Goal: Information Seeking & Learning: Check status

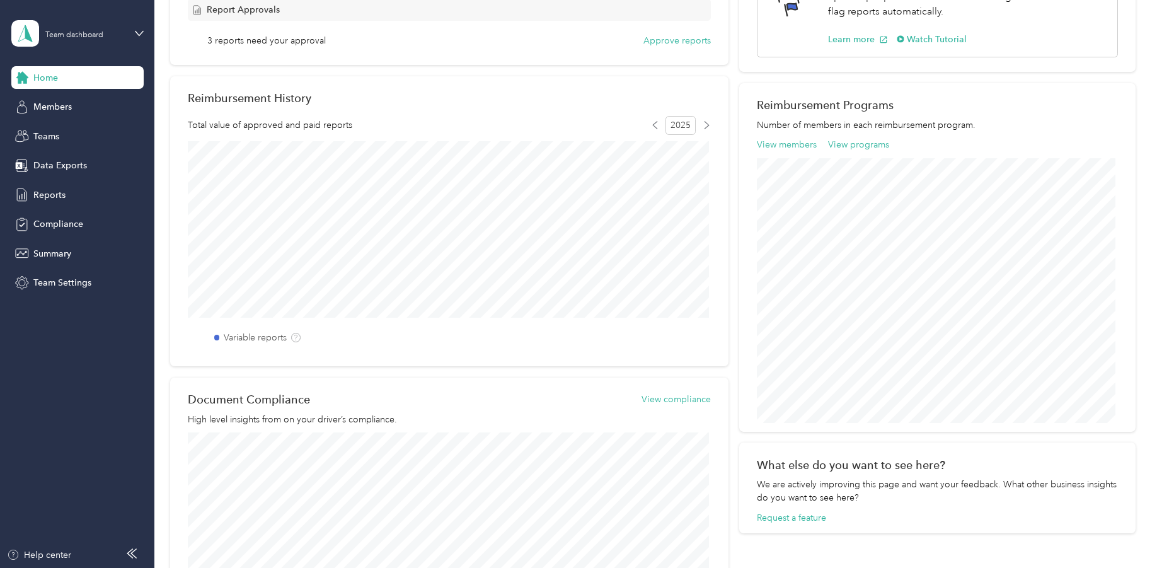
scroll to position [315, 0]
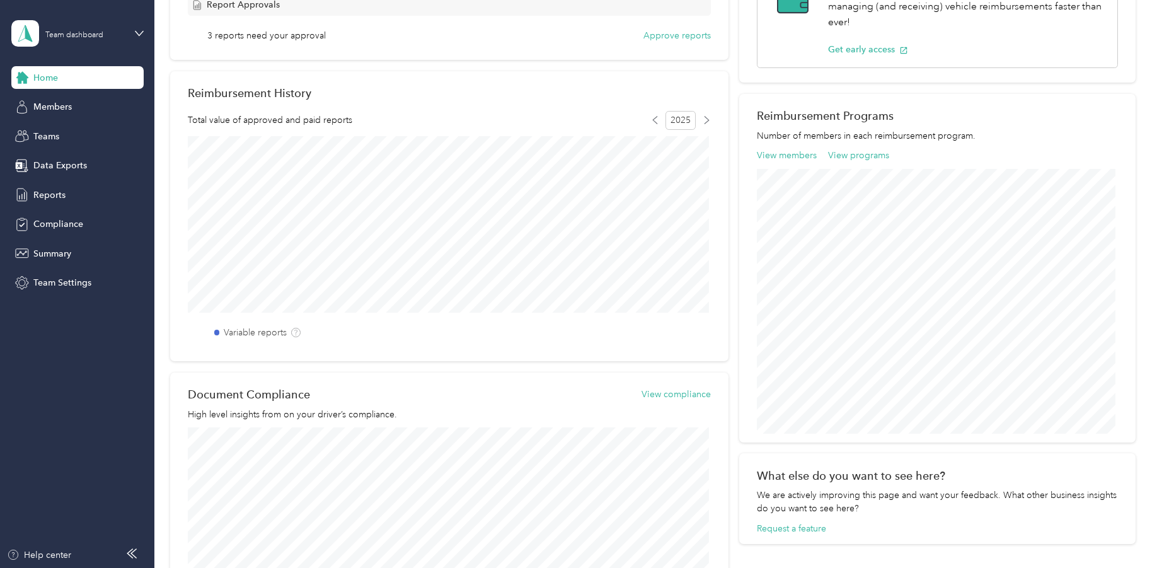
click at [144, 33] on aside "Team dashboard Home Members Teams Data Exports Reports Compliance Summary Team …" at bounding box center [77, 284] width 154 height 568
click at [135, 29] on icon at bounding box center [139, 33] width 9 height 9
click at [53, 410] on aside "Team dashboard Home Members Teams Data Exports Reports Compliance Summary Team …" at bounding box center [77, 284] width 154 height 568
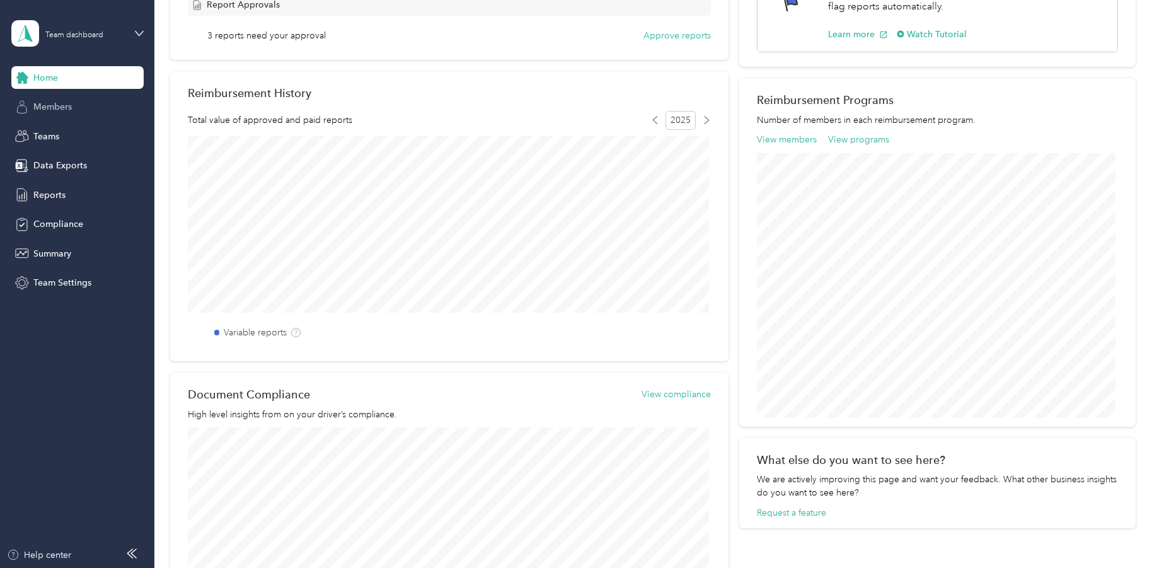
click at [42, 107] on span "Members" at bounding box center [52, 106] width 38 height 13
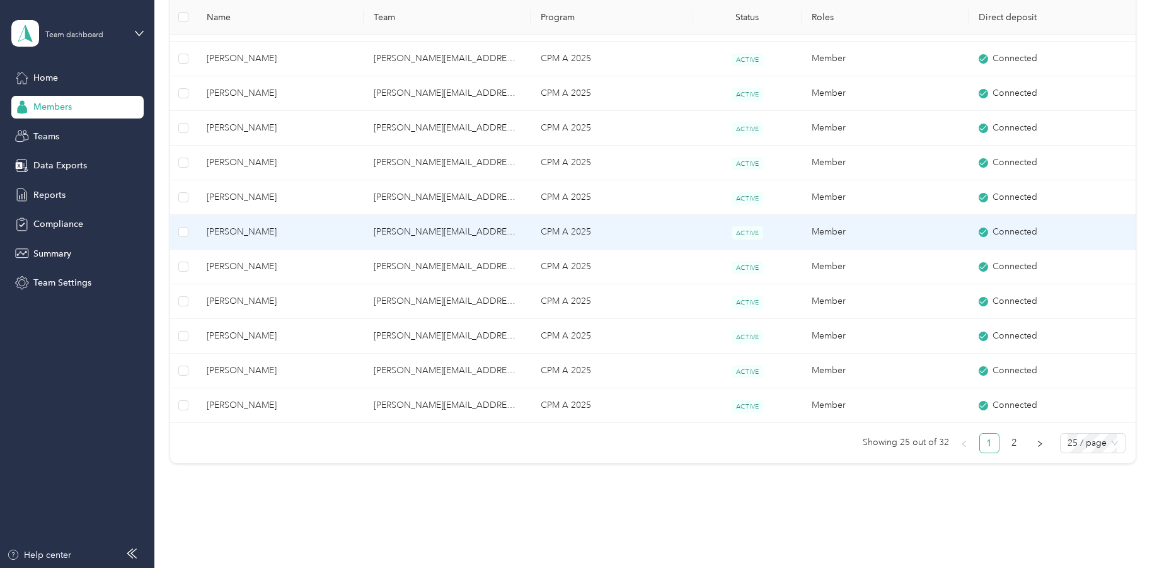
scroll to position [683, 0]
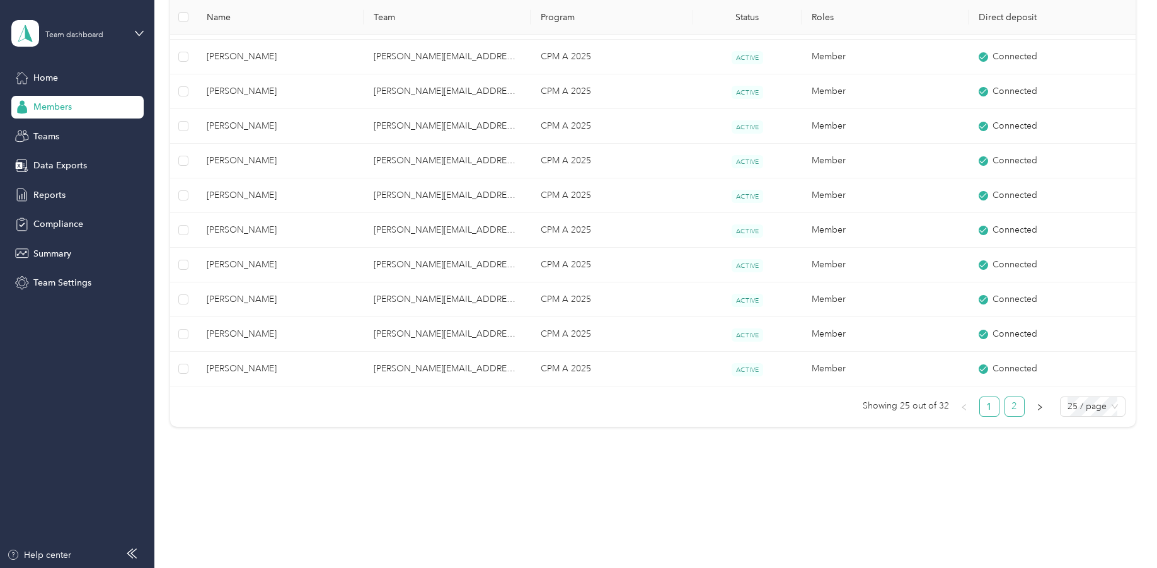
click at [1012, 408] on link "2" at bounding box center [1014, 406] width 19 height 19
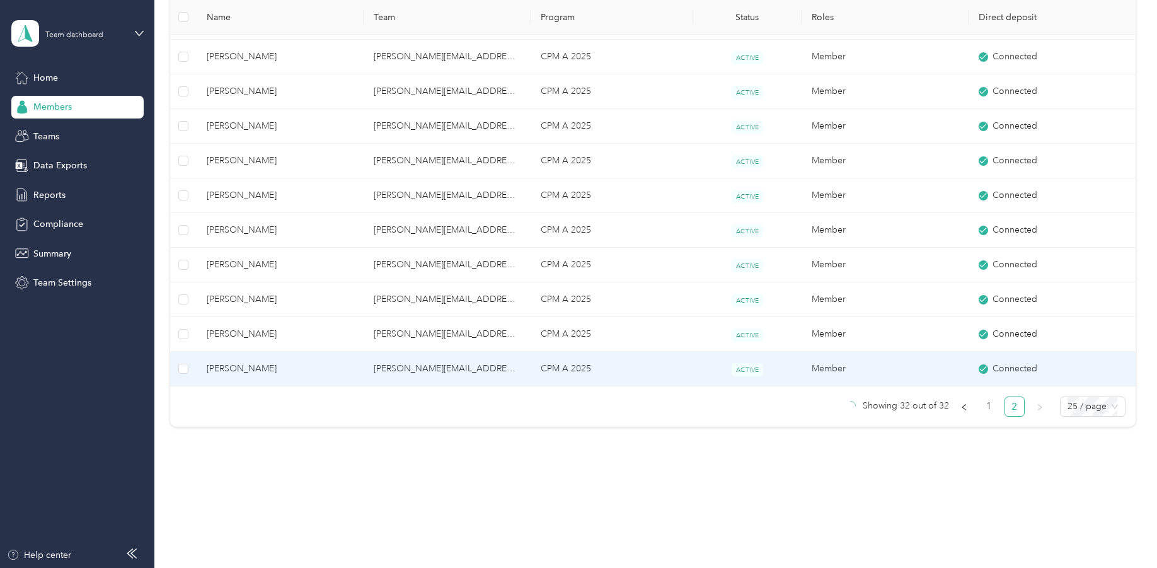
scroll to position [59, 0]
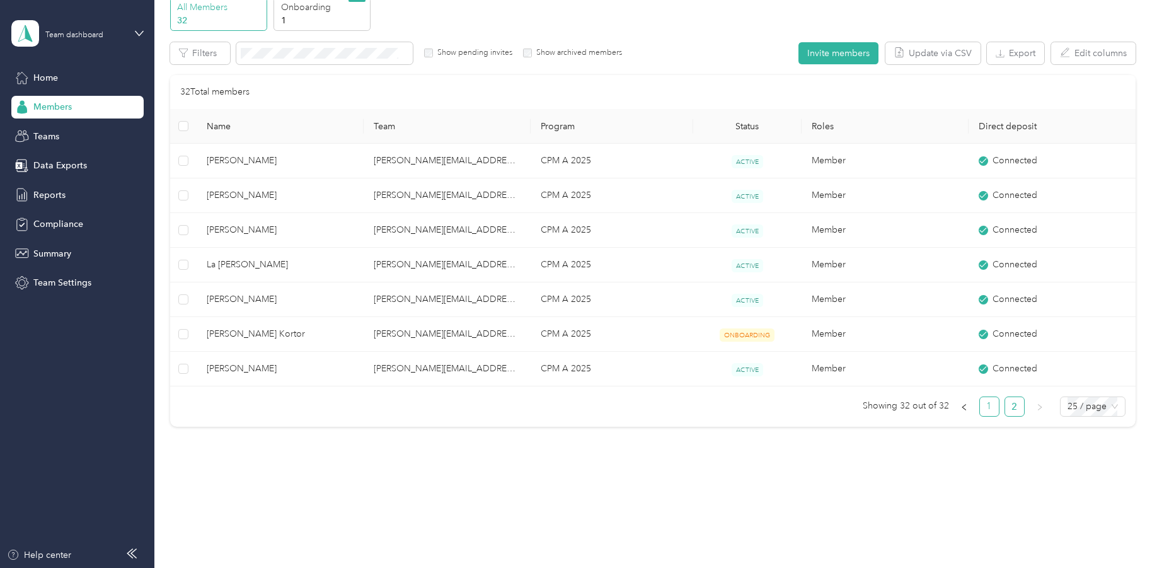
click at [981, 410] on link "1" at bounding box center [989, 406] width 19 height 19
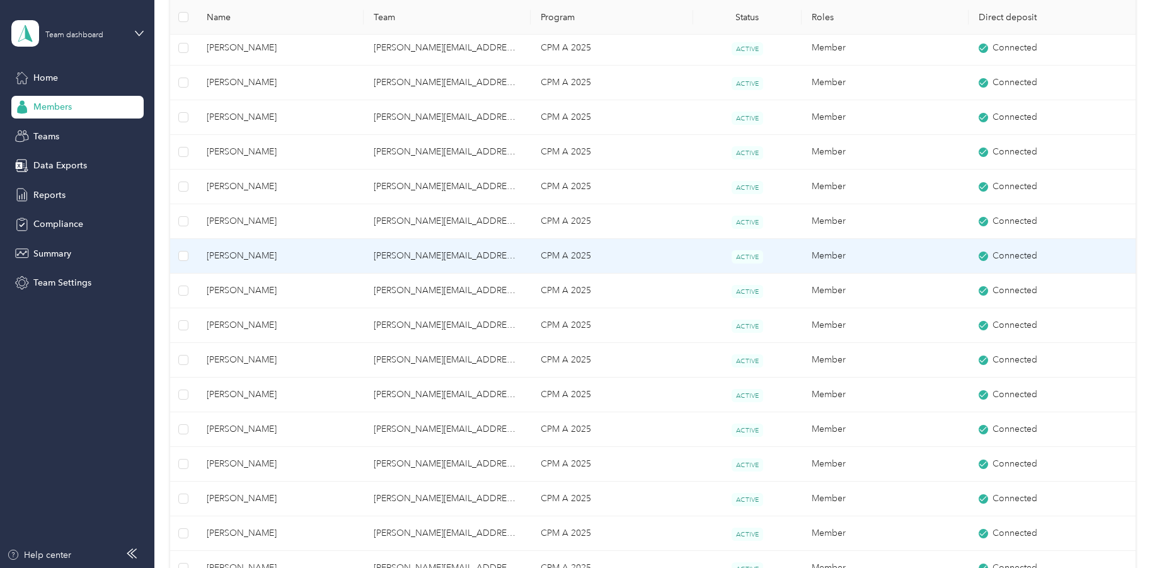
scroll to position [374, 0]
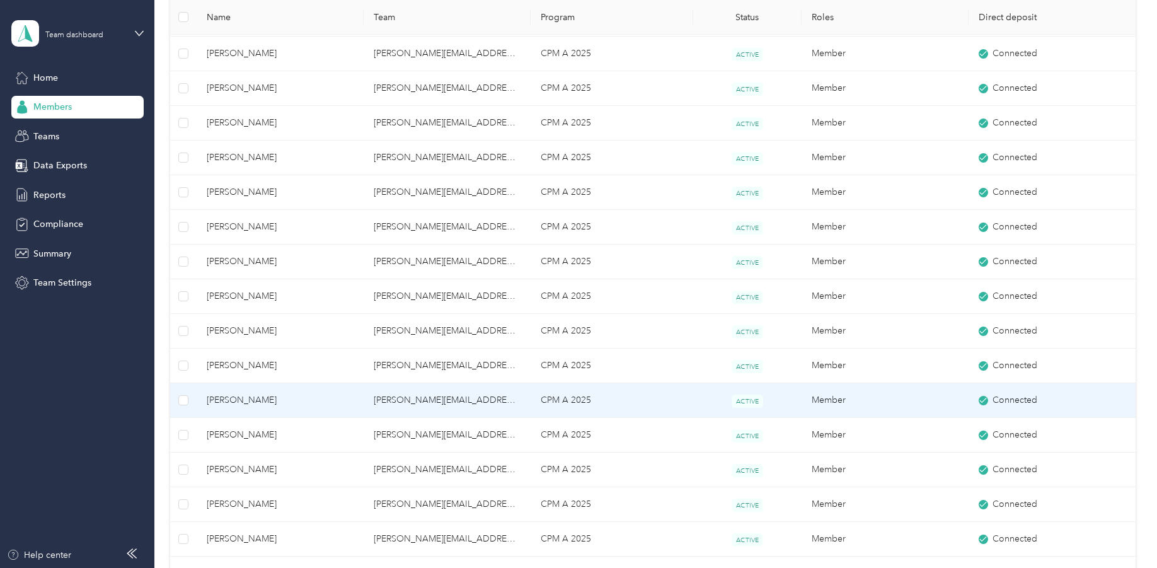
click at [248, 404] on span "[PERSON_NAME]" at bounding box center [280, 400] width 147 height 14
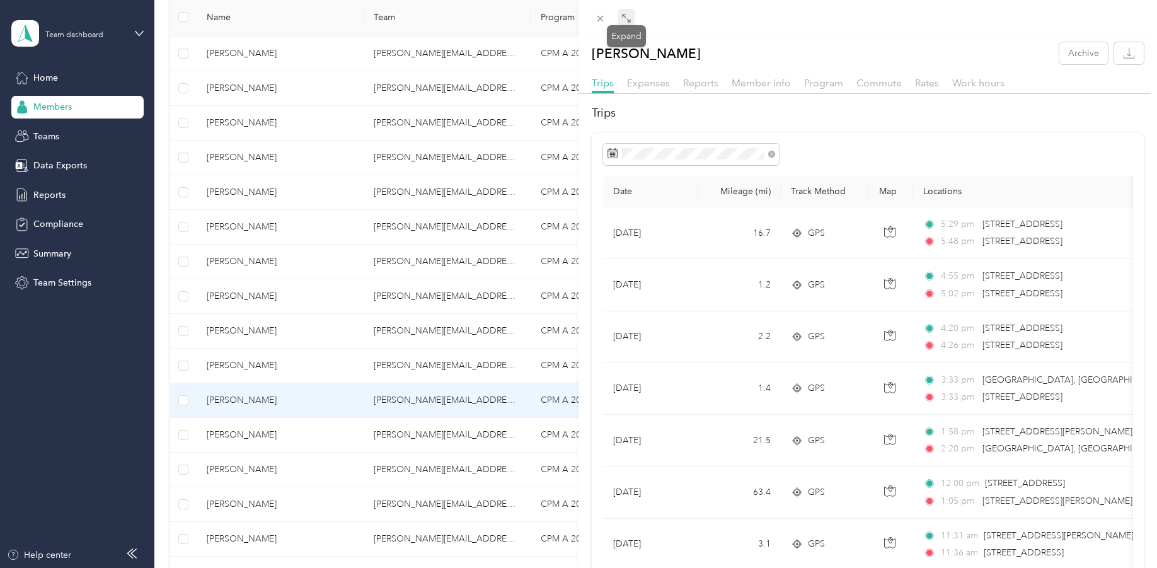
click at [621, 12] on span at bounding box center [626, 18] width 16 height 18
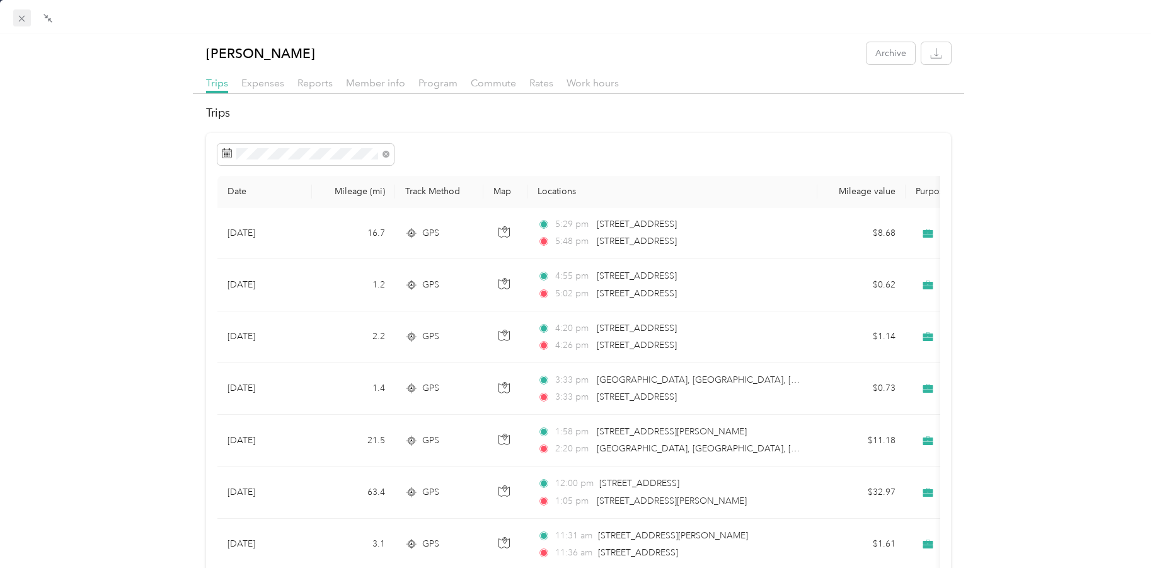
click at [23, 19] on icon at bounding box center [22, 19] width 6 height 6
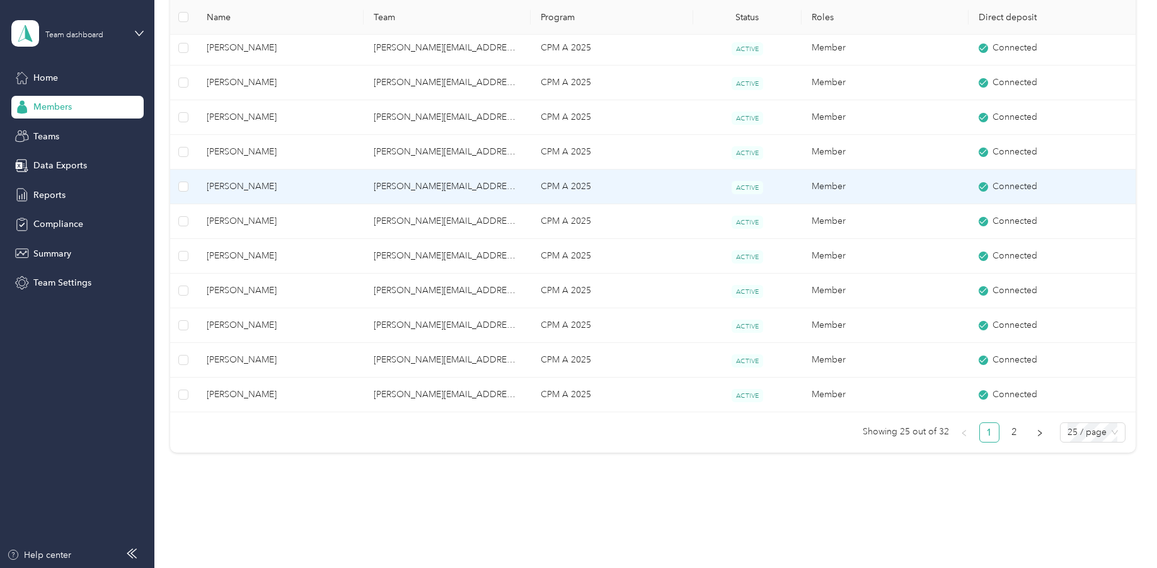
scroll to position [683, 0]
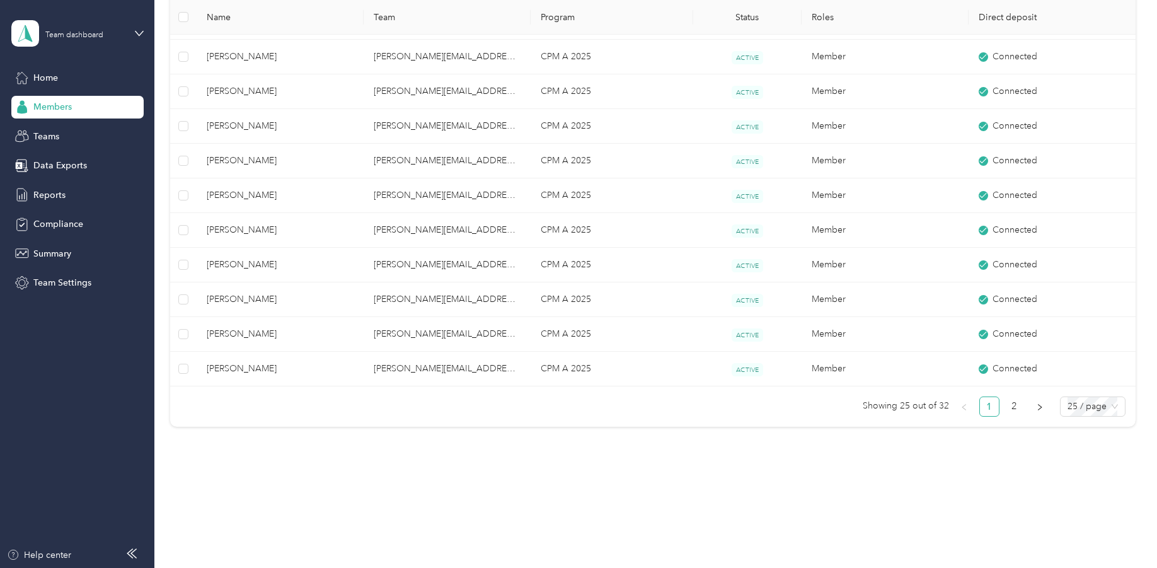
click at [131, 32] on div "Team dashboard" at bounding box center [77, 33] width 132 height 44
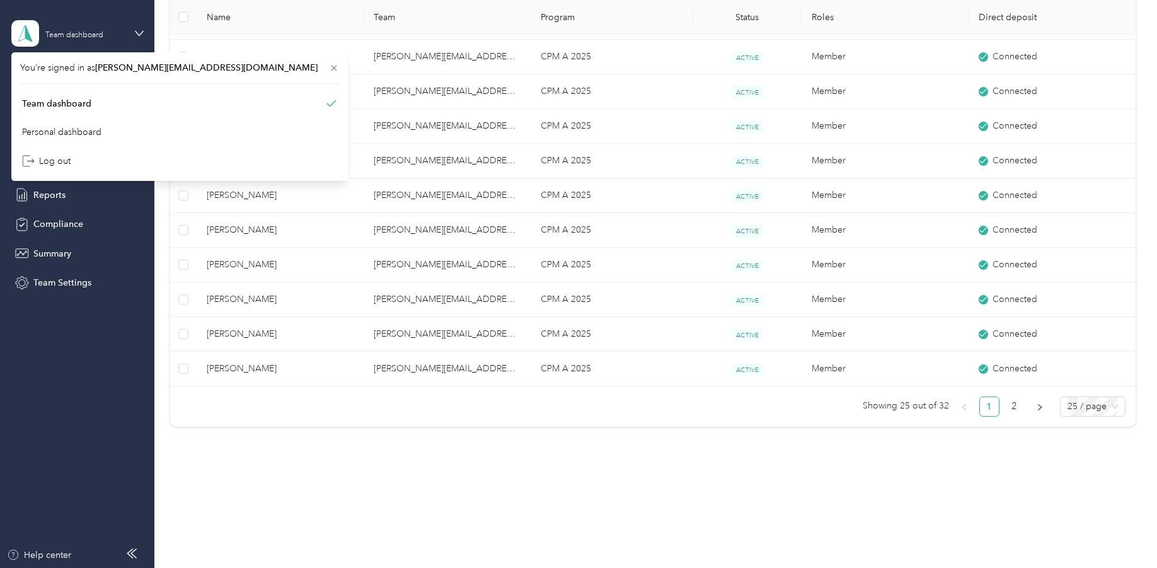
click at [132, 32] on div "Team dashboard" at bounding box center [77, 33] width 132 height 44
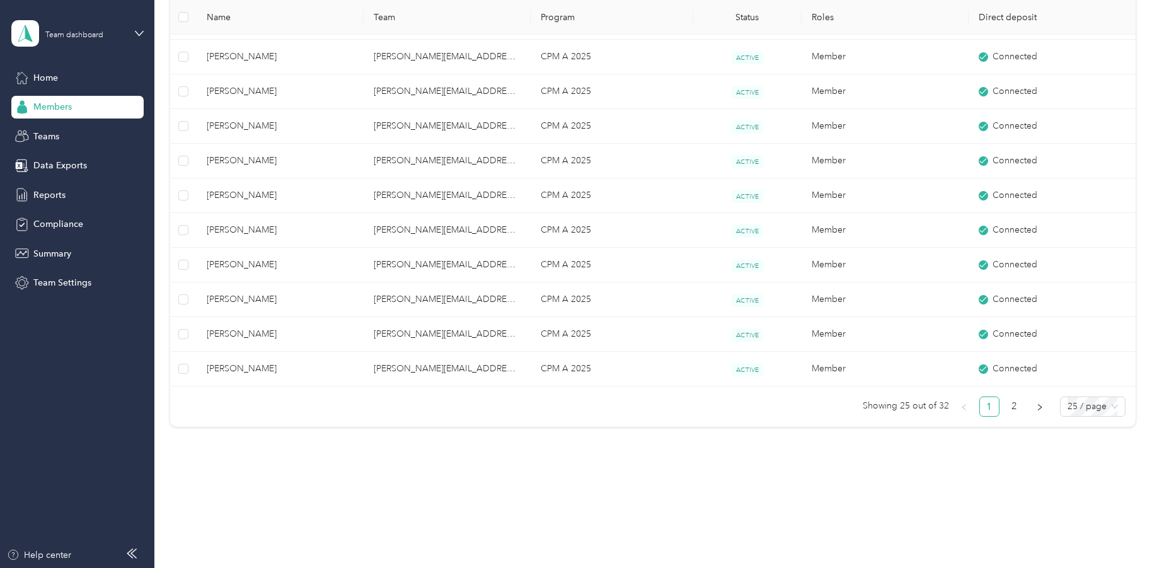
click at [42, 109] on span "Members" at bounding box center [52, 106] width 38 height 13
click at [45, 133] on span "Teams" at bounding box center [46, 136] width 26 height 13
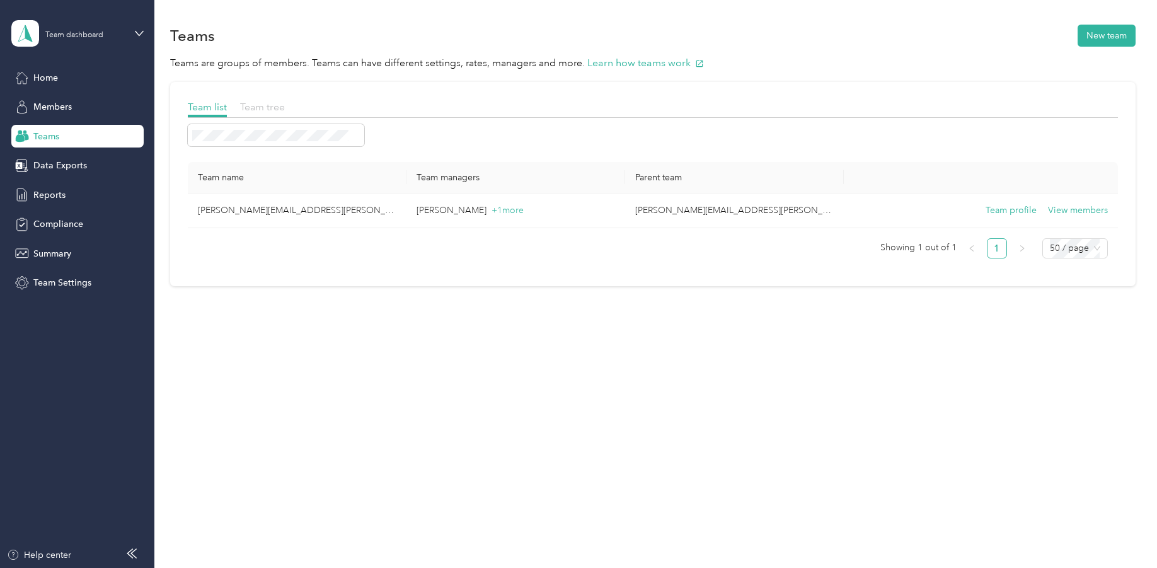
click at [265, 105] on span "Team tree" at bounding box center [262, 107] width 45 height 12
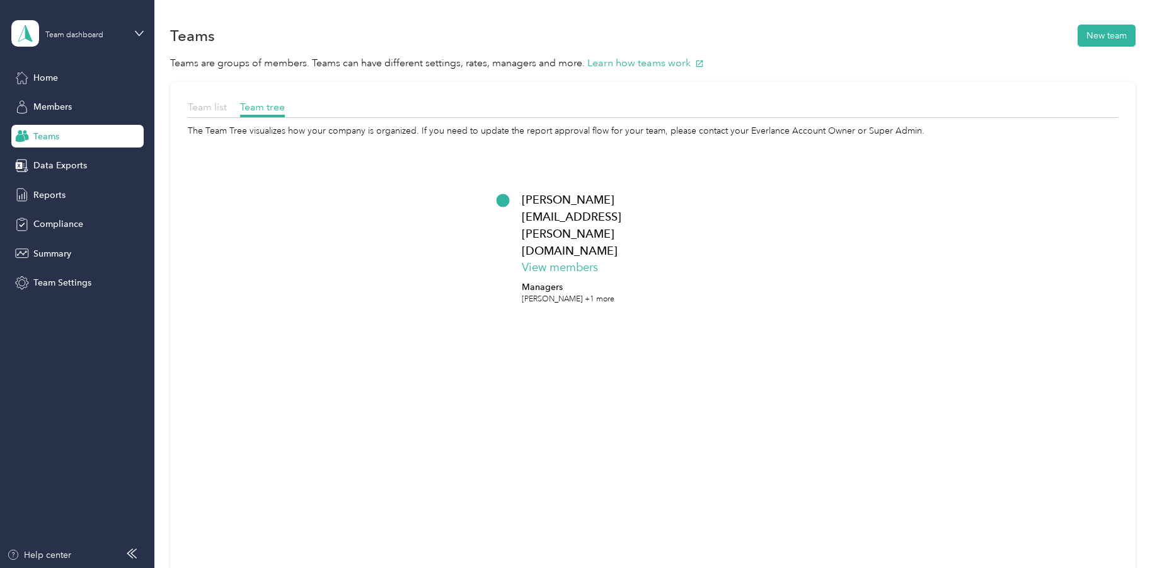
click at [216, 106] on span "Team list" at bounding box center [207, 107] width 39 height 12
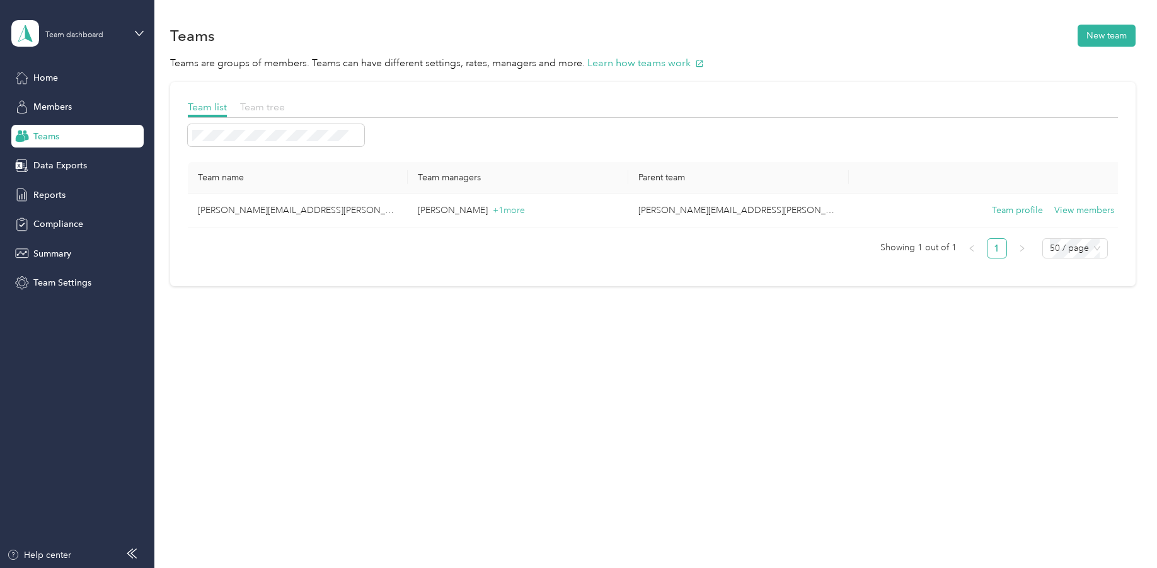
click at [258, 106] on span "Team tree" at bounding box center [262, 107] width 45 height 12
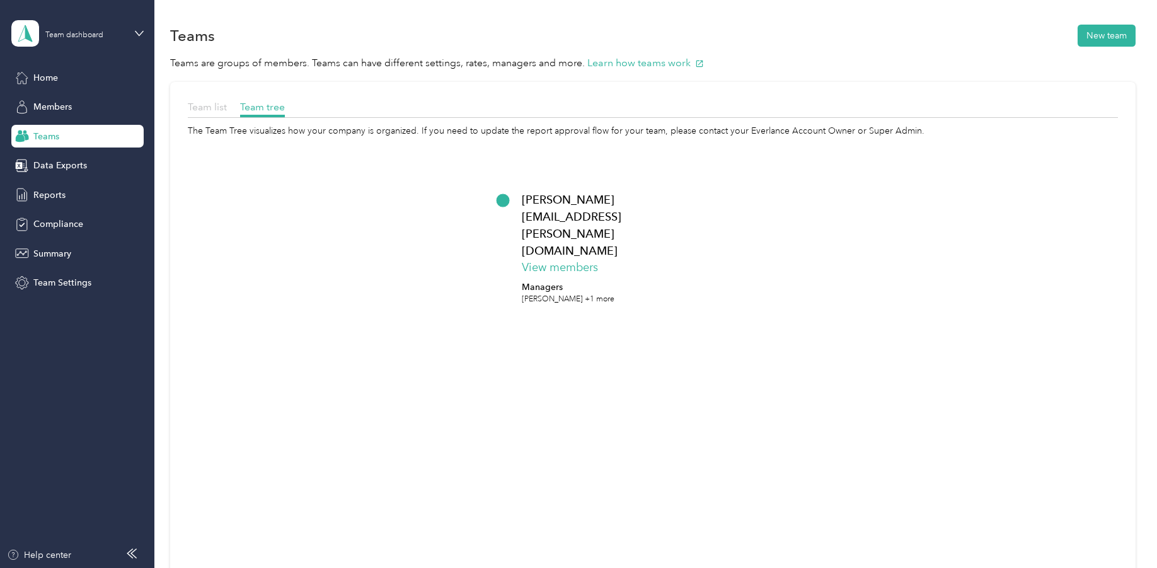
click at [216, 107] on span "Team list" at bounding box center [207, 107] width 39 height 12
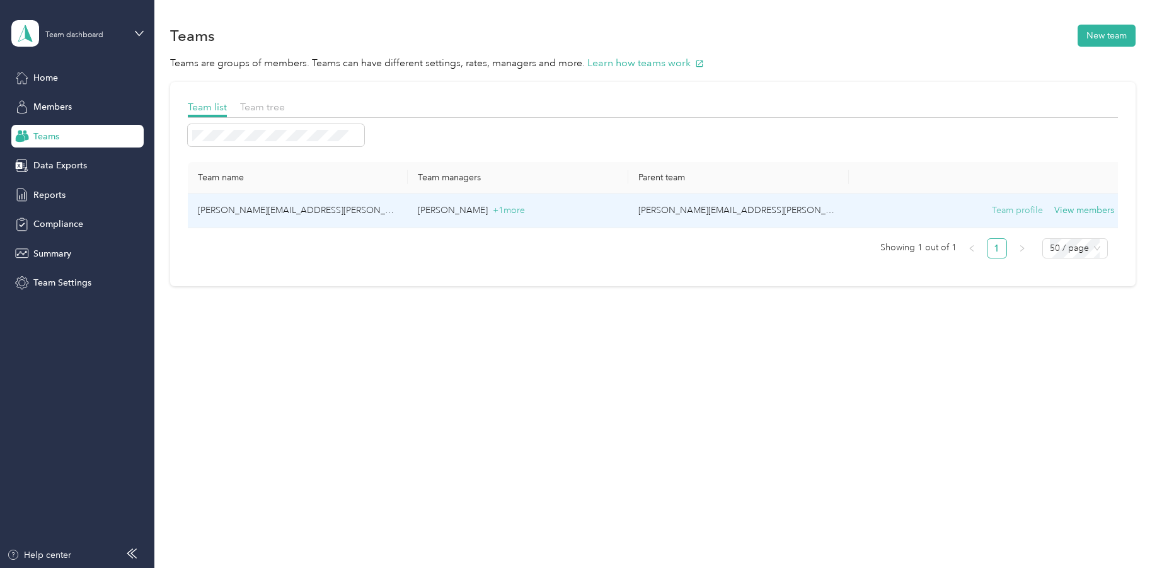
click at [1026, 208] on button "Team profile" at bounding box center [1017, 211] width 51 height 14
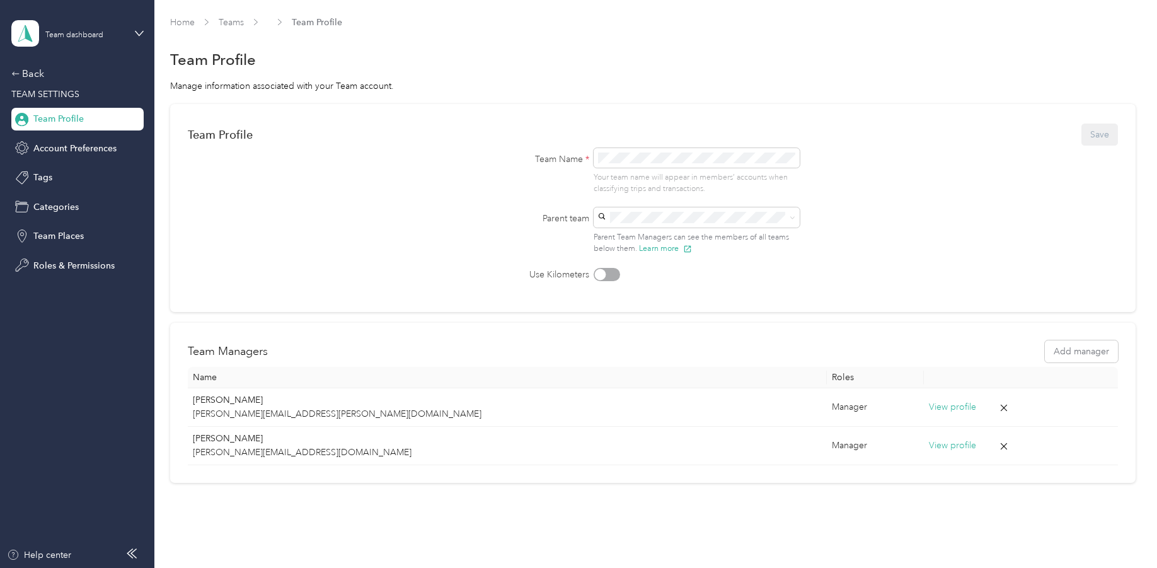
click at [321, 18] on span "Team Profile" at bounding box center [317, 22] width 50 height 13
click at [228, 19] on link "Teams" at bounding box center [231, 22] width 25 height 11
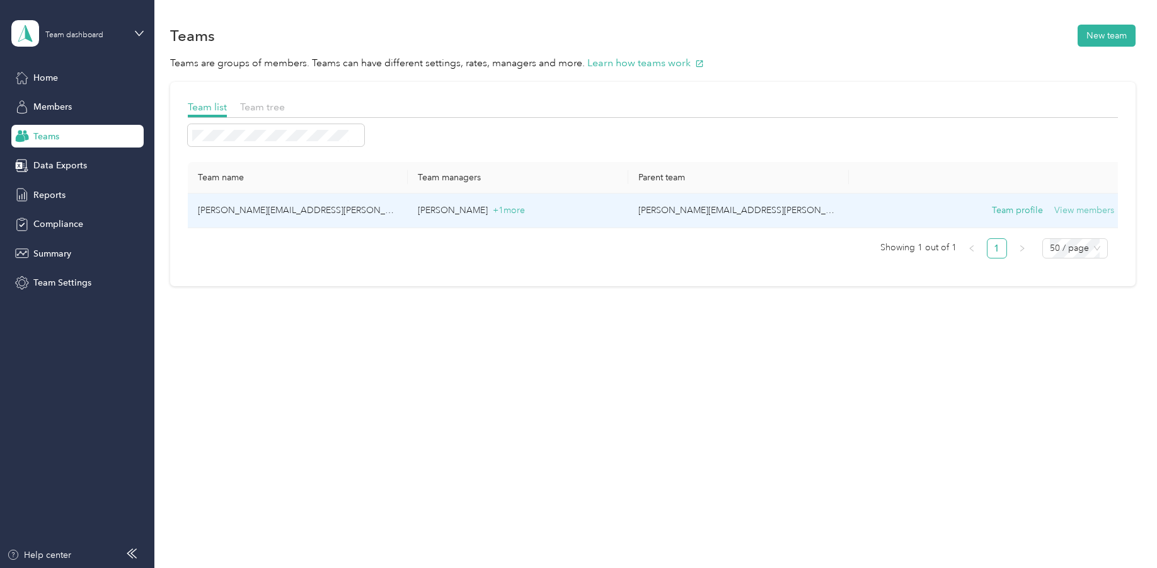
click at [1082, 210] on button "View members" at bounding box center [1085, 211] width 60 height 14
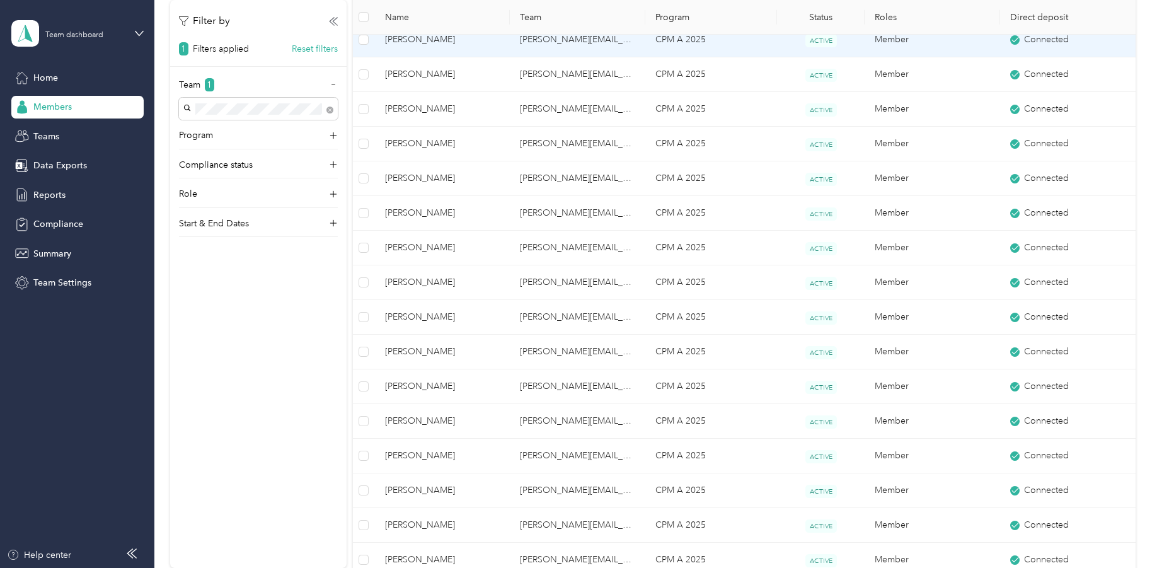
scroll to position [315, 0]
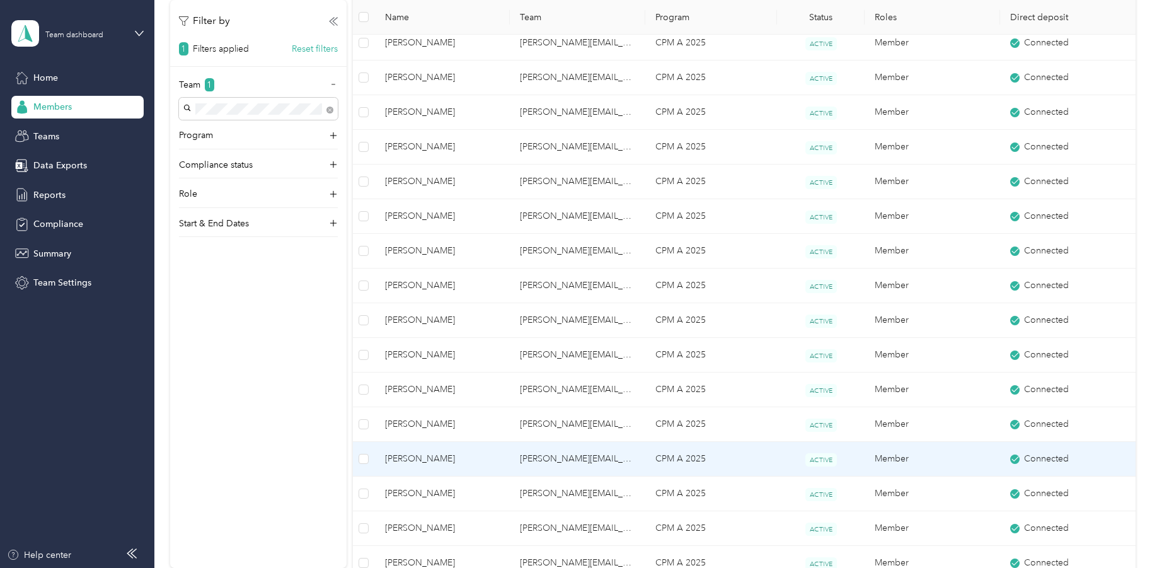
click at [432, 460] on span "[PERSON_NAME]" at bounding box center [442, 459] width 115 height 14
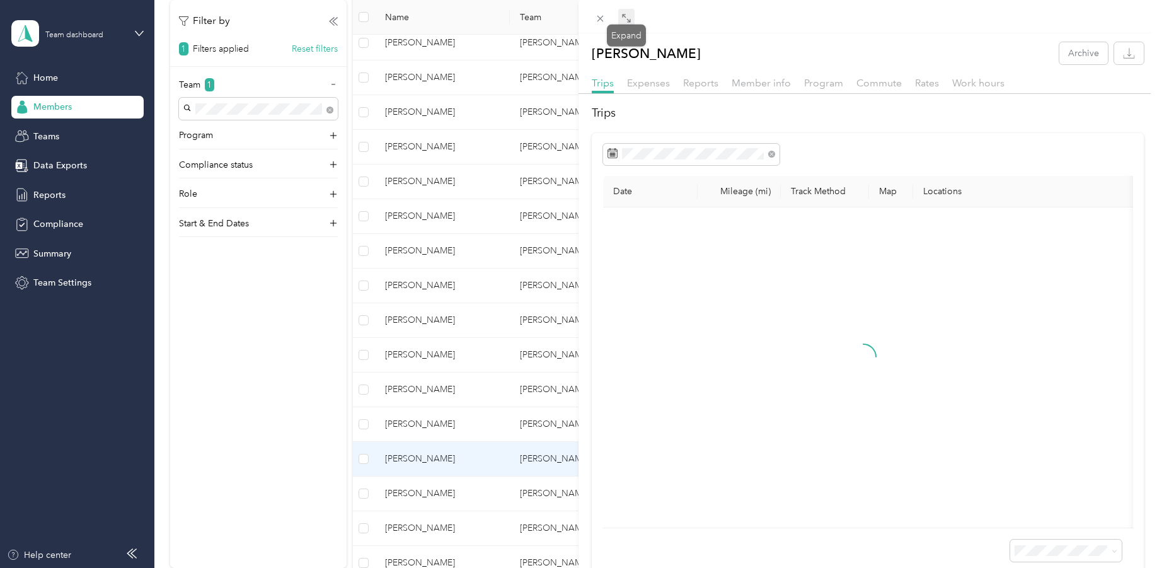
click at [625, 14] on icon at bounding box center [624, 16] width 4 height 4
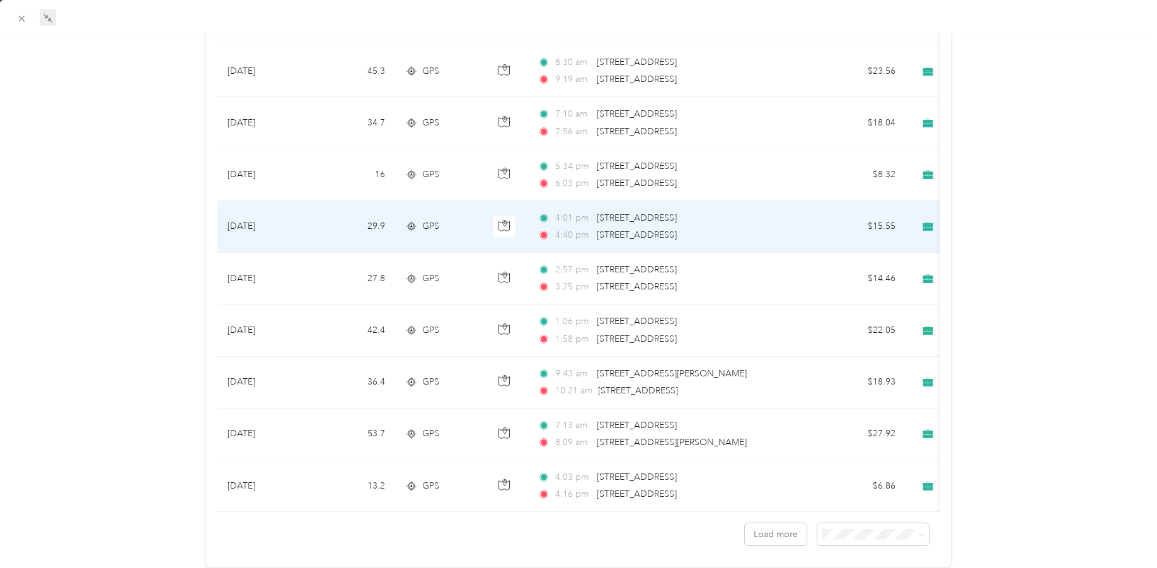
scroll to position [1047, 0]
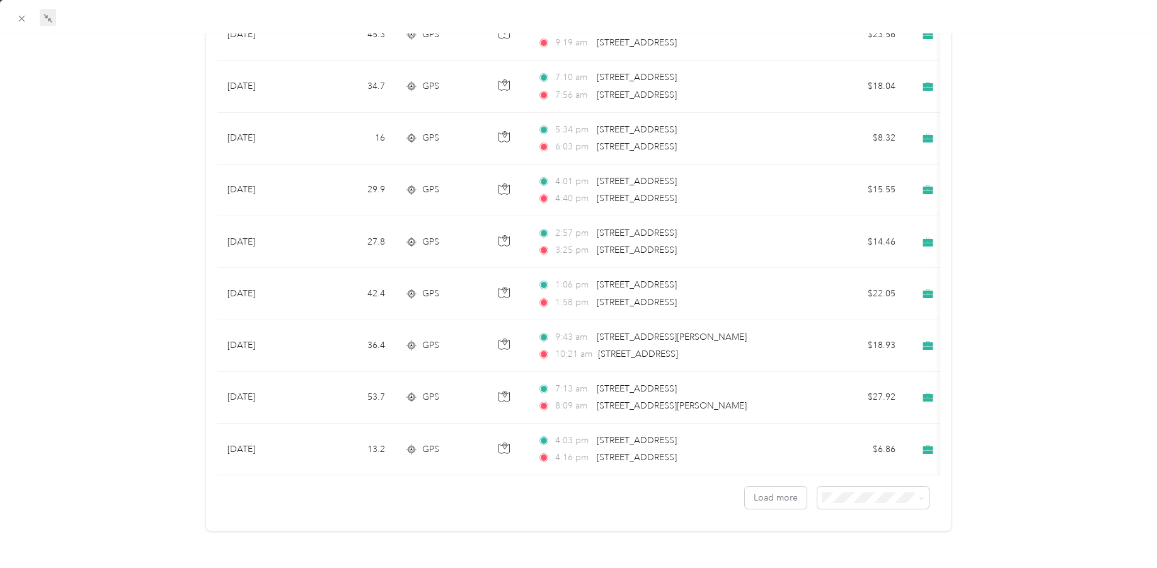
click at [868, 555] on div "100 per load" at bounding box center [866, 554] width 94 height 13
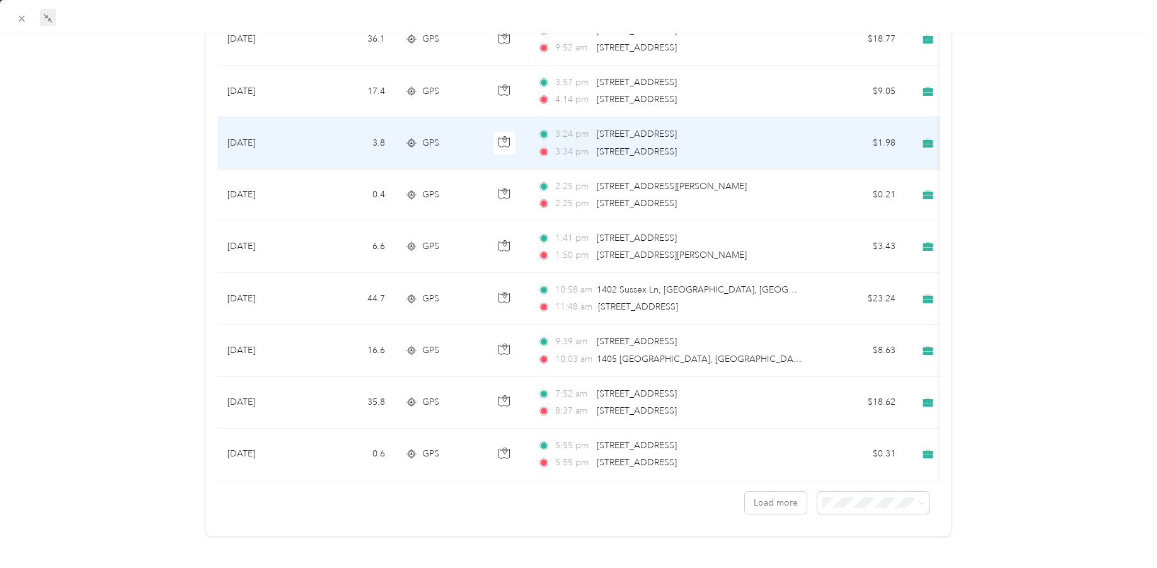
scroll to position [4936, 0]
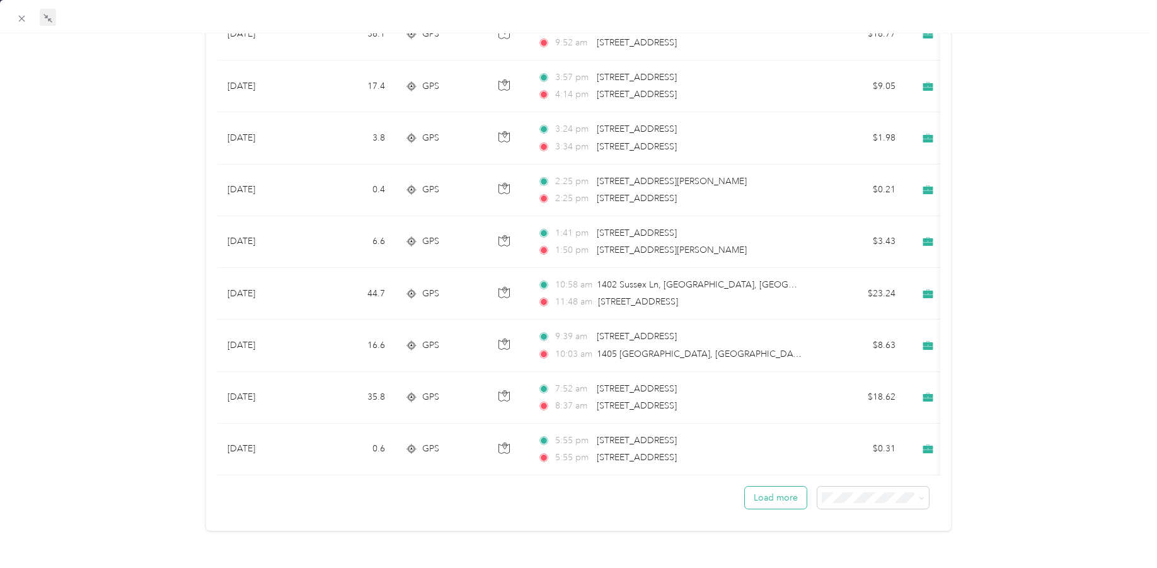
click at [783, 490] on button "Load more" at bounding box center [776, 498] width 62 height 22
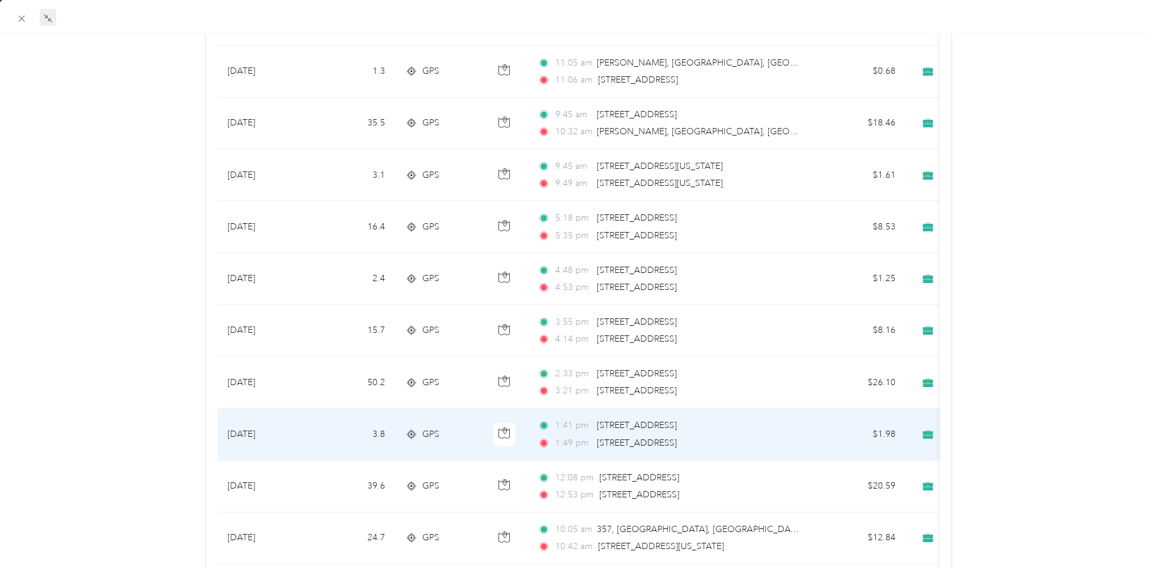
scroll to position [6631, 0]
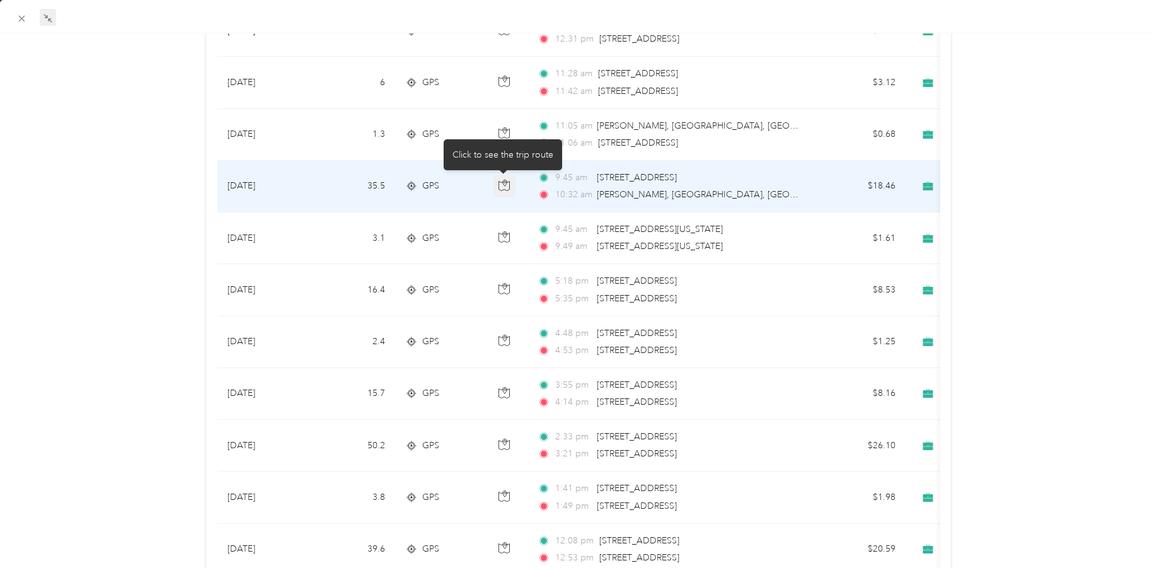
click at [504, 188] on icon "button" at bounding box center [504, 185] width 11 height 11
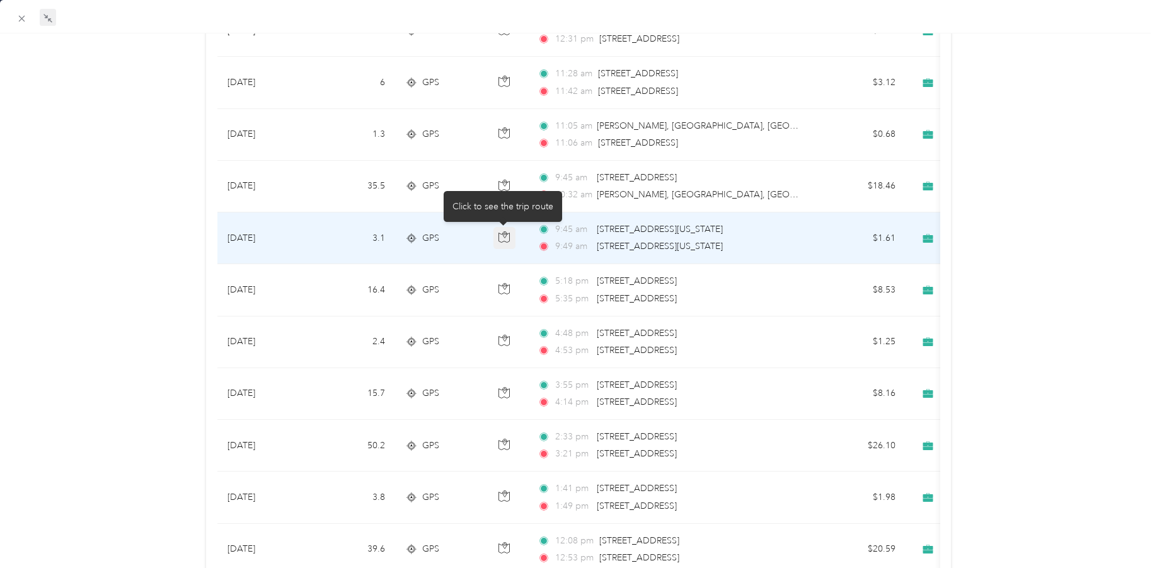
click at [506, 240] on icon "button" at bounding box center [504, 236] width 11 height 11
click at [504, 236] on icon "button" at bounding box center [504, 236] width 11 height 11
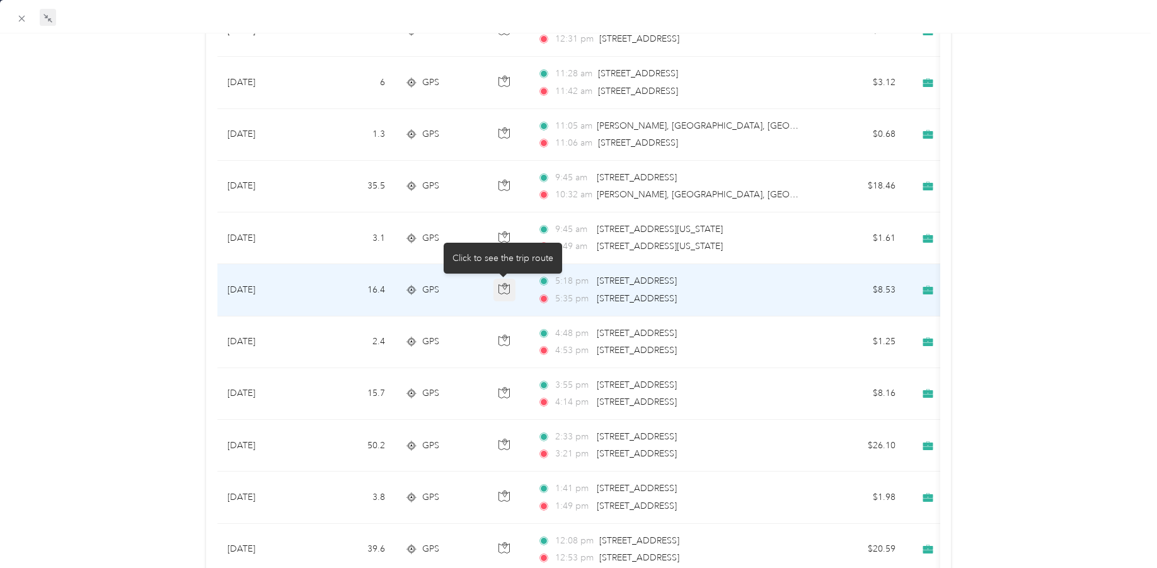
click at [503, 290] on icon "button" at bounding box center [504, 288] width 11 height 11
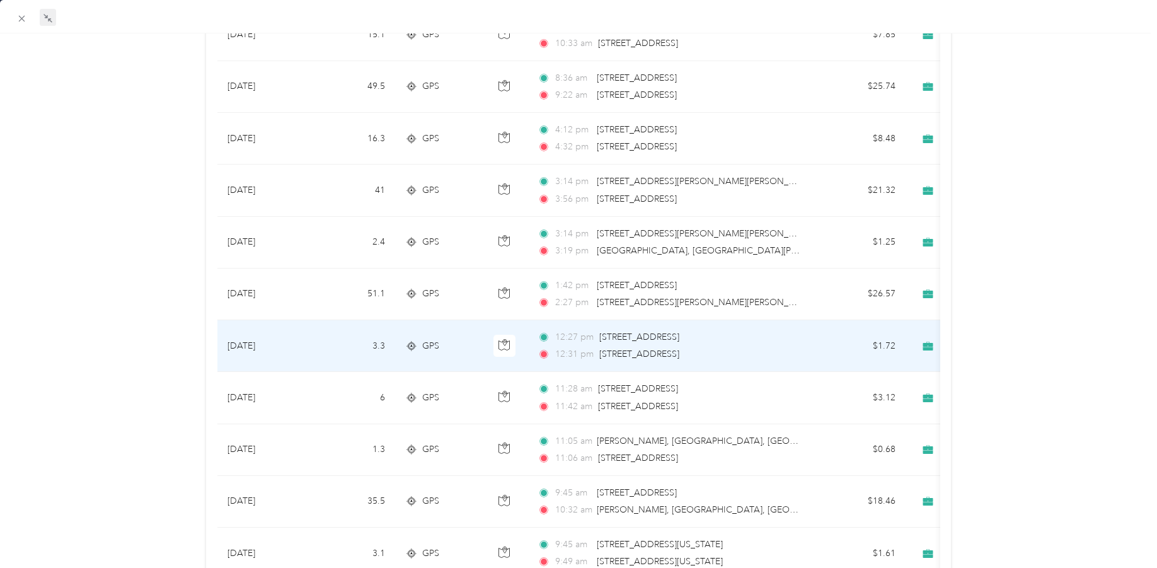
scroll to position [6253, 0]
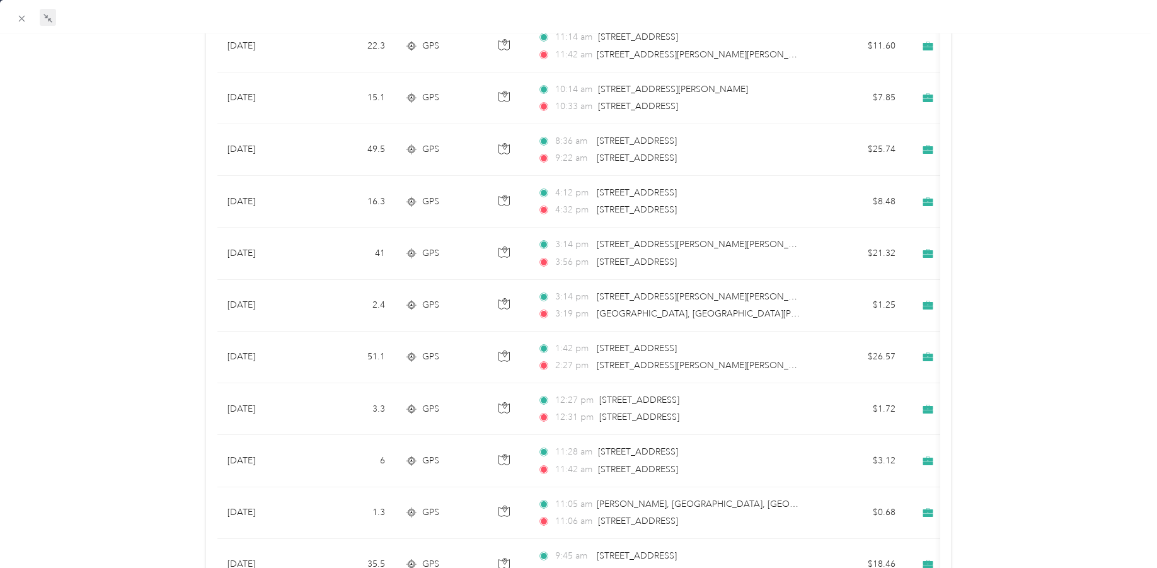
drag, startPoint x: 535, startPoint y: 56, endPoint x: 151, endPoint y: 168, distance: 400.0
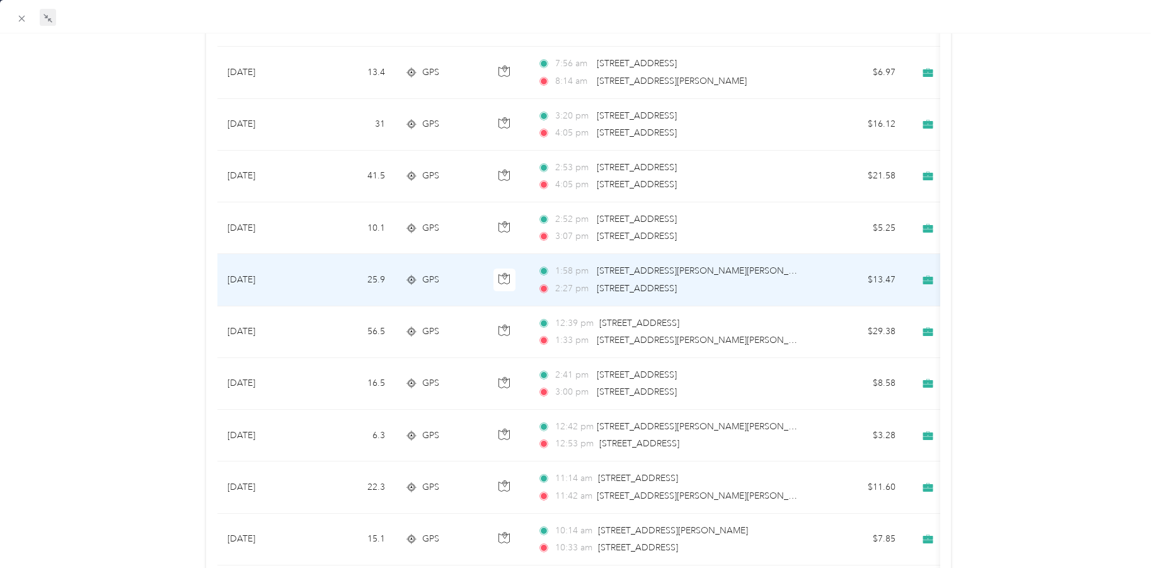
scroll to position [5749, 0]
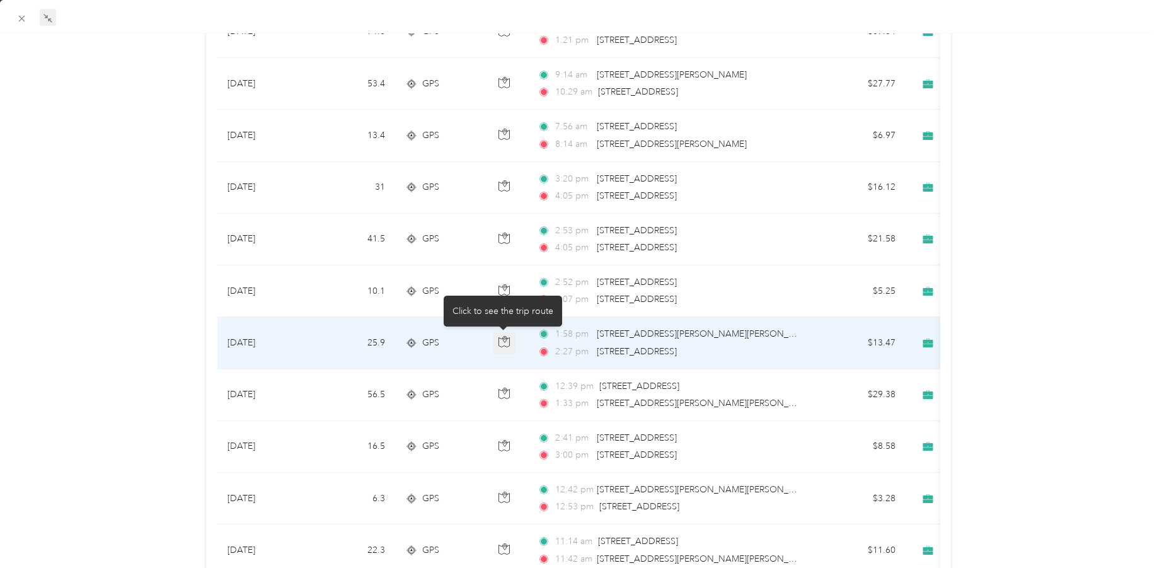
click at [499, 345] on icon "button" at bounding box center [504, 341] width 11 height 11
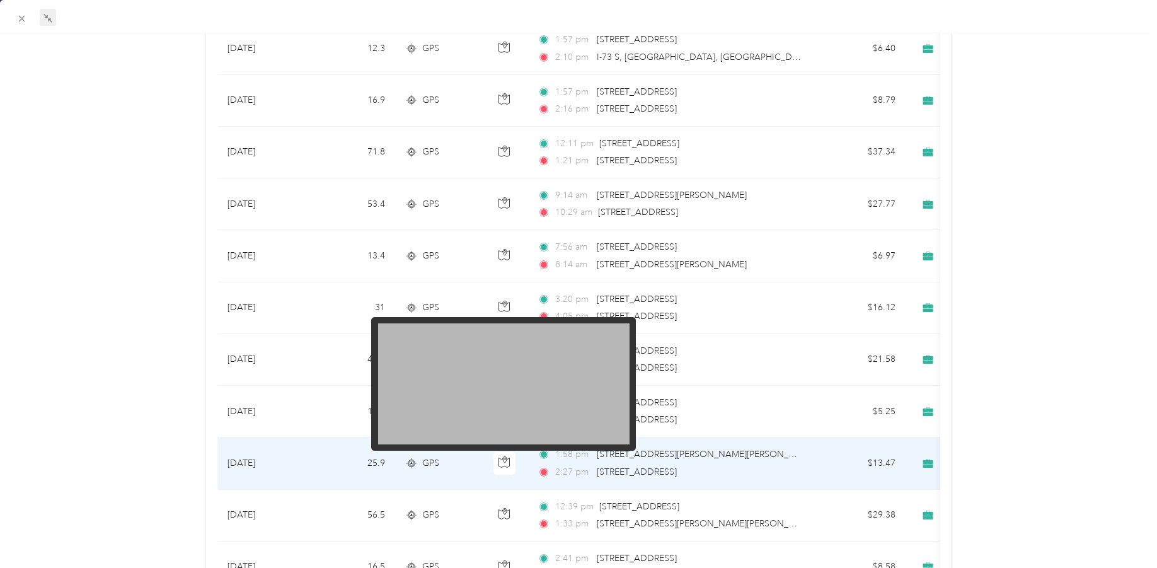
scroll to position [5623, 0]
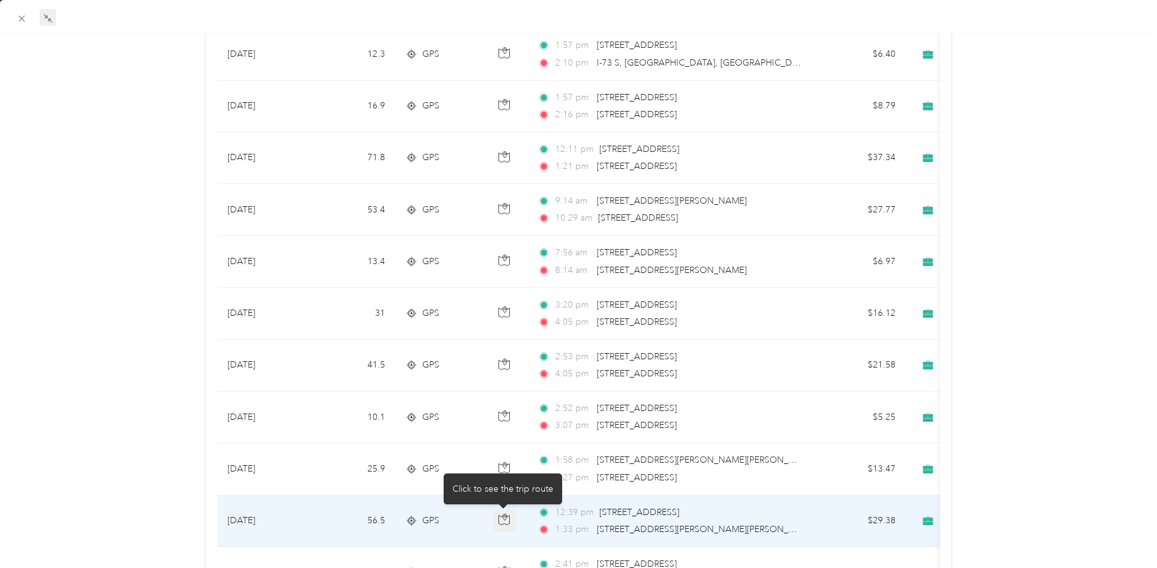
click at [504, 518] on icon "button" at bounding box center [505, 517] width 2 height 2
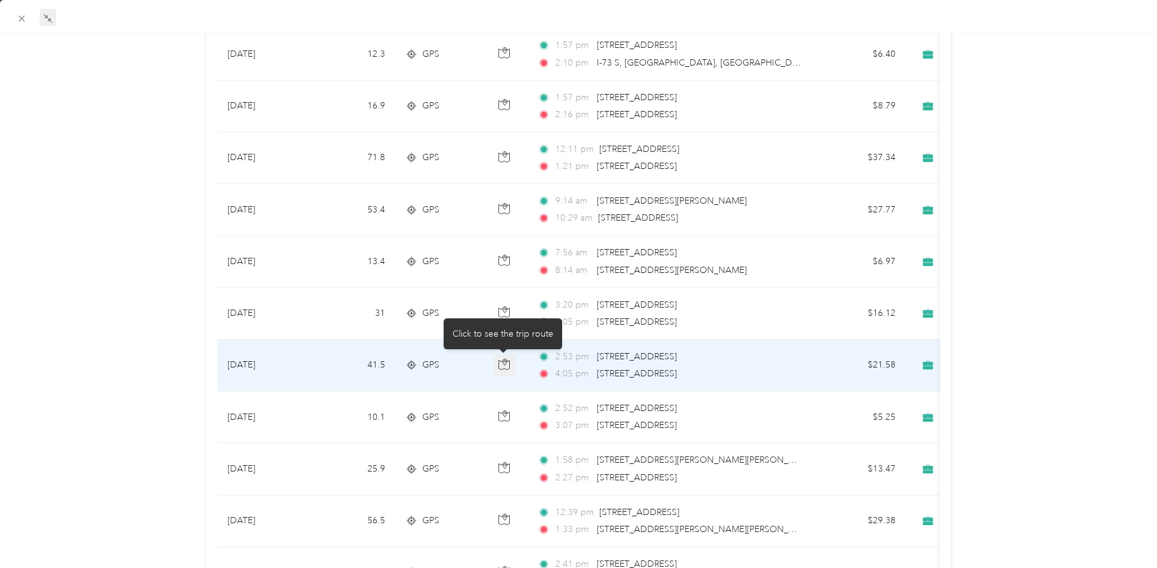
click at [501, 363] on icon "button" at bounding box center [504, 364] width 11 height 11
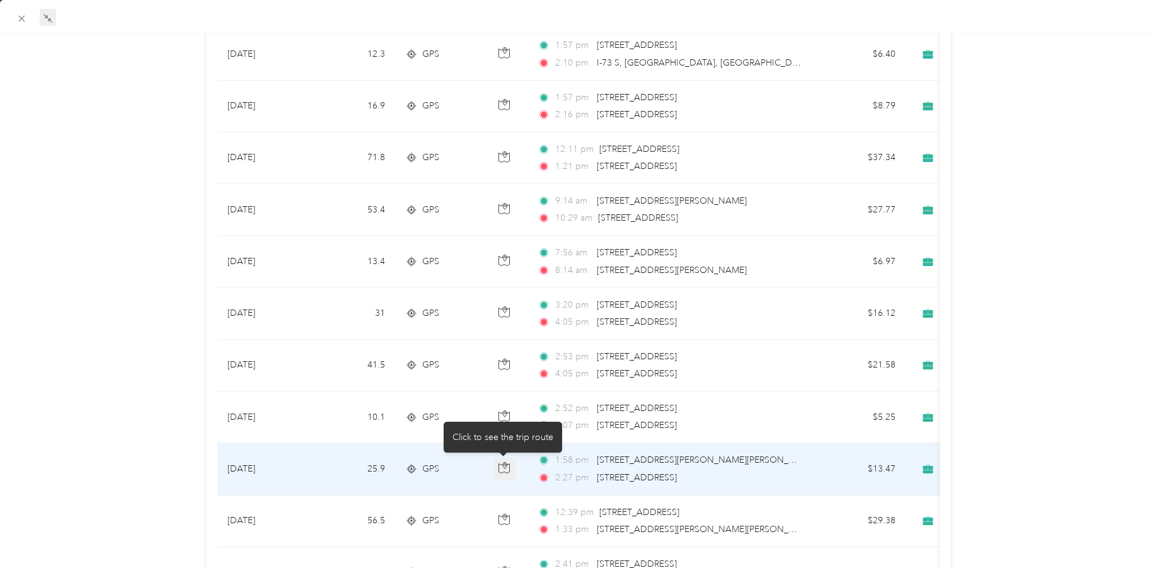
click at [505, 466] on icon "button" at bounding box center [504, 467] width 11 height 11
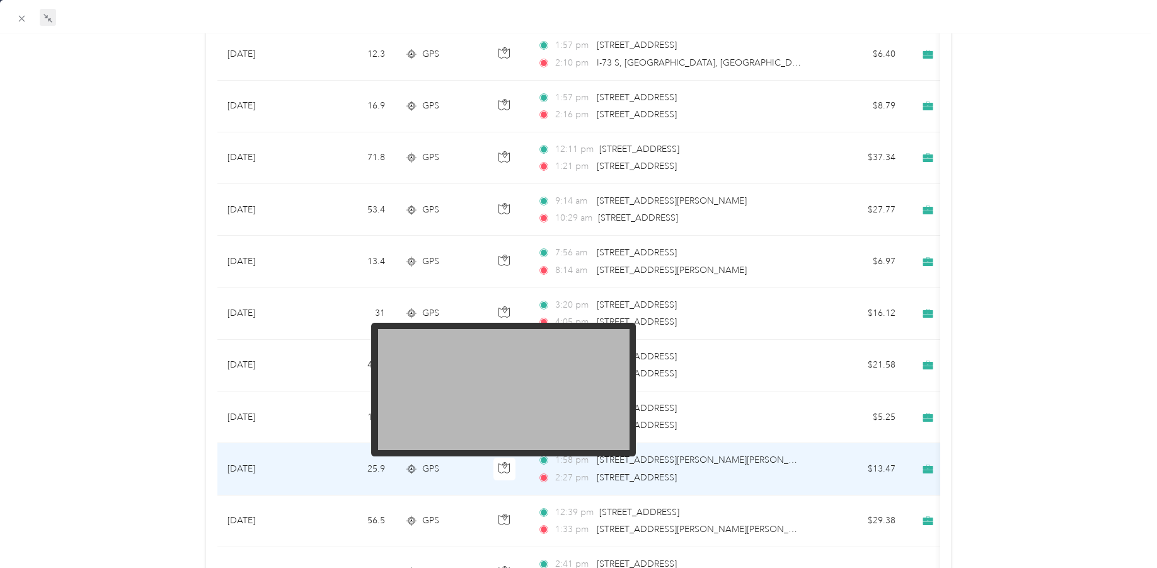
click at [565, 420] on img at bounding box center [504, 389] width 252 height 121
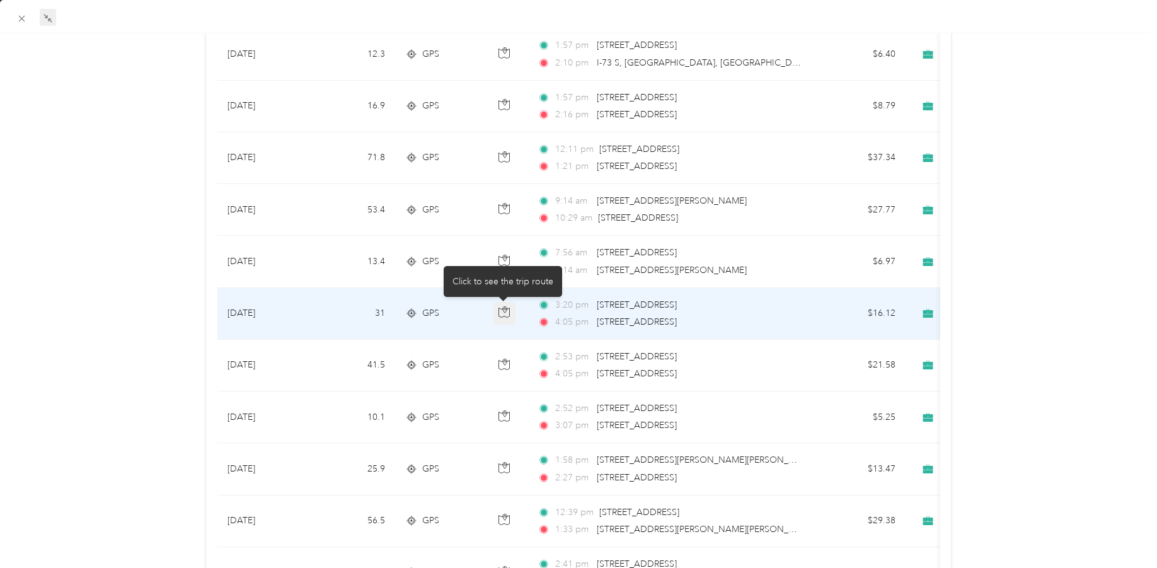
click at [501, 315] on icon "button" at bounding box center [504, 311] width 11 height 11
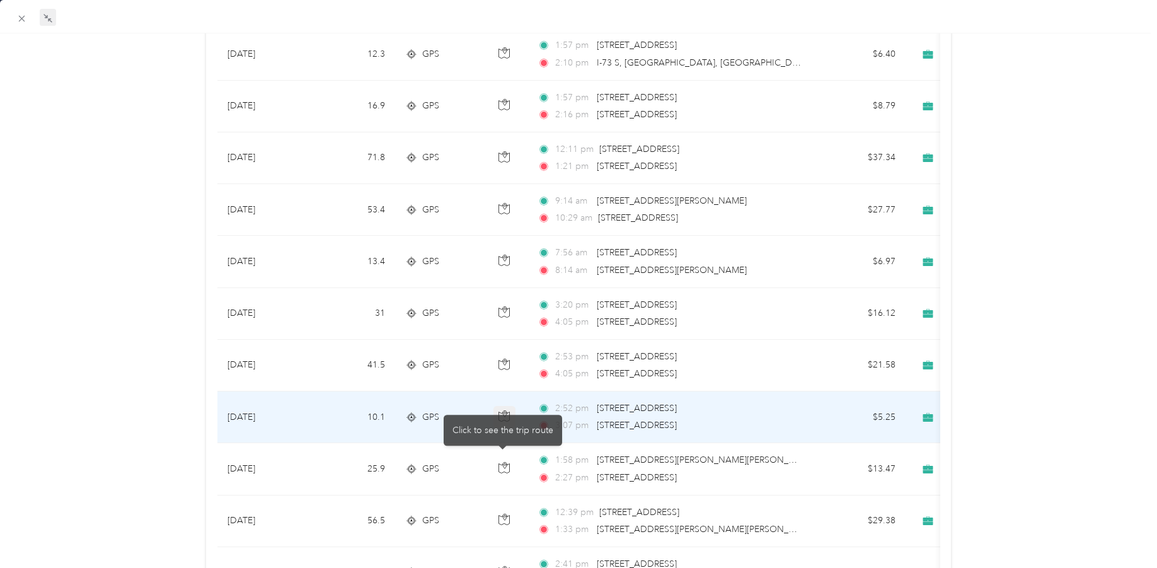
click at [506, 413] on icon "button" at bounding box center [505, 413] width 4 height 6
click at [488, 423] on td at bounding box center [505, 417] width 44 height 52
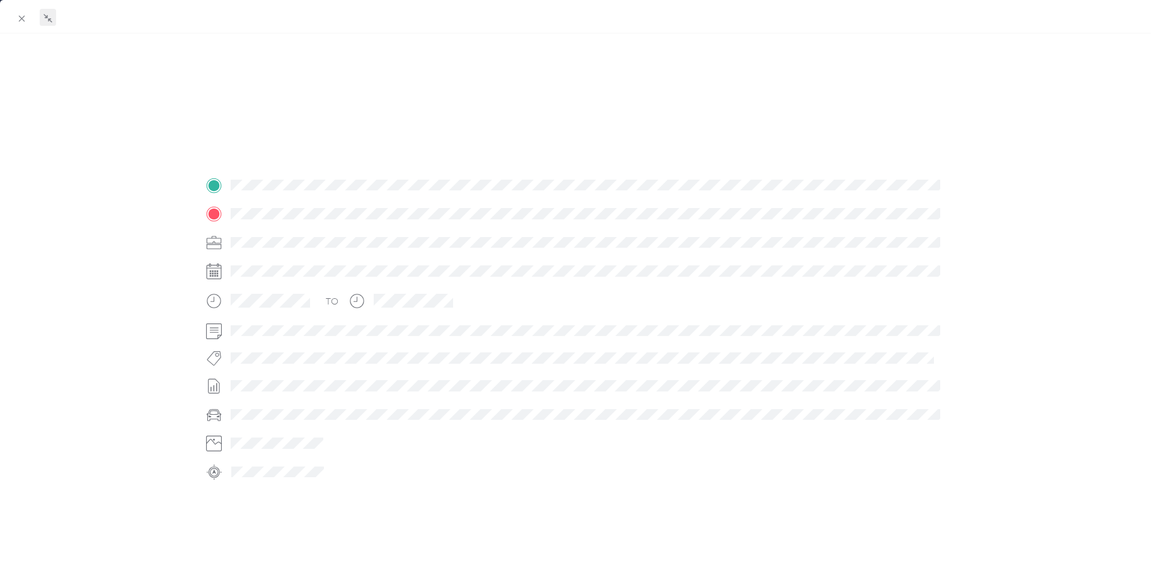
scroll to position [182, 0]
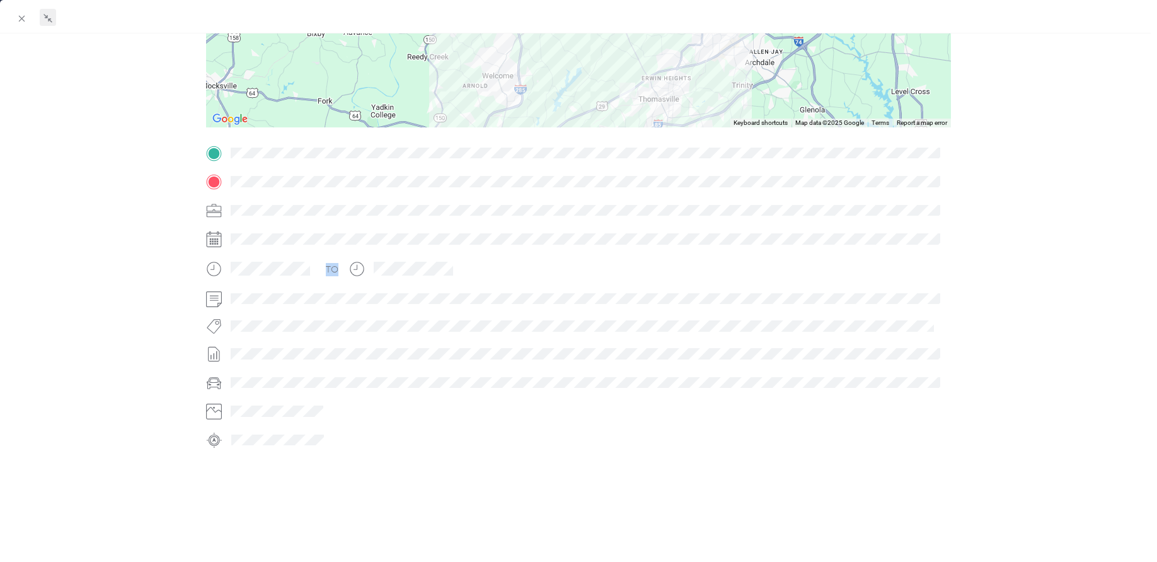
drag, startPoint x: 607, startPoint y: 195, endPoint x: 680, endPoint y: 350, distance: 171.2
click at [680, 350] on div "TO" at bounding box center [578, 296] width 745 height 307
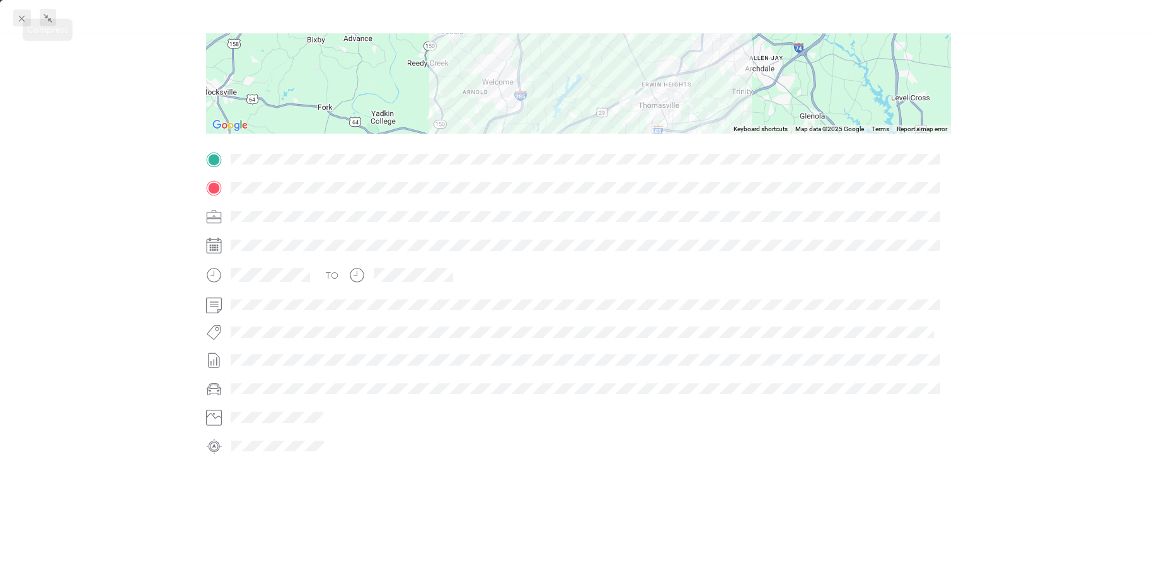
click at [22, 19] on icon at bounding box center [21, 18] width 11 height 11
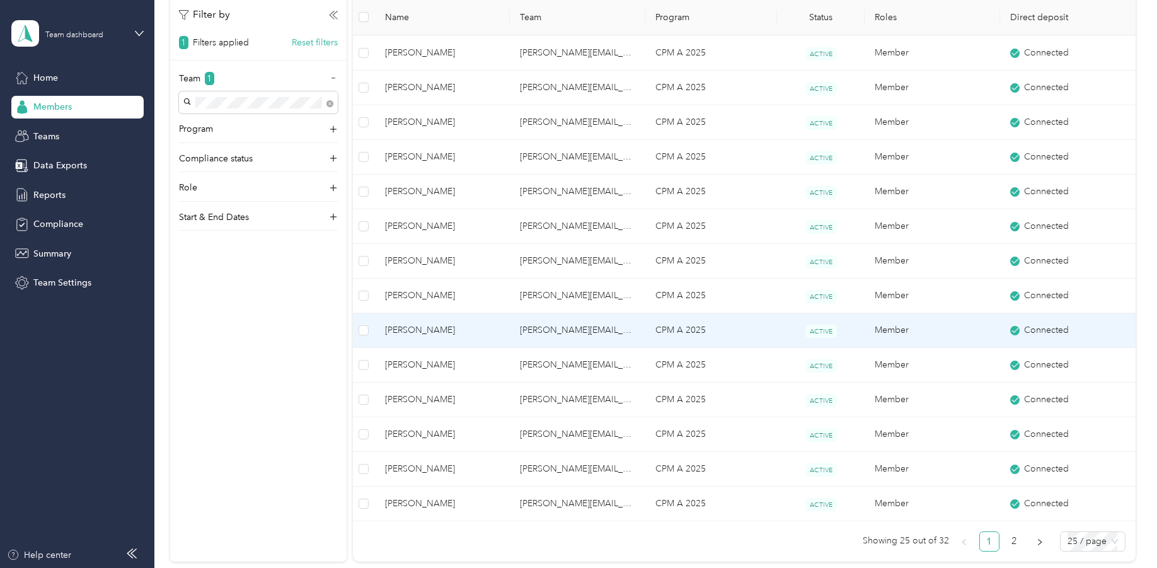
scroll to position [683, 0]
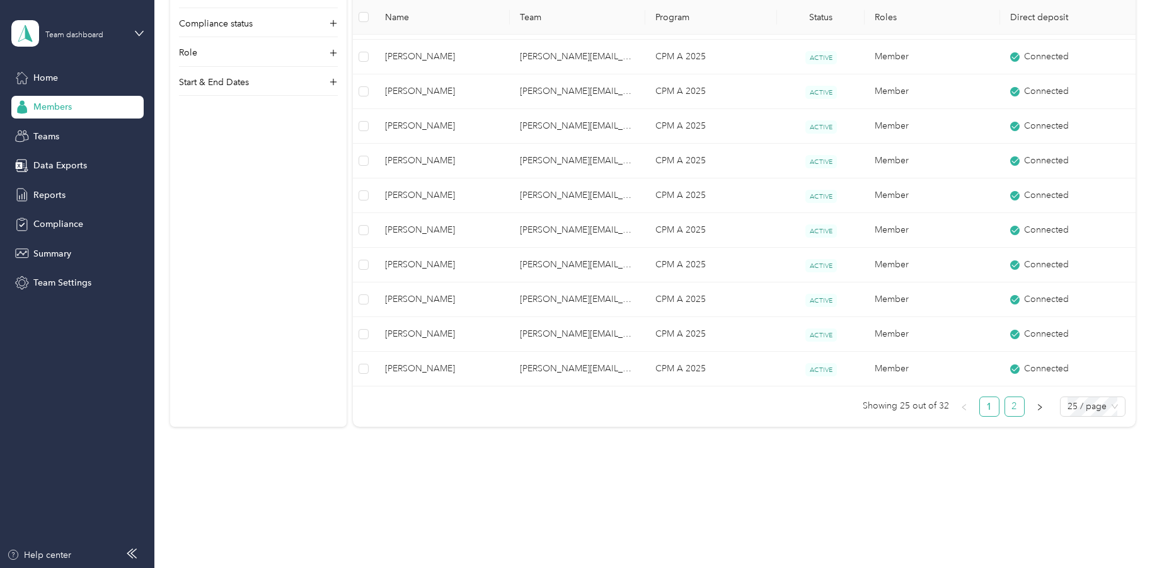
click at [1014, 406] on link "2" at bounding box center [1014, 406] width 19 height 19
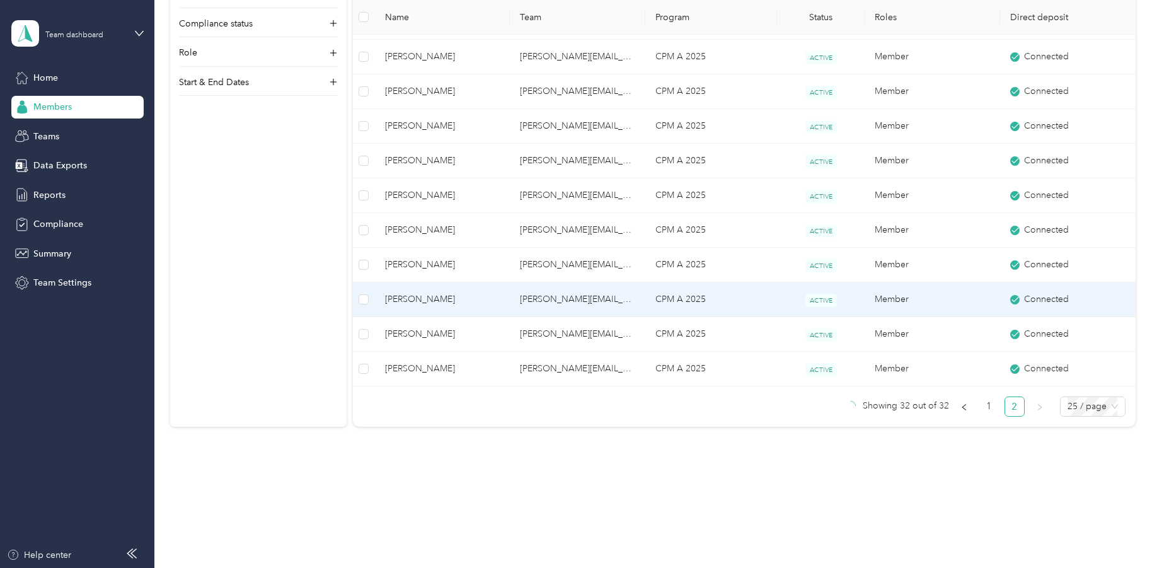
scroll to position [59, 0]
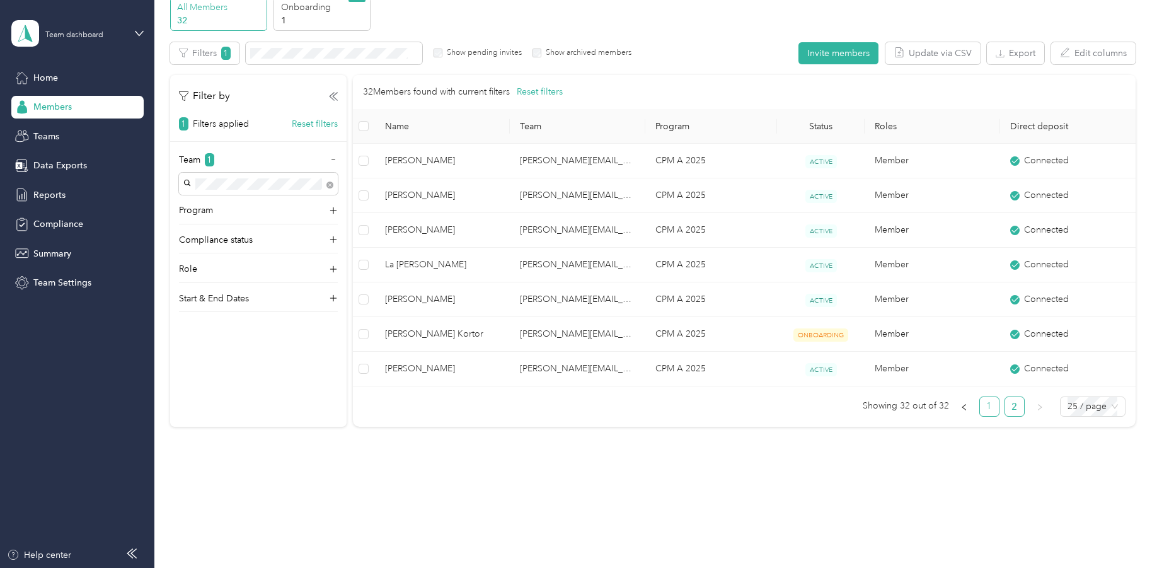
click at [992, 408] on link "1" at bounding box center [989, 406] width 19 height 19
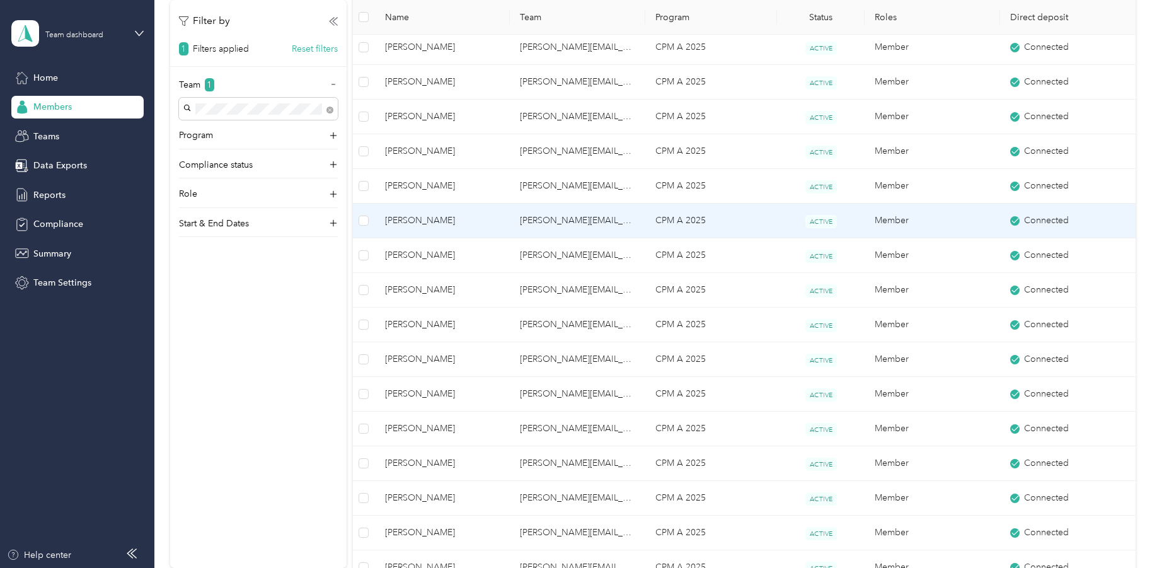
scroll to position [374, 0]
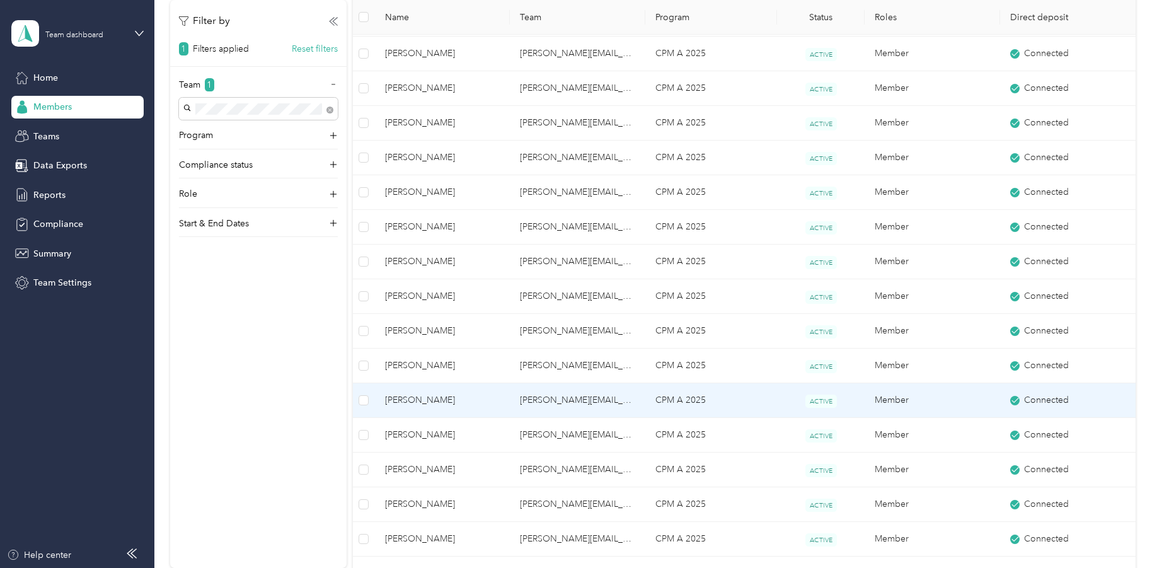
click at [402, 397] on span "[PERSON_NAME]" at bounding box center [442, 400] width 115 height 14
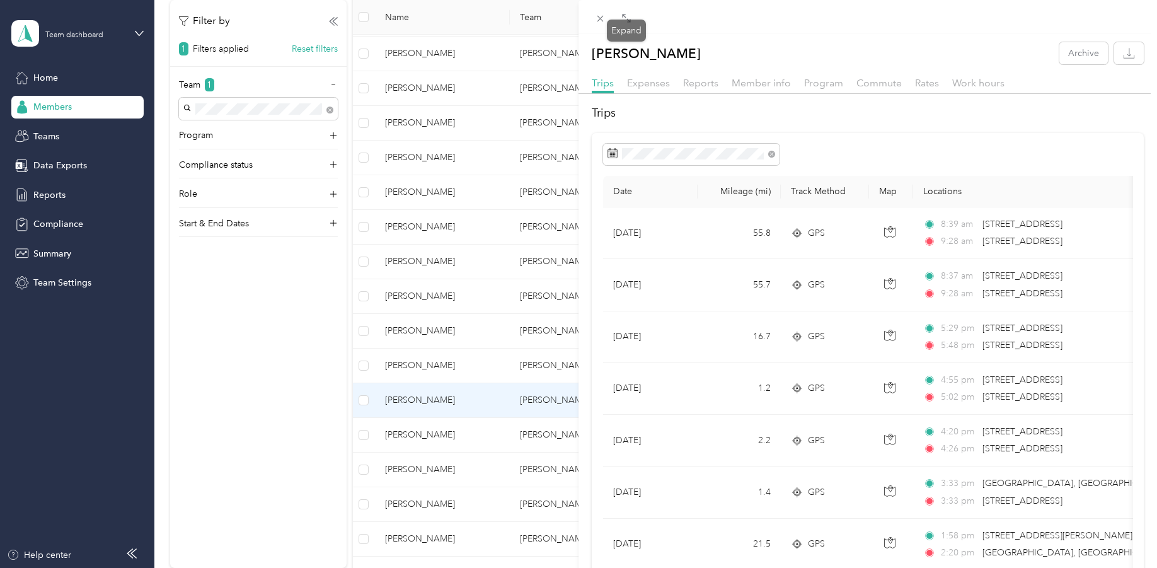
click at [624, 18] on icon at bounding box center [627, 18] width 10 height 10
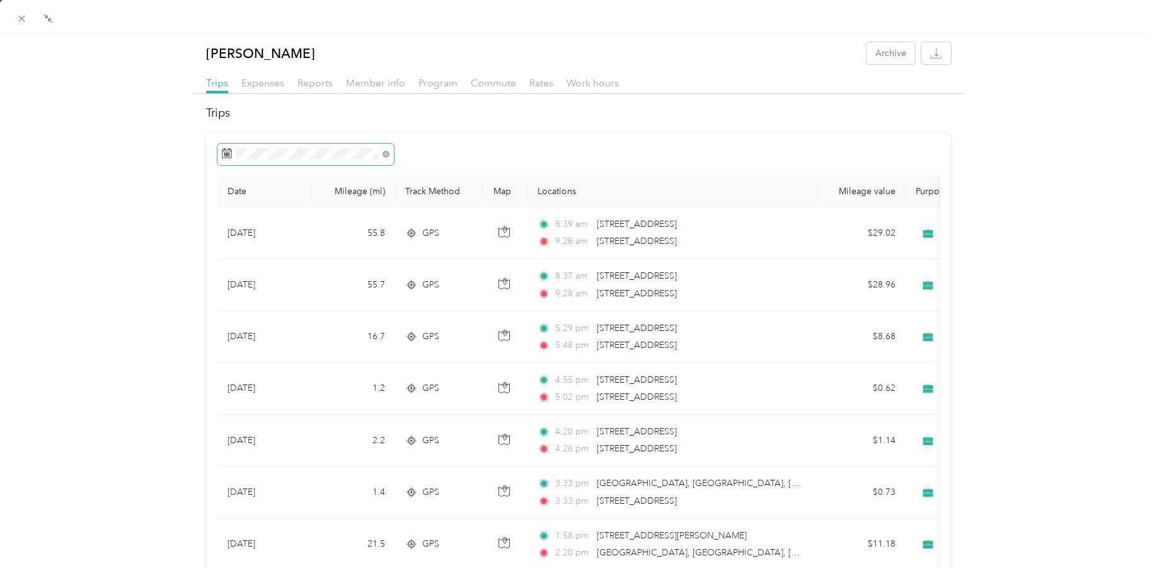
click at [217, 153] on span at bounding box center [305, 154] width 177 height 21
click at [228, 153] on rect at bounding box center [228, 153] width 1 height 1
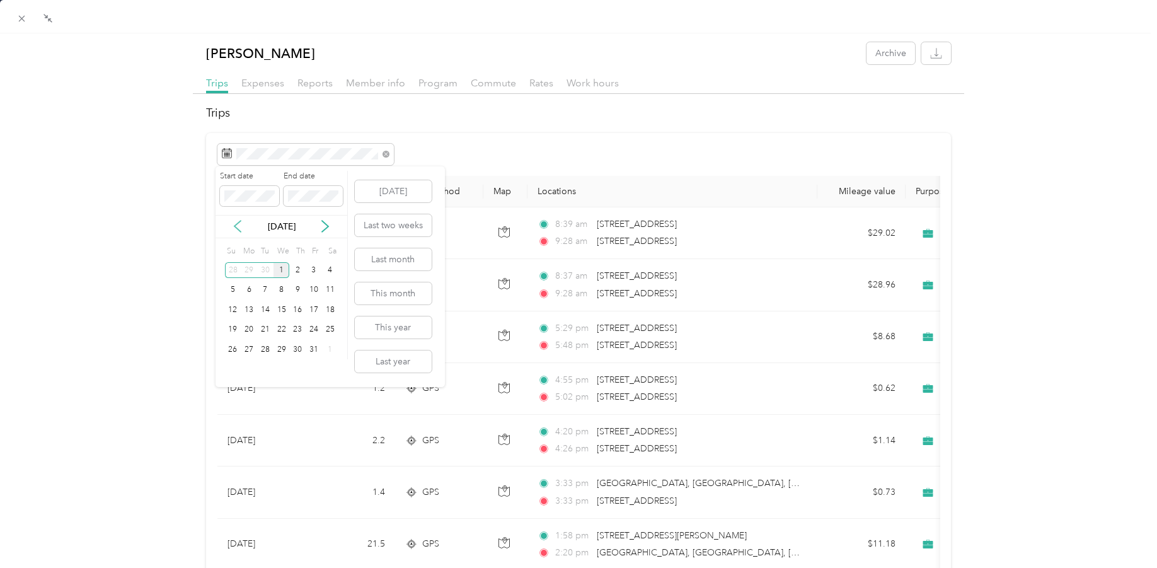
click at [238, 224] on icon at bounding box center [237, 226] width 13 height 13
click at [245, 266] on div "1" at bounding box center [249, 270] width 16 height 16
click at [267, 350] on div "30" at bounding box center [265, 350] width 16 height 16
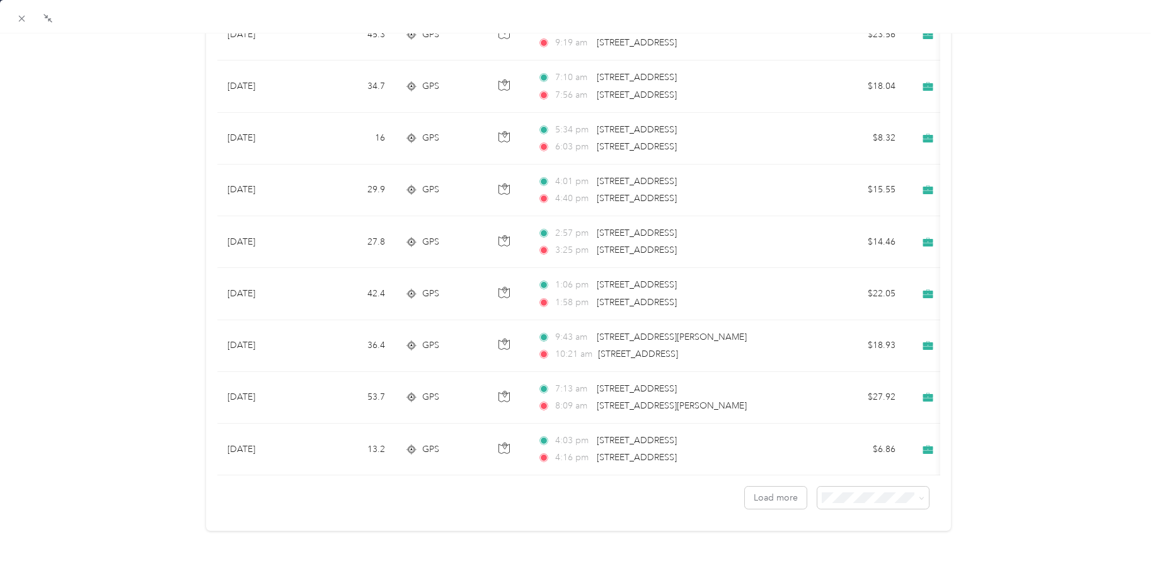
scroll to position [1047, 0]
click at [868, 552] on span "100 per load" at bounding box center [845, 548] width 52 height 11
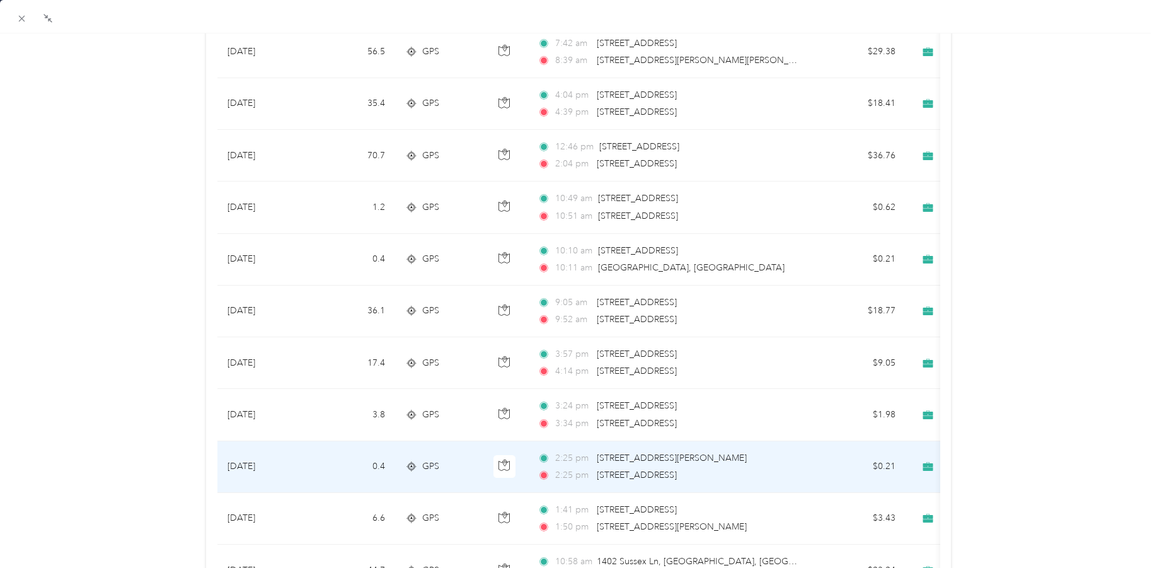
scroll to position [4936, 0]
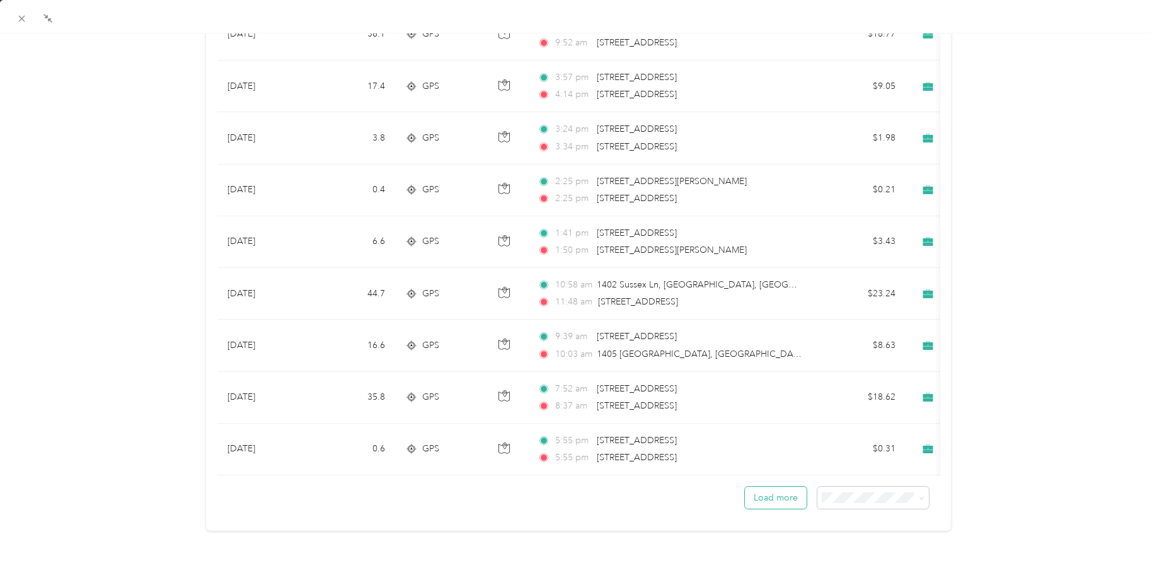
click at [768, 487] on button "Load more" at bounding box center [776, 498] width 62 height 22
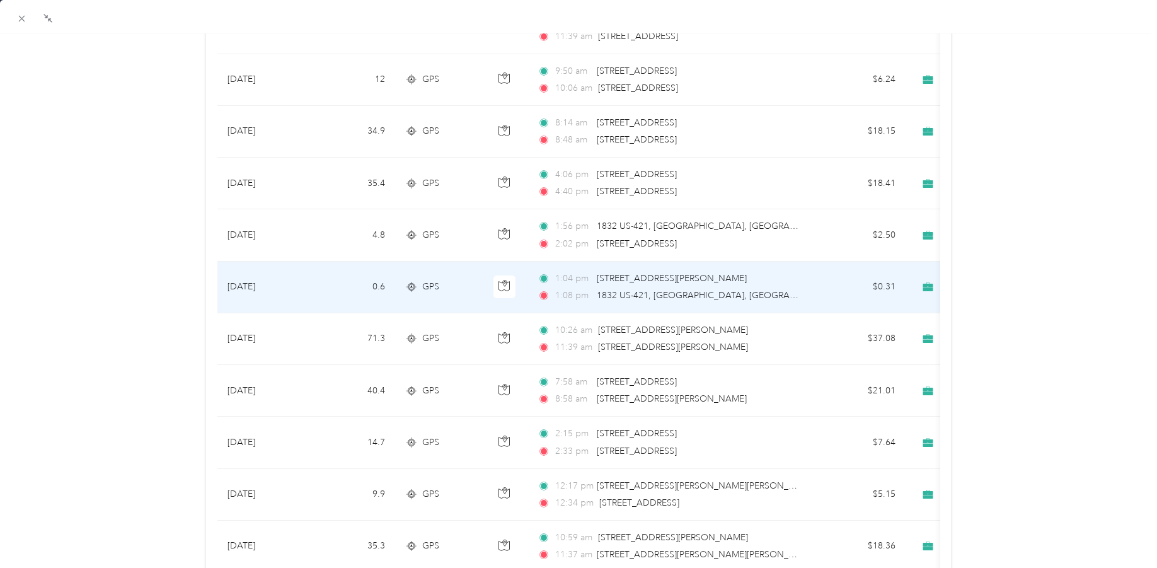
scroll to position [3927, 0]
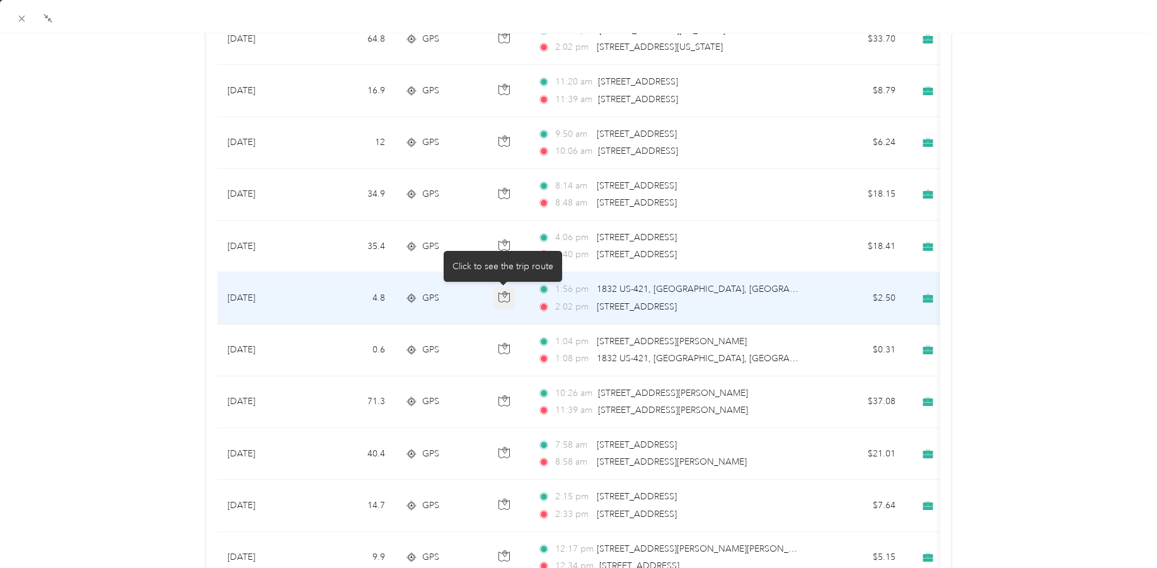
click at [505, 298] on icon "button" at bounding box center [504, 296] width 11 height 11
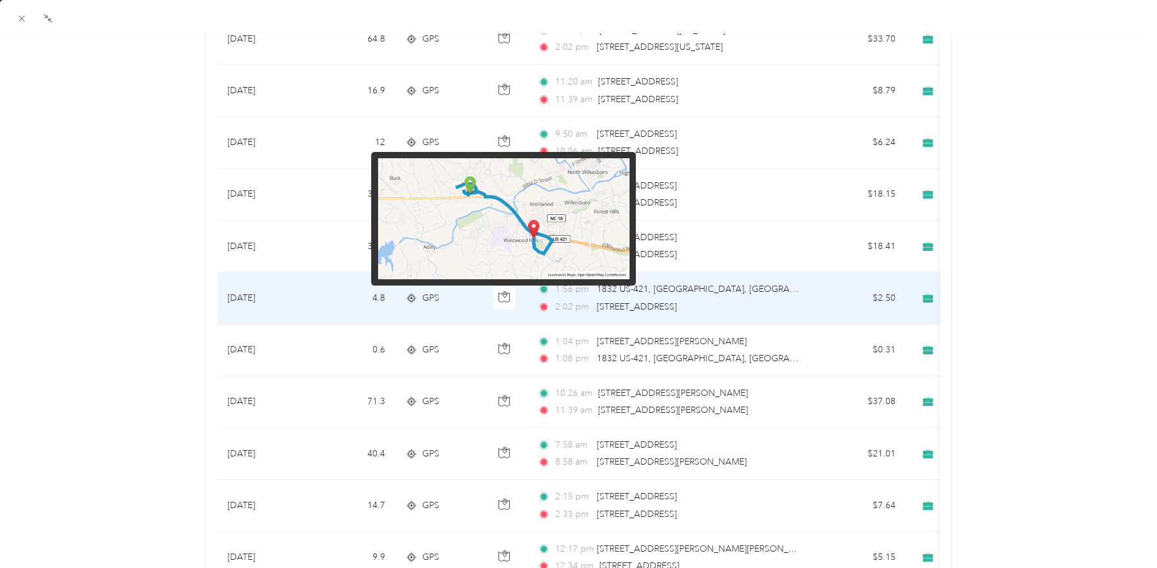
click at [495, 216] on img at bounding box center [504, 218] width 252 height 121
click at [487, 197] on img at bounding box center [504, 218] width 252 height 121
click at [485, 238] on img at bounding box center [504, 218] width 252 height 121
click at [461, 223] on img at bounding box center [504, 218] width 252 height 121
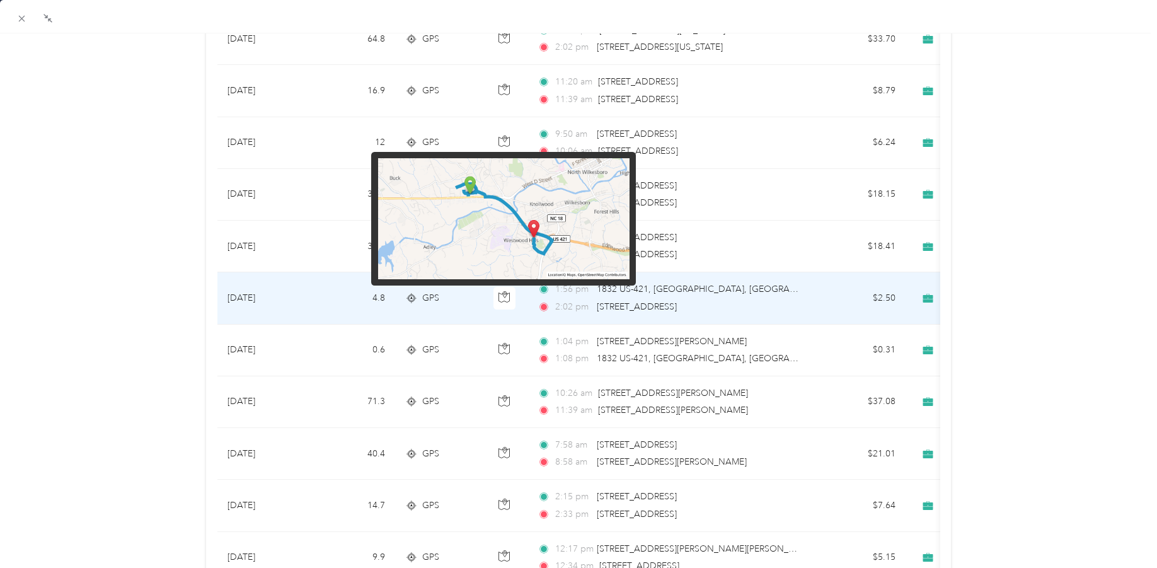
click at [461, 223] on img at bounding box center [504, 218] width 252 height 121
click at [502, 209] on img at bounding box center [504, 218] width 252 height 121
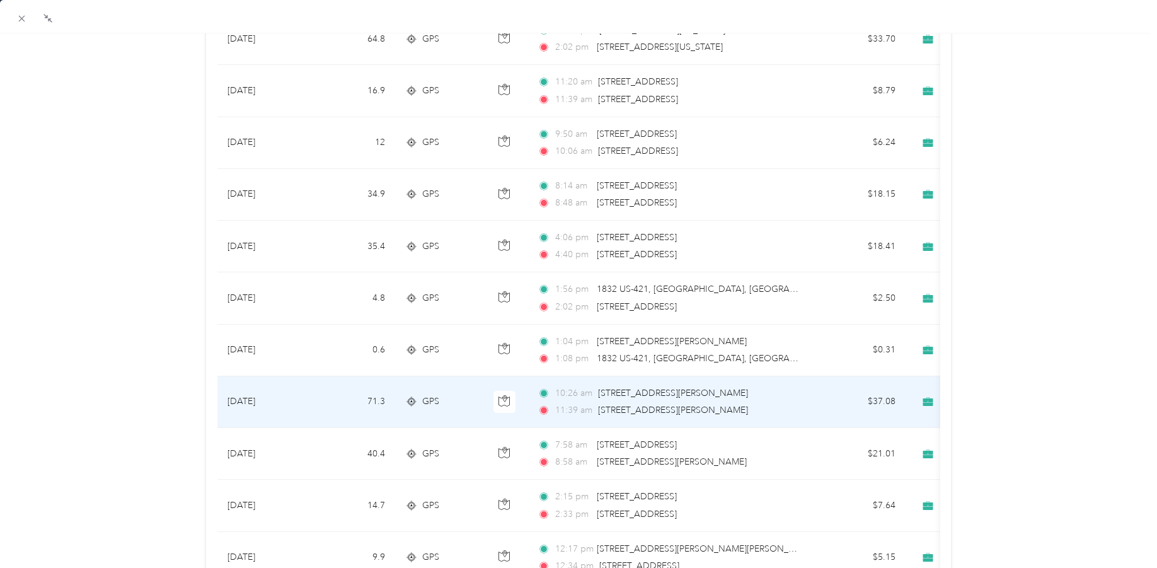
click at [659, 410] on span "[STREET_ADDRESS][PERSON_NAME]" at bounding box center [673, 410] width 150 height 11
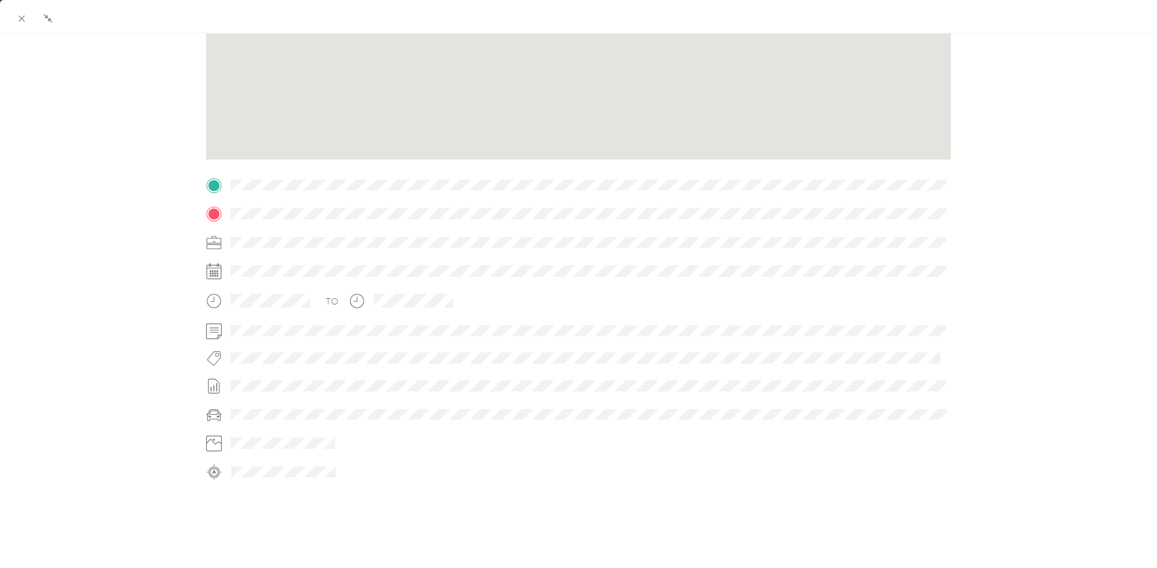
scroll to position [182, 0]
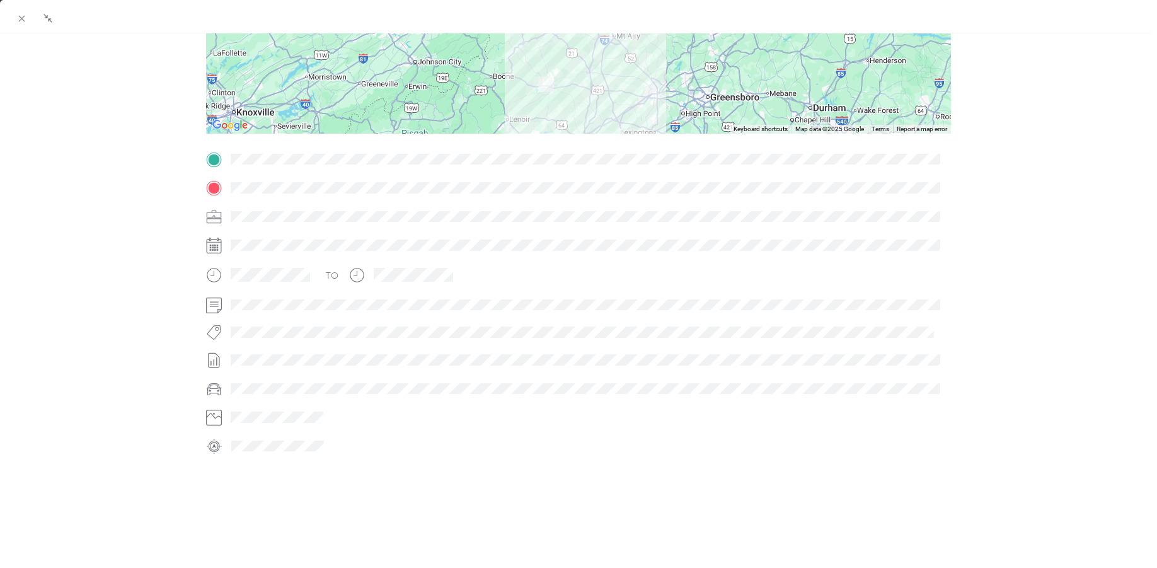
drag, startPoint x: 620, startPoint y: 89, endPoint x: 626, endPoint y: 165, distance: 75.9
click at [626, 165] on div "Trip details This trip cannot be edited because it is either under review, appr…" at bounding box center [578, 176] width 745 height 562
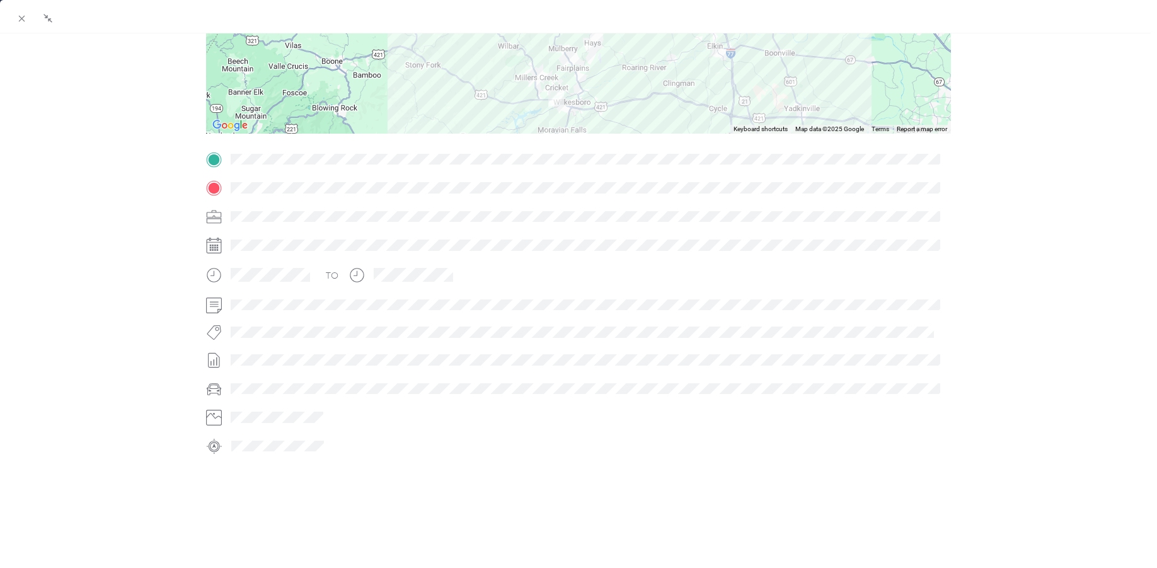
drag, startPoint x: 535, startPoint y: 75, endPoint x: 545, endPoint y: 115, distance: 41.6
click at [547, 115] on div at bounding box center [578, 55] width 745 height 158
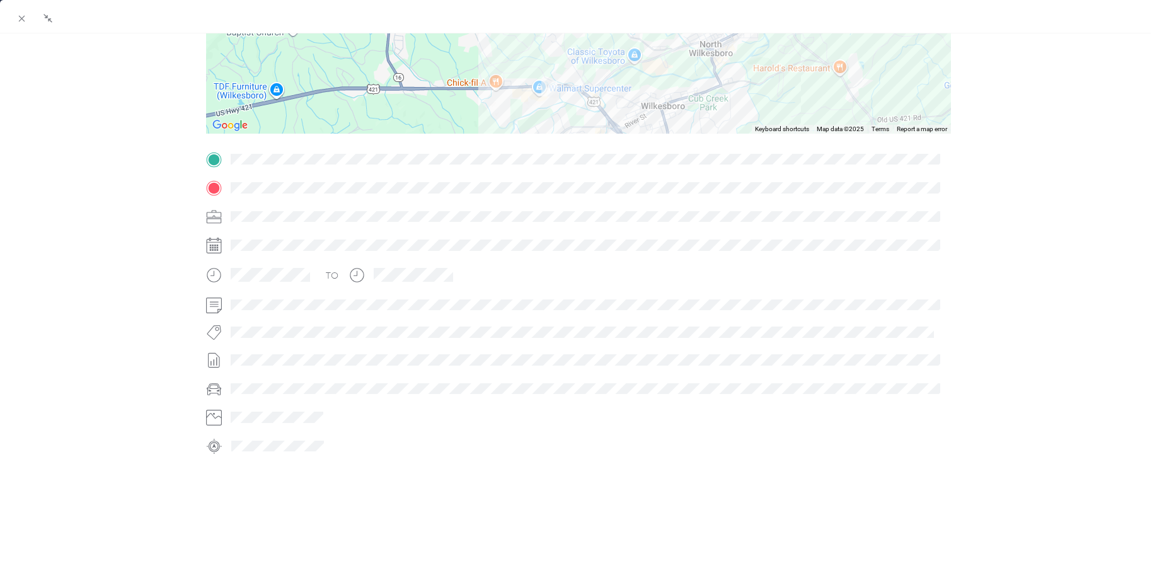
drag, startPoint x: 518, startPoint y: 61, endPoint x: 538, endPoint y: 129, distance: 70.8
click at [538, 129] on div "Trip details This trip cannot be edited because it is either under review, appr…" at bounding box center [578, 176] width 745 height 562
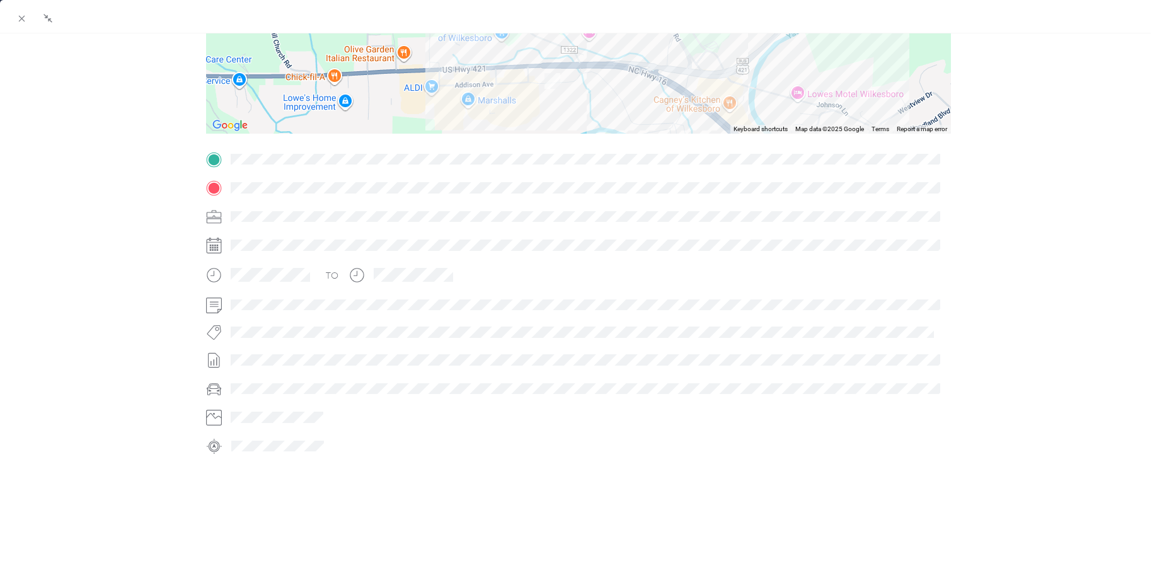
drag, startPoint x: 549, startPoint y: 58, endPoint x: 553, endPoint y: 101, distance: 43.1
click at [552, 101] on div at bounding box center [578, 55] width 745 height 158
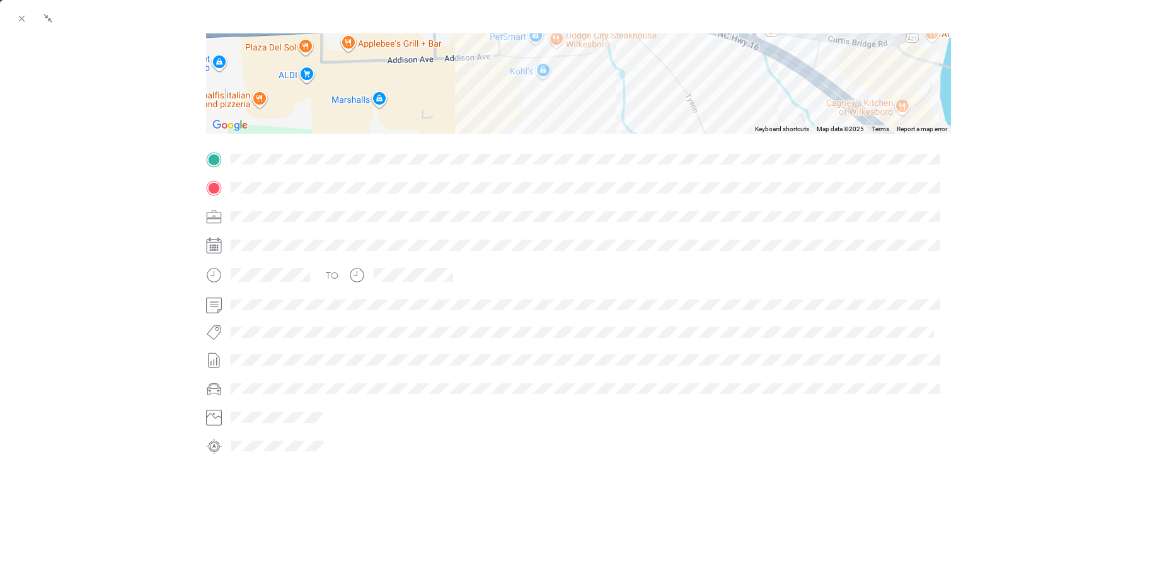
drag, startPoint x: 574, startPoint y: 78, endPoint x: 572, endPoint y: 107, distance: 29.0
click at [572, 107] on div at bounding box center [574, 284] width 9 height 568
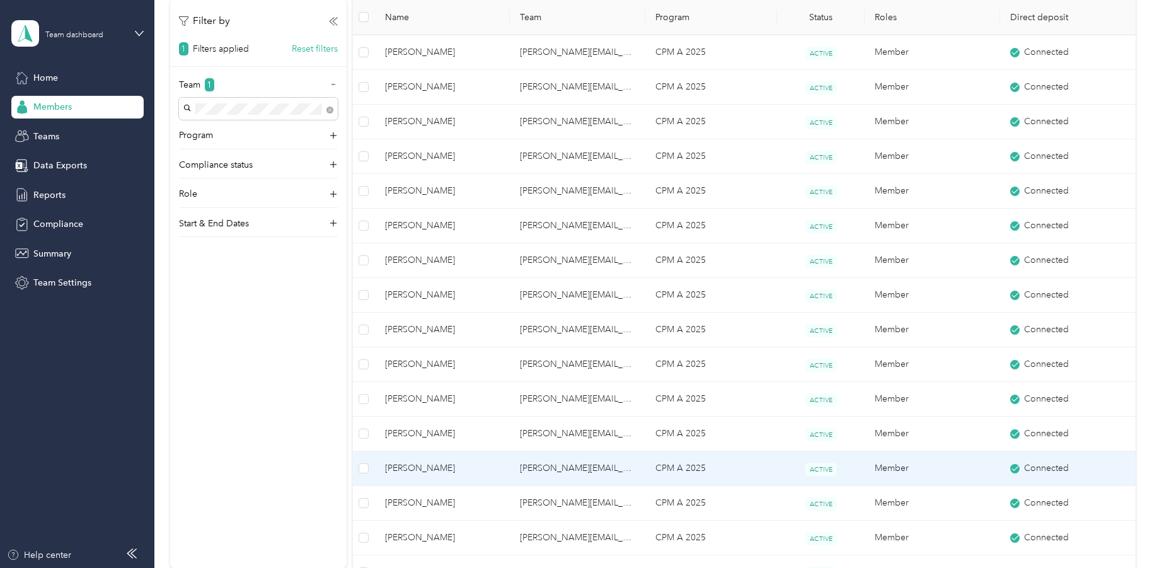
scroll to position [374, 0]
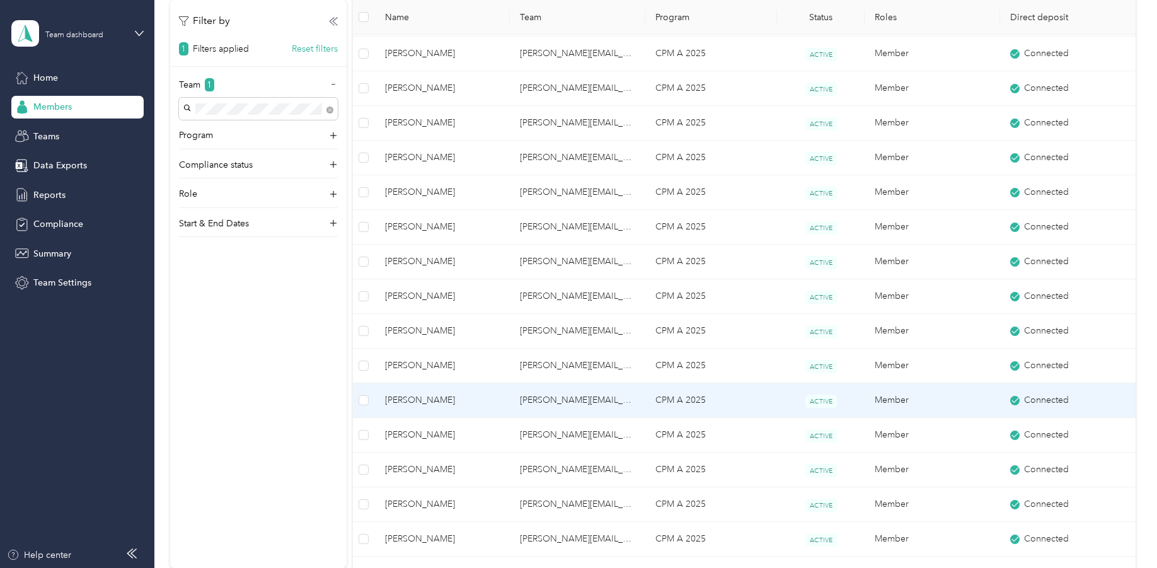
click at [417, 402] on span "[PERSON_NAME]" at bounding box center [442, 400] width 115 height 14
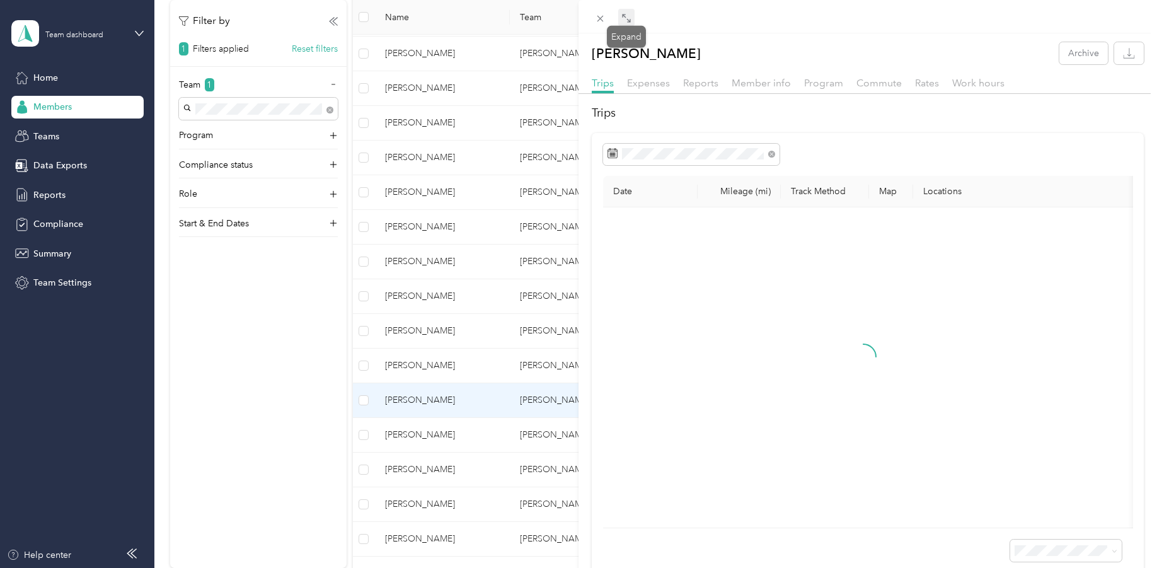
click at [623, 16] on icon at bounding box center [624, 16] width 4 height 4
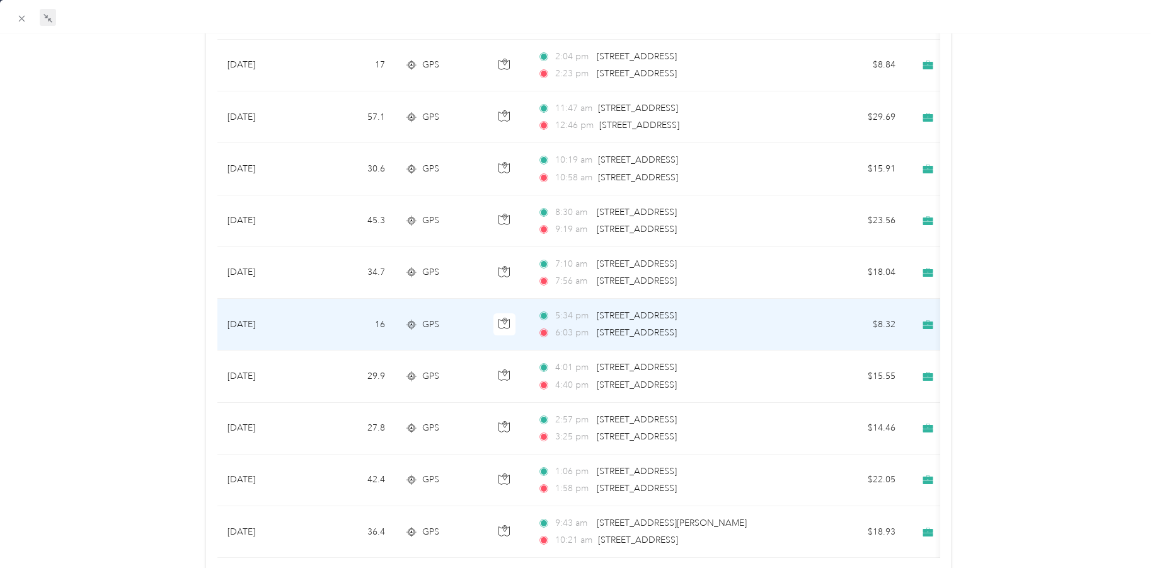
scroll to position [1047, 0]
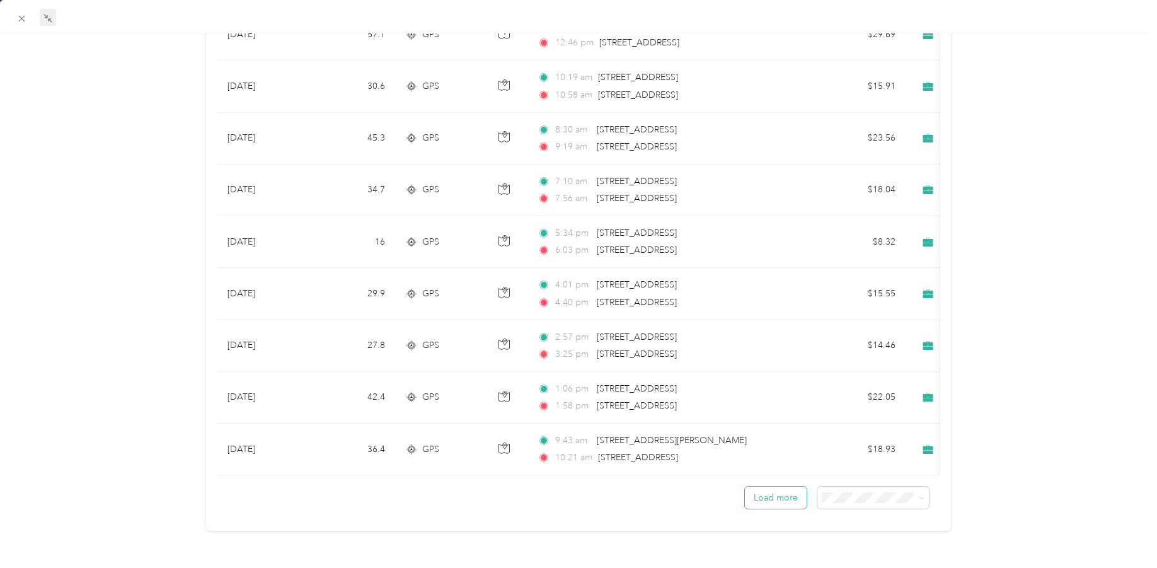
click at [787, 487] on button "Load more" at bounding box center [776, 498] width 62 height 22
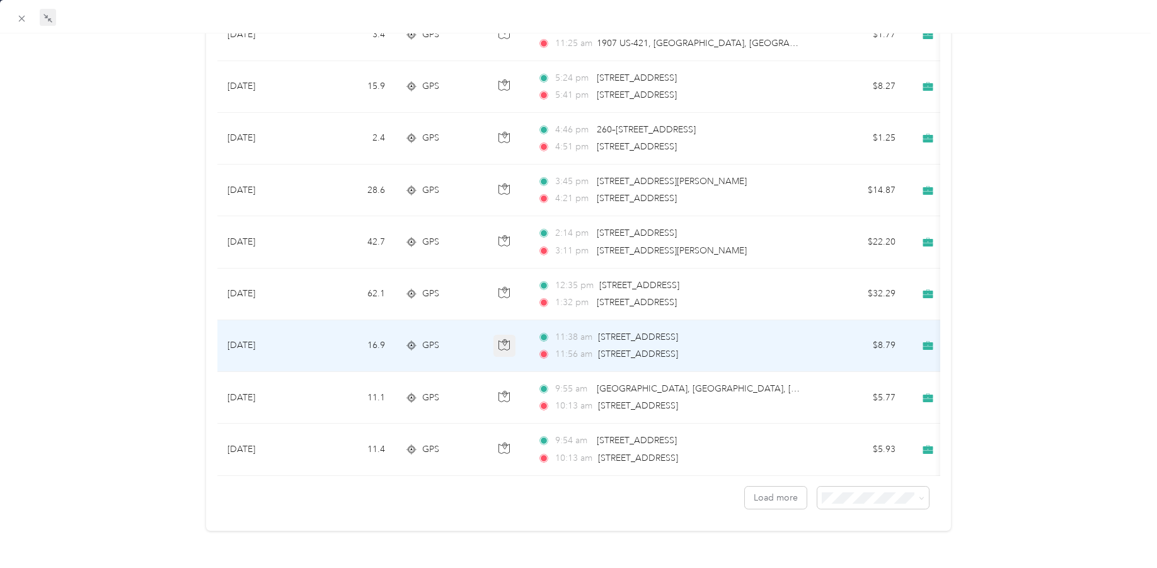
scroll to position [2343, 0]
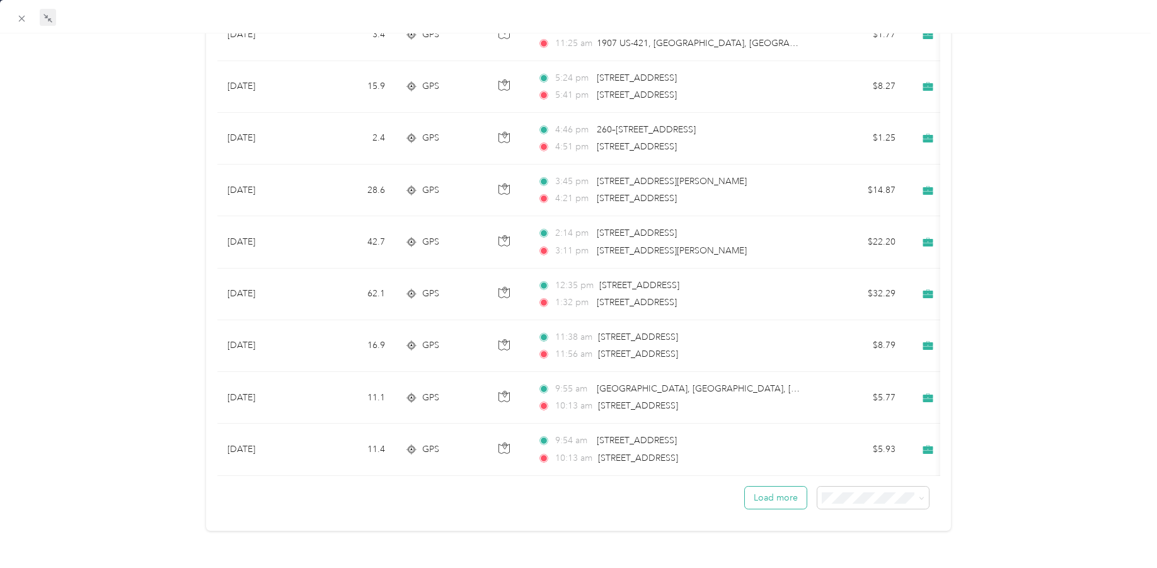
click at [772, 487] on button "Load more" at bounding box center [776, 498] width 62 height 22
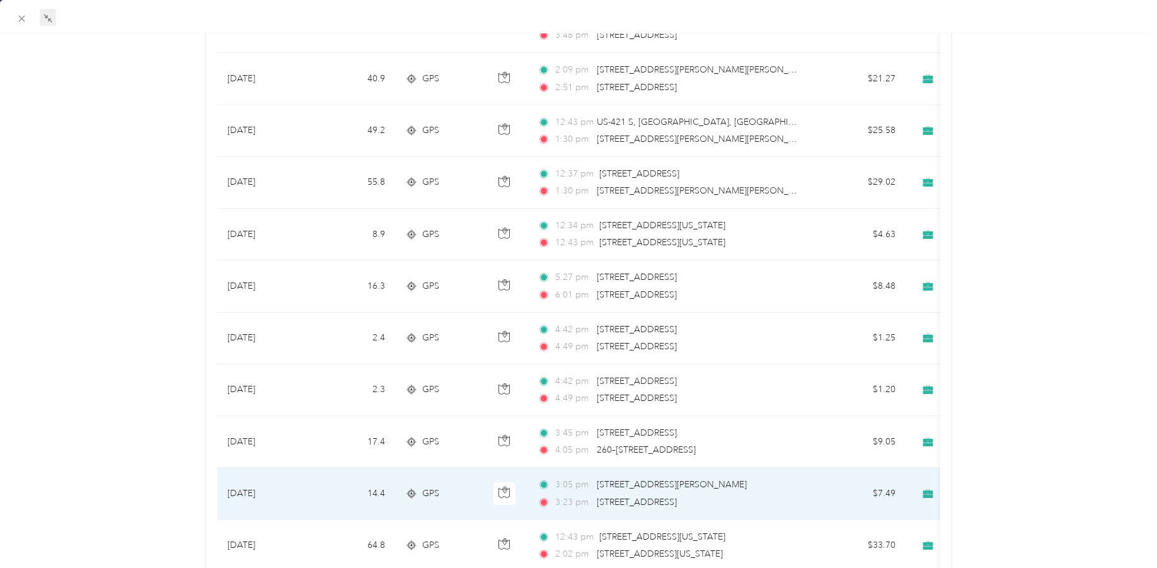
scroll to position [3639, 0]
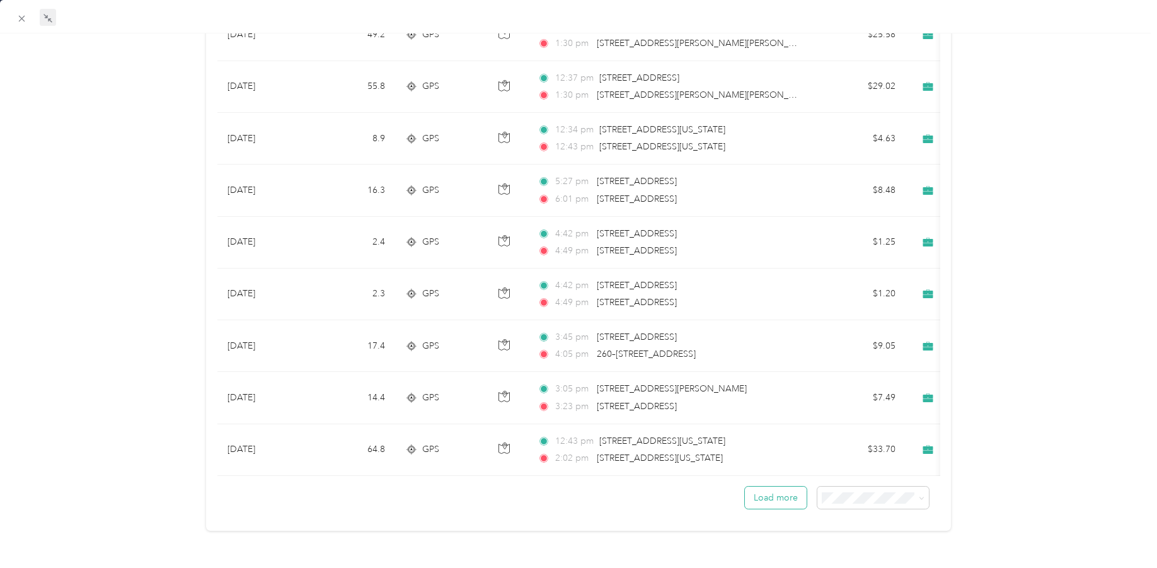
click at [770, 490] on button "Load more" at bounding box center [776, 498] width 62 height 22
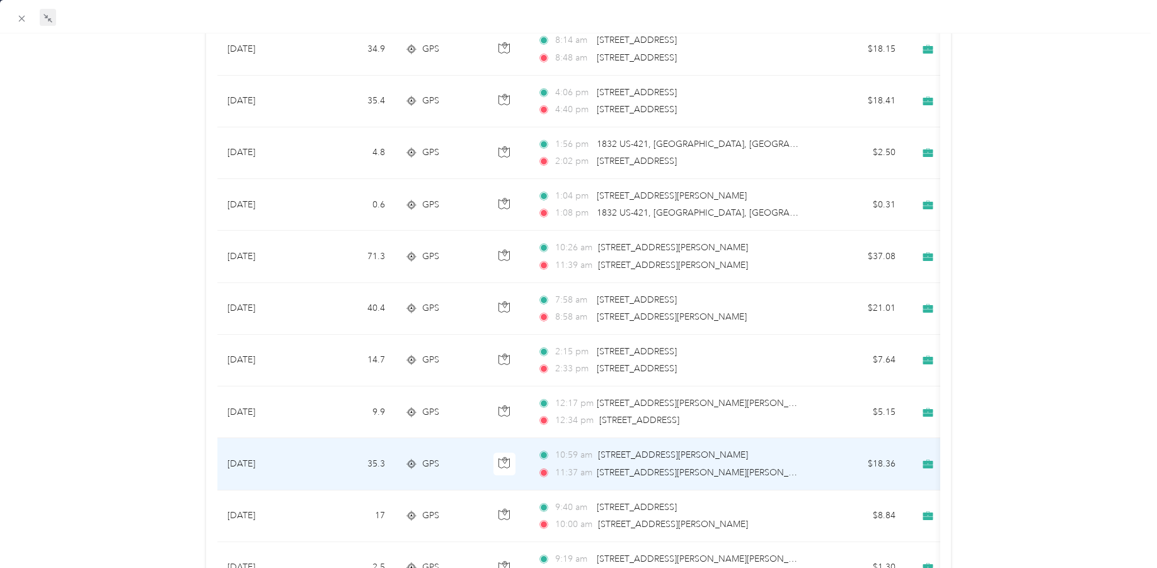
scroll to position [4143, 0]
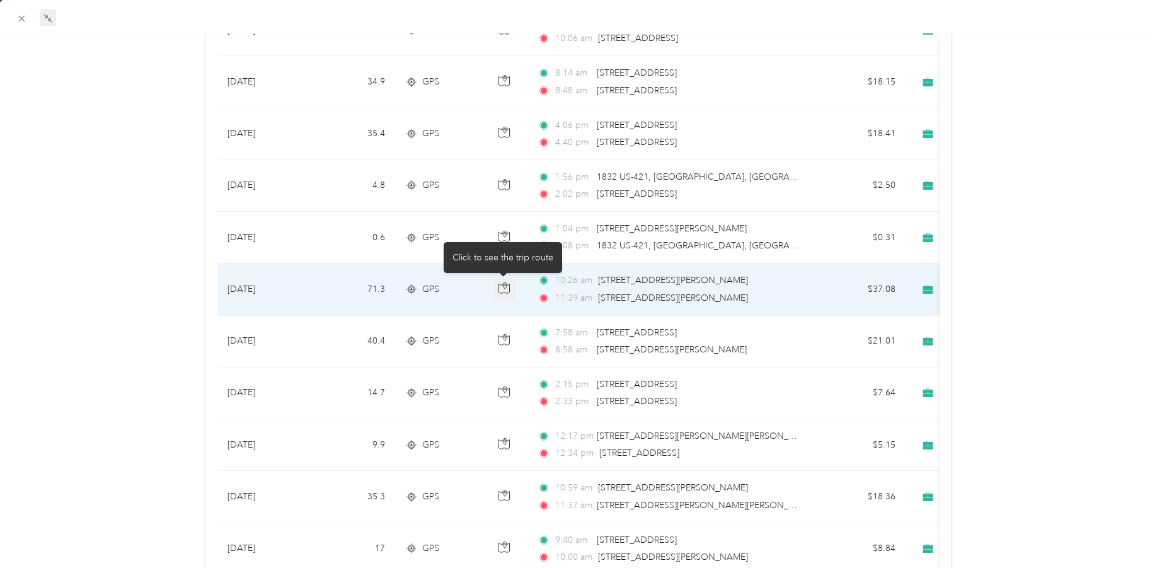
click at [499, 288] on icon "button" at bounding box center [504, 287] width 11 height 11
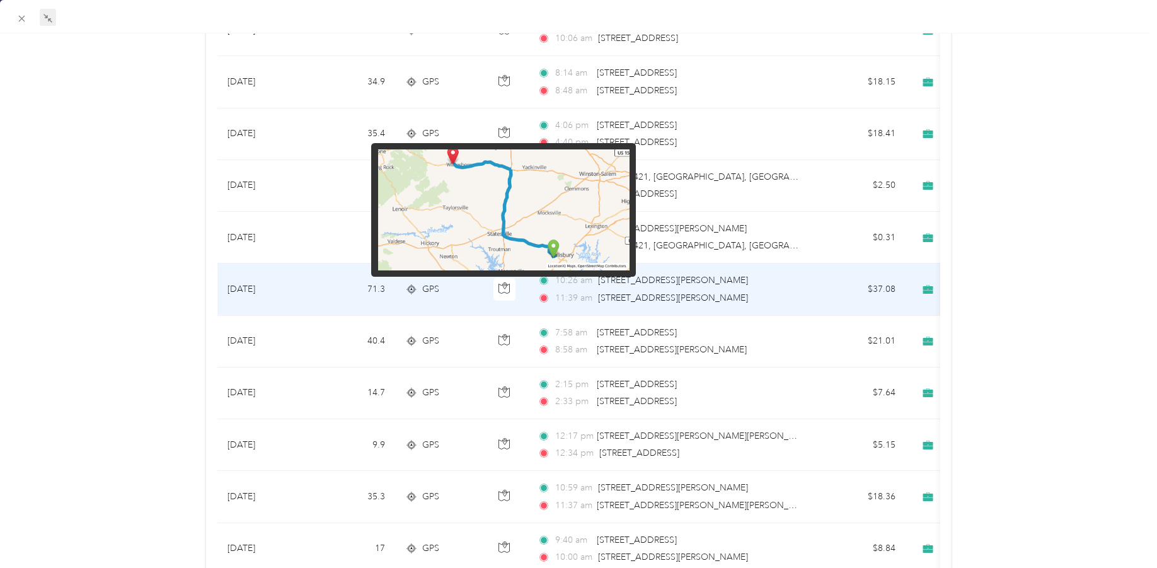
click at [481, 187] on img at bounding box center [504, 209] width 252 height 121
click at [468, 177] on img at bounding box center [504, 209] width 252 height 121
click at [475, 185] on img at bounding box center [504, 209] width 252 height 121
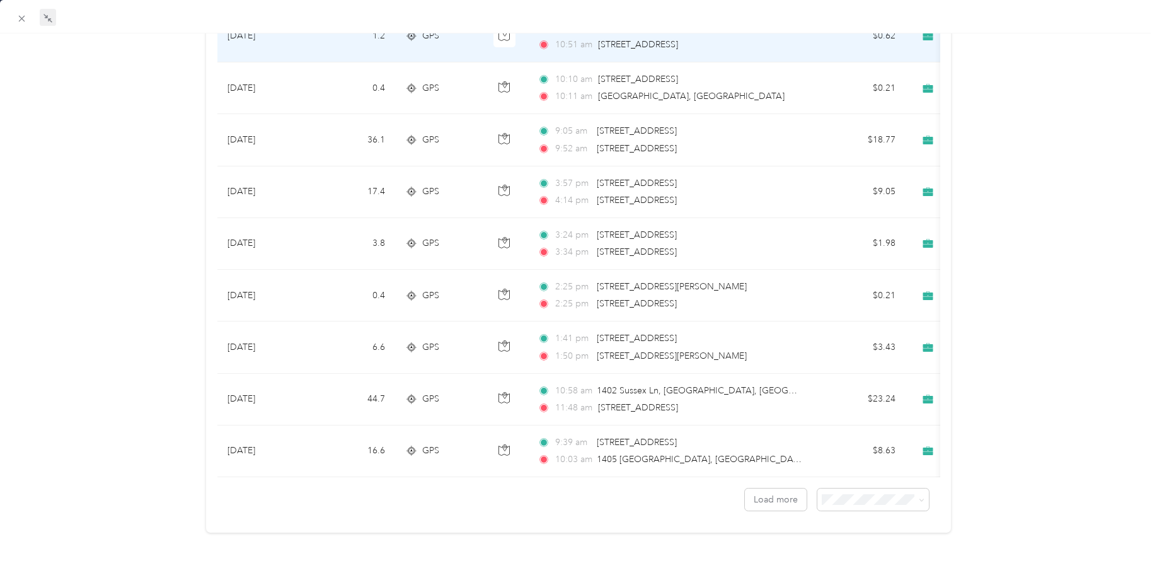
scroll to position [4936, 0]
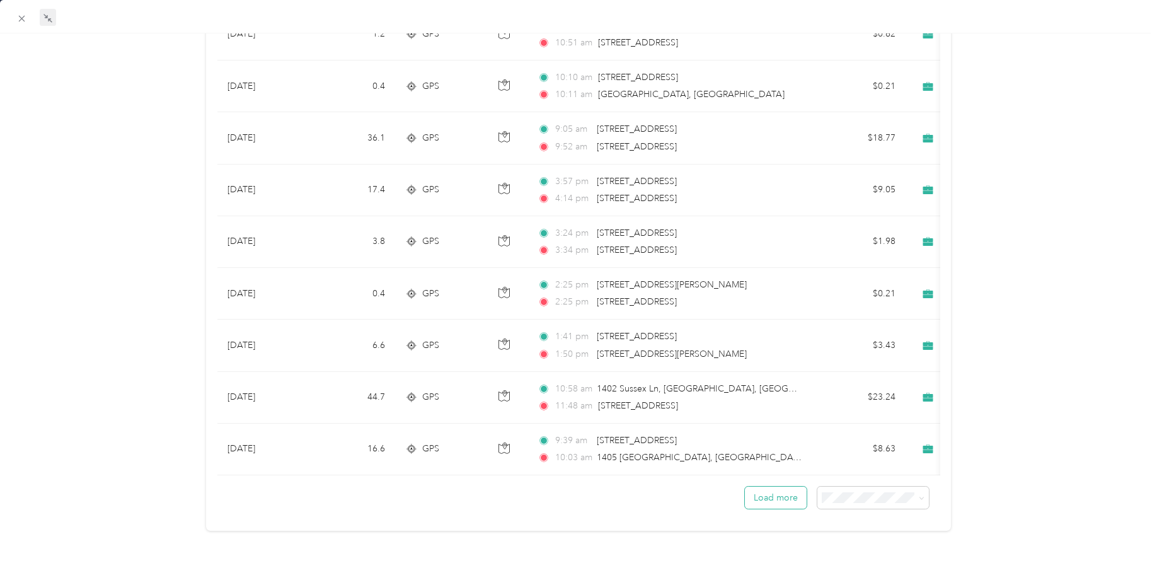
click at [770, 489] on button "Load more" at bounding box center [776, 498] width 62 height 22
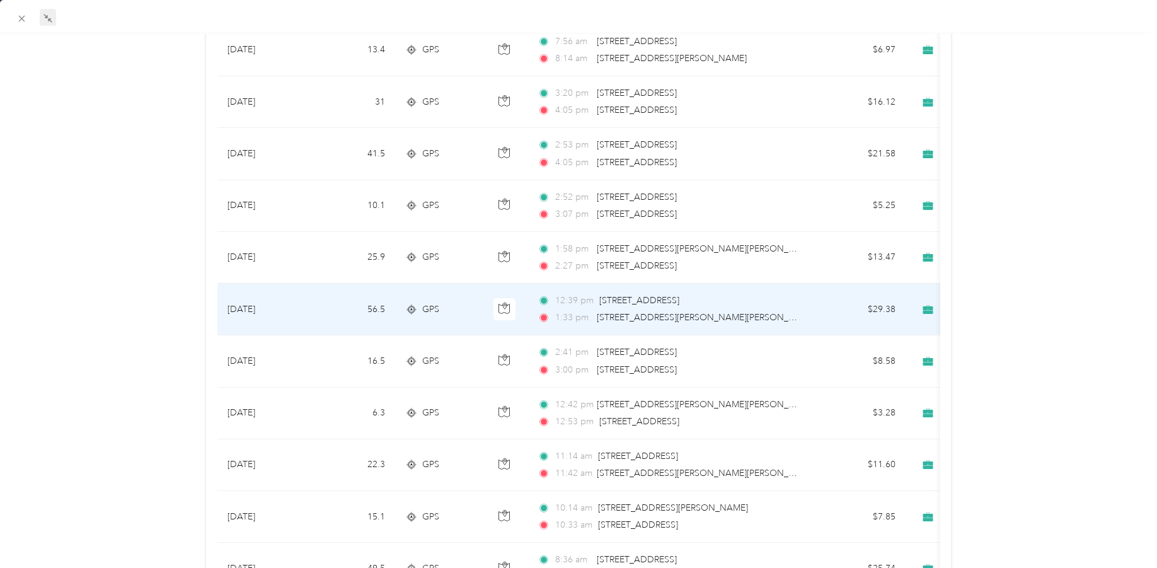
scroll to position [5944, 0]
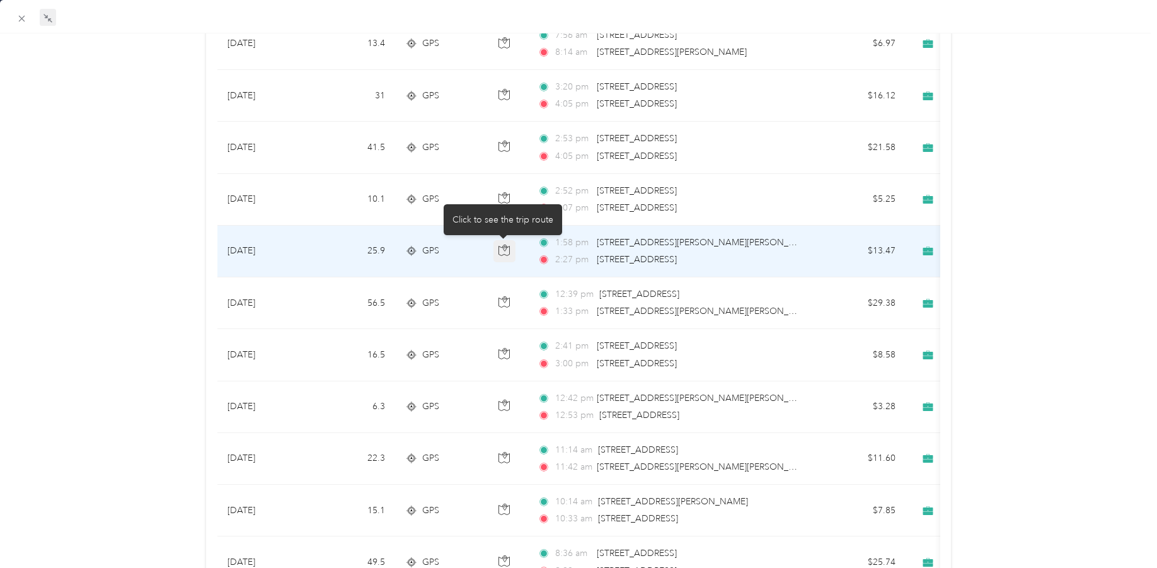
click at [499, 248] on icon "button" at bounding box center [504, 250] width 11 height 11
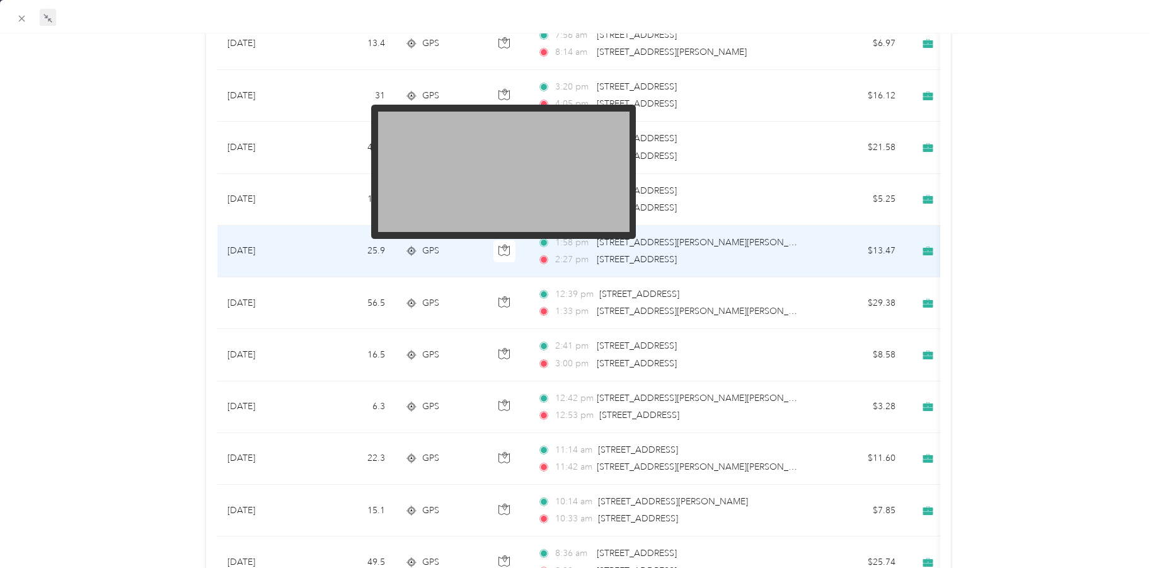
click at [511, 187] on img at bounding box center [504, 172] width 252 height 121
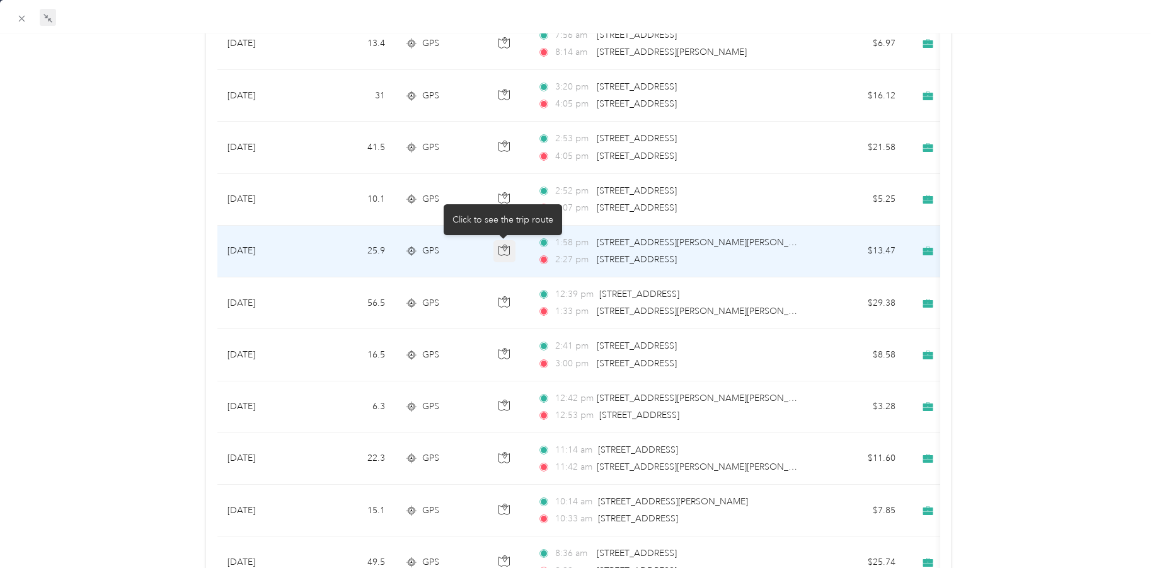
click at [506, 249] on icon "button" at bounding box center [504, 250] width 11 height 11
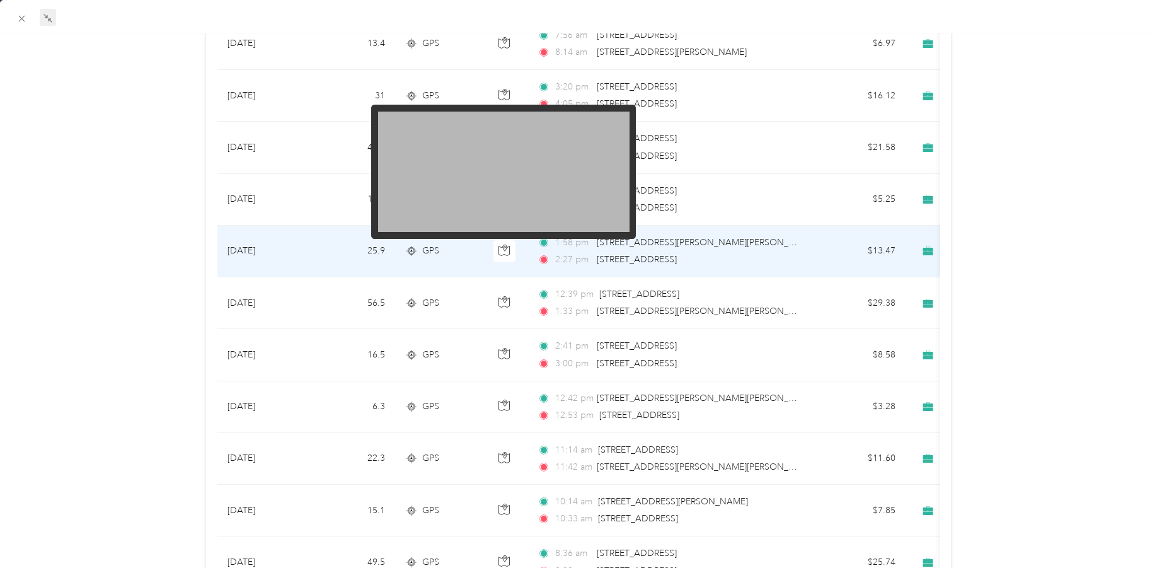
click at [545, 192] on img at bounding box center [504, 172] width 252 height 121
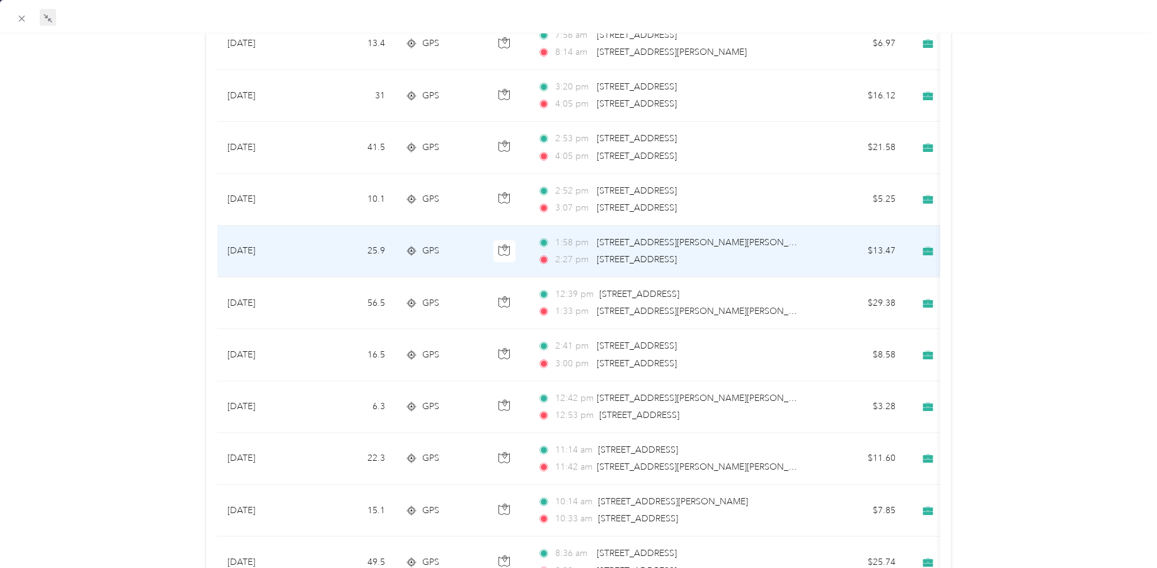
click at [634, 253] on span "[STREET_ADDRESS]" at bounding box center [637, 260] width 80 height 14
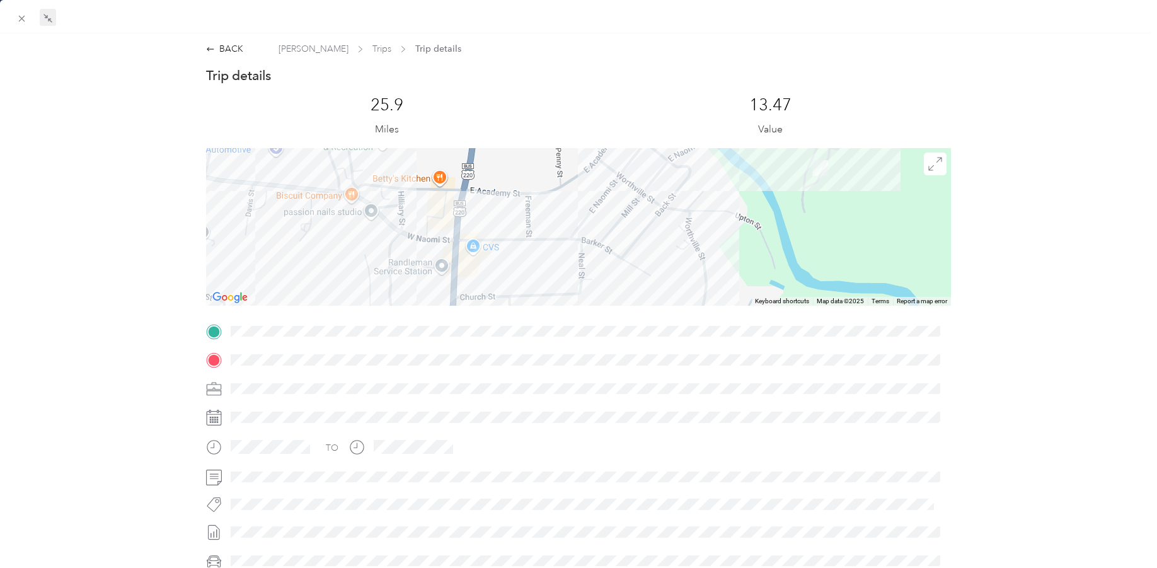
drag, startPoint x: 682, startPoint y: 213, endPoint x: 869, endPoint y: 167, distance: 192.2
click at [869, 167] on div at bounding box center [578, 227] width 745 height 158
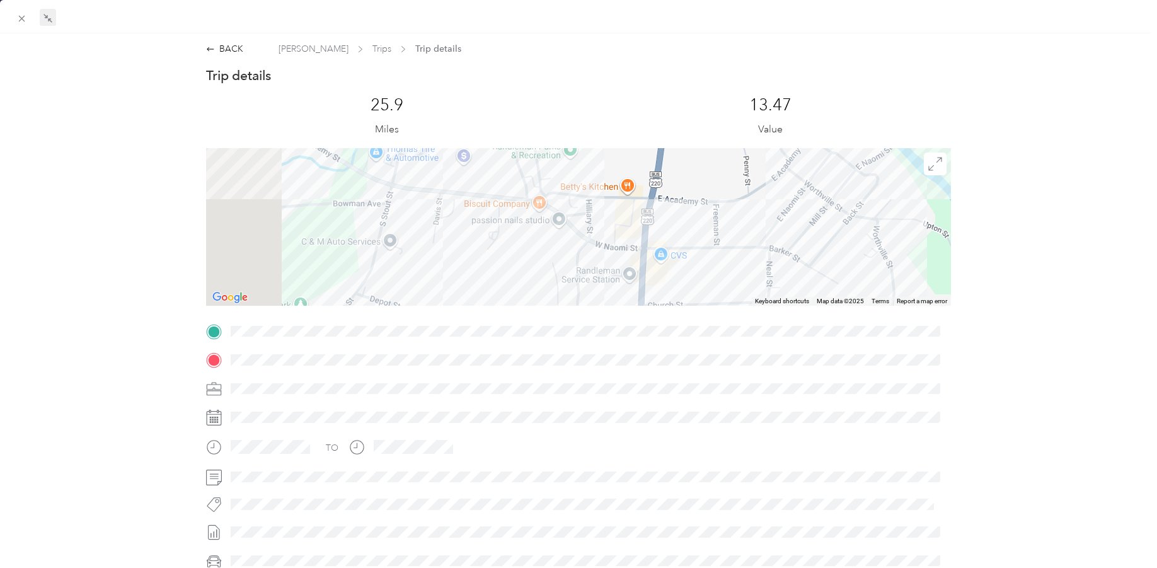
drag, startPoint x: 274, startPoint y: 237, endPoint x: 738, endPoint y: 281, distance: 466.0
click at [738, 282] on div at bounding box center [578, 227] width 745 height 158
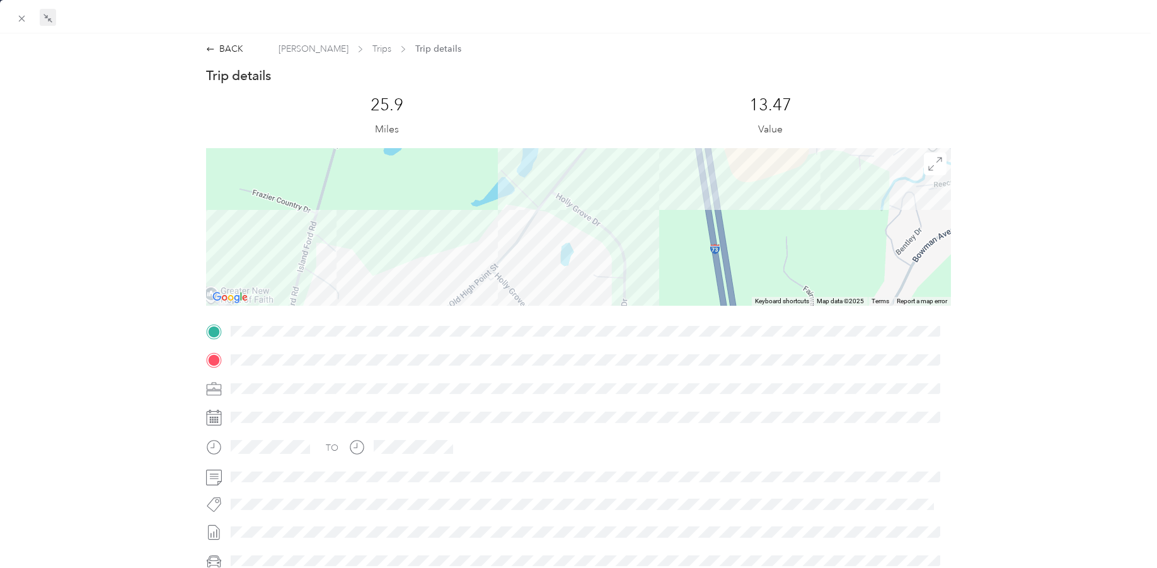
drag, startPoint x: 430, startPoint y: 208, endPoint x: 803, endPoint y: 184, distance: 373.9
click at [804, 183] on div at bounding box center [578, 227] width 745 height 158
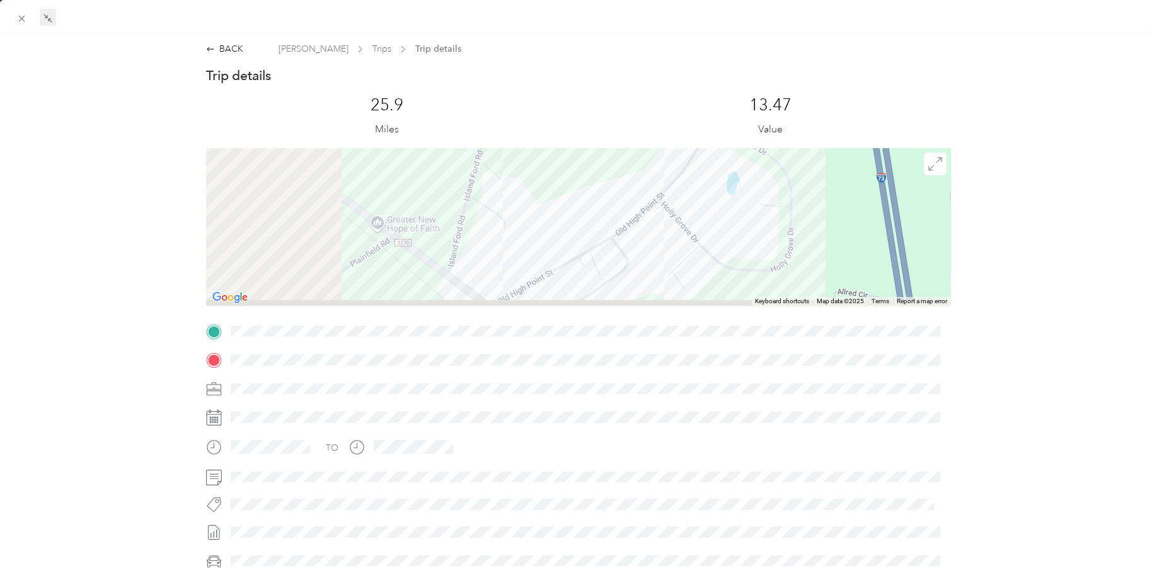
drag, startPoint x: 521, startPoint y: 289, endPoint x: 763, endPoint y: 220, distance: 251.8
click at [763, 220] on div at bounding box center [578, 227] width 745 height 158
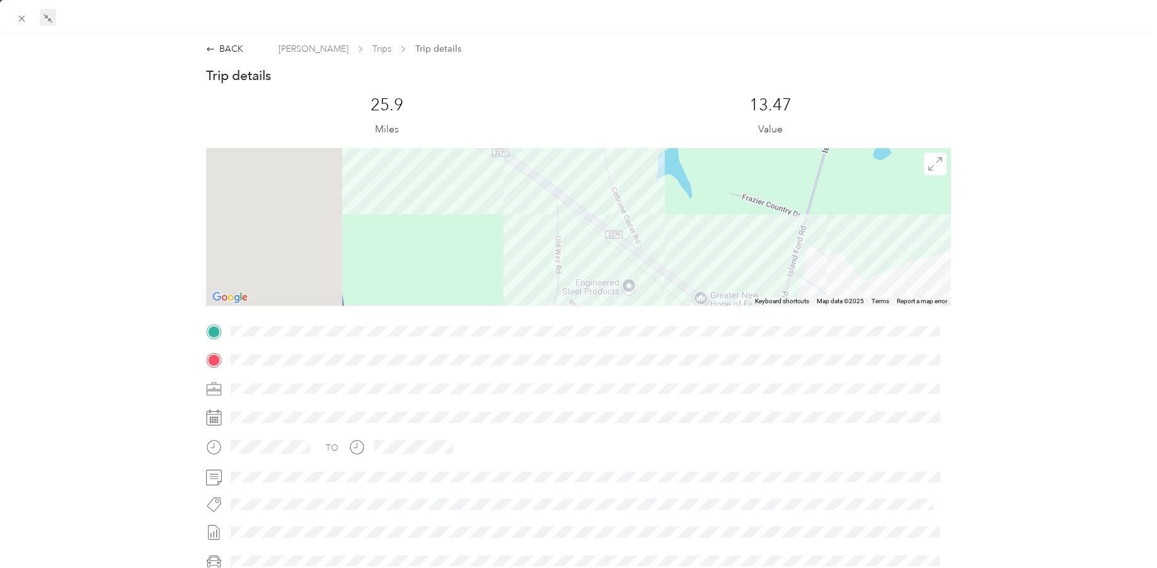
drag, startPoint x: 414, startPoint y: 212, endPoint x: 652, endPoint y: 304, distance: 255.7
click at [663, 309] on div "Trip details This trip cannot be edited because it is either under review, appr…" at bounding box center [578, 348] width 745 height 562
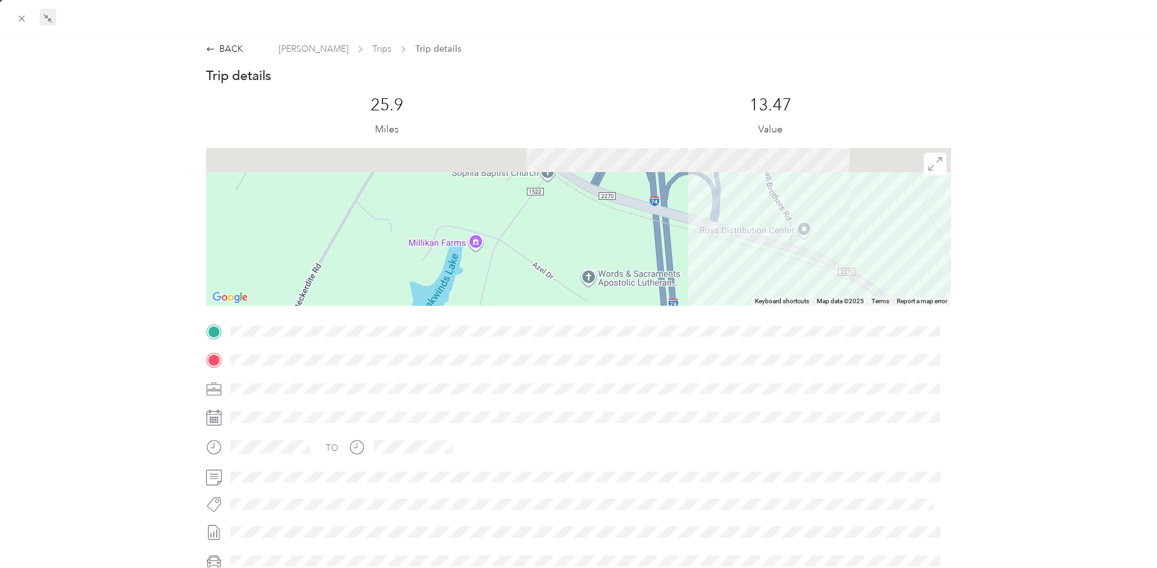
drag, startPoint x: 435, startPoint y: 196, endPoint x: 640, endPoint y: 274, distance: 219.9
click at [682, 289] on div at bounding box center [578, 227] width 745 height 158
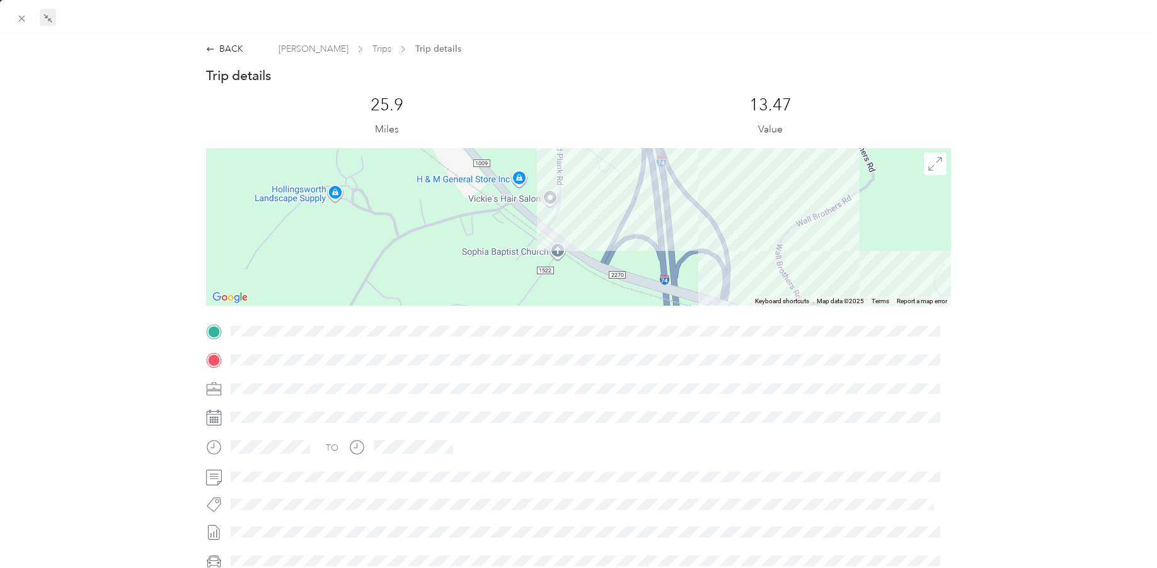
drag, startPoint x: 657, startPoint y: 214, endPoint x: 638, endPoint y: 222, distance: 21.0
click at [628, 284] on div at bounding box center [578, 227] width 745 height 158
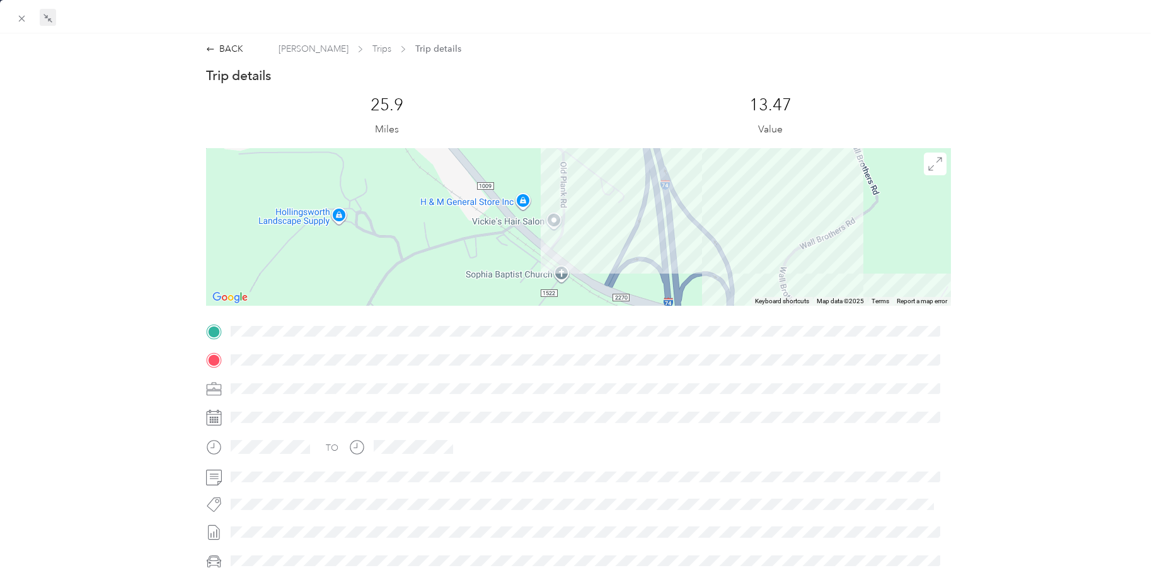
drag, startPoint x: 631, startPoint y: 227, endPoint x: 635, endPoint y: 274, distance: 47.4
click at [635, 274] on div at bounding box center [578, 227] width 745 height 158
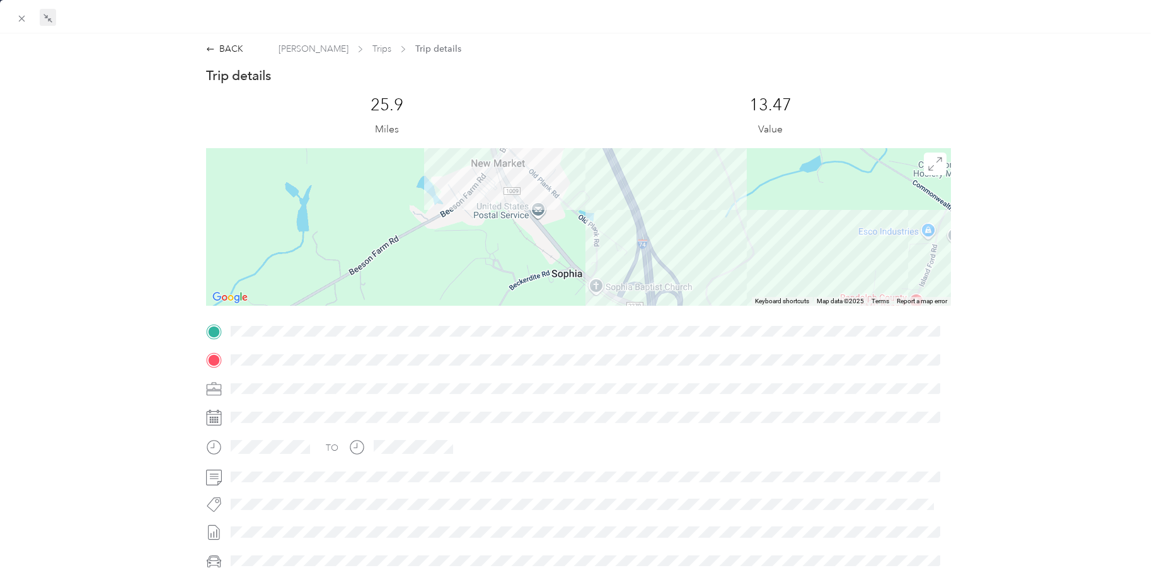
drag, startPoint x: 563, startPoint y: 207, endPoint x: 566, endPoint y: 296, distance: 88.3
click at [572, 304] on div "BACK [PERSON_NAME] Trips Trip details Trip details This trip cannot be edited b…" at bounding box center [578, 284] width 1157 height 568
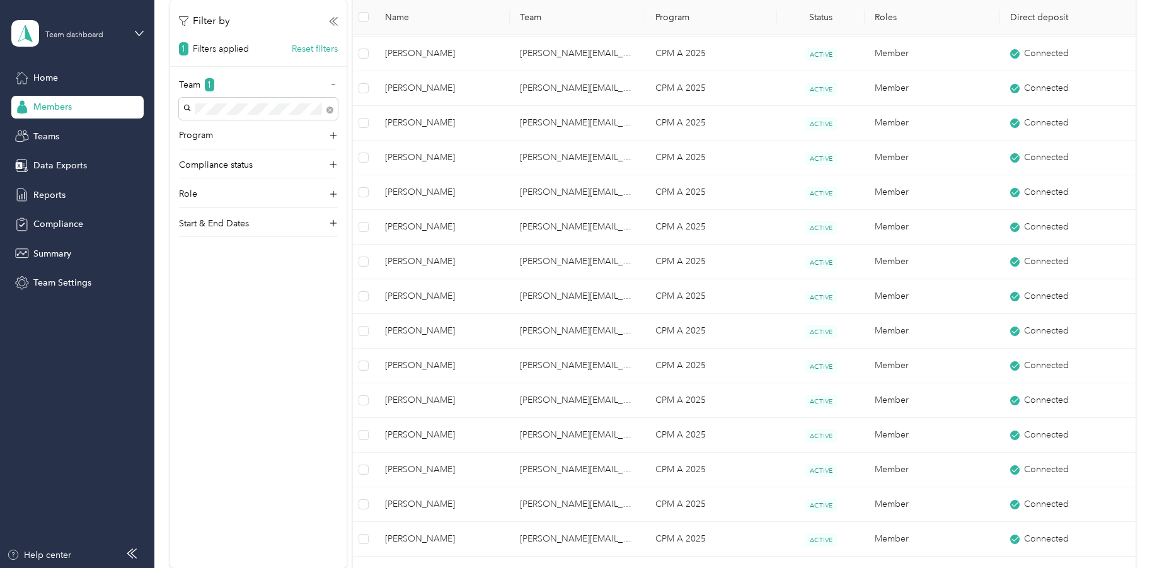
click at [534, 226] on div at bounding box center [578, 284] width 1157 height 568
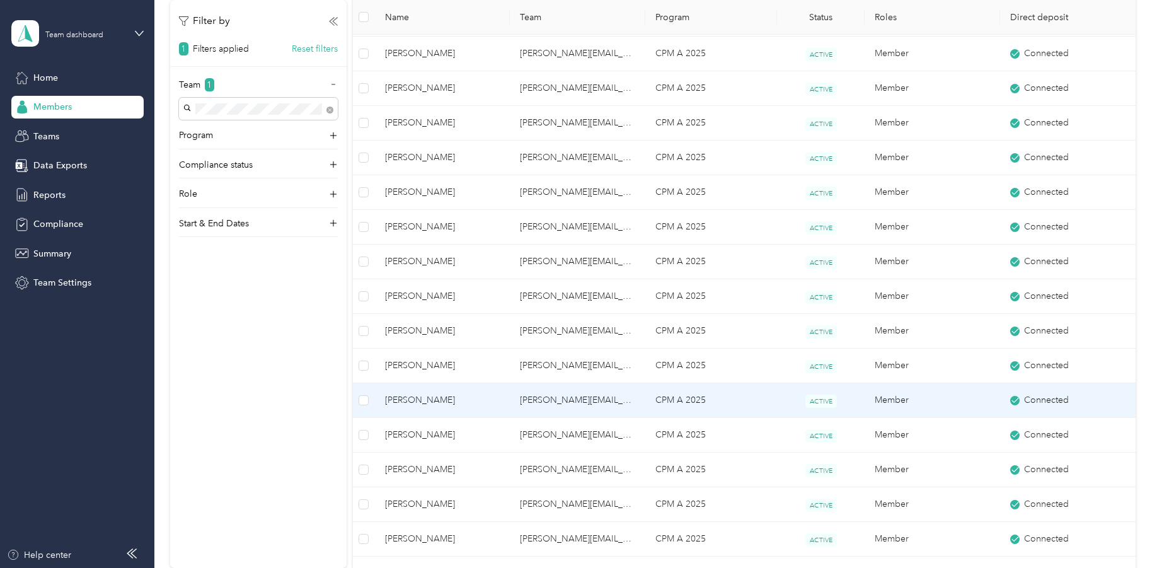
click at [438, 393] on span "[PERSON_NAME]" at bounding box center [442, 400] width 115 height 14
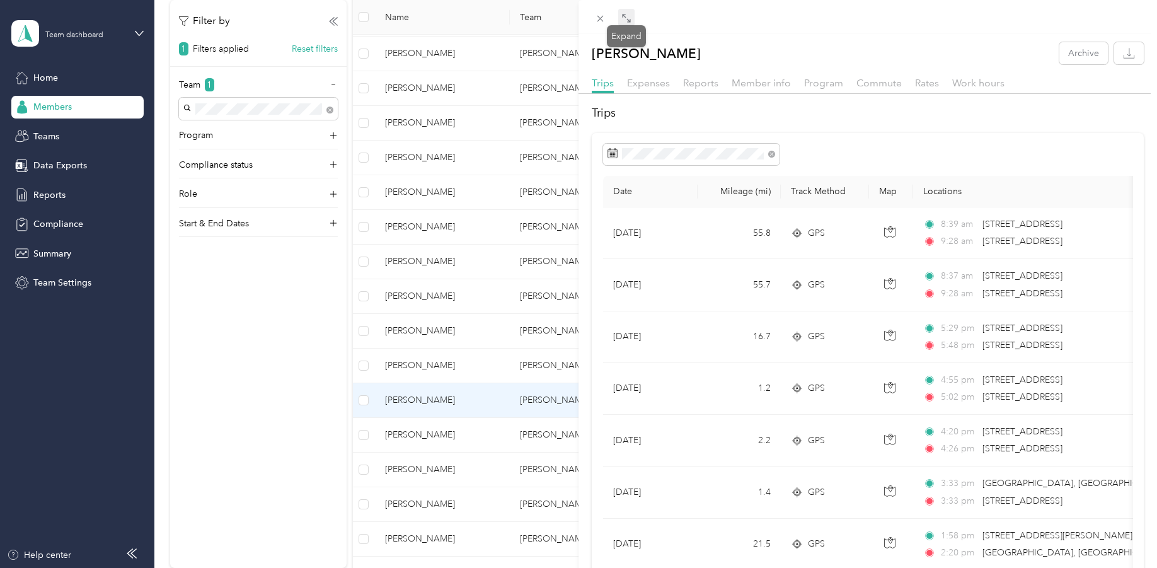
click at [630, 18] on icon at bounding box center [627, 18] width 10 height 10
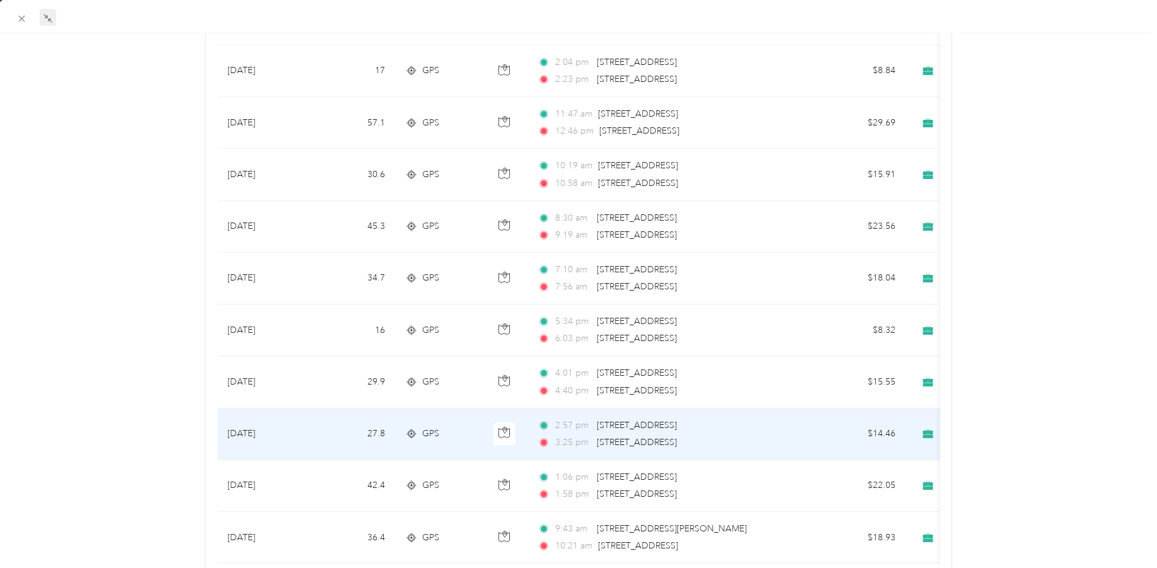
scroll to position [1047, 0]
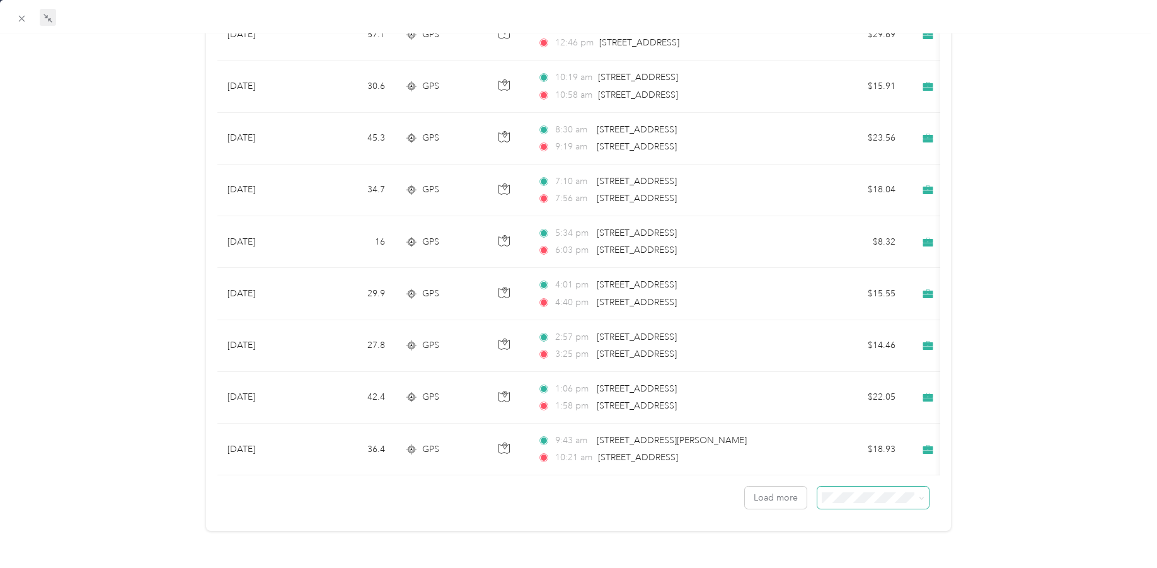
click at [919, 495] on icon at bounding box center [922, 498] width 6 height 6
click at [847, 552] on span "100 per load" at bounding box center [845, 555] width 52 height 11
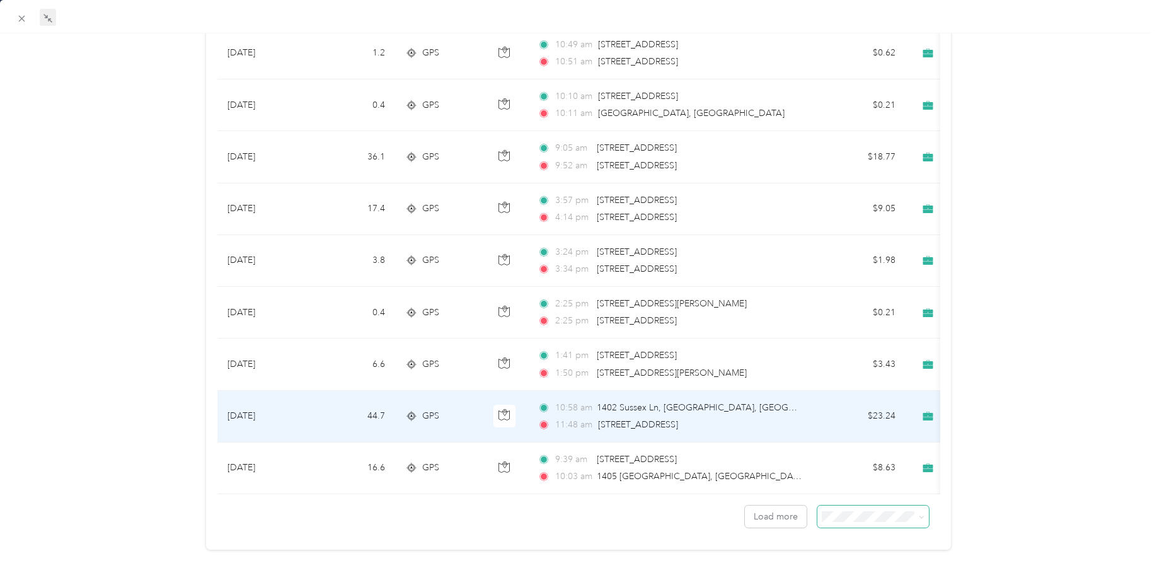
scroll to position [4936, 0]
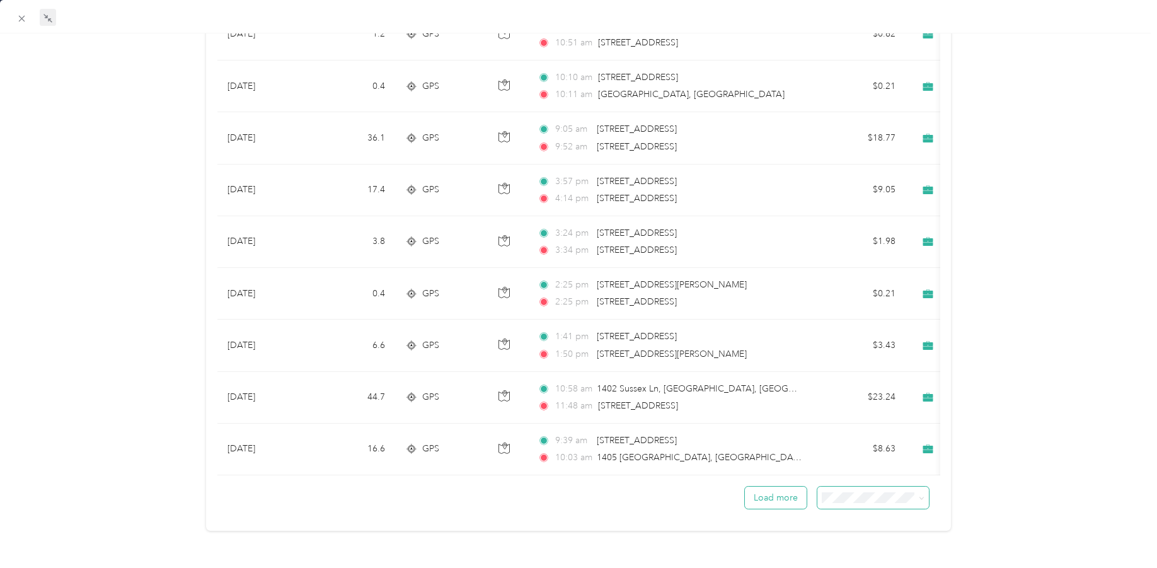
click at [768, 494] on button "Load more" at bounding box center [776, 498] width 62 height 22
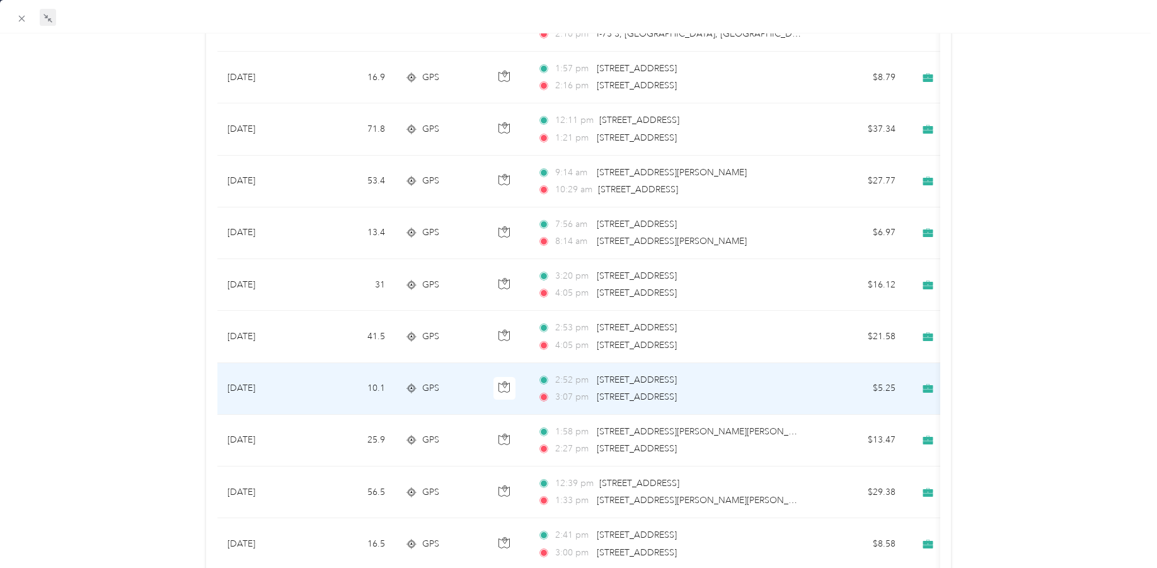
scroll to position [5818, 0]
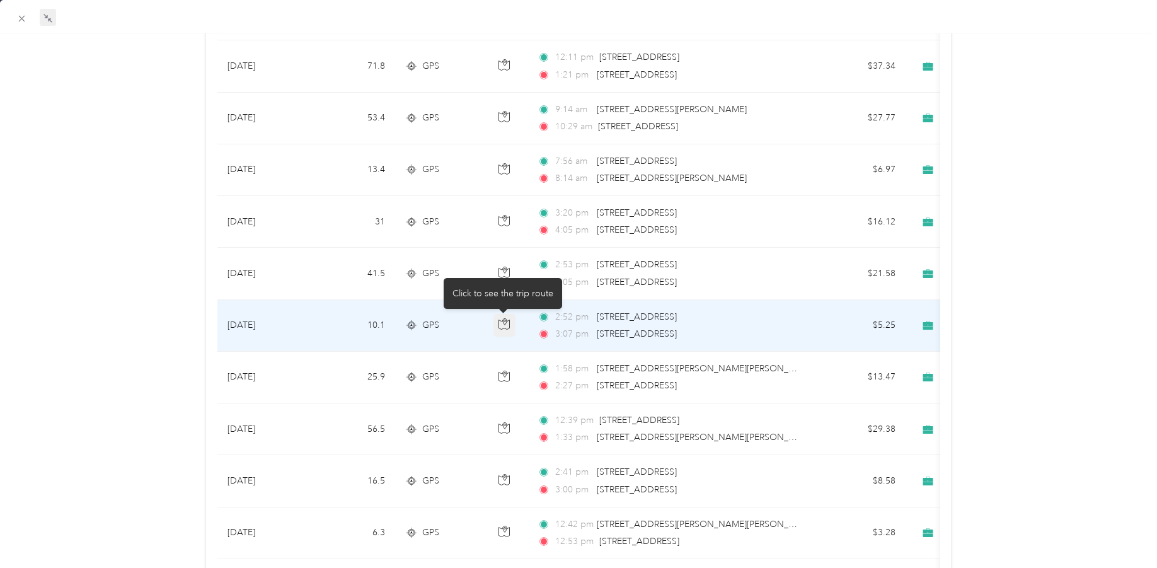
click at [503, 322] on icon "button" at bounding box center [505, 322] width 4 height 6
click at [666, 333] on span "[STREET_ADDRESS]" at bounding box center [637, 333] width 80 height 11
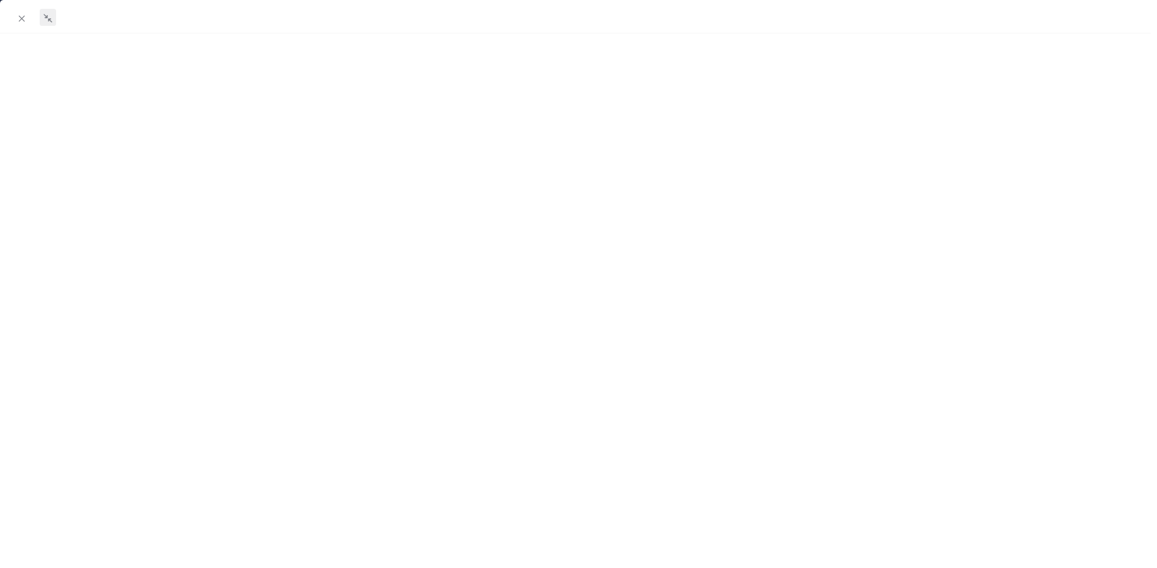
scroll to position [182, 0]
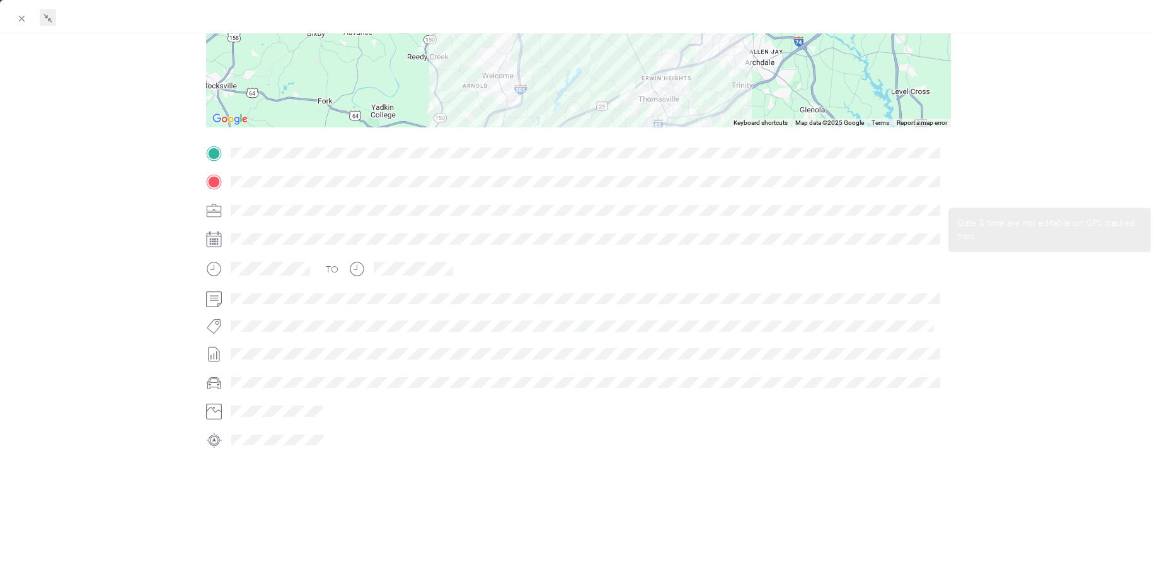
click at [566, 291] on div "TO" at bounding box center [578, 296] width 745 height 307
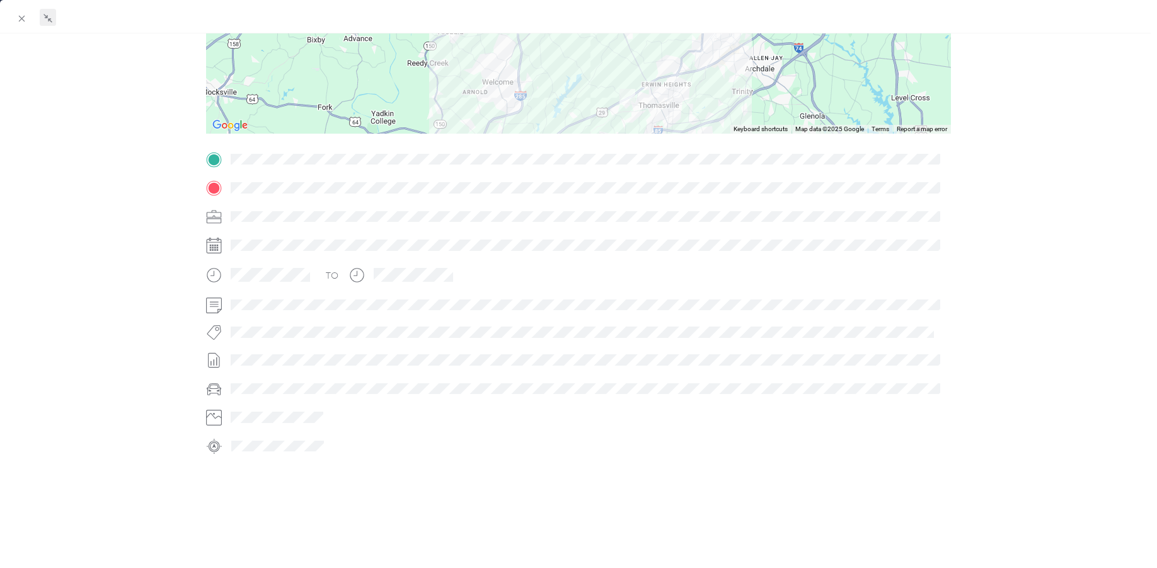
drag, startPoint x: 987, startPoint y: 62, endPoint x: 989, endPoint y: 192, distance: 130.5
click at [989, 192] on div "BACK [PERSON_NAME] Trips Trip details Trip details This trip cannot be edited b…" at bounding box center [578, 202] width 1157 height 665
click at [517, 64] on div at bounding box center [578, 55] width 745 height 158
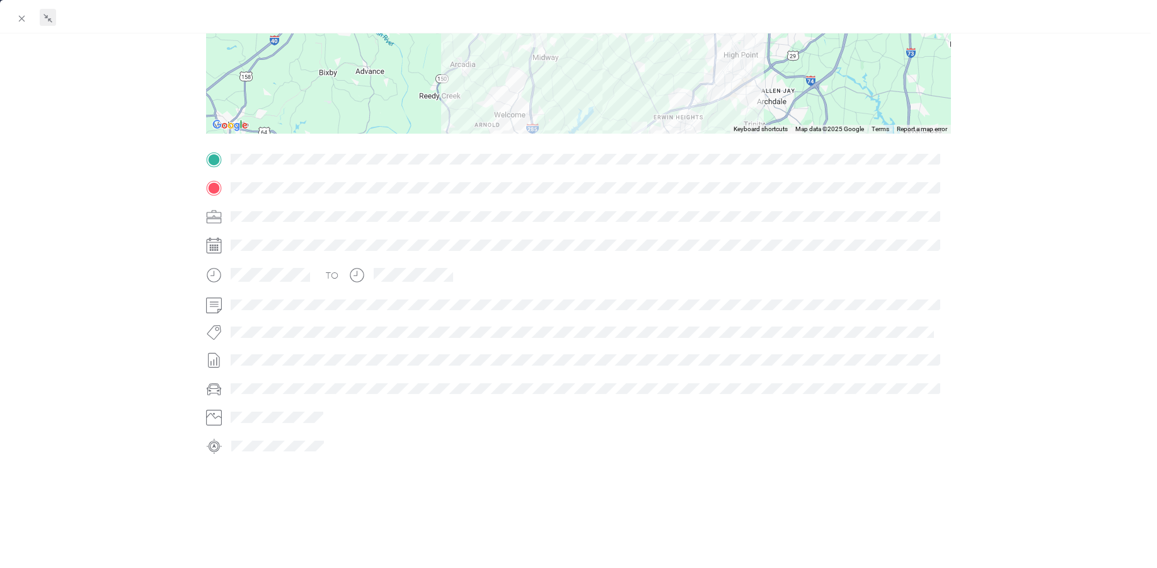
drag, startPoint x: 517, startPoint y: 64, endPoint x: 526, endPoint y: 96, distance: 32.7
click at [528, 97] on div at bounding box center [578, 55] width 745 height 158
click at [523, 94] on div at bounding box center [578, 55] width 745 height 158
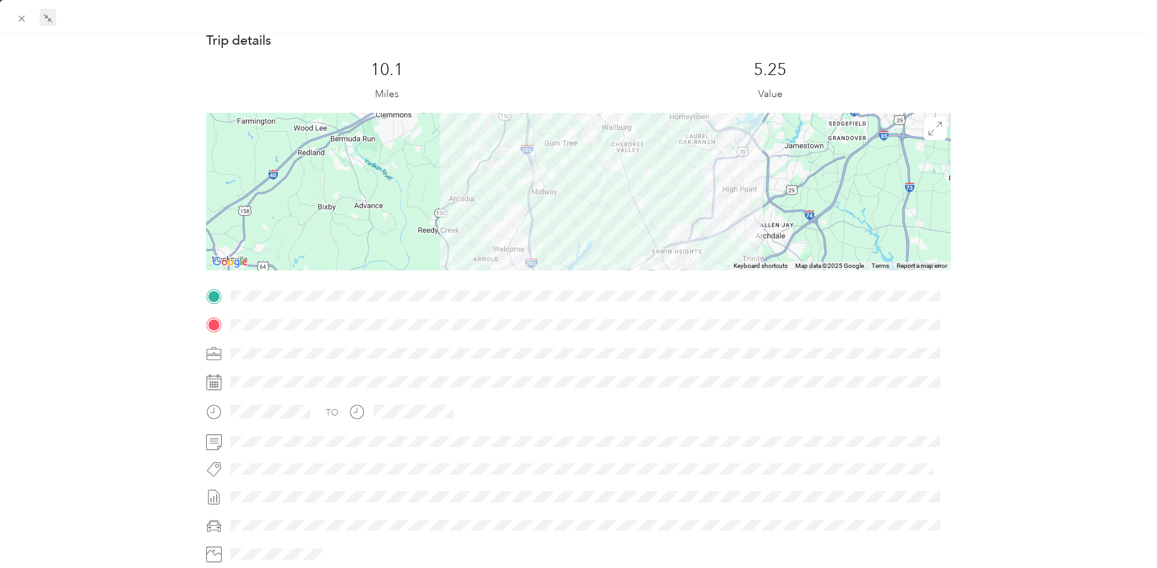
scroll to position [0, 0]
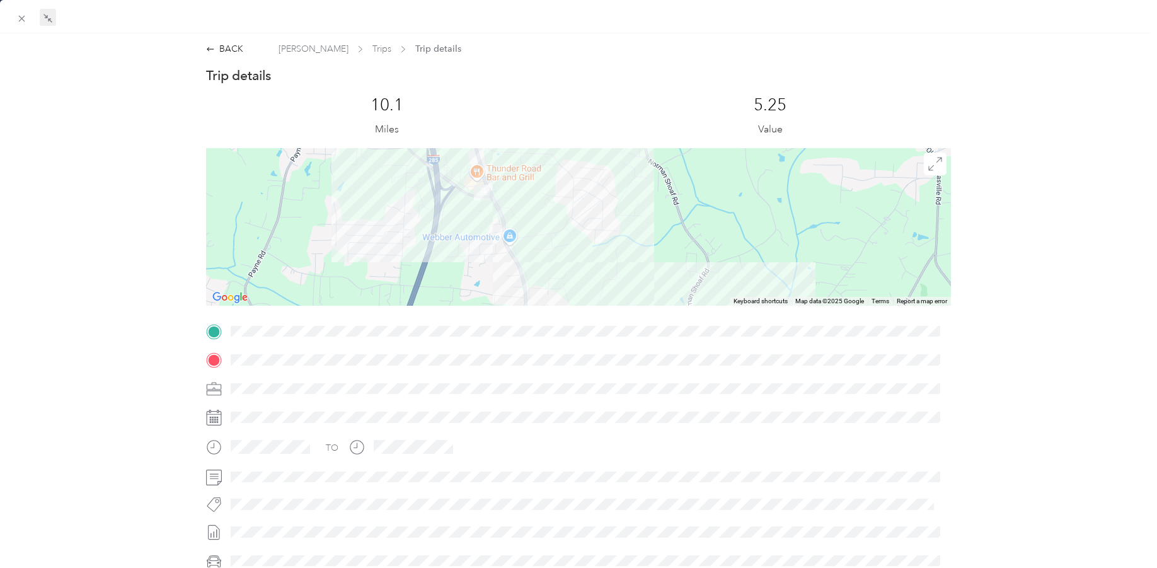
drag, startPoint x: 453, startPoint y: 197, endPoint x: 489, endPoint y: 245, distance: 60.4
click at [492, 248] on div at bounding box center [578, 227] width 745 height 158
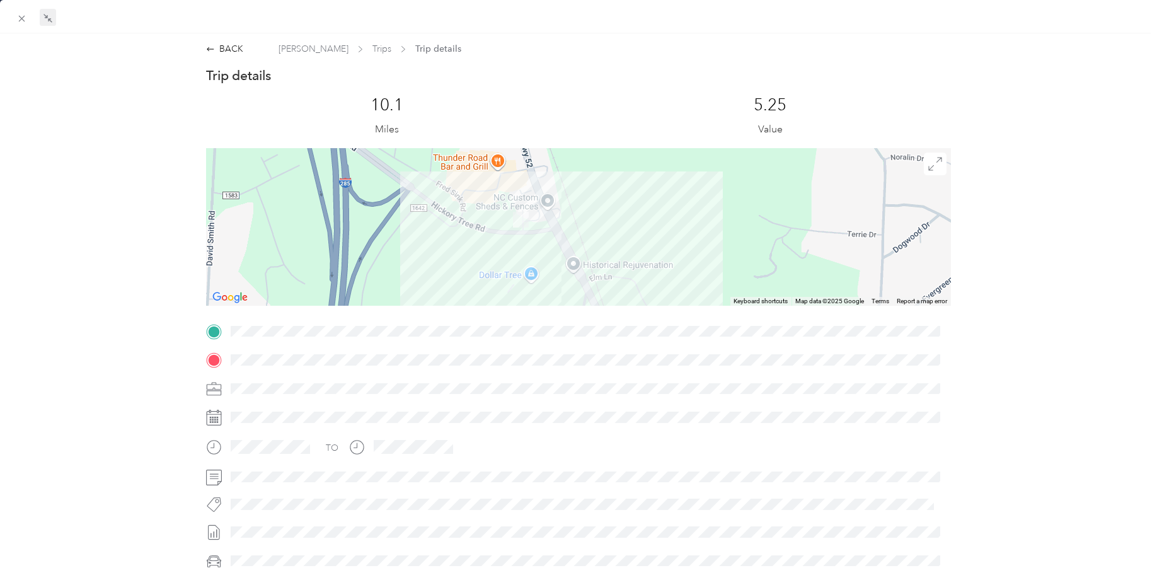
drag, startPoint x: 412, startPoint y: 197, endPoint x: 523, endPoint y: 277, distance: 135.9
click at [523, 277] on div at bounding box center [578, 227] width 745 height 158
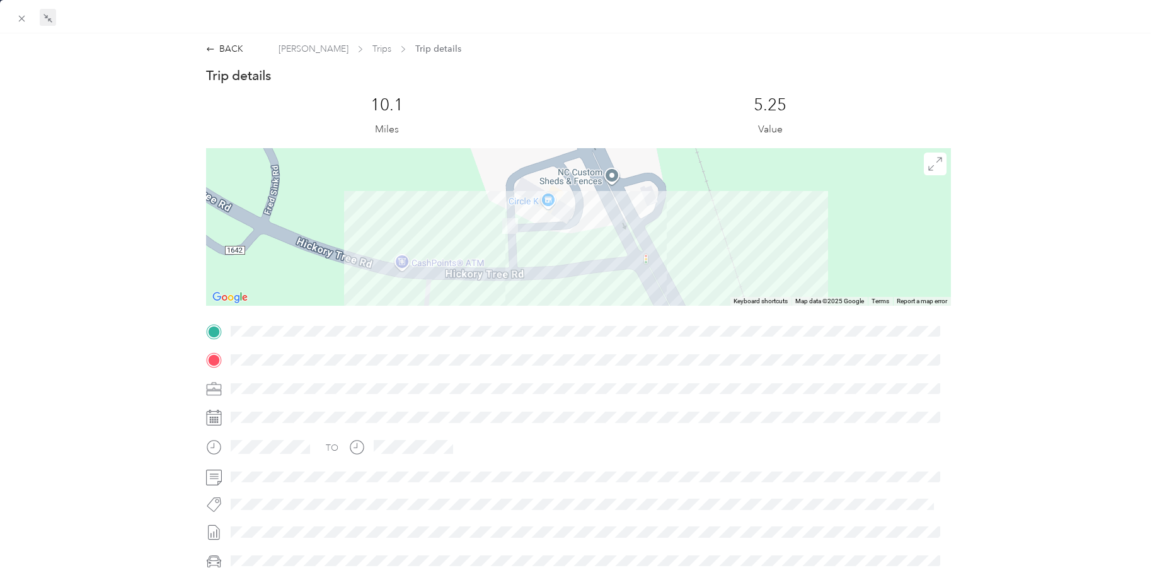
drag, startPoint x: 484, startPoint y: 205, endPoint x: 501, endPoint y: 263, distance: 59.8
click at [501, 263] on div at bounding box center [578, 227] width 745 height 158
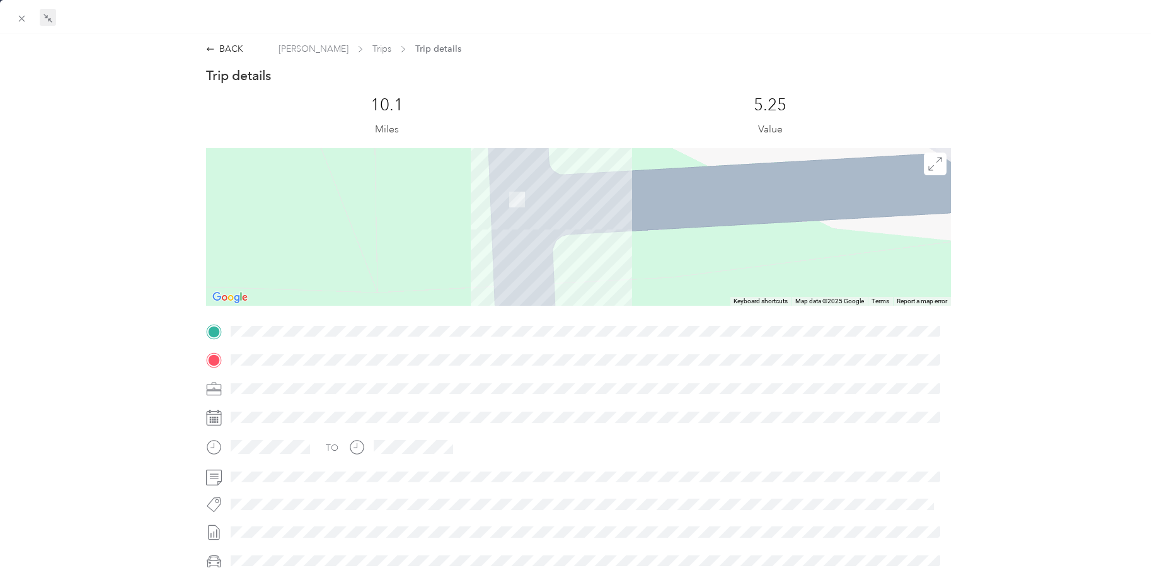
drag, startPoint x: 460, startPoint y: 197, endPoint x: 591, endPoint y: 273, distance: 151.7
click at [591, 273] on div at bounding box center [578, 227] width 745 height 158
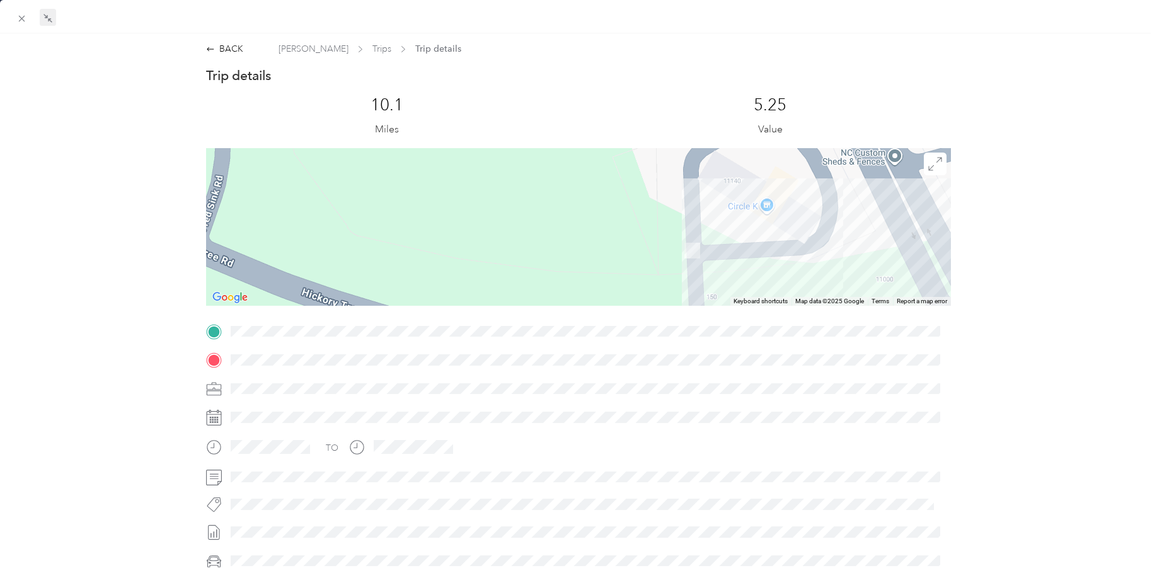
drag, startPoint x: 509, startPoint y: 207, endPoint x: 654, endPoint y: 245, distance: 149.8
click at [654, 243] on div at bounding box center [578, 227] width 745 height 158
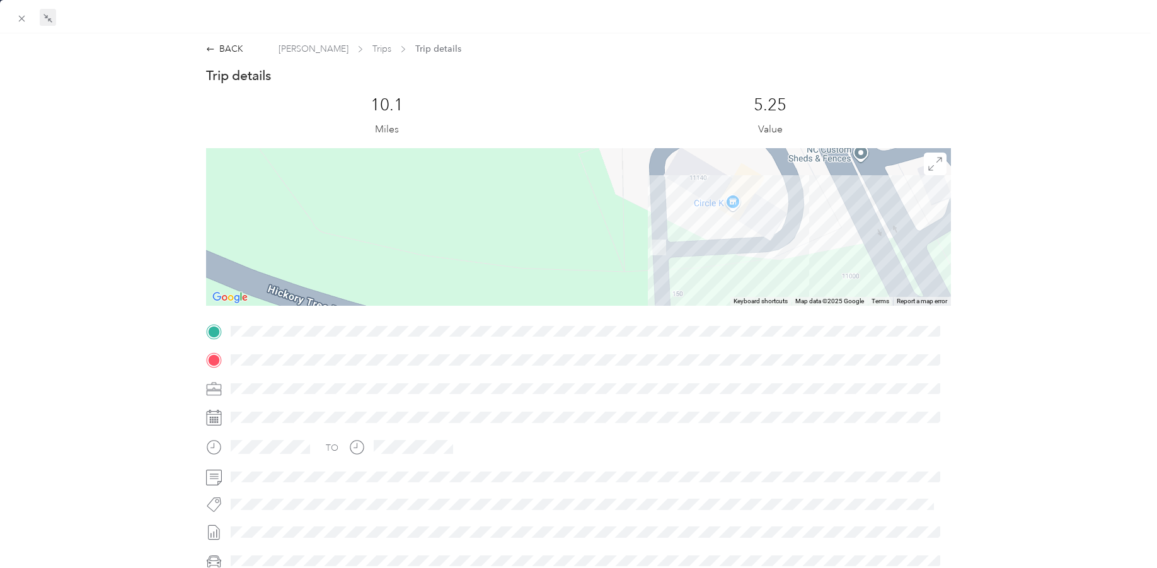
drag, startPoint x: 619, startPoint y: 195, endPoint x: 584, endPoint y: 193, distance: 34.7
click at [584, 193] on div at bounding box center [578, 227] width 745 height 158
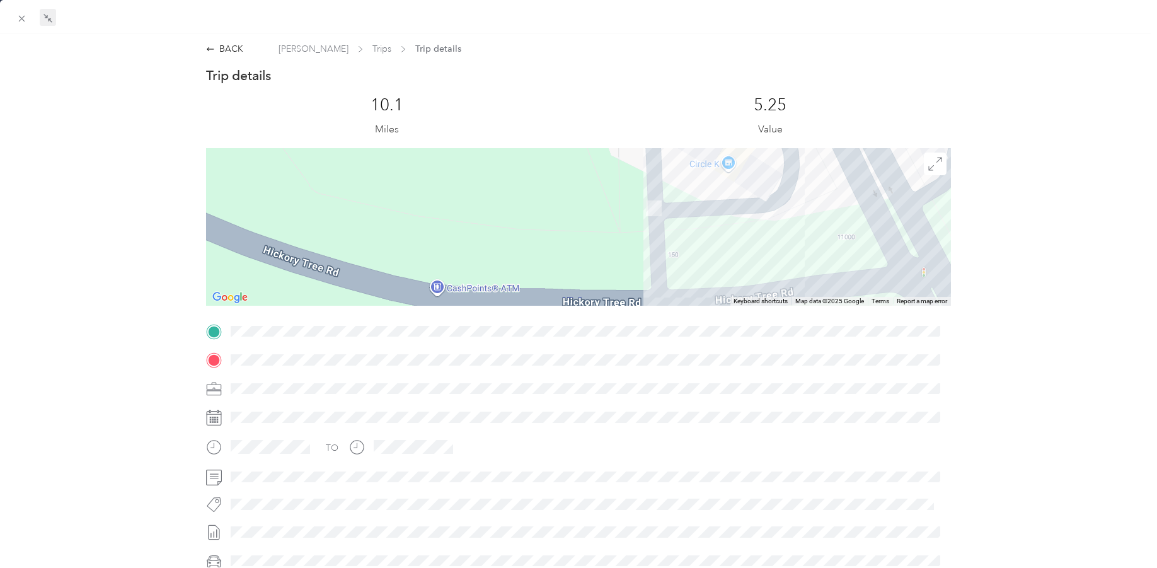
drag, startPoint x: 613, startPoint y: 237, endPoint x: 609, endPoint y: 197, distance: 40.5
click at [609, 197] on div at bounding box center [578, 227] width 745 height 158
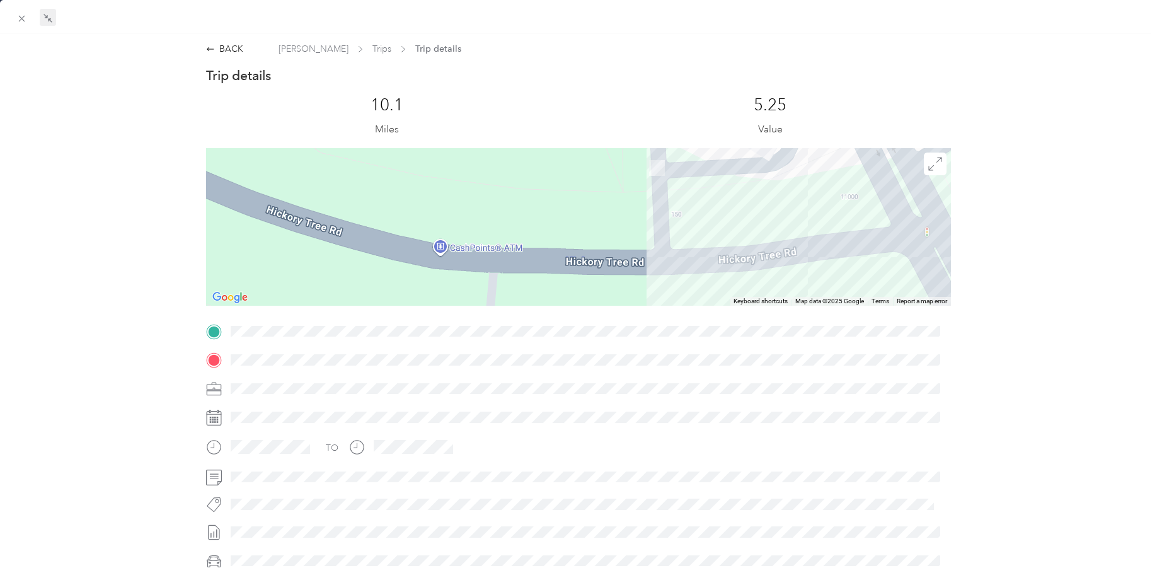
drag, startPoint x: 613, startPoint y: 240, endPoint x: 616, endPoint y: 197, distance: 42.4
click at [616, 197] on div at bounding box center [578, 227] width 745 height 158
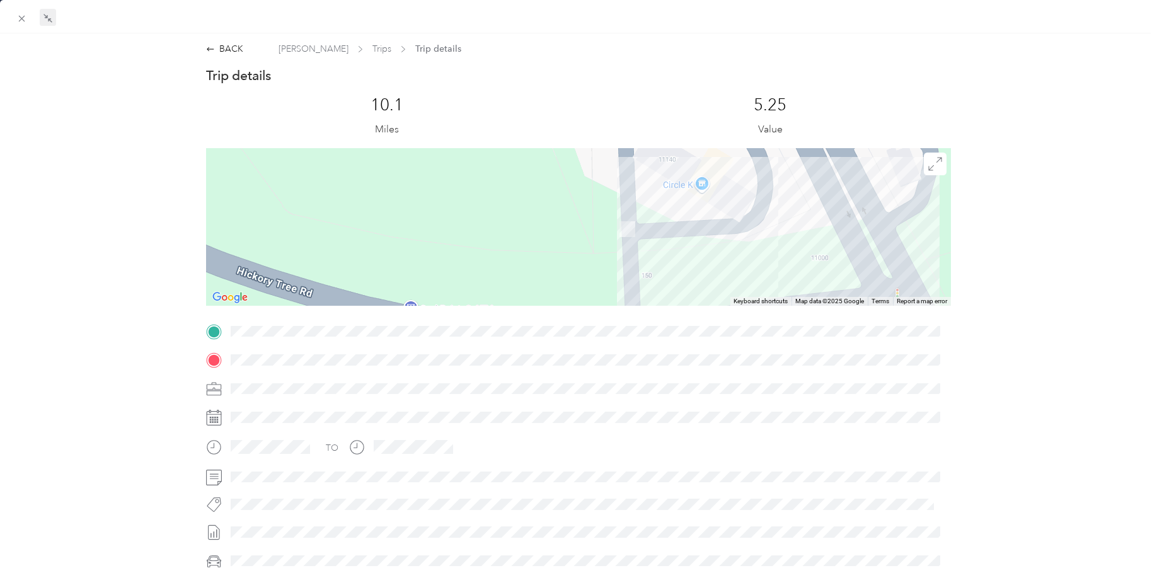
drag, startPoint x: 608, startPoint y: 206, endPoint x: 576, endPoint y: 277, distance: 78.2
click at [576, 277] on div "BACK [PERSON_NAME] Trips Trip details Trip details This trip cannot be edited b…" at bounding box center [578, 284] width 1157 height 568
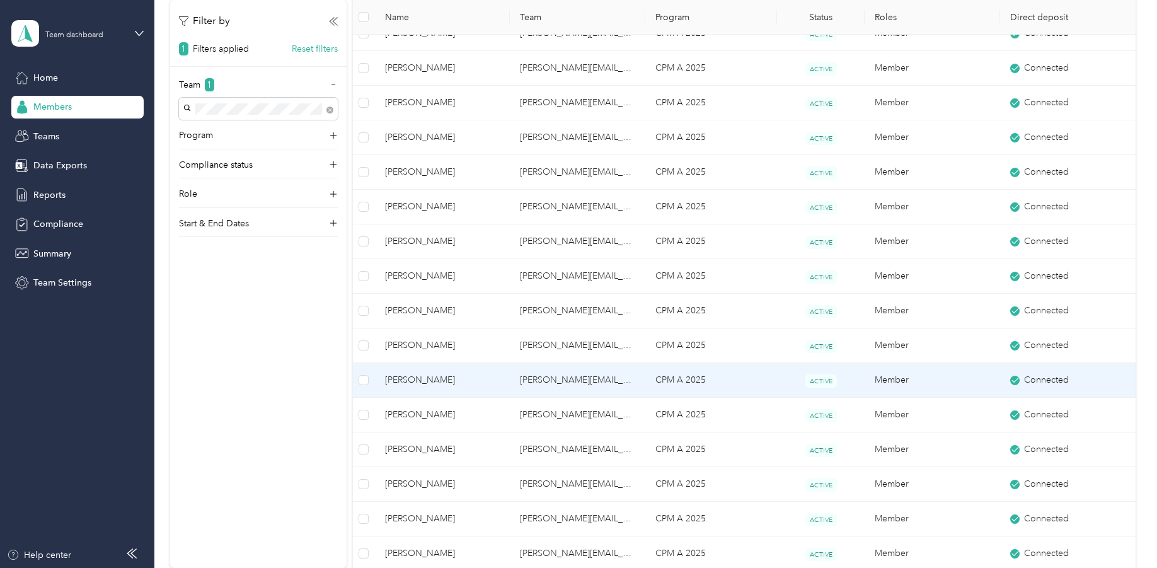
scroll to position [494, 0]
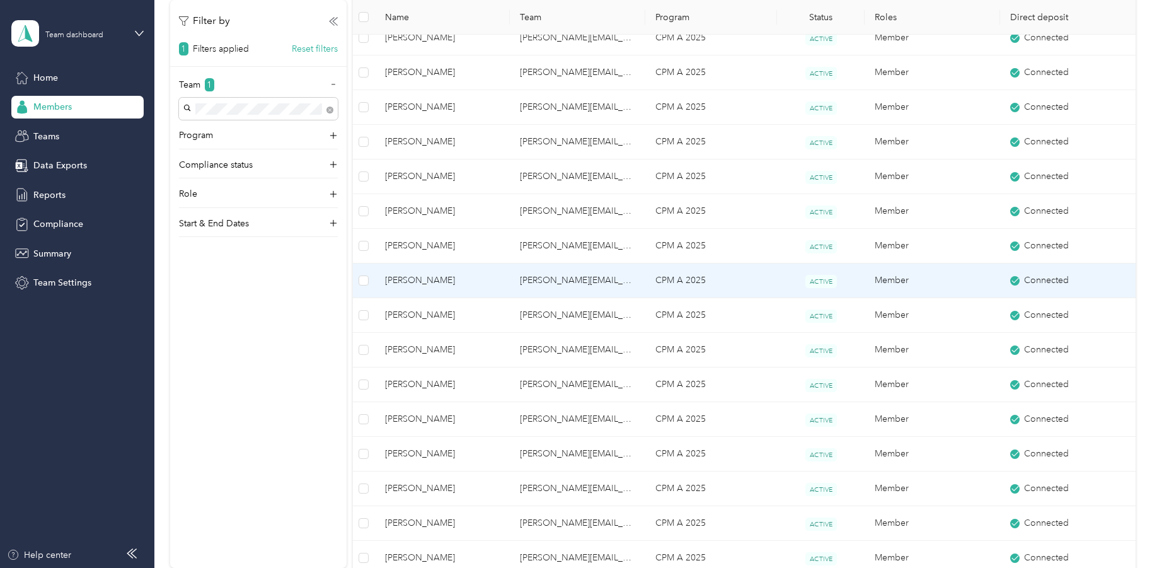
click at [429, 281] on span "[PERSON_NAME]" at bounding box center [442, 281] width 115 height 14
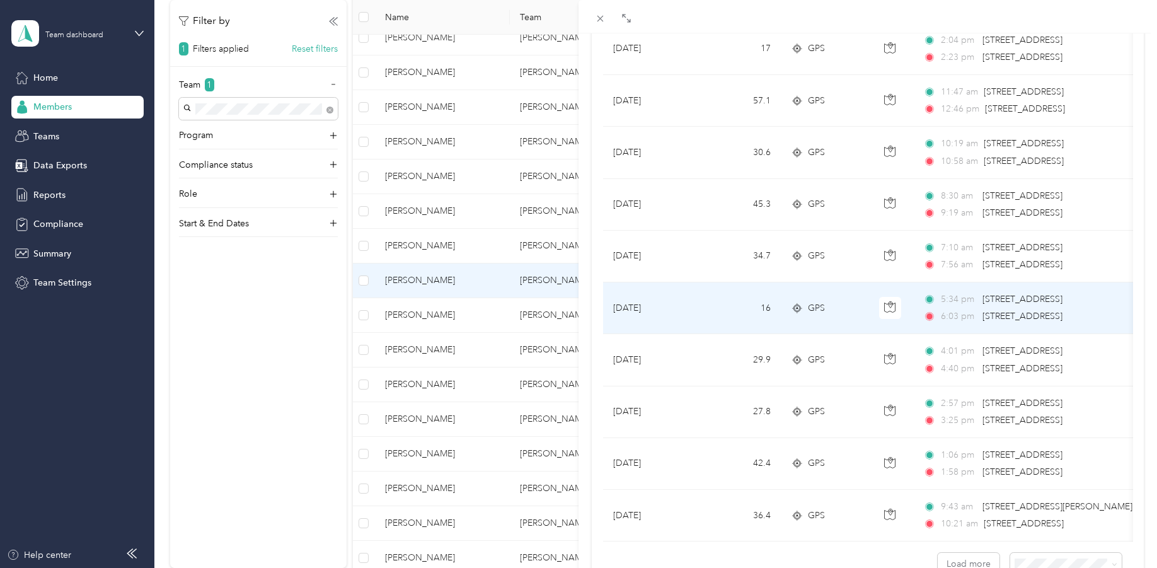
scroll to position [1043, 0]
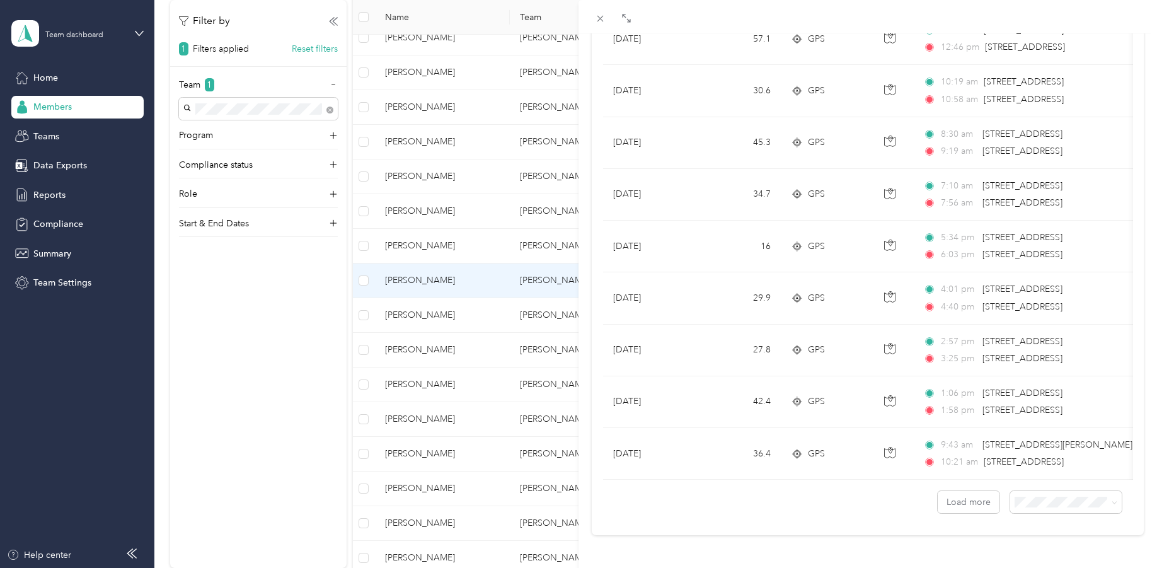
click at [1034, 473] on li "100 per load" at bounding box center [1057, 465] width 112 height 22
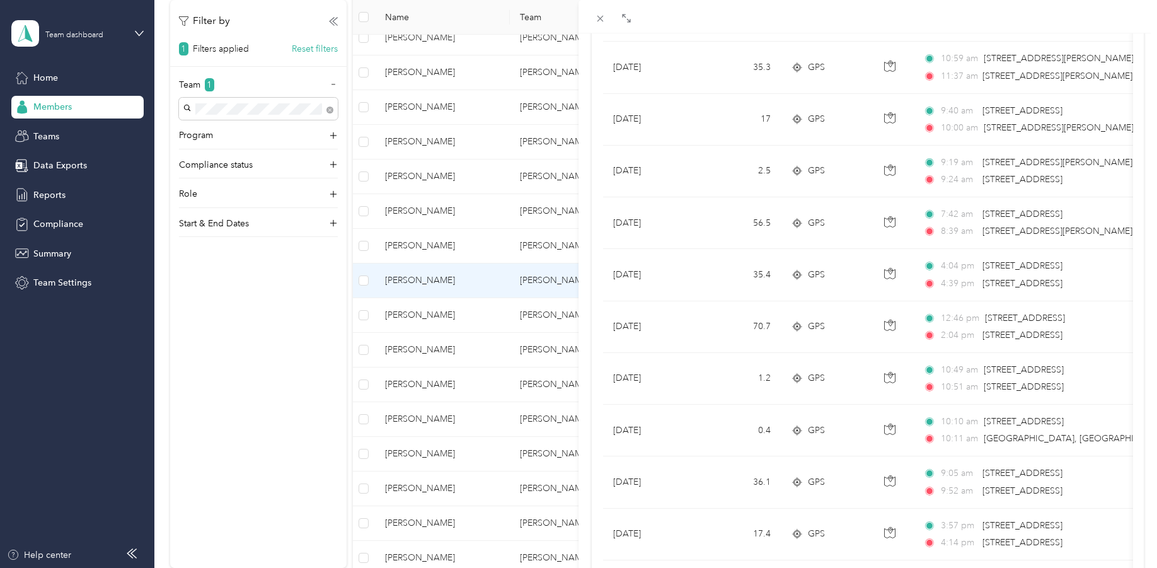
scroll to position [4931, 0]
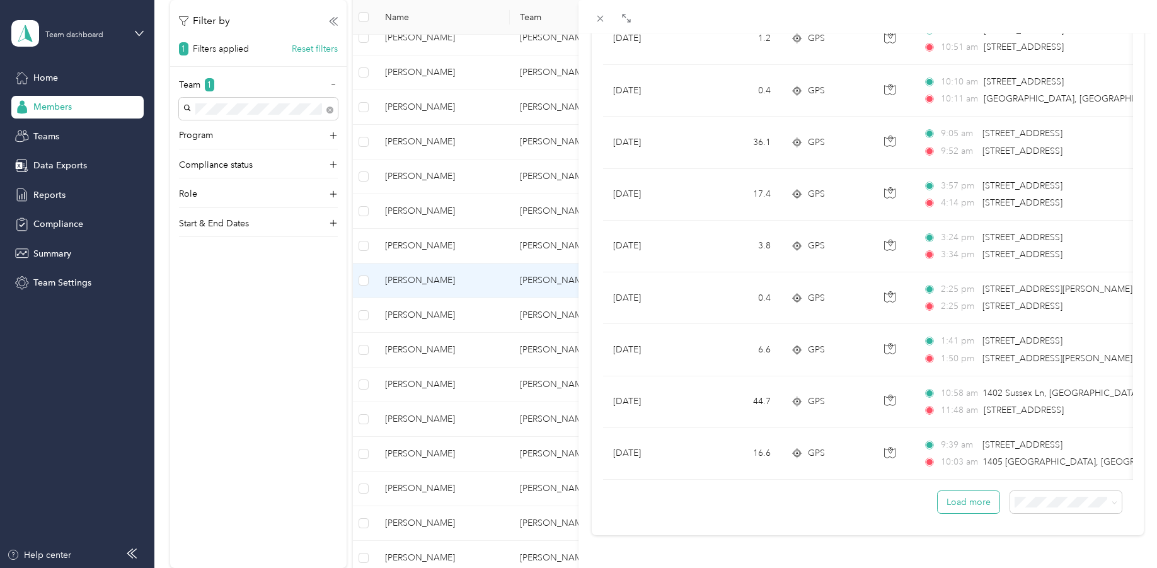
click at [944, 497] on button "Load more" at bounding box center [969, 502] width 62 height 22
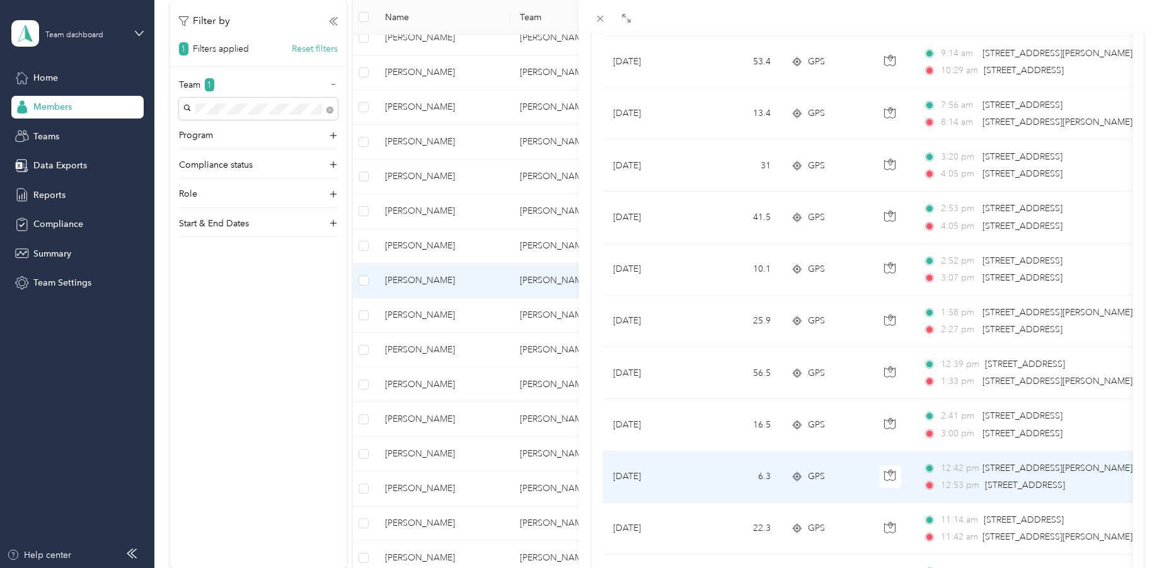
scroll to position [6003, 0]
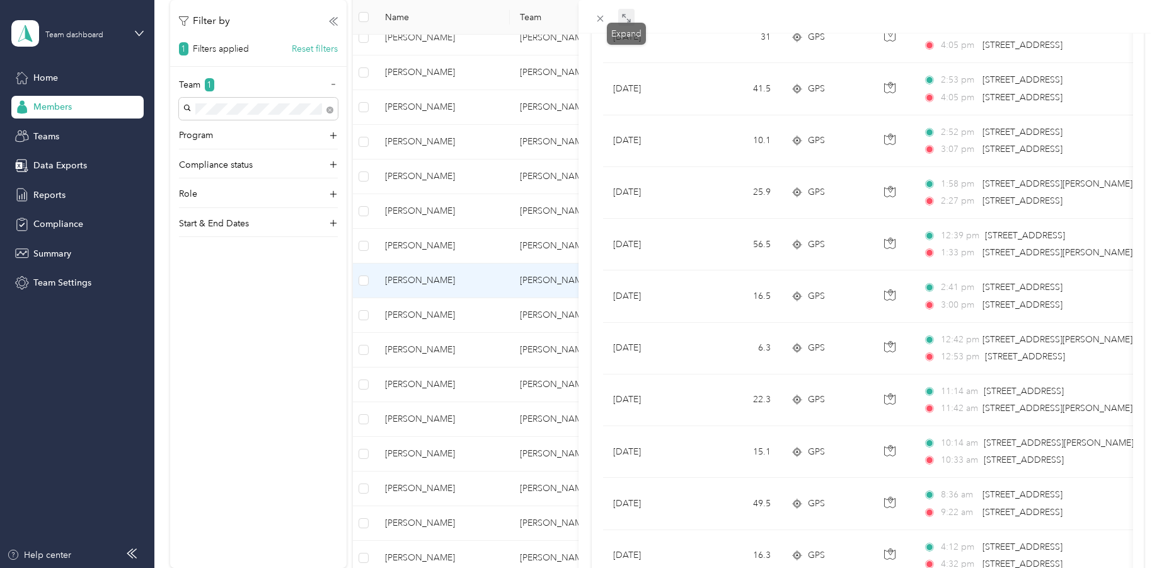
click at [623, 17] on icon at bounding box center [624, 16] width 4 height 4
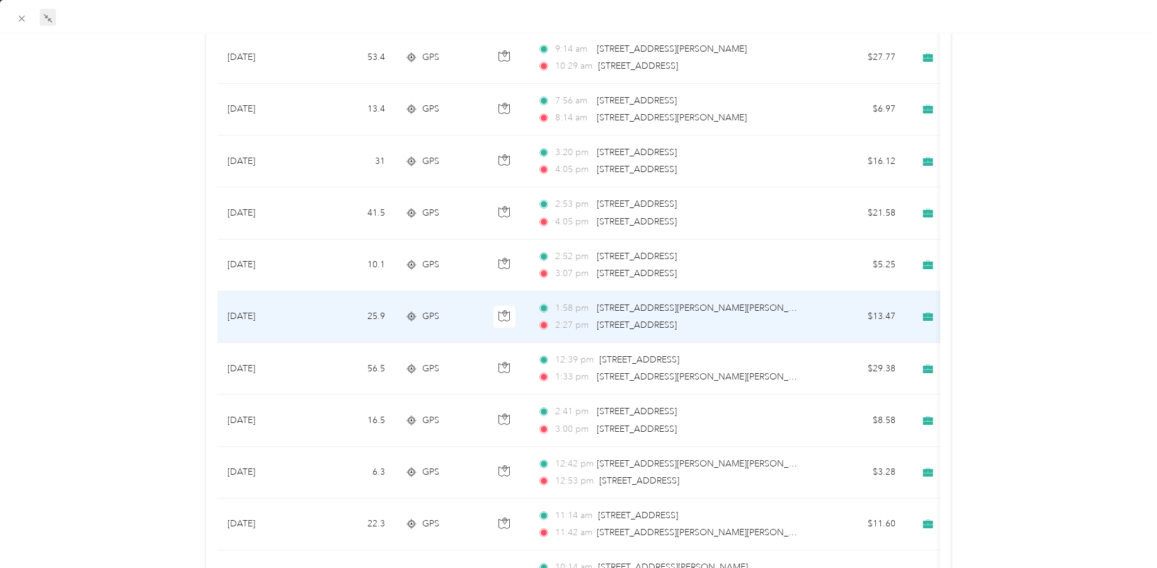
scroll to position [5877, 0]
click at [623, 325] on span "[STREET_ADDRESS]" at bounding box center [637, 326] width 80 height 11
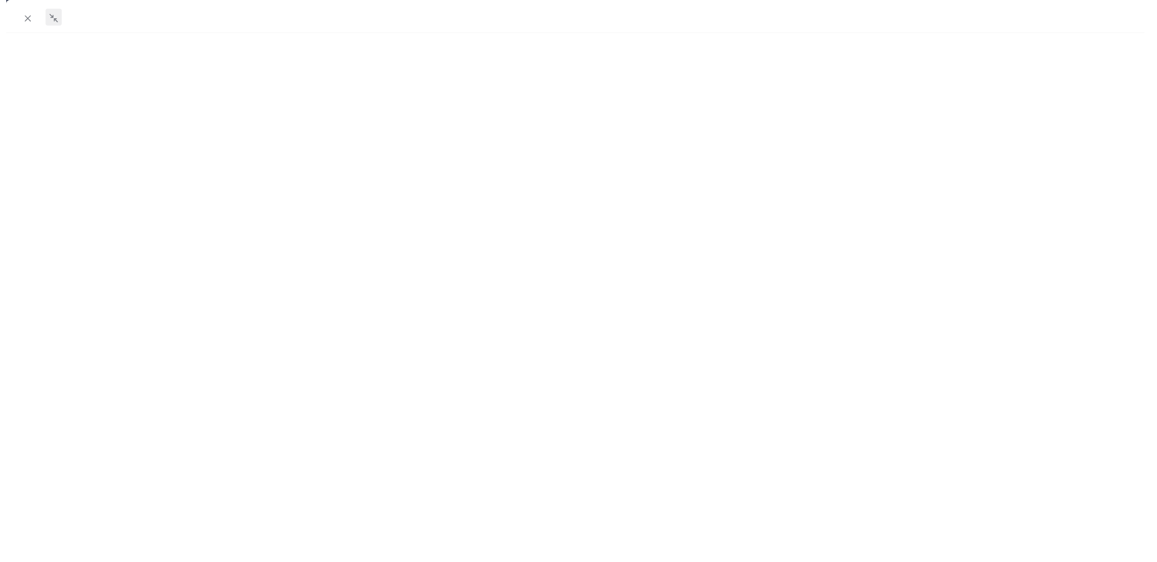
scroll to position [182, 0]
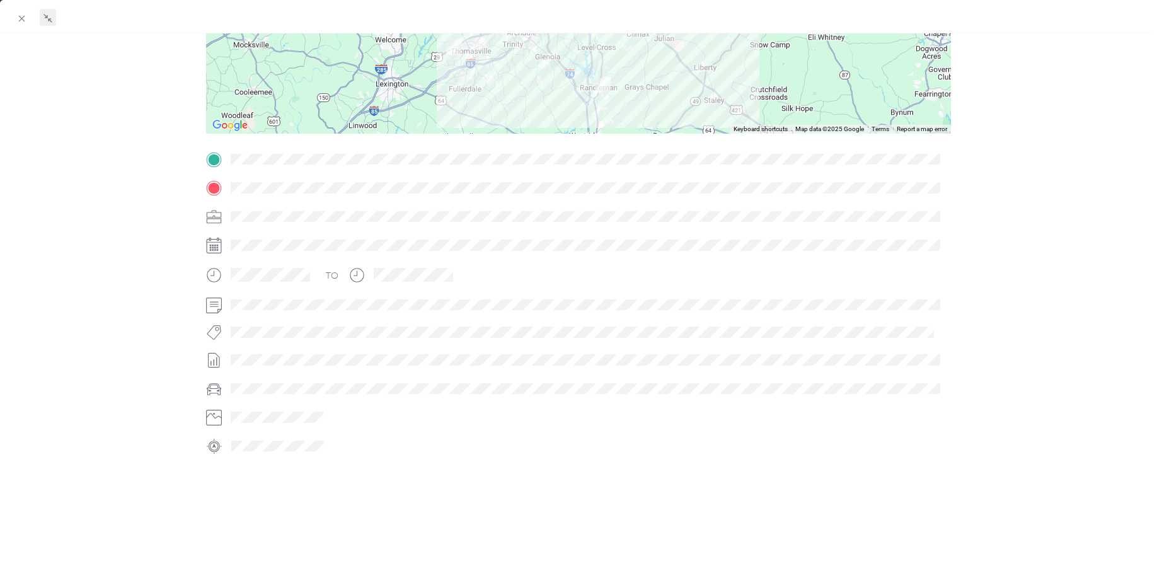
drag, startPoint x: 679, startPoint y: 98, endPoint x: 632, endPoint y: 97, distance: 47.3
click at [632, 97] on div at bounding box center [578, 55] width 745 height 158
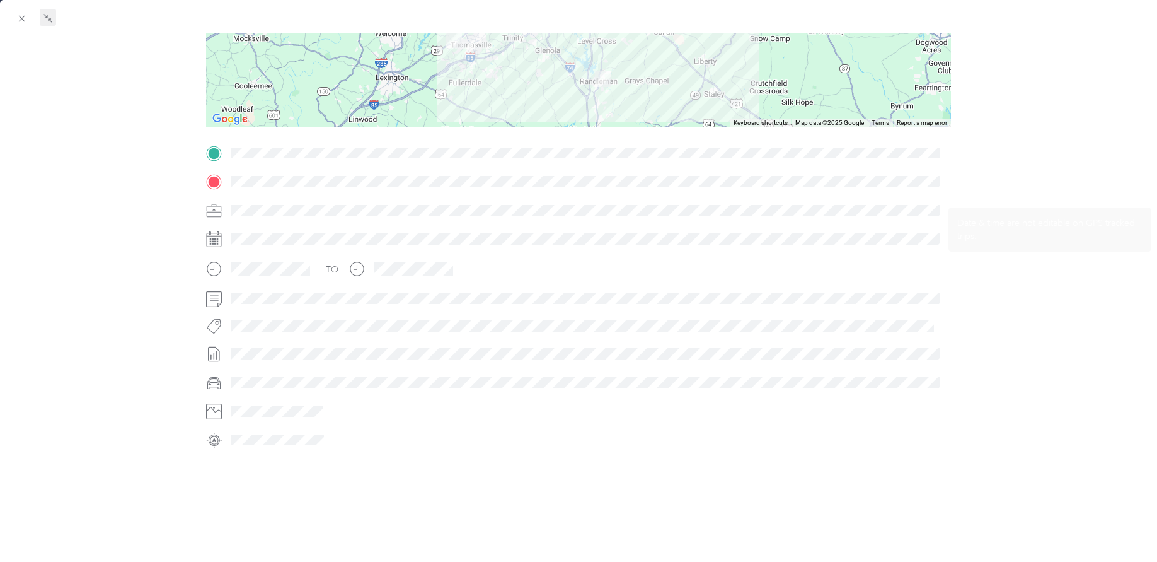
drag, startPoint x: 598, startPoint y: 202, endPoint x: 701, endPoint y: 240, distance: 109.3
click at [595, 355] on div "TO" at bounding box center [578, 296] width 745 height 307
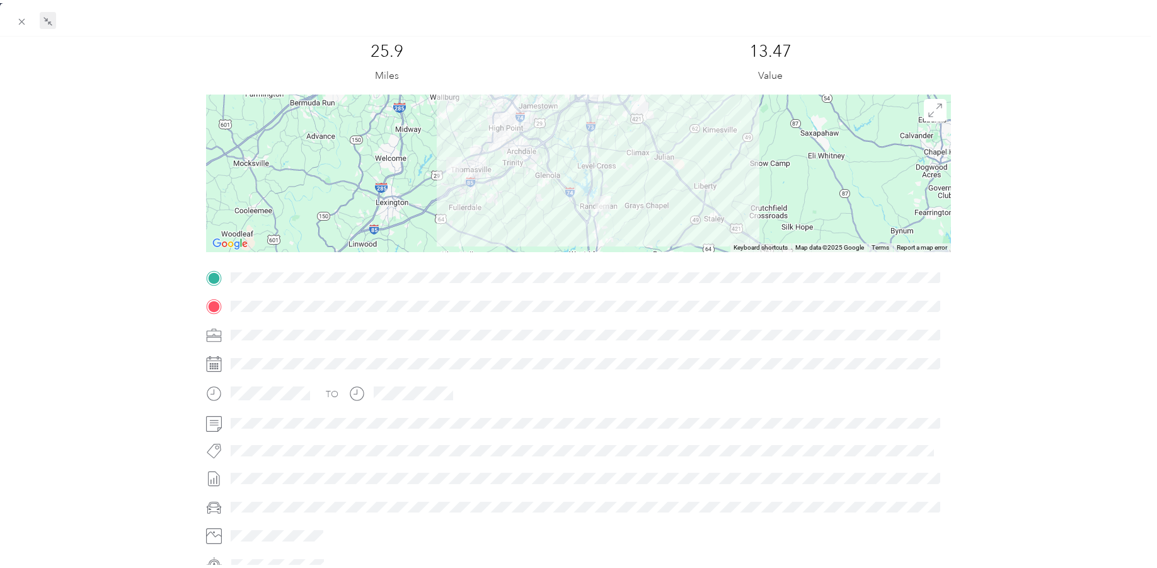
scroll to position [55, 0]
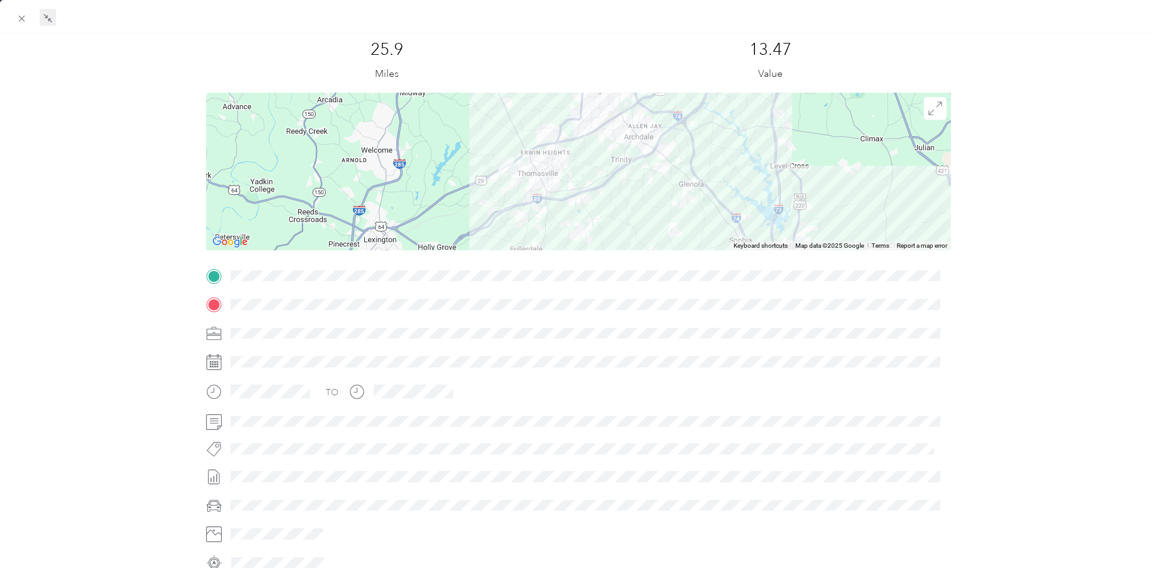
drag, startPoint x: 325, startPoint y: 159, endPoint x: 562, endPoint y: 201, distance: 240.1
click at [560, 201] on div at bounding box center [578, 172] width 745 height 158
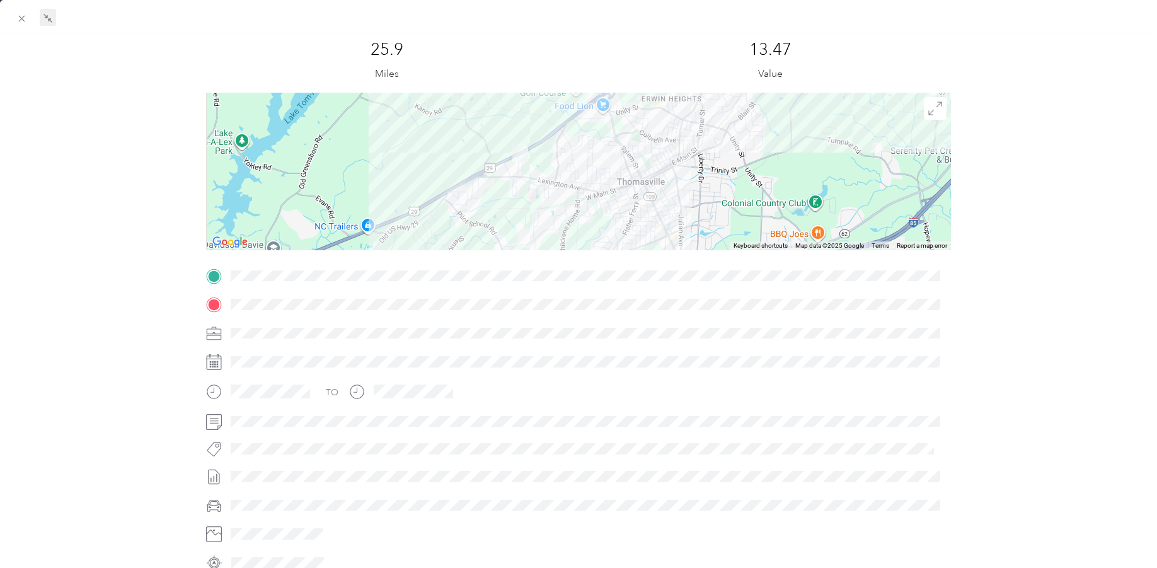
drag, startPoint x: 505, startPoint y: 183, endPoint x: 517, endPoint y: 212, distance: 32.0
click at [517, 212] on div at bounding box center [578, 172] width 745 height 158
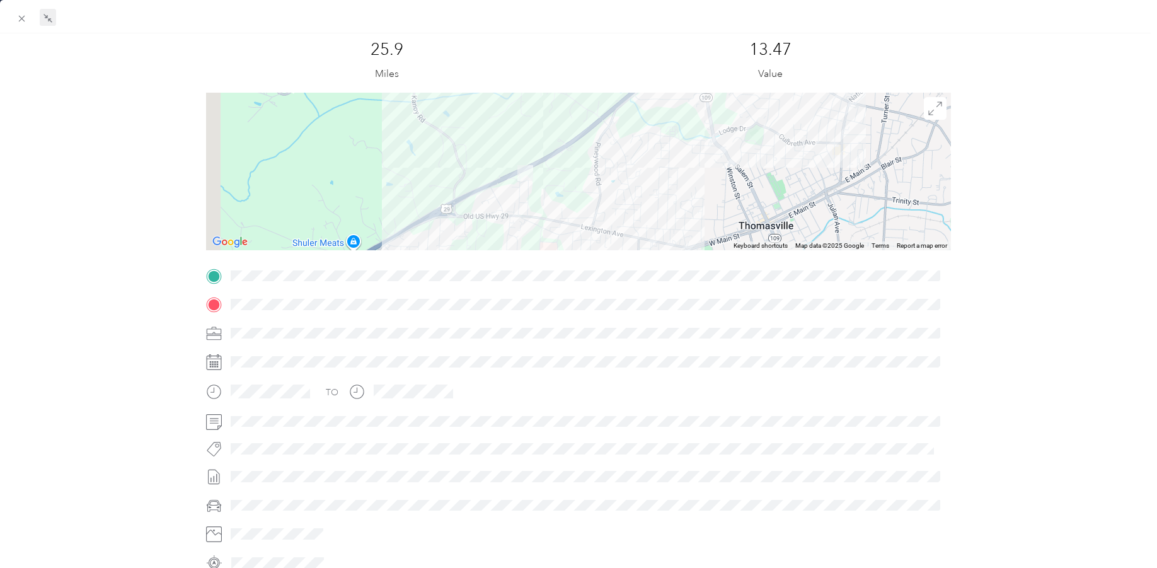
drag, startPoint x: 501, startPoint y: 153, endPoint x: 514, endPoint y: 190, distance: 40.3
click at [514, 190] on div at bounding box center [578, 172] width 745 height 158
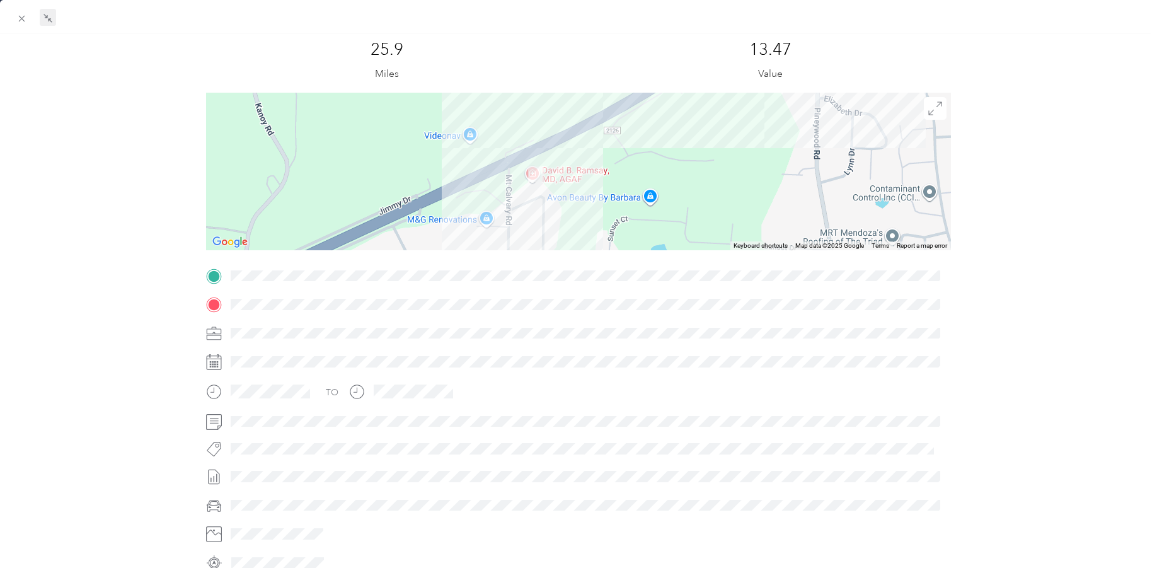
drag, startPoint x: 470, startPoint y: 149, endPoint x: 546, endPoint y: 226, distance: 108.3
click at [543, 230] on div at bounding box center [578, 172] width 745 height 158
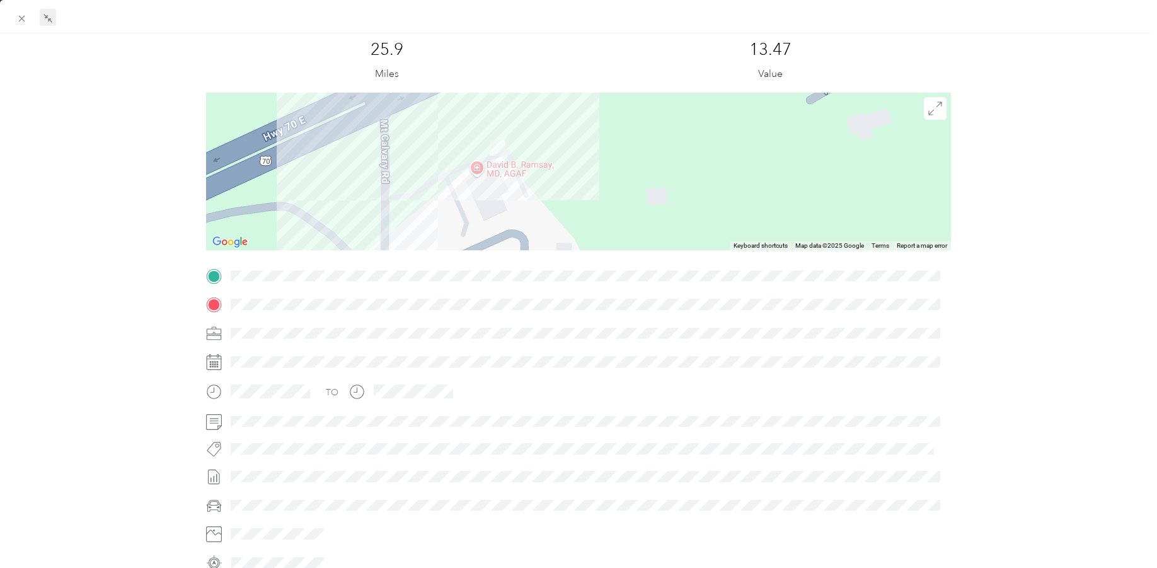
drag, startPoint x: 523, startPoint y: 194, endPoint x: 546, endPoint y: 199, distance: 23.4
click at [546, 199] on div at bounding box center [578, 172] width 745 height 158
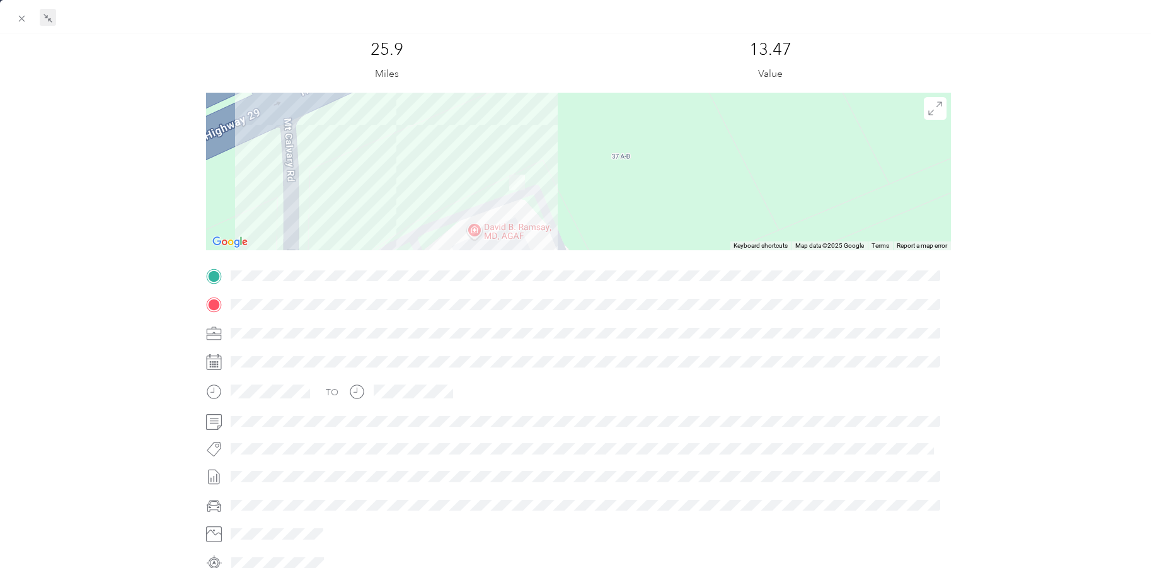
drag, startPoint x: 507, startPoint y: 147, endPoint x: 579, endPoint y: 230, distance: 109.5
click at [579, 230] on div at bounding box center [578, 172] width 745 height 158
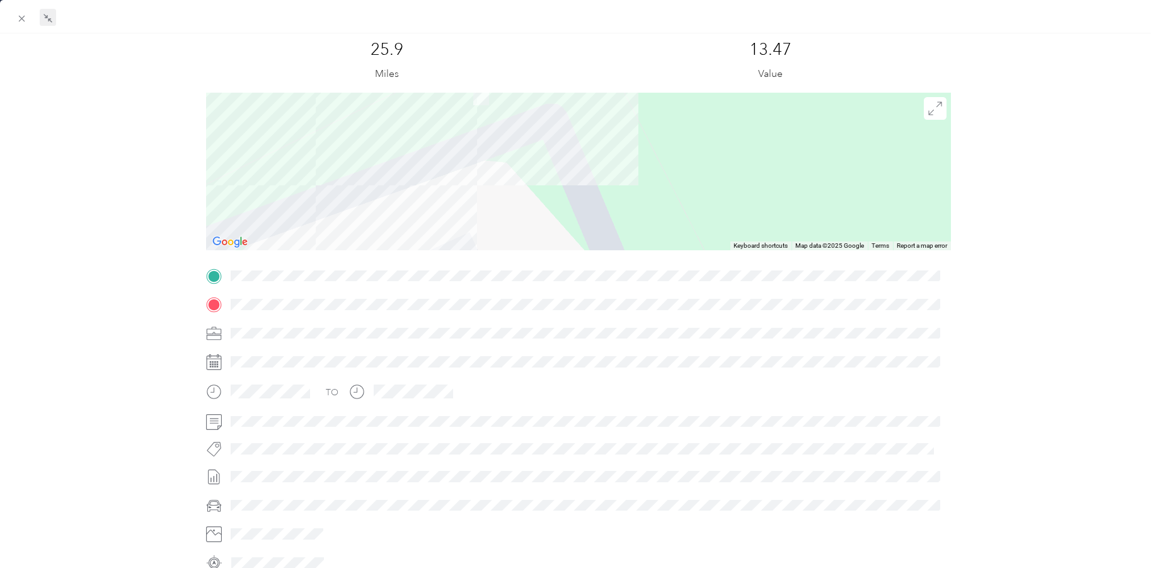
drag, startPoint x: 478, startPoint y: 190, endPoint x: 626, endPoint y: 170, distance: 149.0
click at [626, 170] on div at bounding box center [578, 172] width 745 height 158
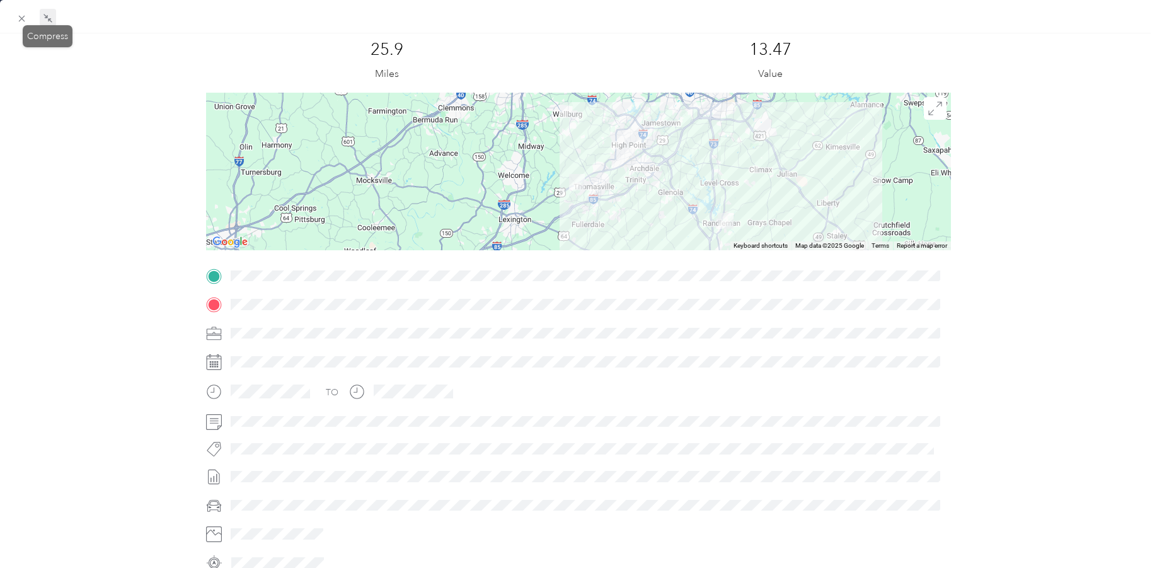
click at [49, 16] on icon at bounding box center [48, 18] width 10 height 10
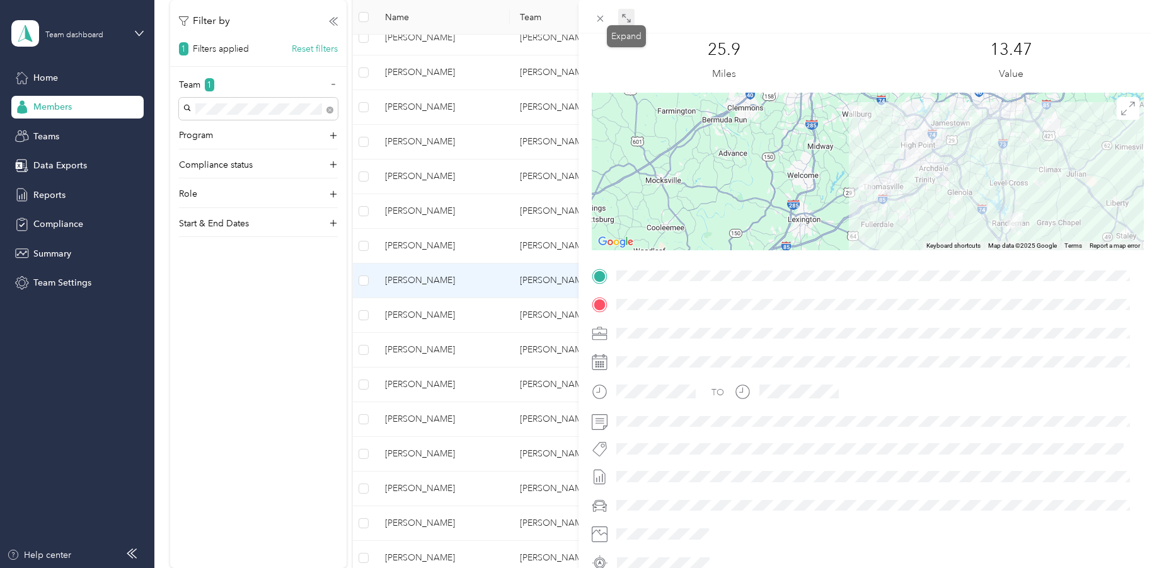
click at [624, 11] on span at bounding box center [626, 18] width 16 height 18
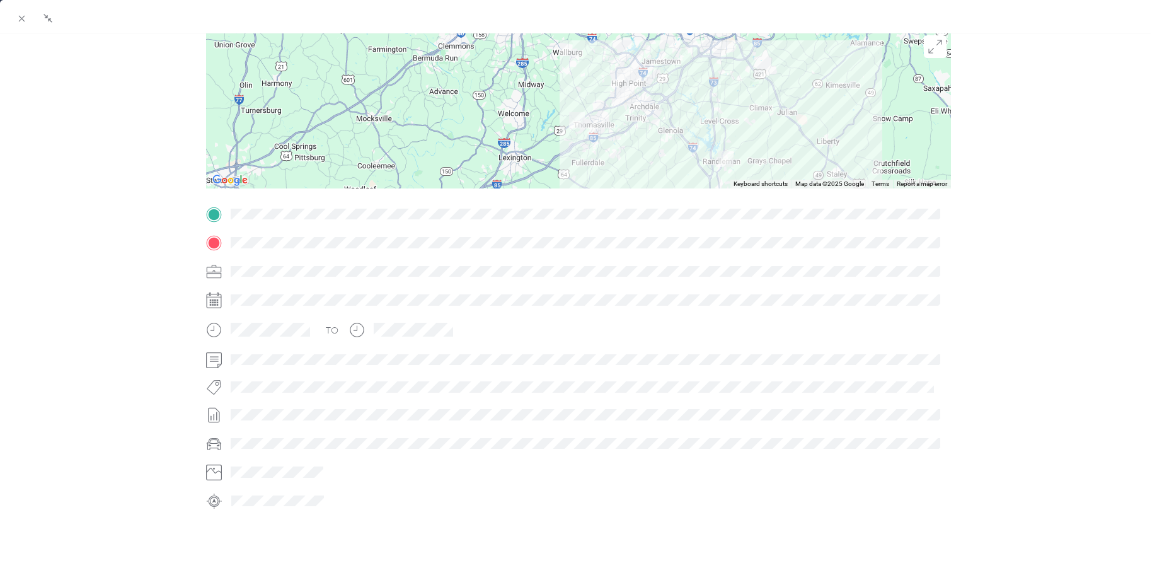
scroll to position [0, 0]
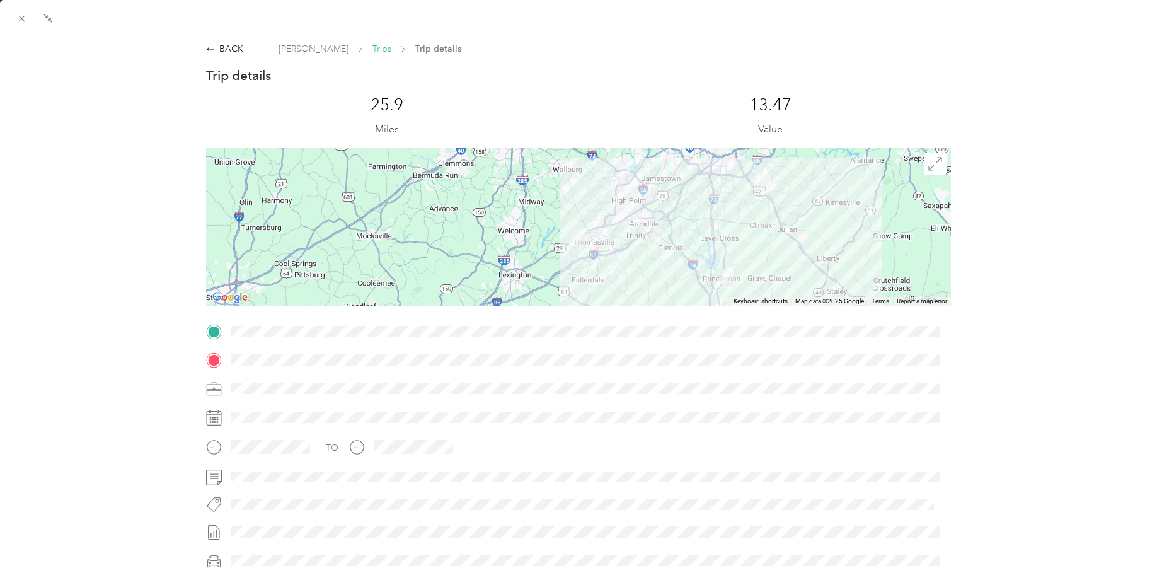
click at [385, 47] on span "Trips" at bounding box center [382, 48] width 19 height 13
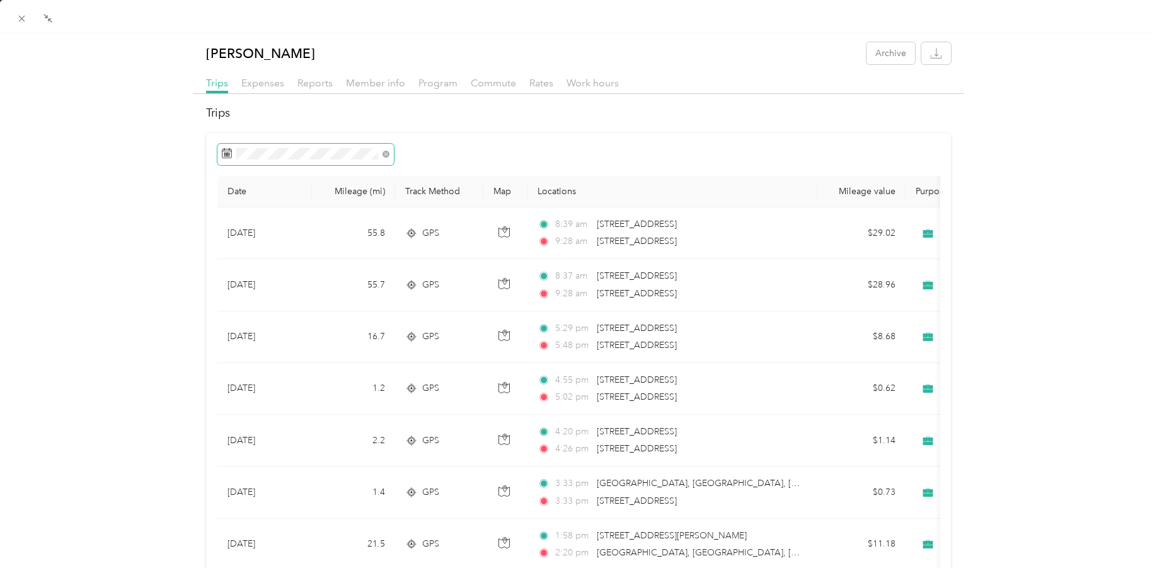
click at [224, 153] on rect at bounding box center [224, 153] width 1 height 1
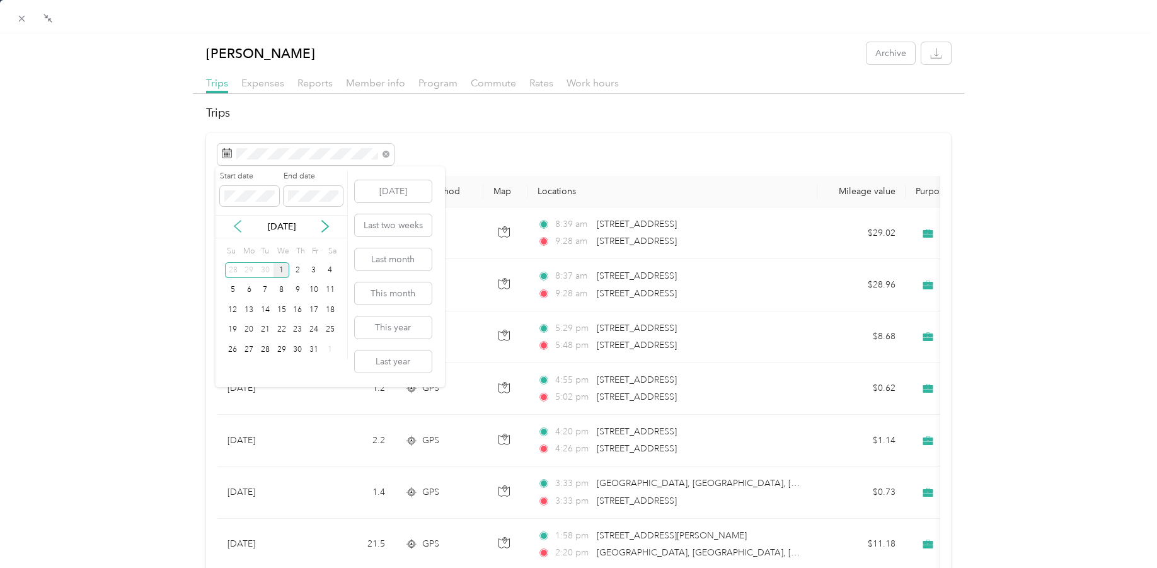
click at [237, 226] on icon at bounding box center [237, 226] width 13 height 13
click at [246, 267] on div "1" at bounding box center [249, 270] width 16 height 16
click at [267, 349] on div "30" at bounding box center [265, 350] width 16 height 16
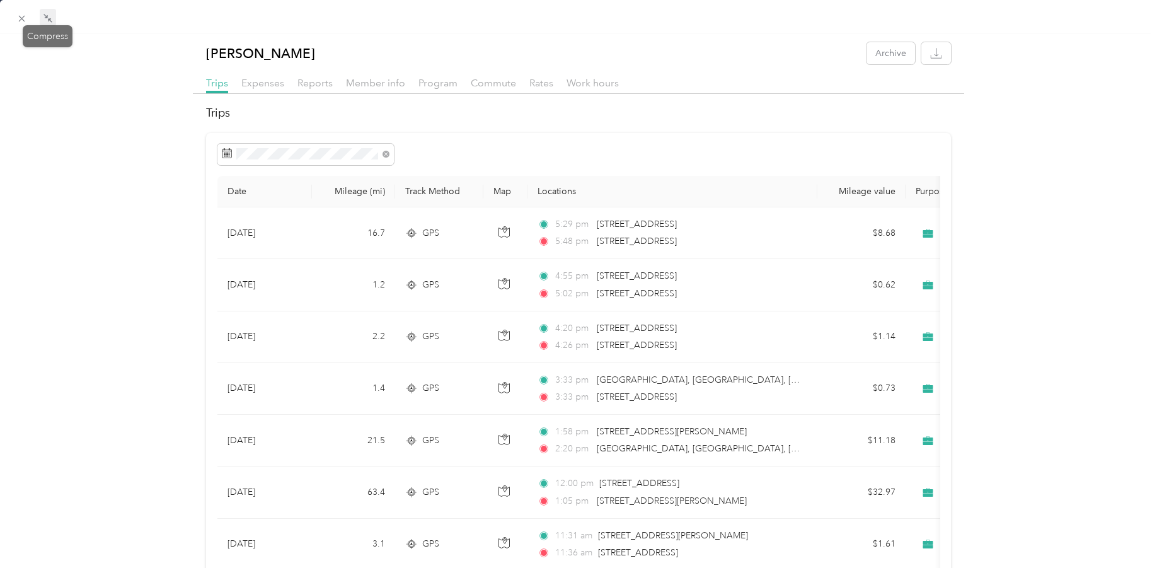
click at [47, 16] on icon at bounding box center [45, 16] width 4 height 4
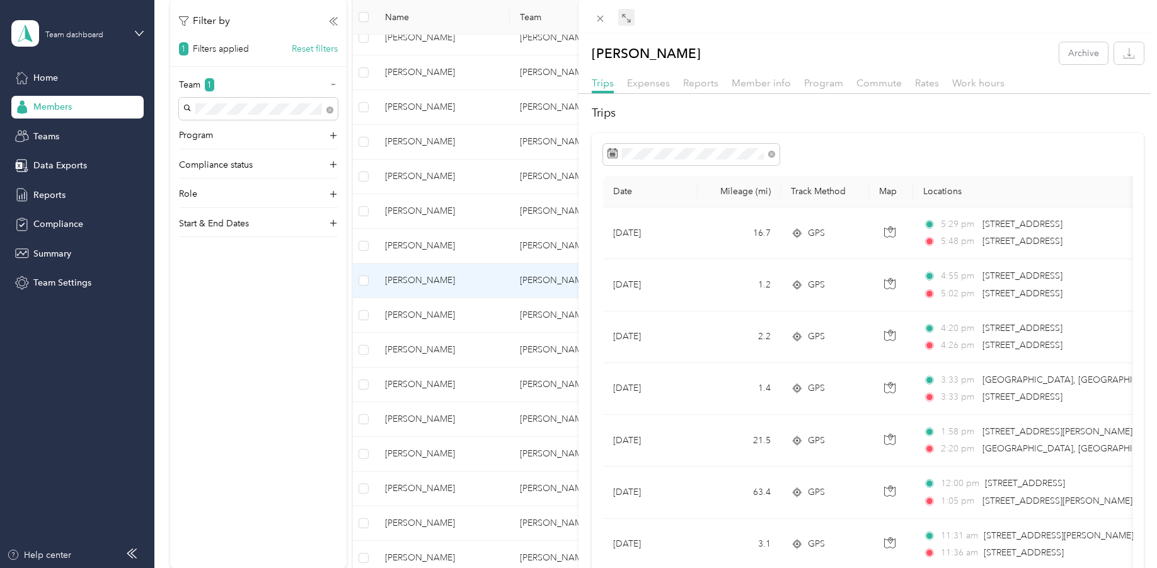
click at [427, 277] on div "[PERSON_NAME] Archive Trips Expenses Reports Member info Program Commute Rates …" at bounding box center [578, 284] width 1157 height 568
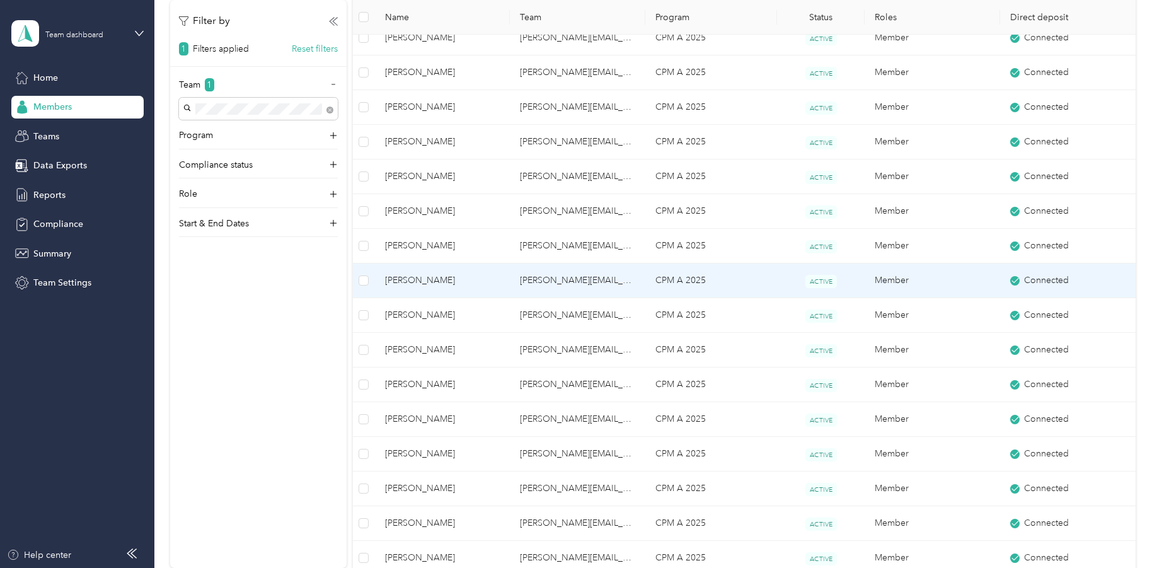
click at [407, 282] on span "[PERSON_NAME]" at bounding box center [442, 281] width 115 height 14
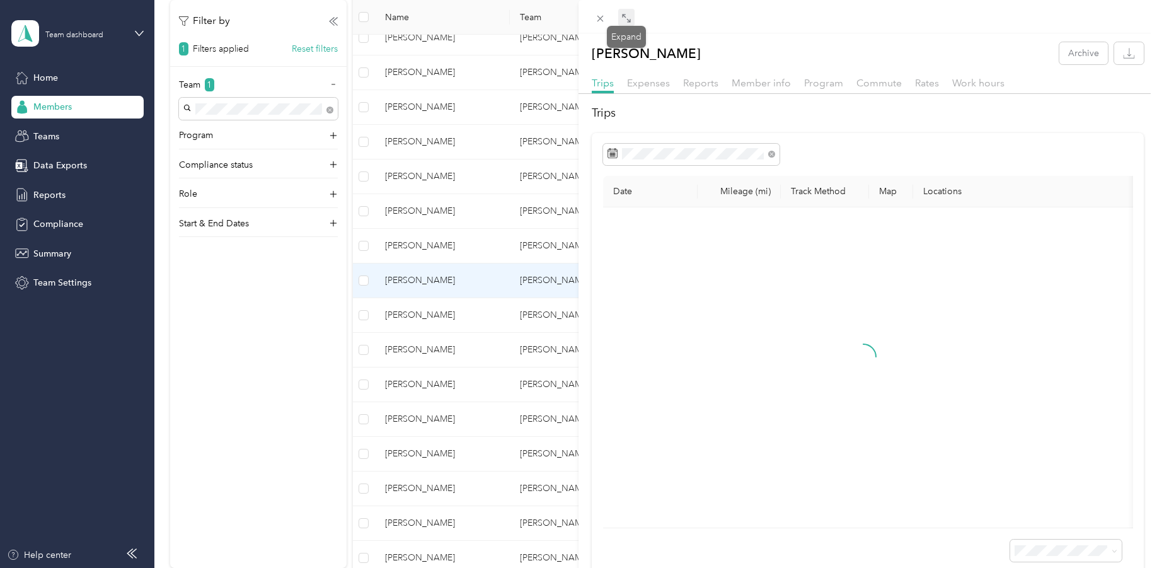
click at [625, 20] on icon at bounding box center [627, 18] width 10 height 10
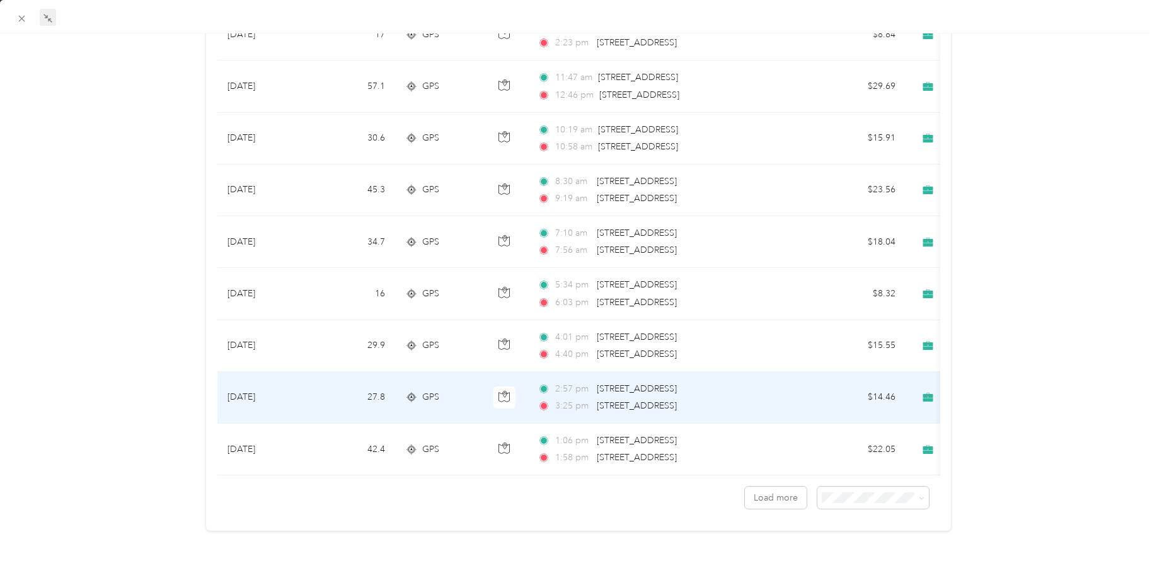
scroll to position [1047, 0]
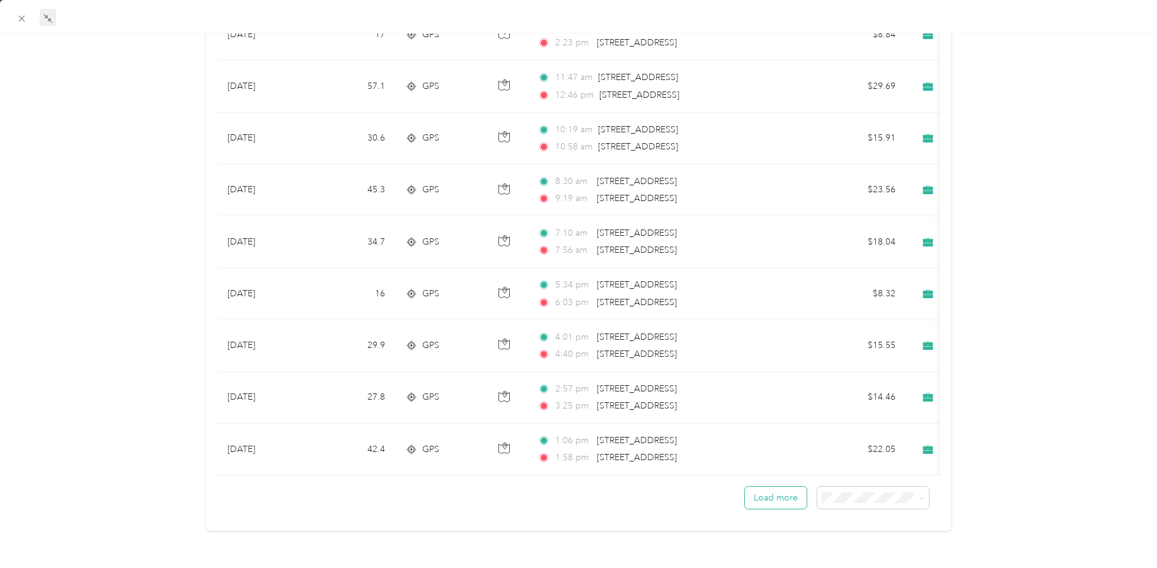
click at [774, 490] on button "Load more" at bounding box center [776, 498] width 62 height 22
click at [775, 487] on button "Load more" at bounding box center [776, 498] width 62 height 22
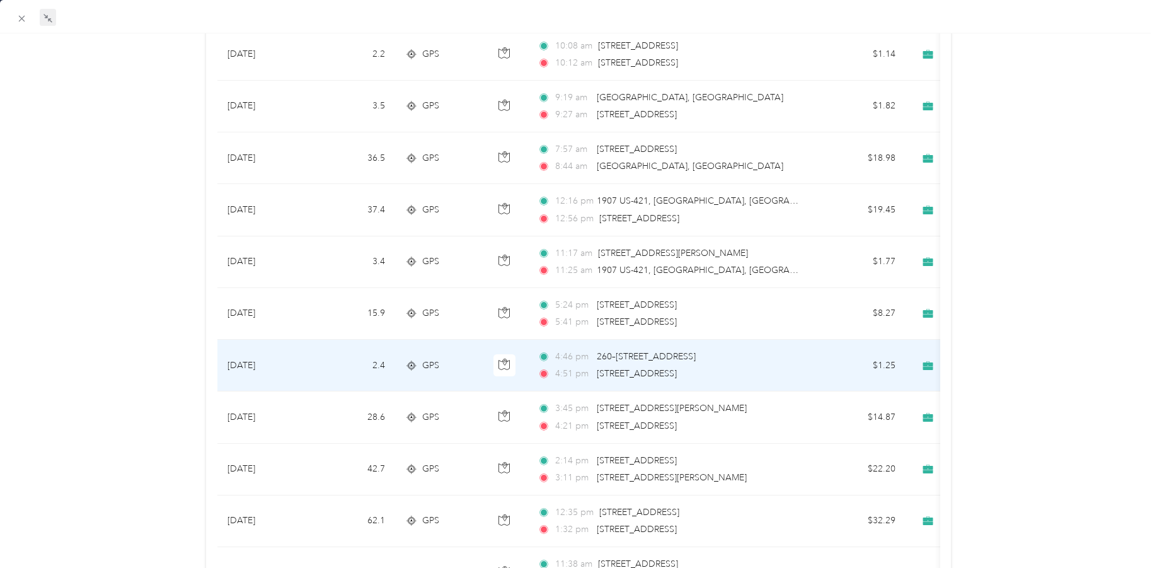
scroll to position [2343, 0]
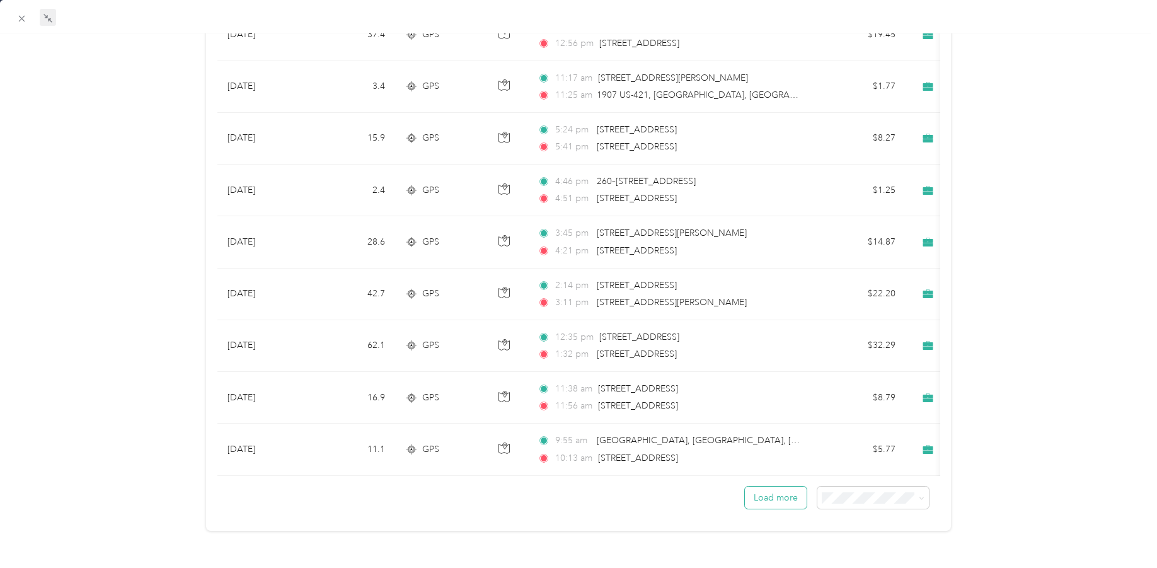
click at [768, 489] on button "Load more" at bounding box center [776, 498] width 62 height 22
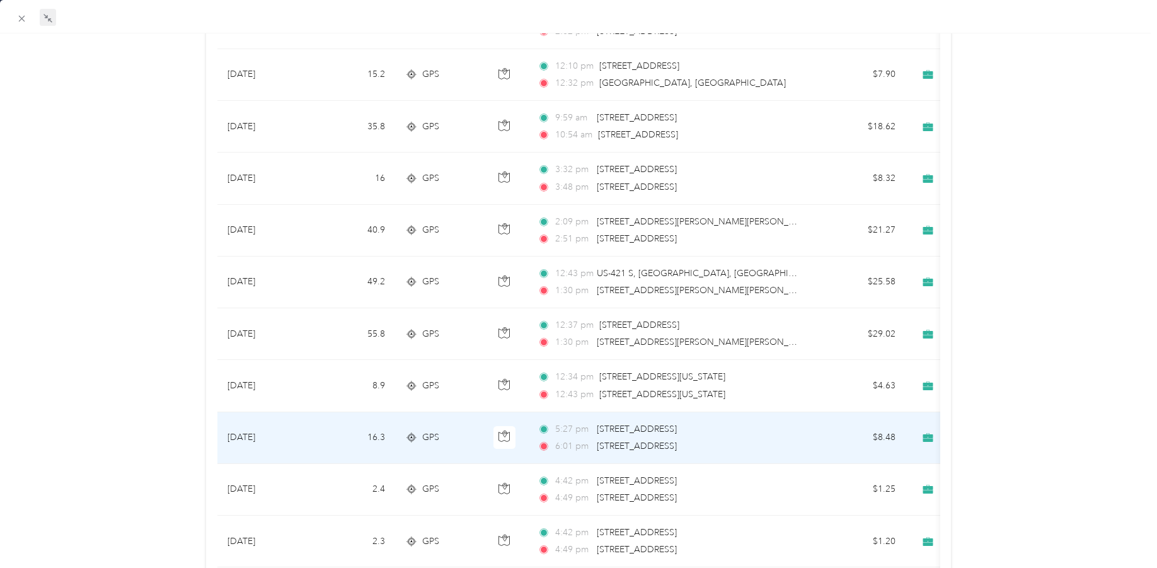
scroll to position [3639, 0]
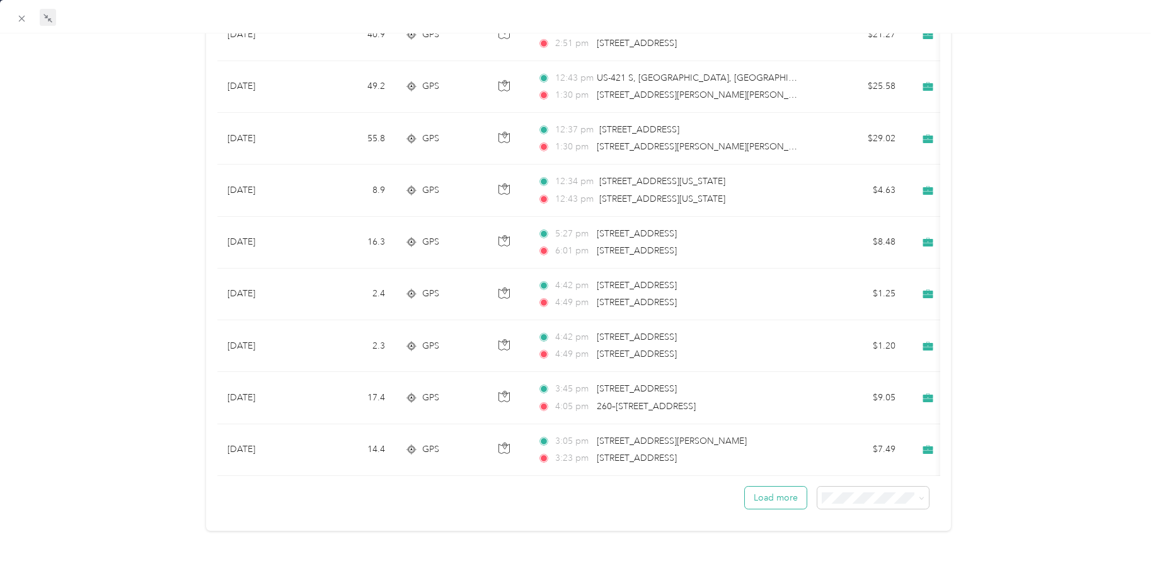
click at [772, 489] on button "Load more" at bounding box center [776, 498] width 62 height 22
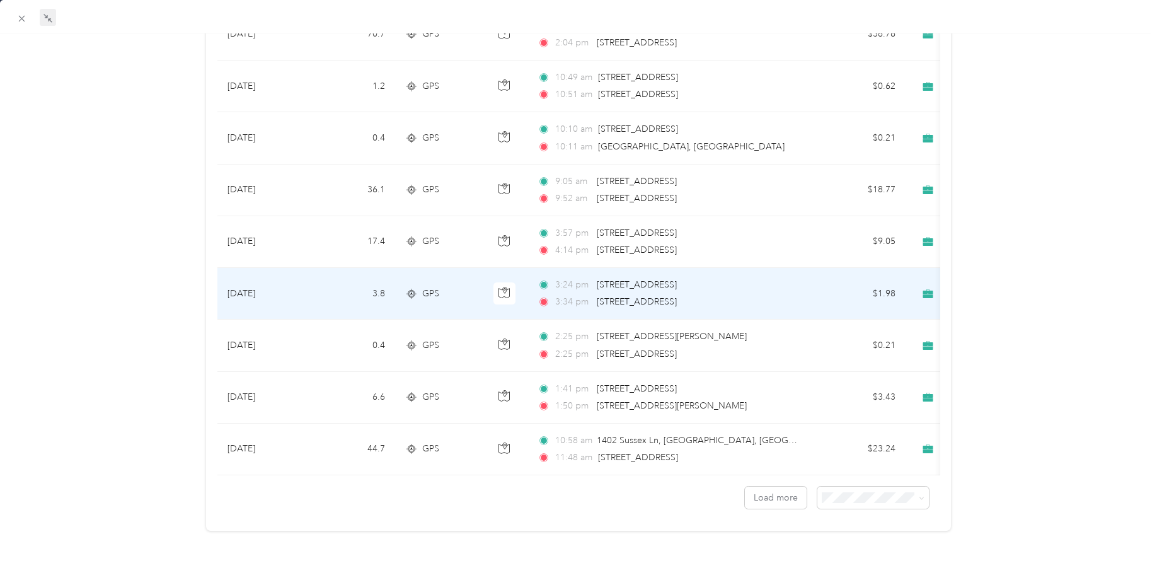
scroll to position [4936, 0]
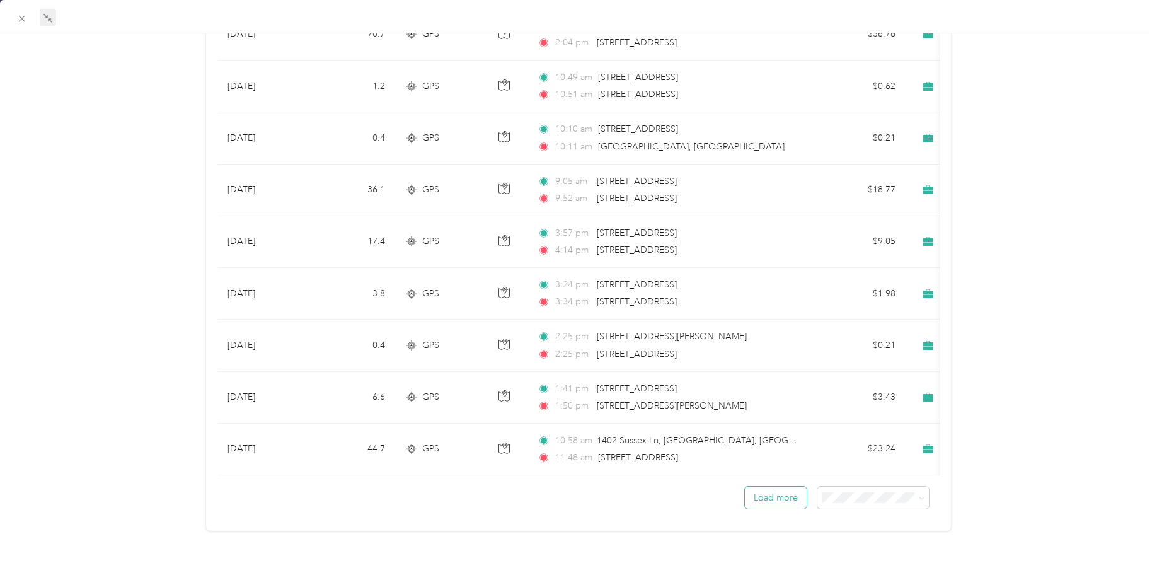
click at [768, 490] on button "Load more" at bounding box center [776, 498] width 62 height 22
click at [777, 491] on button "Load more" at bounding box center [776, 498] width 62 height 22
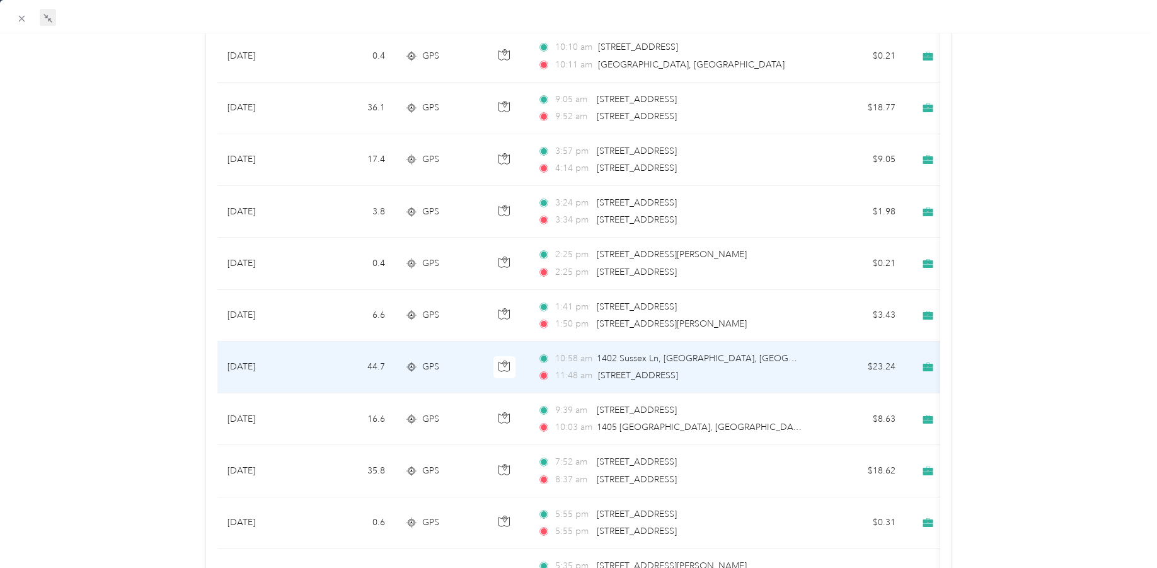
scroll to position [4684, 0]
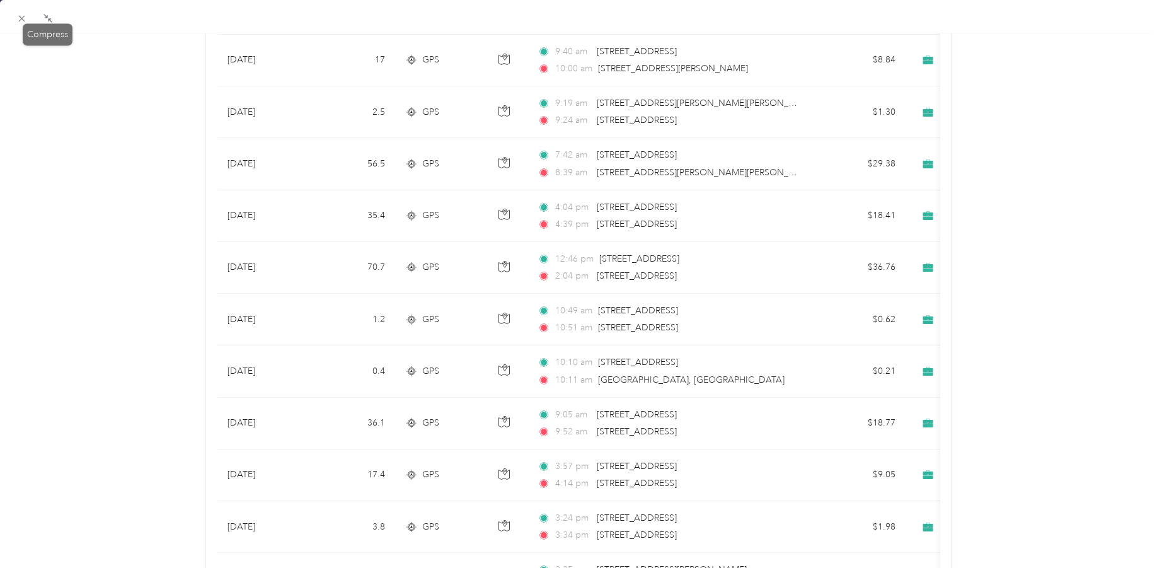
drag, startPoint x: 44, startPoint y: 16, endPoint x: 231, endPoint y: 163, distance: 238.0
click at [44, 15] on icon at bounding box center [48, 18] width 10 height 10
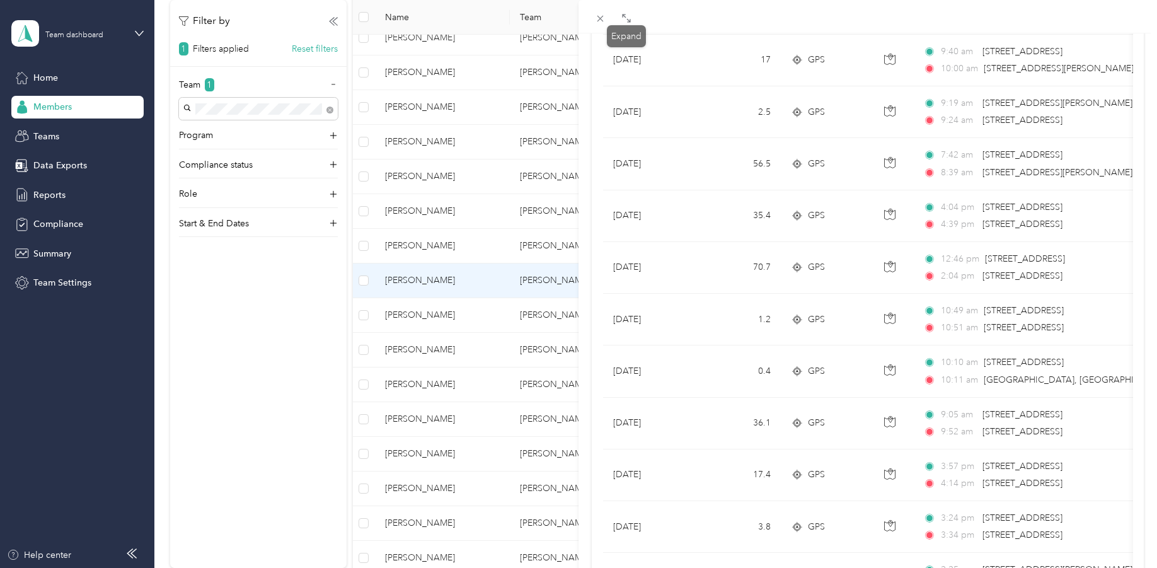
click at [408, 556] on div "[PERSON_NAME] Archive Trips Expenses Reports Member info Program Commute Rates …" at bounding box center [578, 284] width 1157 height 568
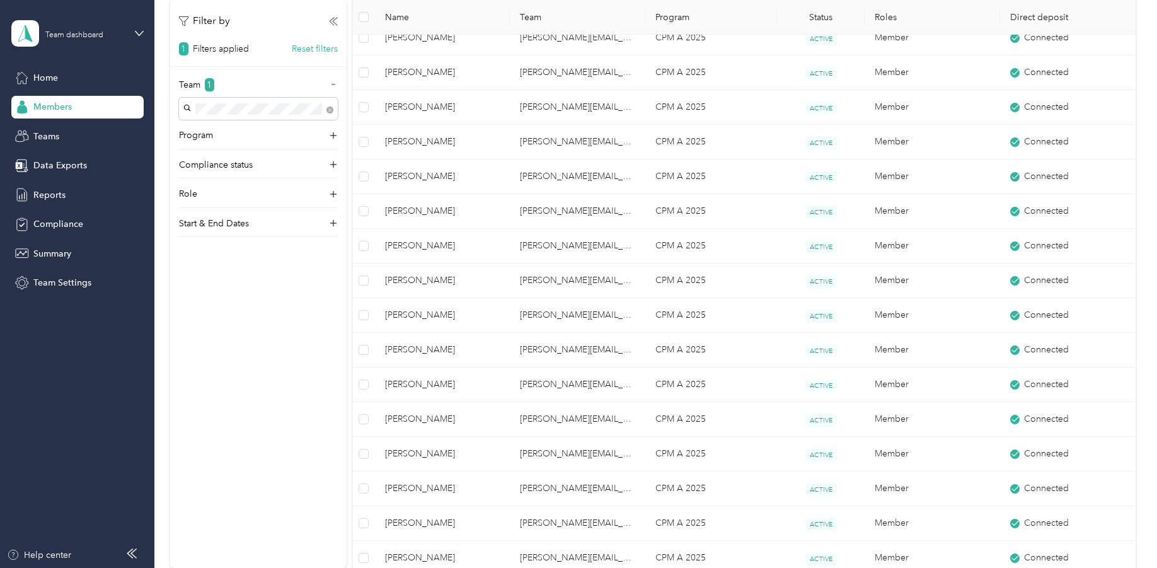
scroll to position [67, 0]
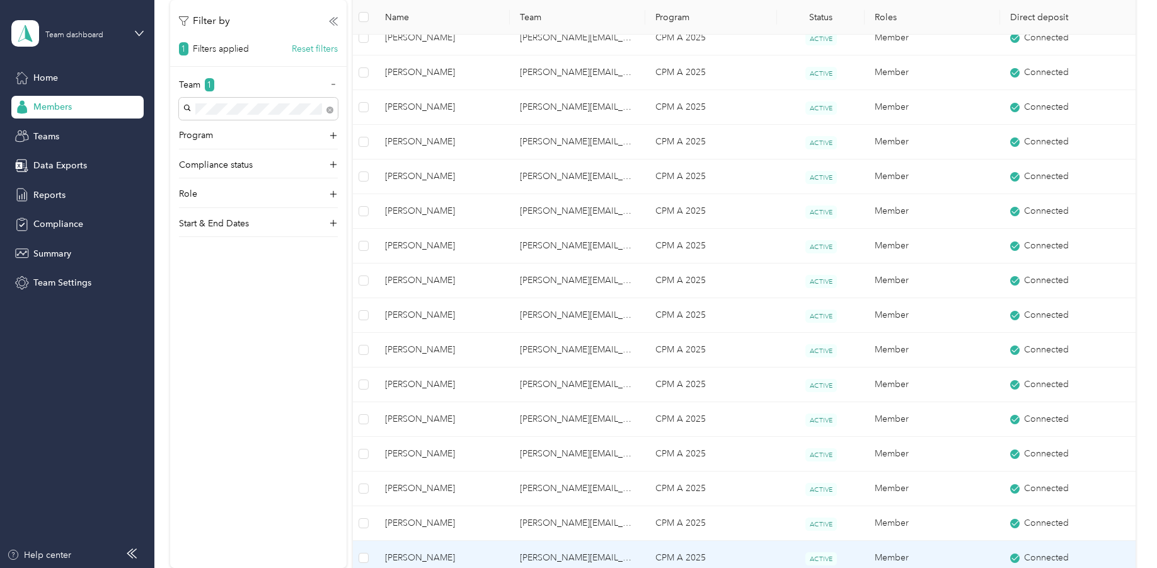
click at [405, 557] on span "[PERSON_NAME]" at bounding box center [442, 558] width 115 height 14
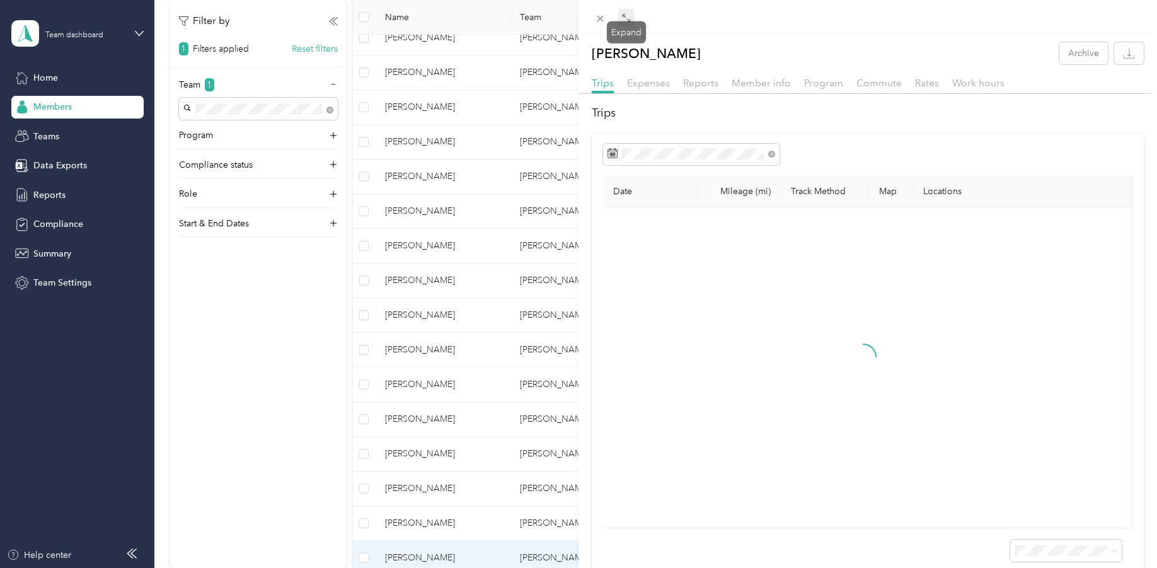
click at [621, 12] on span at bounding box center [626, 18] width 16 height 18
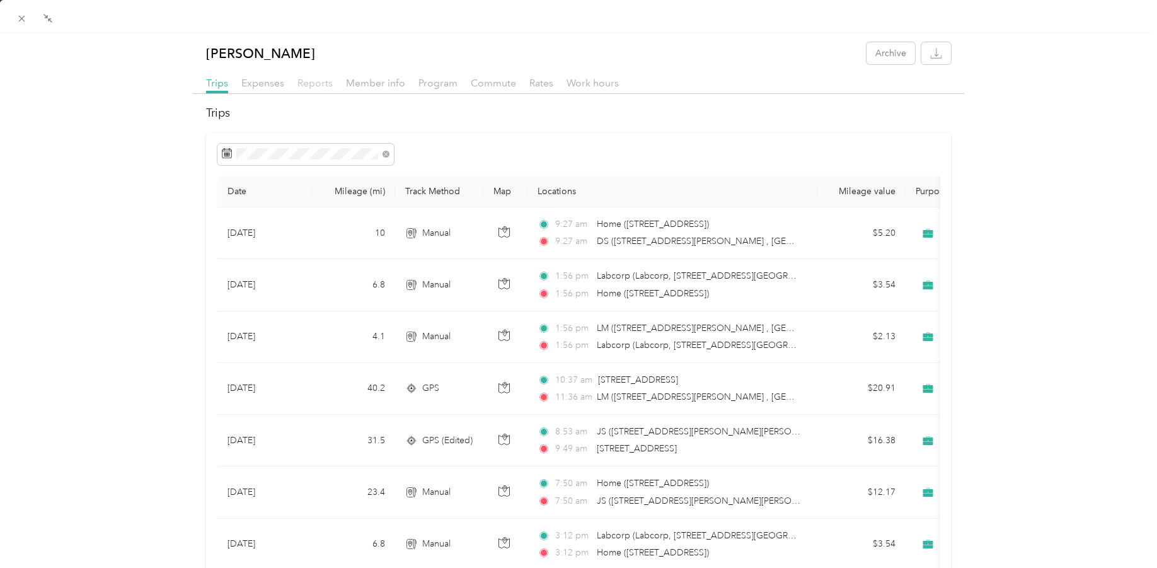
click at [312, 80] on span "Reports" at bounding box center [315, 83] width 35 height 12
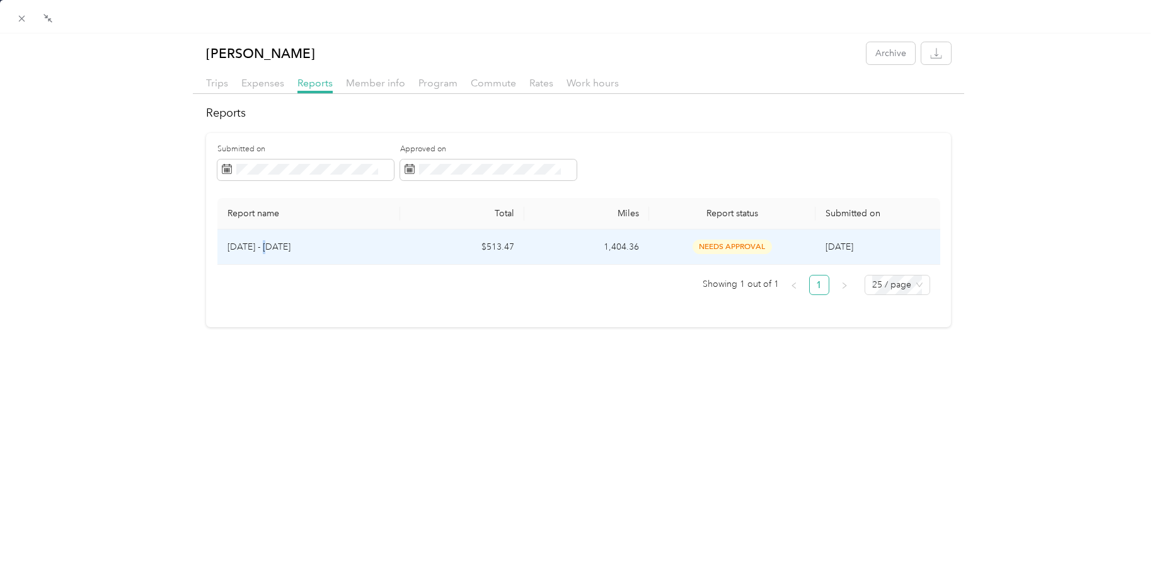
click at [264, 241] on p "[DATE] - [DATE]" at bounding box center [309, 247] width 163 height 14
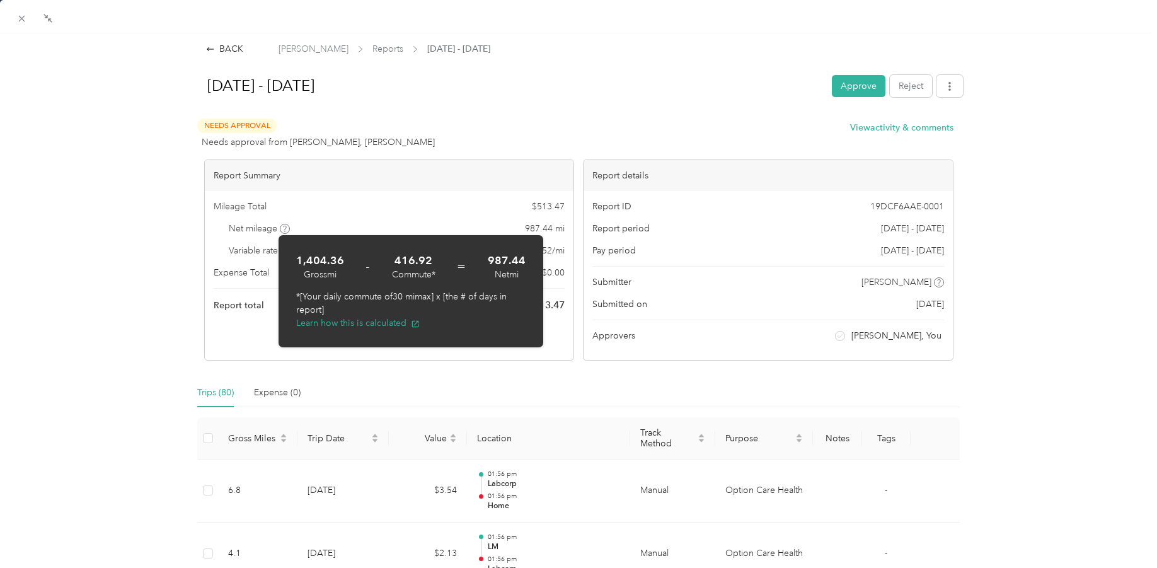
click at [285, 227] on icon at bounding box center [284, 229] width 3 height 6
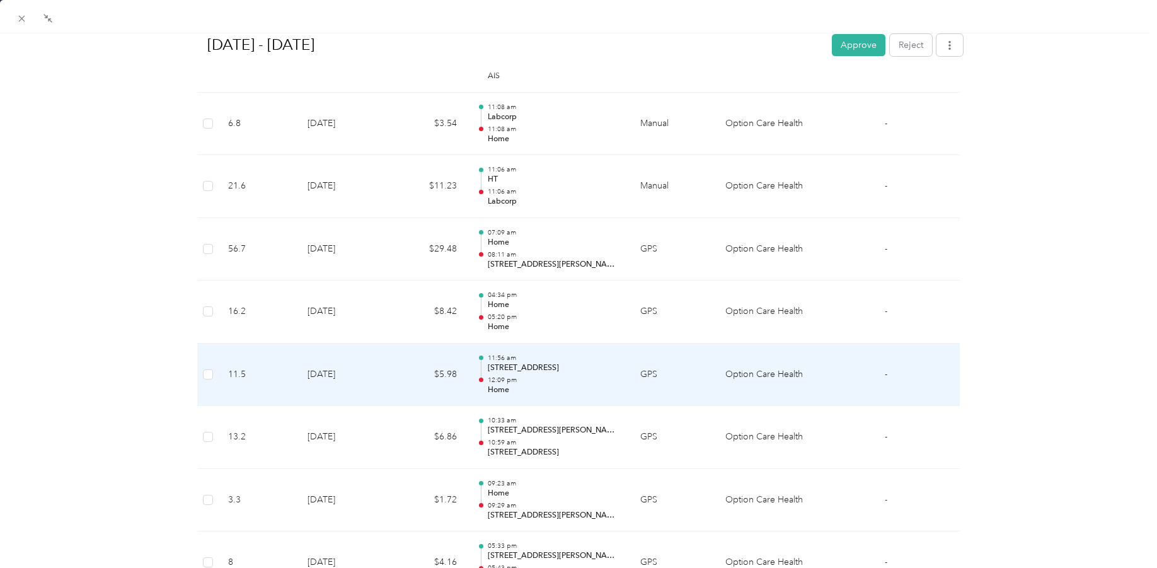
scroll to position [3001, 0]
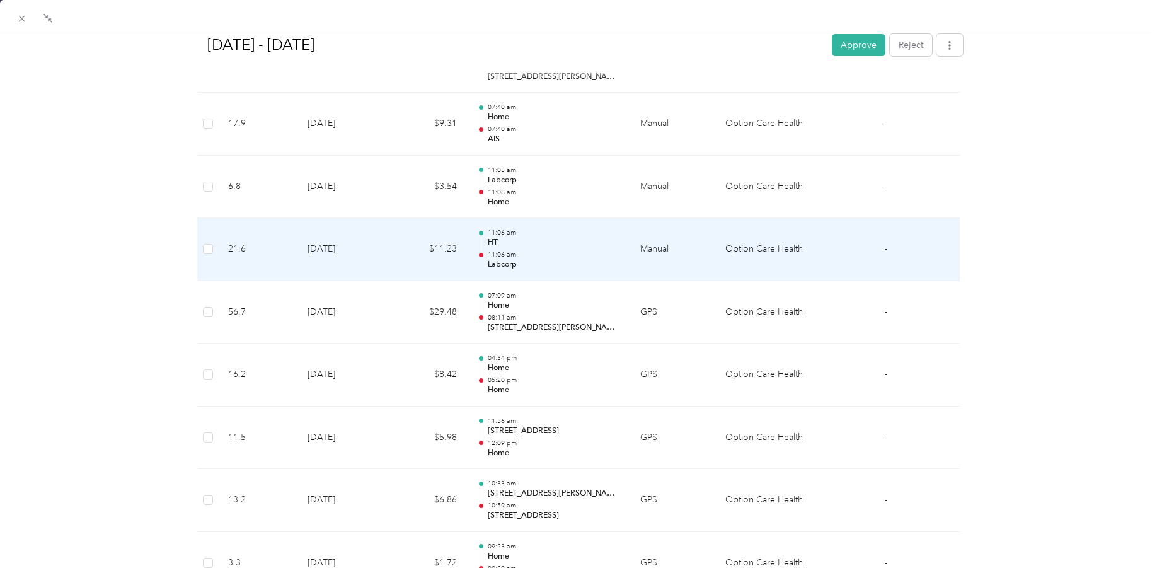
click at [489, 238] on p "HT" at bounding box center [554, 242] width 132 height 11
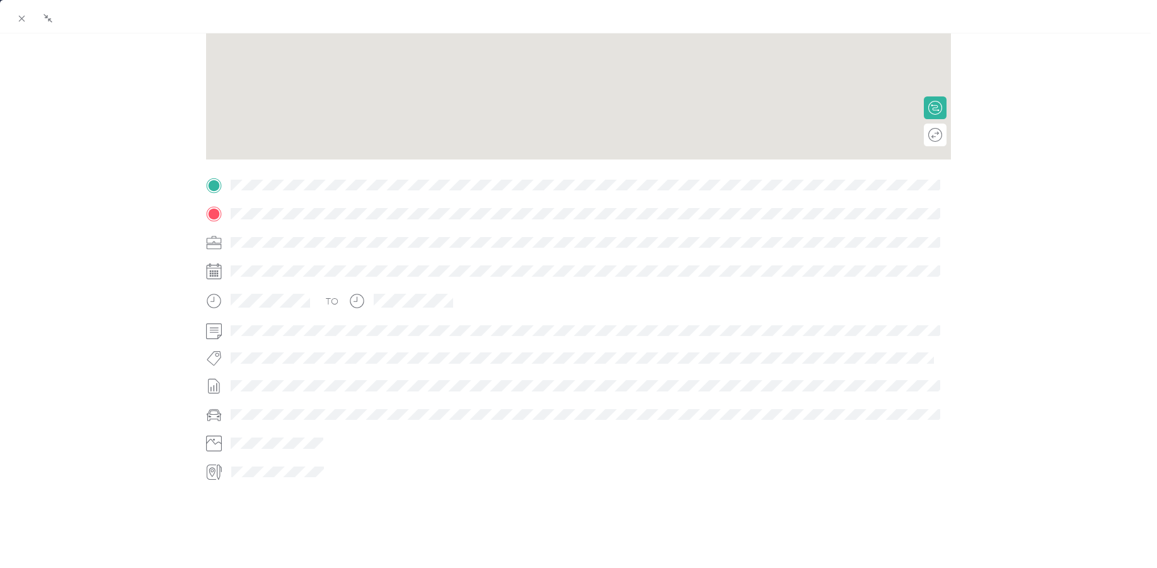
scroll to position [182, 0]
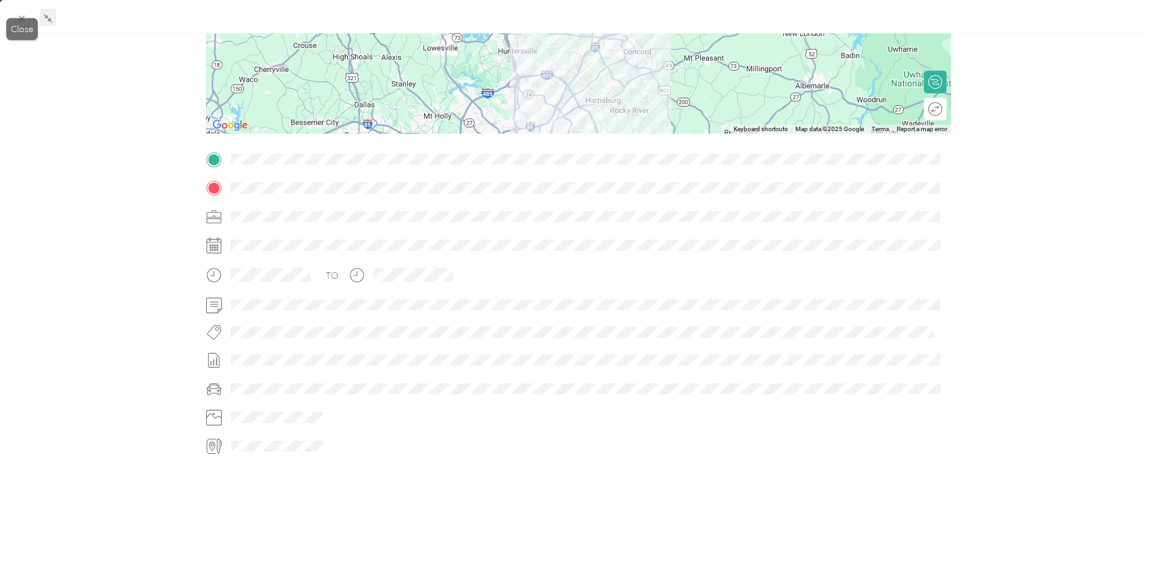
click at [49, 20] on icon at bounding box center [50, 20] width 4 height 4
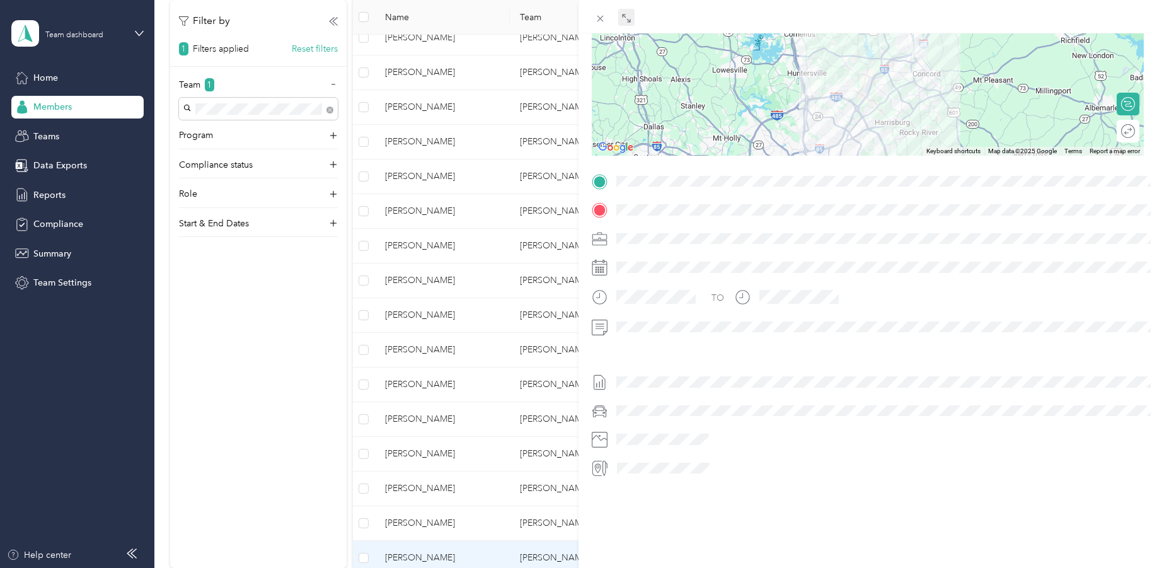
scroll to position [159, 0]
click at [627, 16] on icon at bounding box center [627, 18] width 10 height 10
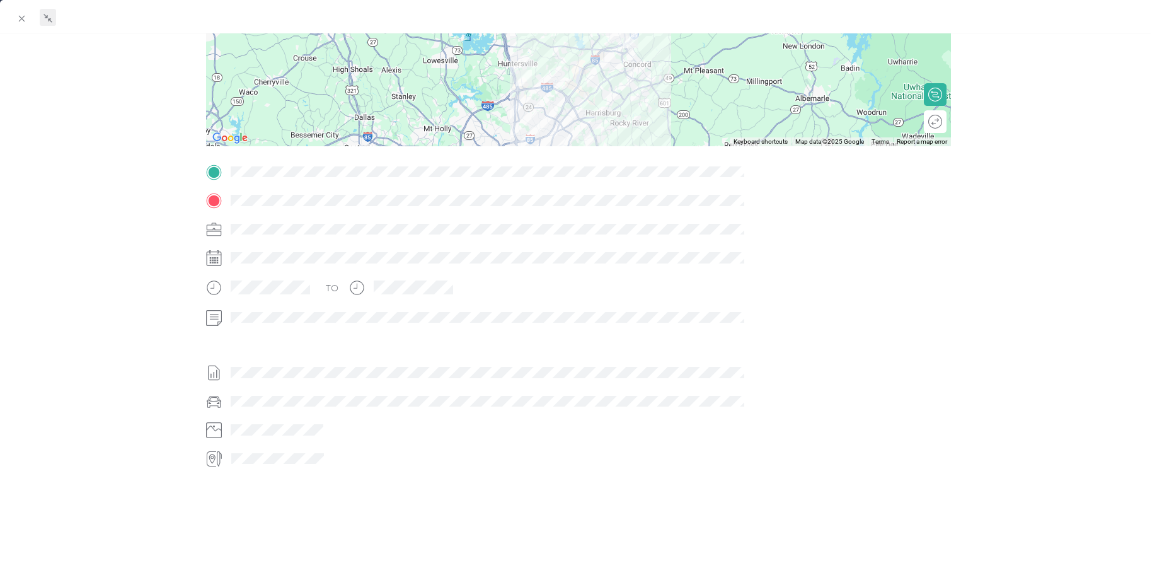
scroll to position [182, 0]
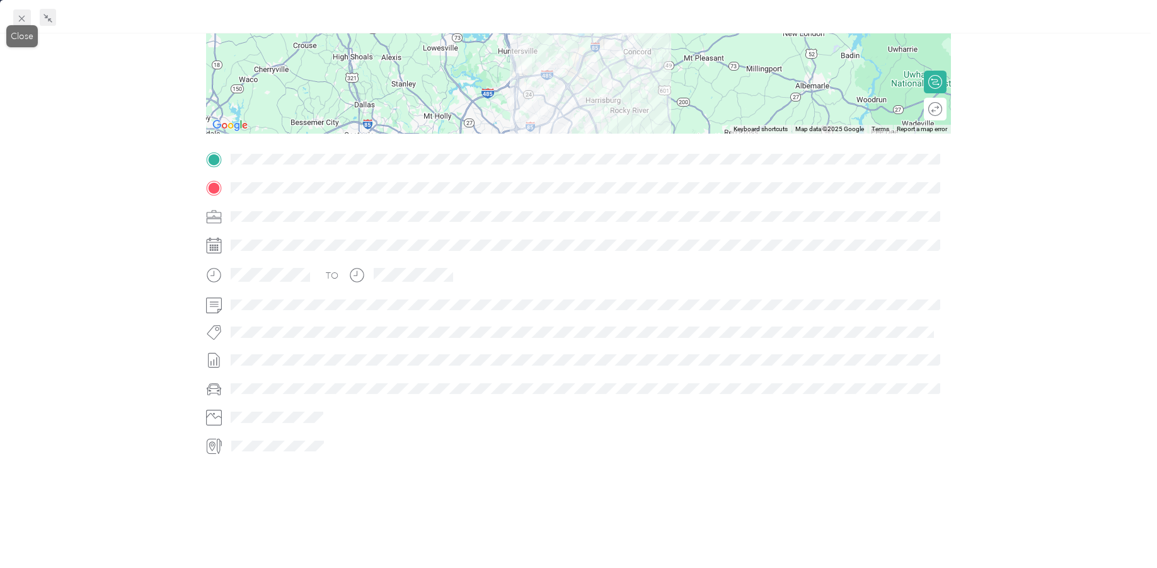
click at [22, 18] on icon at bounding box center [21, 18] width 11 height 11
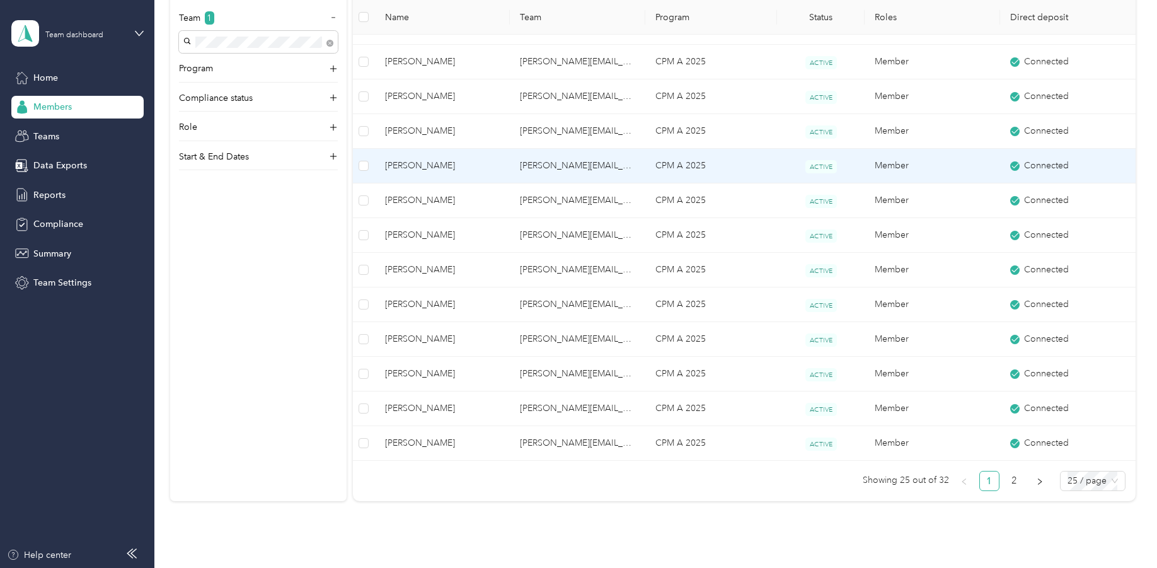
scroll to position [620, 0]
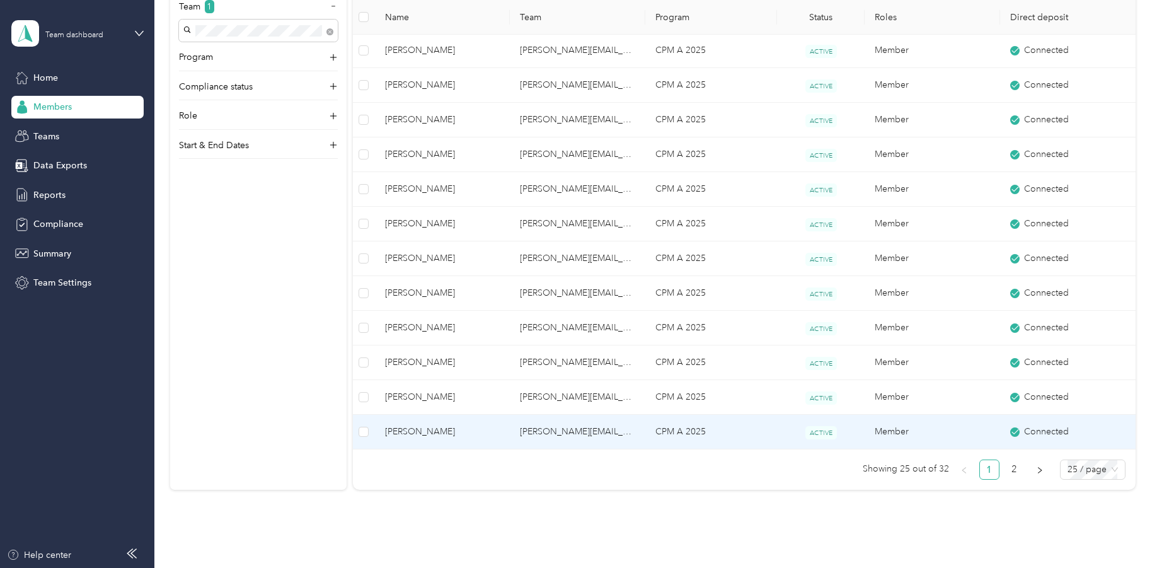
click at [399, 428] on span "[PERSON_NAME]" at bounding box center [442, 432] width 115 height 14
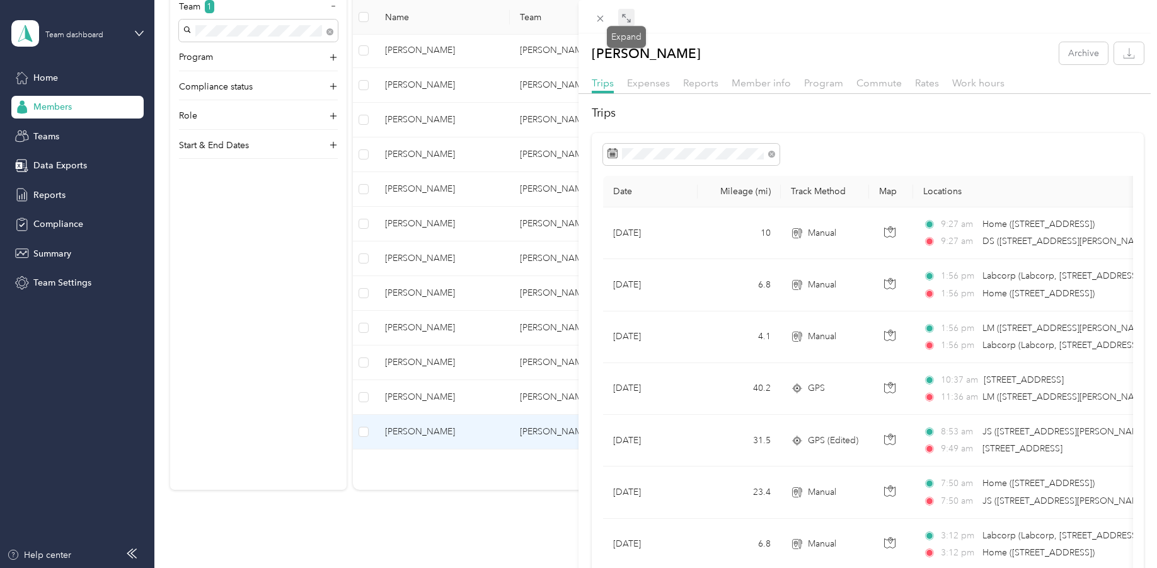
click at [626, 20] on icon at bounding box center [627, 18] width 10 height 10
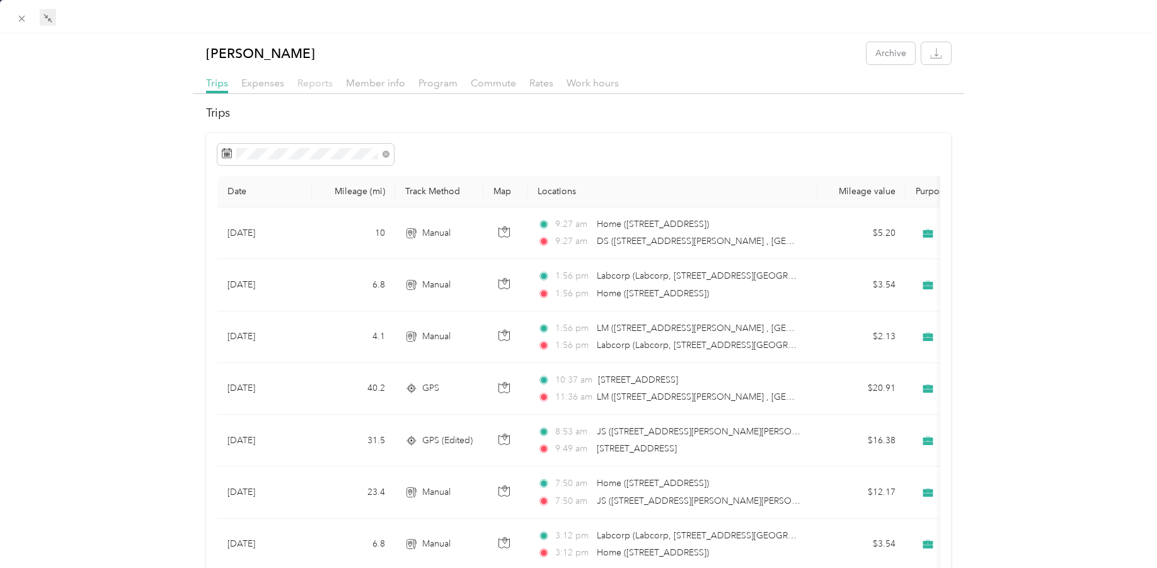
click at [306, 84] on span "Reports" at bounding box center [315, 83] width 35 height 12
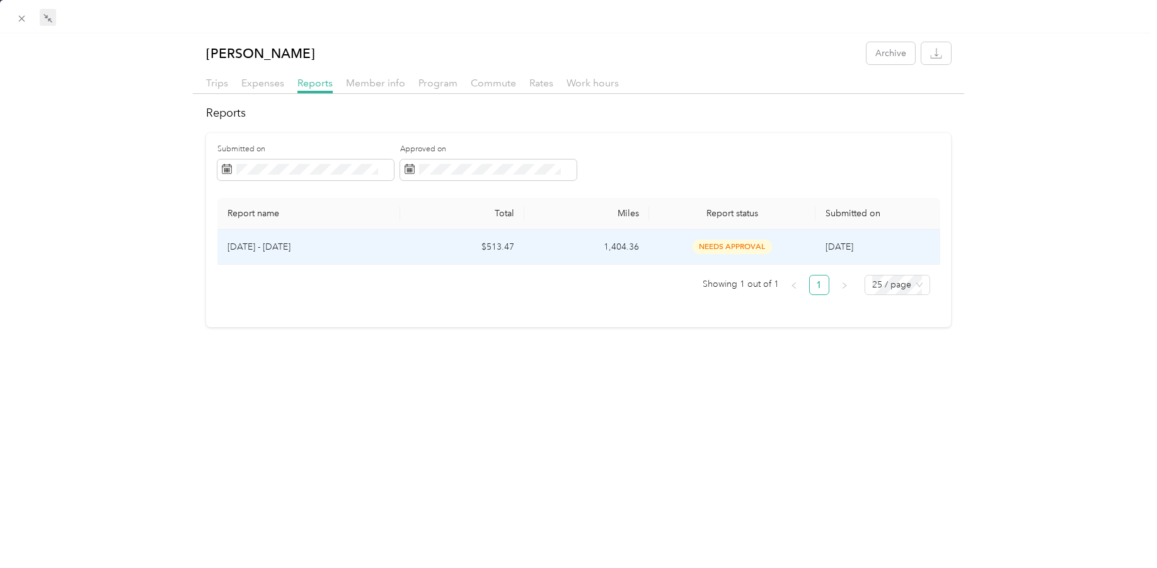
click at [255, 246] on p "[DATE] - [DATE]" at bounding box center [309, 247] width 163 height 14
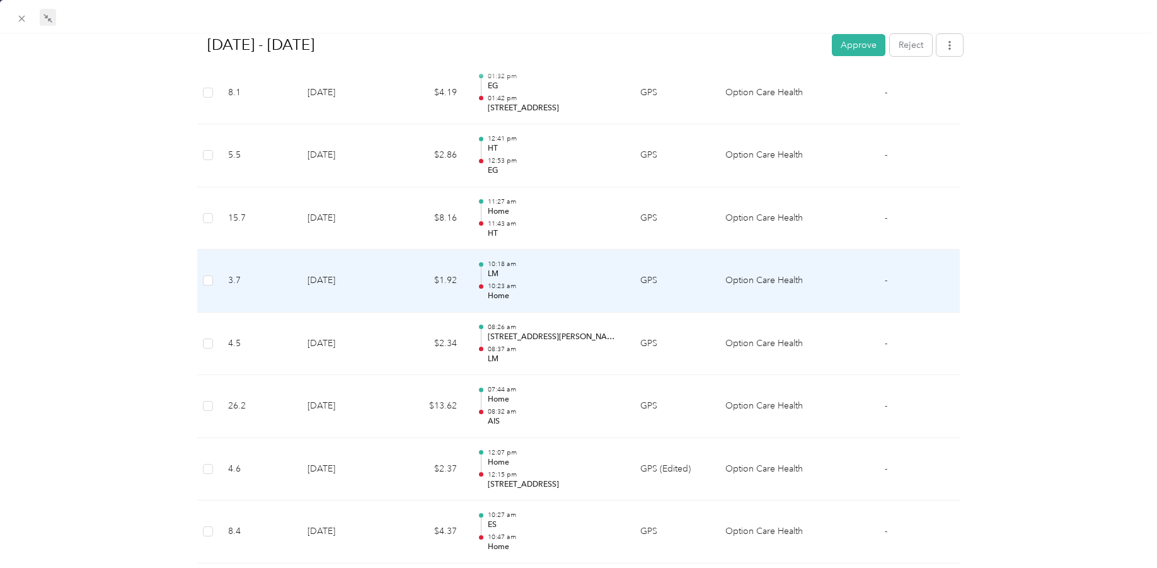
scroll to position [1198, 0]
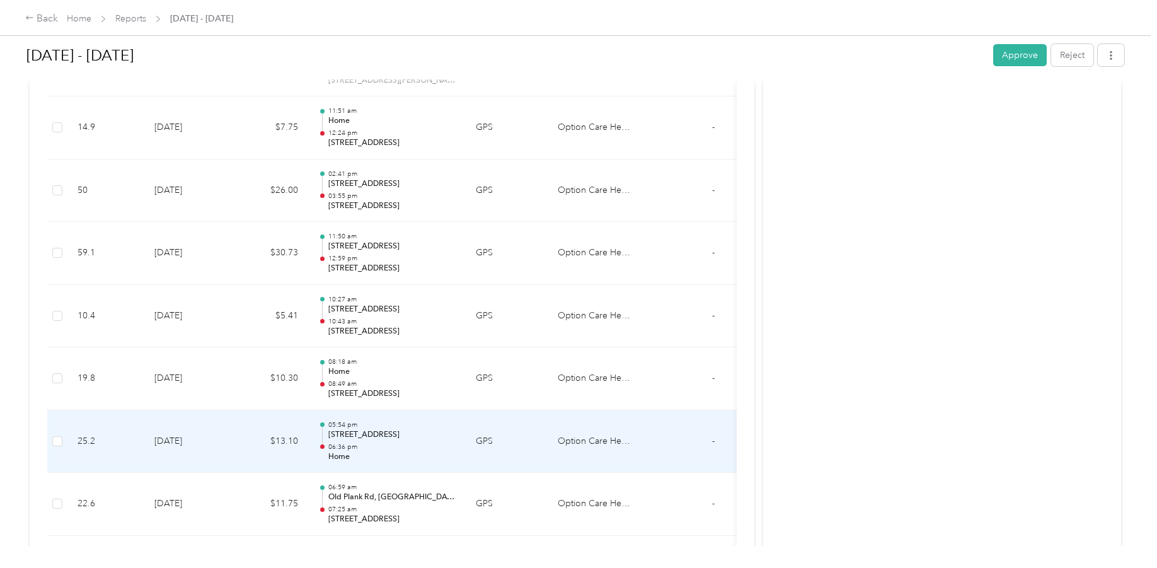
scroll to position [4034, 0]
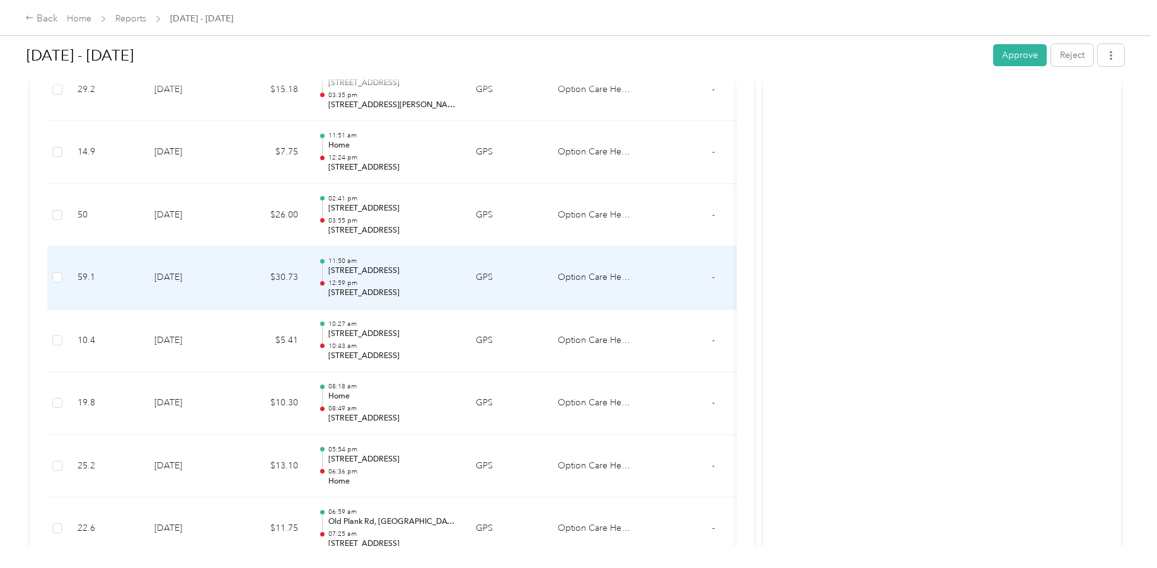
click at [376, 292] on p "[STREET_ADDRESS]" at bounding box center [391, 292] width 127 height 11
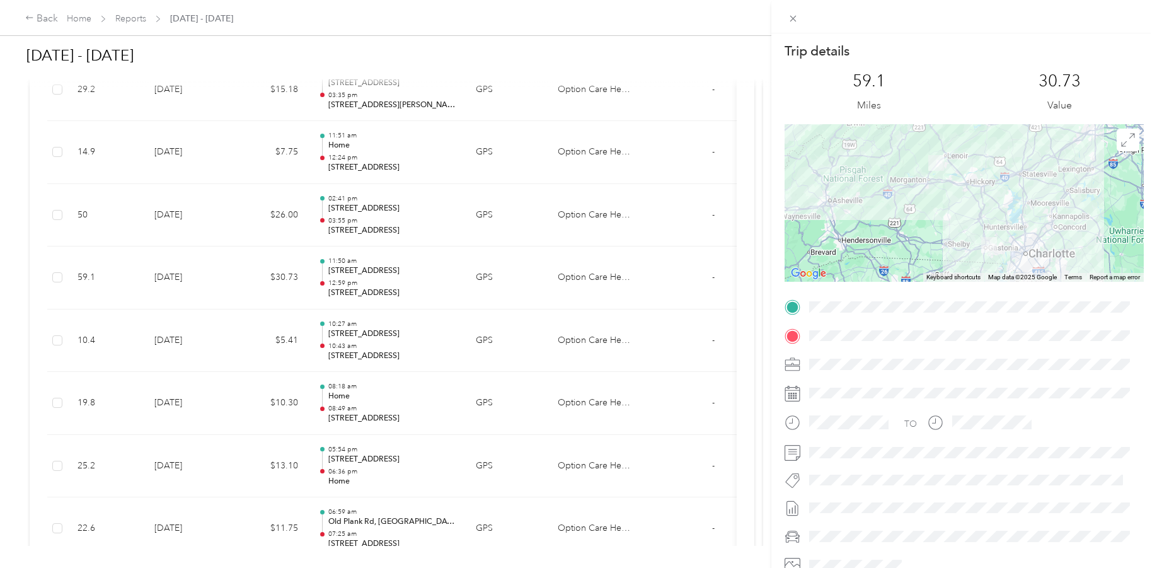
click at [380, 229] on div "Trip details This trip cannot be edited because it is either under review, appr…" at bounding box center [578, 284] width 1157 height 568
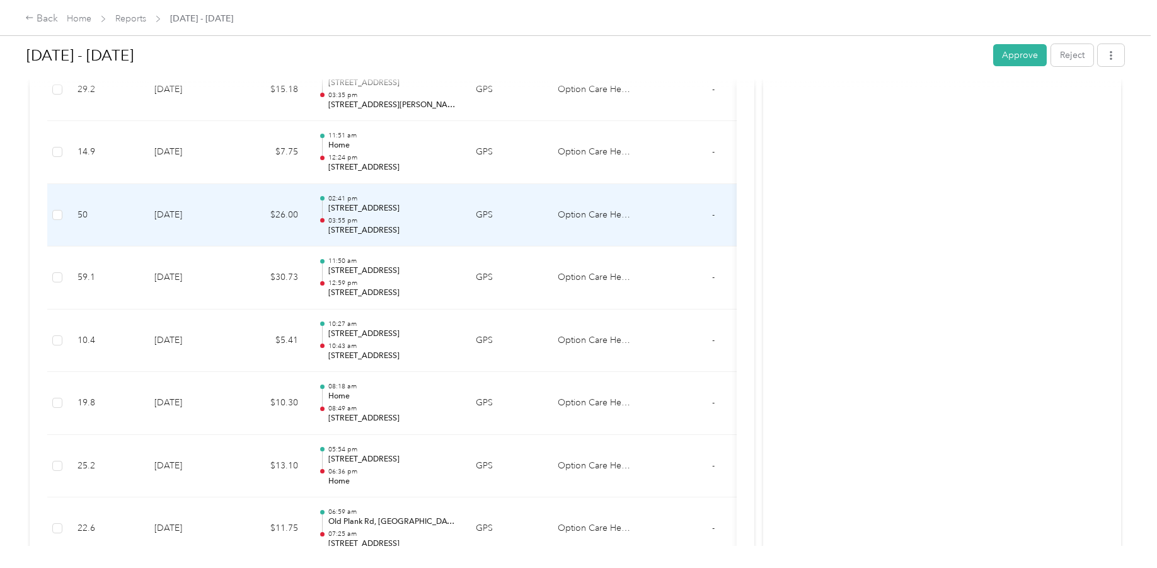
click at [381, 229] on p "2505 Lincolnton Hwy, Cherryville, NC" at bounding box center [391, 230] width 127 height 11
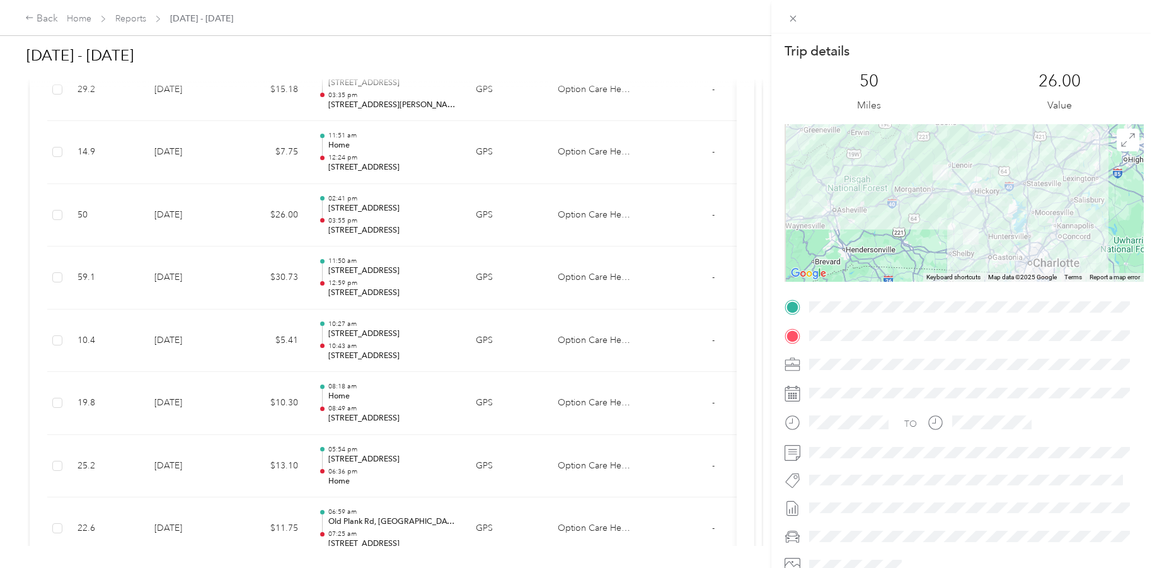
click at [688, 139] on div "Trip details This trip cannot be edited because it is either under review, appr…" at bounding box center [578, 284] width 1157 height 568
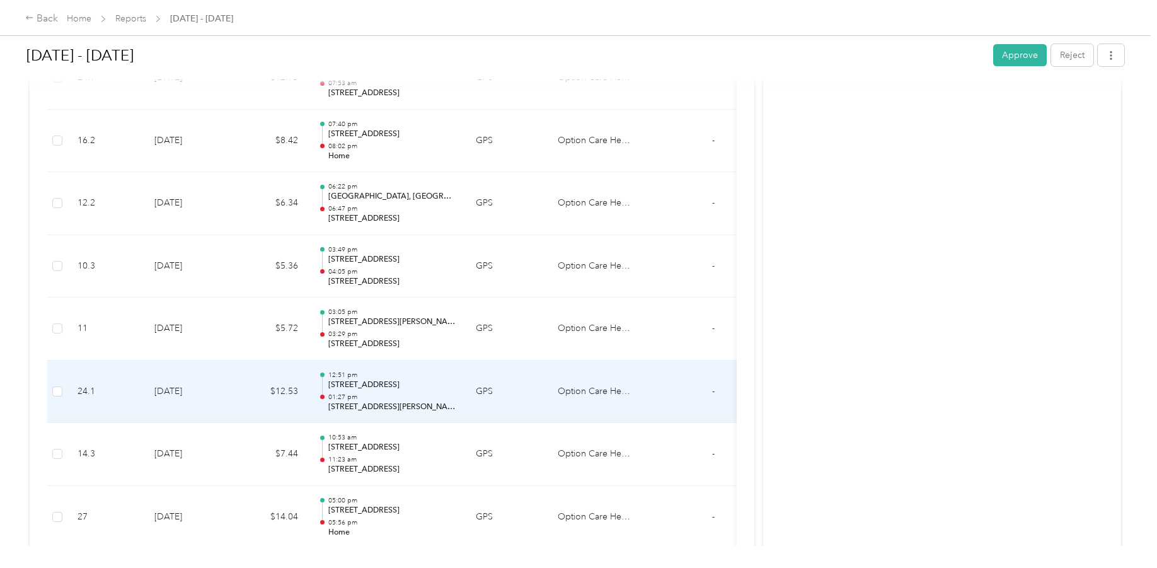
scroll to position [3089, 0]
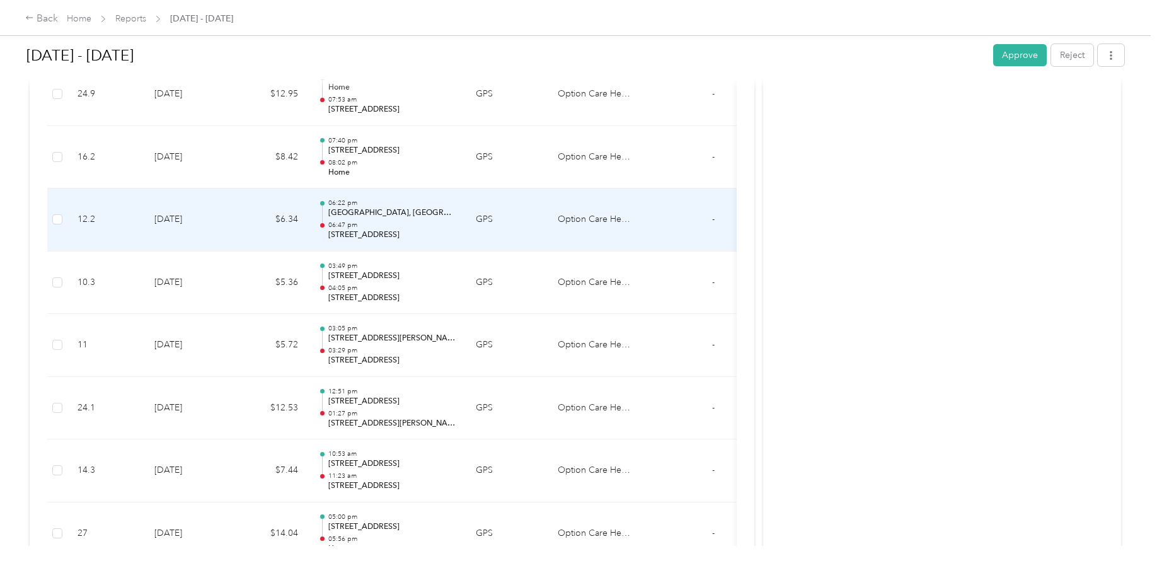
click at [383, 235] on p "2535 Court Dr, Medical Park, Gastonia, NC" at bounding box center [391, 234] width 127 height 11
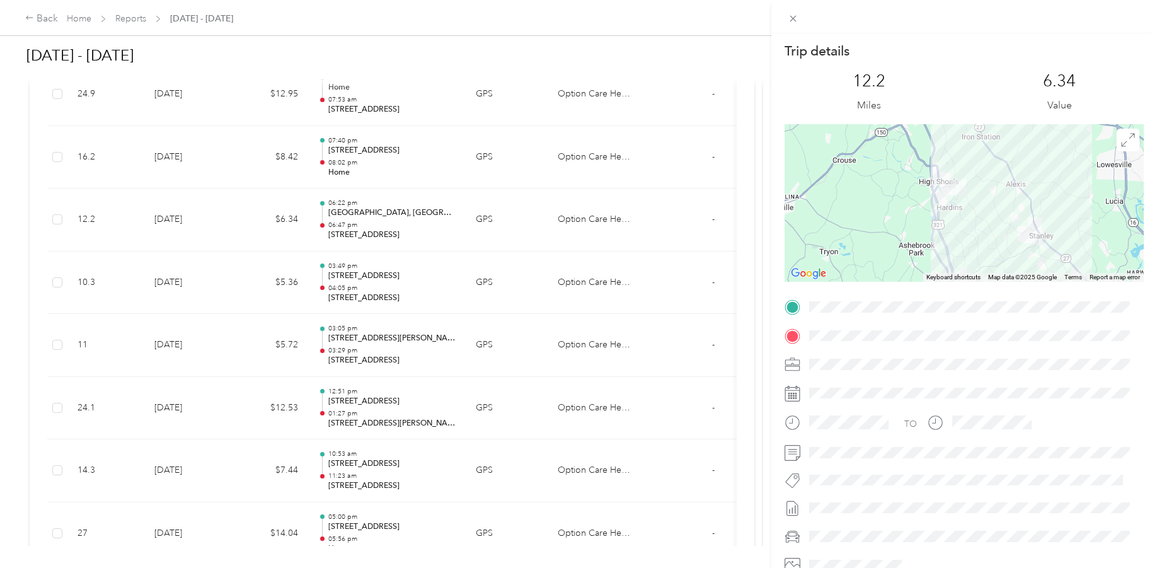
drag, startPoint x: 929, startPoint y: 154, endPoint x: 941, endPoint y: 229, distance: 75.3
click at [941, 229] on div at bounding box center [964, 203] width 359 height 158
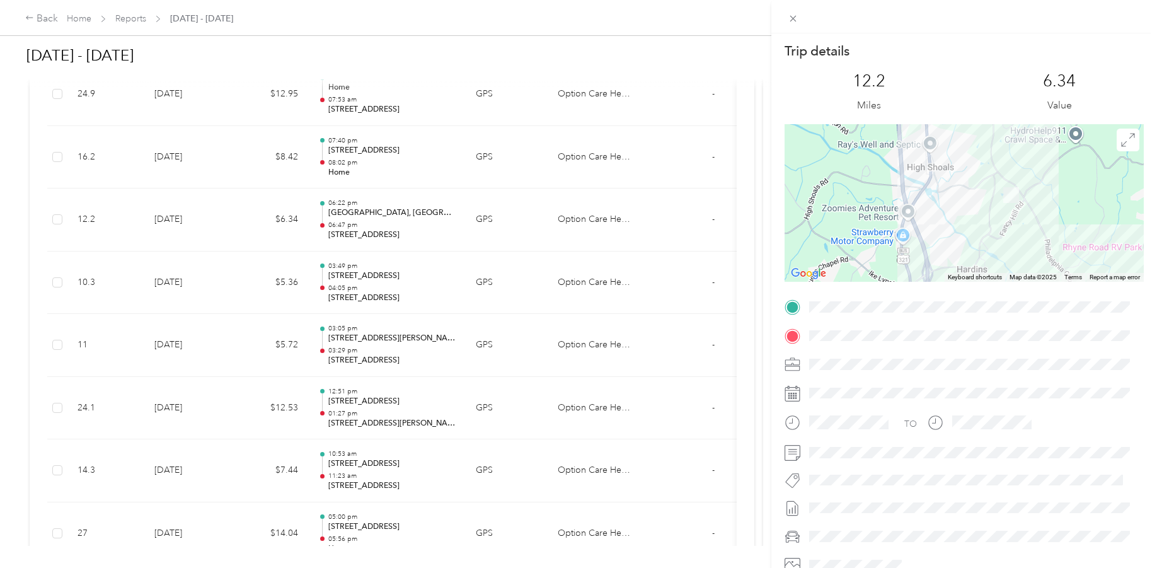
drag, startPoint x: 979, startPoint y: 171, endPoint x: 969, endPoint y: 244, distance: 73.8
click at [969, 244] on div at bounding box center [964, 203] width 359 height 158
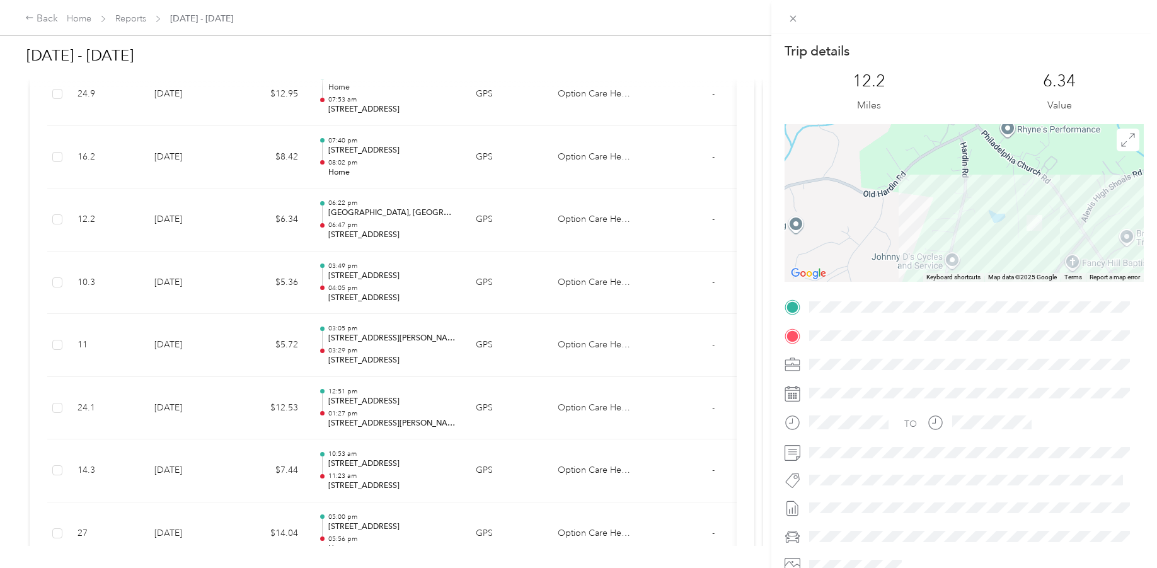
drag, startPoint x: 1019, startPoint y: 165, endPoint x: 964, endPoint y: 264, distance: 114.0
click at [964, 264] on div at bounding box center [964, 203] width 359 height 158
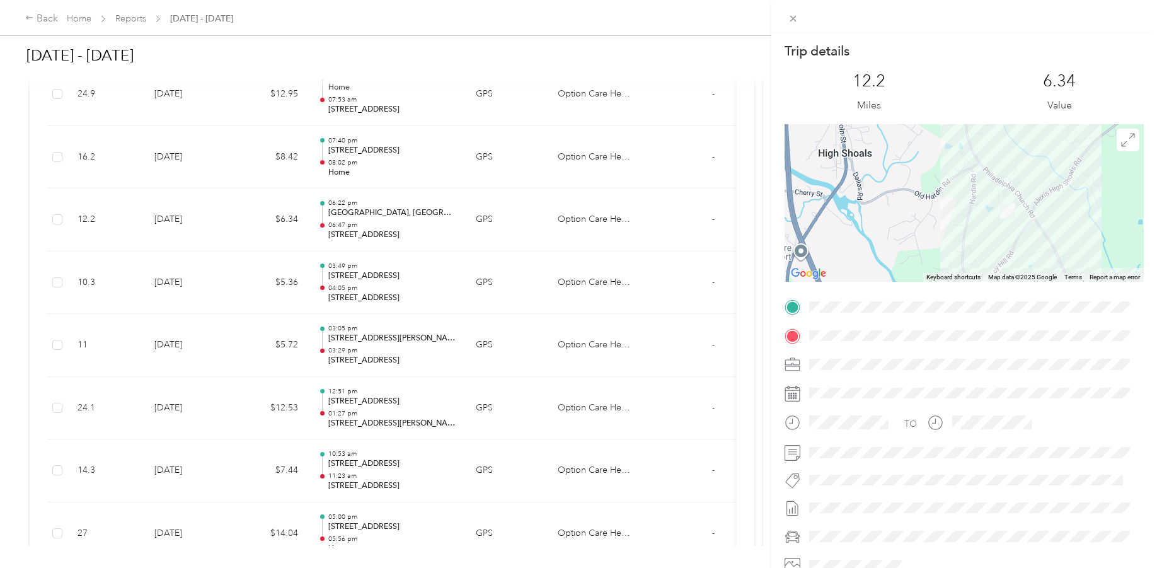
click at [692, 108] on div "Trip details This trip cannot be edited because it is either under review, appr…" at bounding box center [578, 284] width 1157 height 568
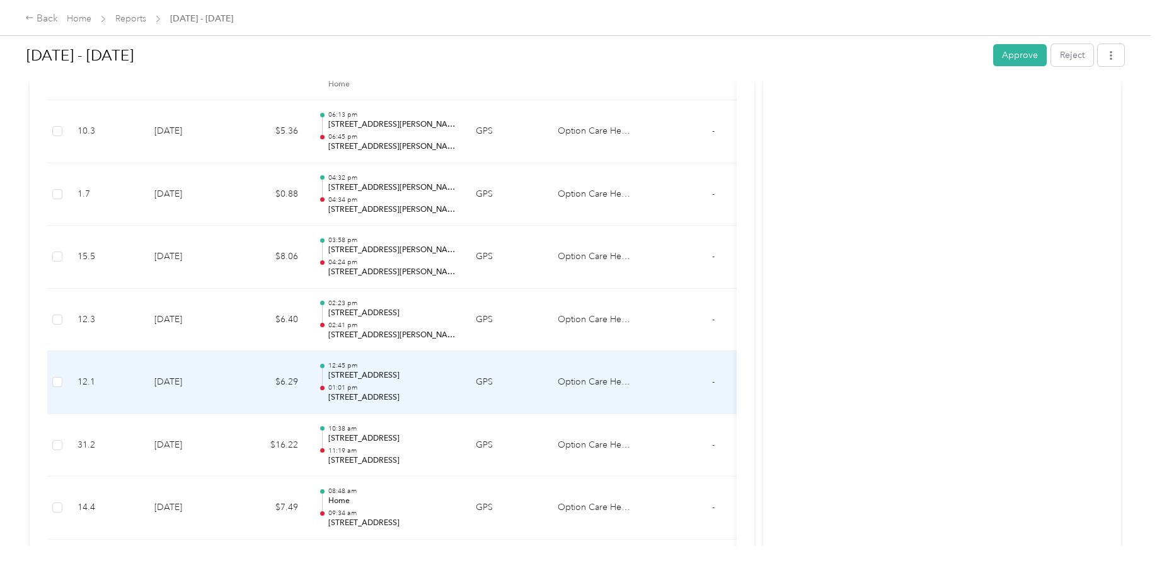
scroll to position [1702, 0]
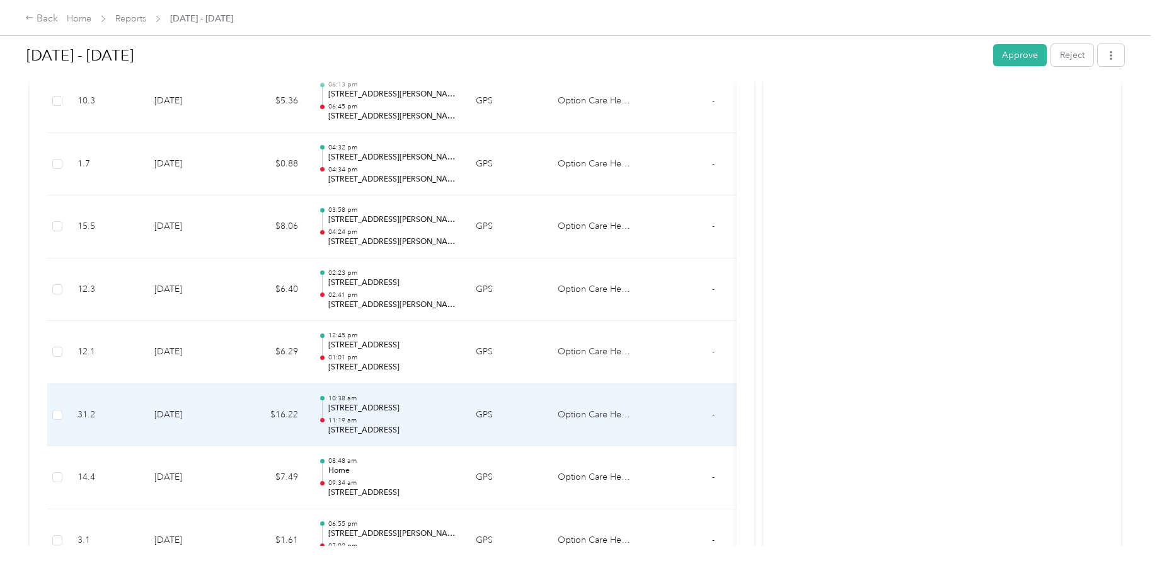
click at [366, 431] on p "1048 Paramount Cir, Normandy Heights, Gastonia, NC" at bounding box center [391, 430] width 127 height 11
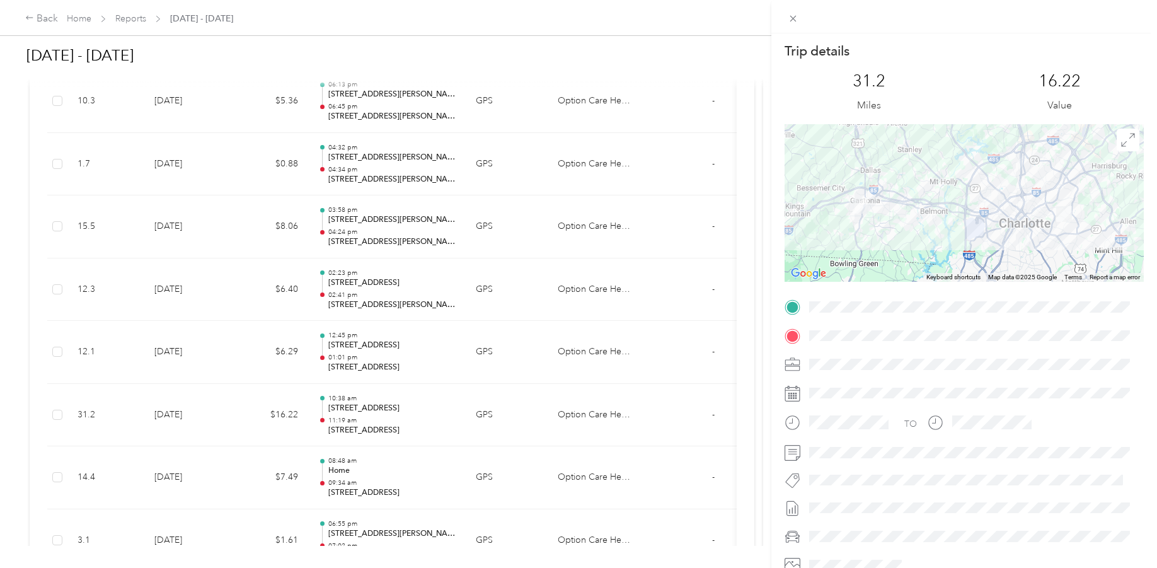
click at [388, 219] on div "Trip details This trip cannot be edited because it is either under review, appr…" at bounding box center [578, 284] width 1157 height 568
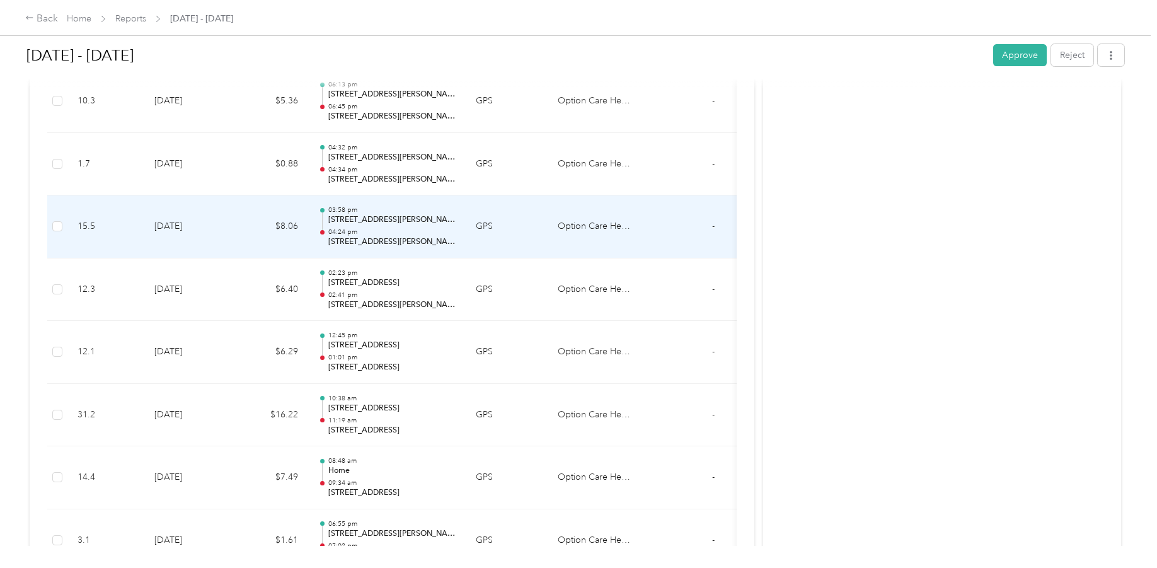
click at [390, 238] on p "5035 W WT Harris Blvd, Charlotte, NC" at bounding box center [391, 241] width 127 height 11
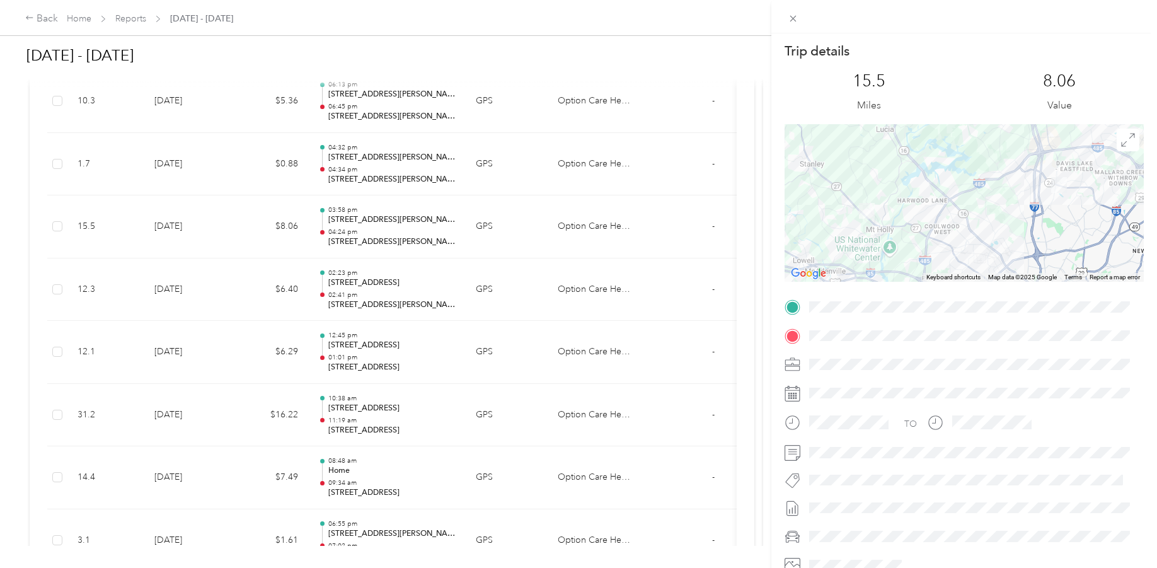
click at [394, 180] on div "Trip details This trip cannot be edited because it is either under review, appr…" at bounding box center [578, 284] width 1157 height 568
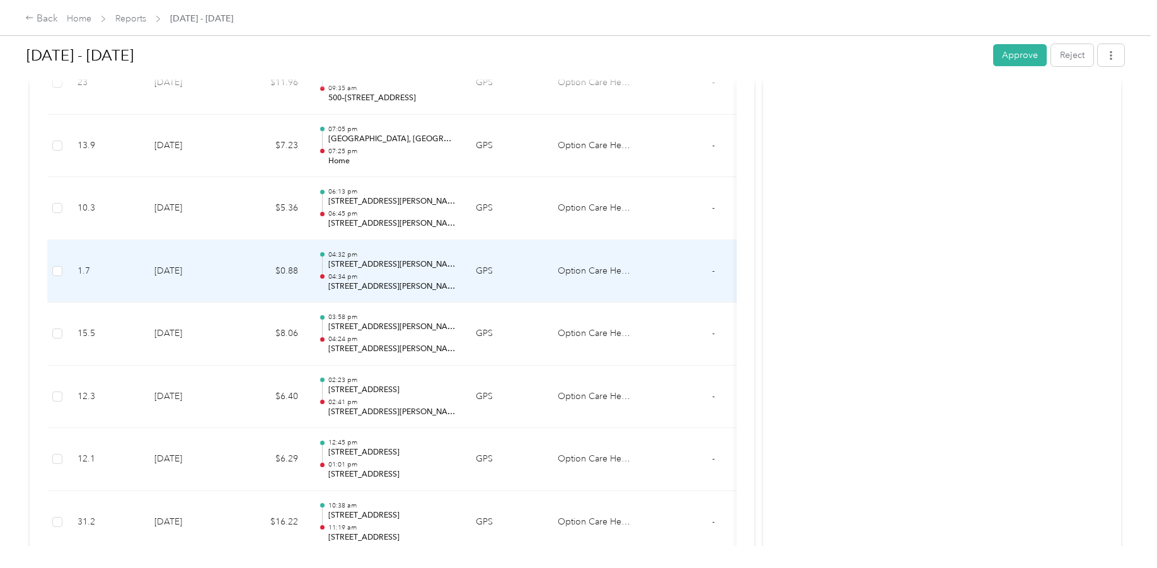
scroll to position [1576, 0]
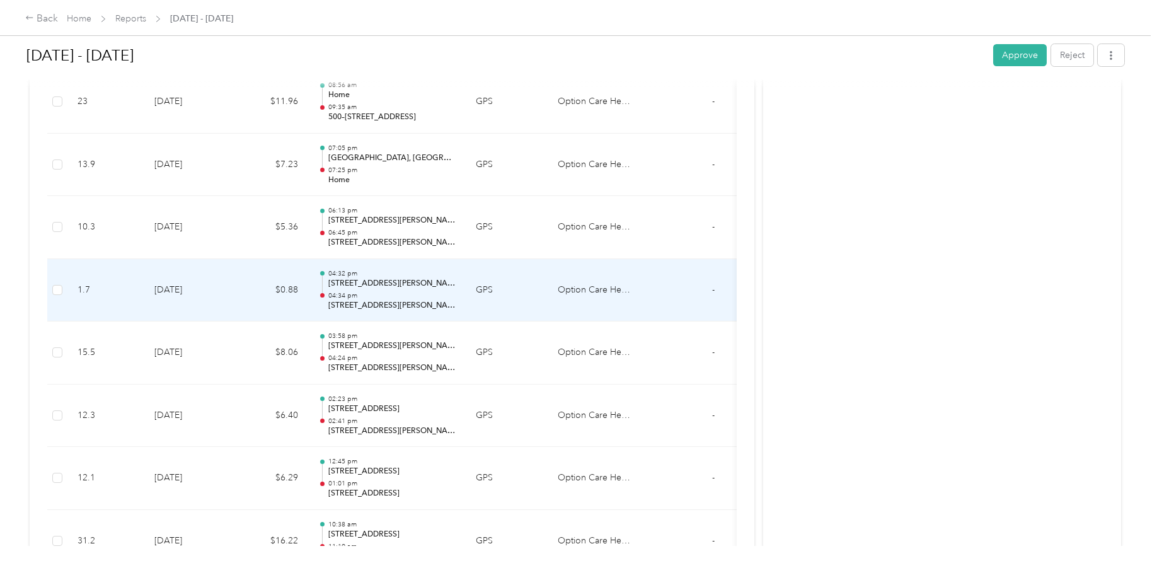
click at [387, 308] on p "8580–8612 Hankins Rd, Charlotte, NC" at bounding box center [391, 305] width 127 height 11
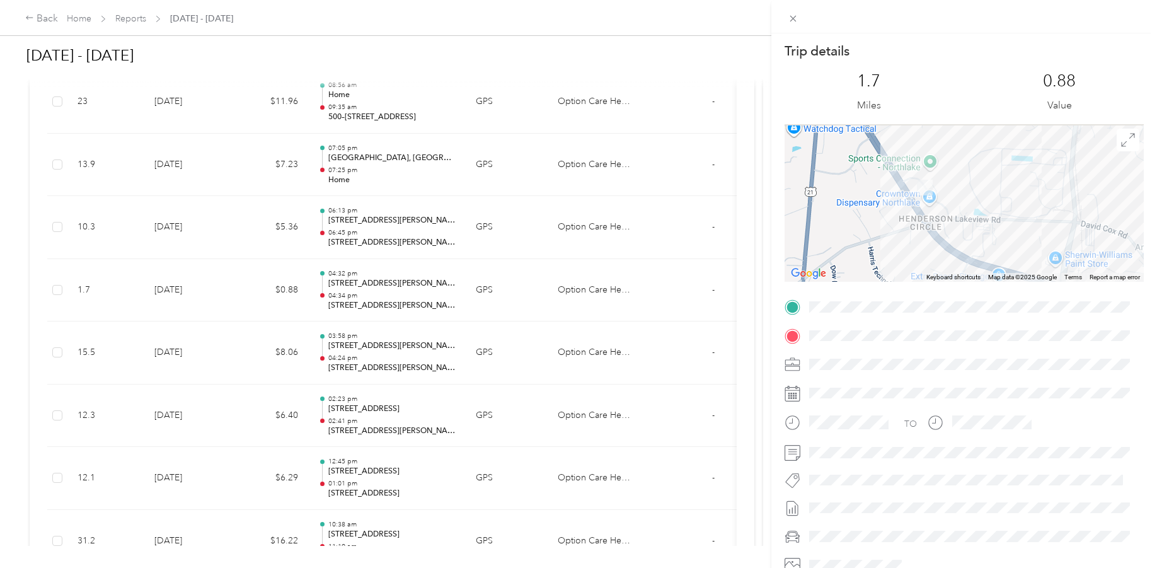
drag, startPoint x: 856, startPoint y: 173, endPoint x: 888, endPoint y: 241, distance: 75.9
click at [888, 241] on div at bounding box center [964, 203] width 359 height 158
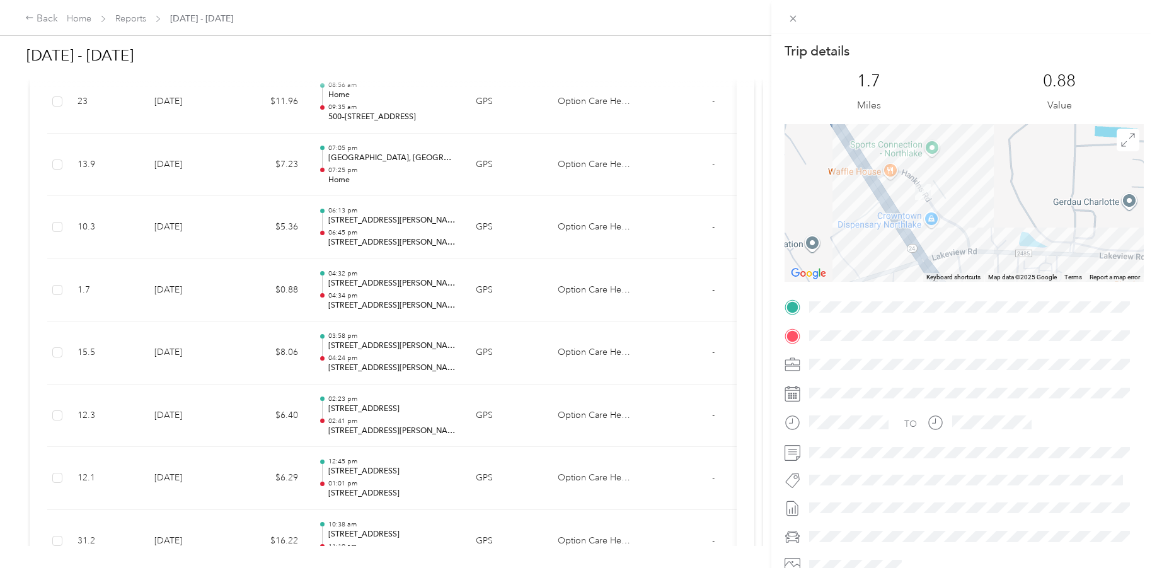
drag, startPoint x: 876, startPoint y: 217, endPoint x: 911, endPoint y: 238, distance: 40.8
click at [911, 238] on div at bounding box center [964, 203] width 359 height 158
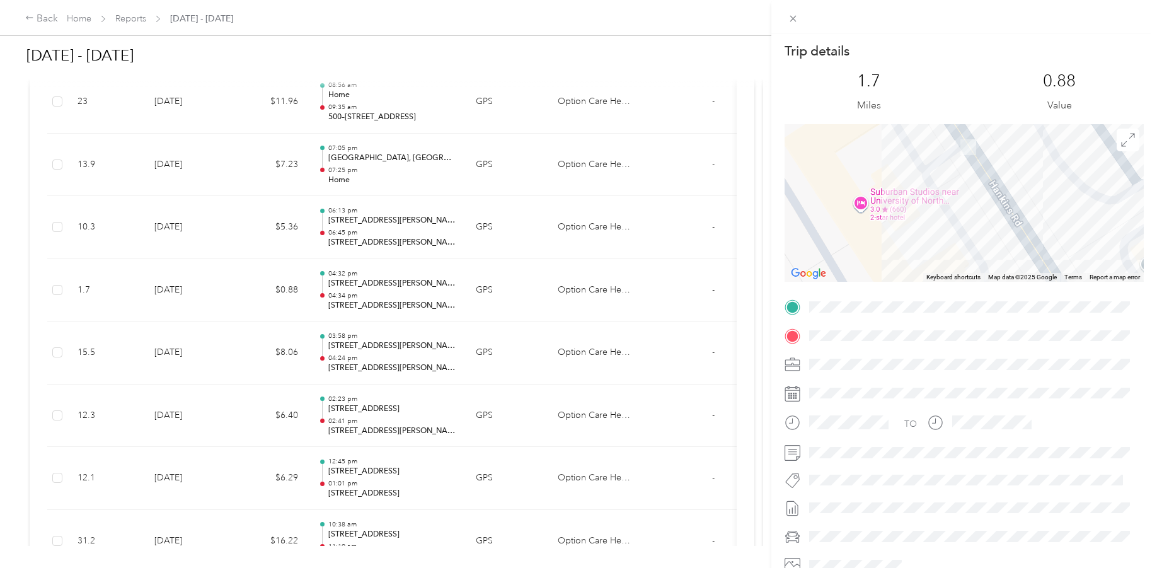
drag, startPoint x: 850, startPoint y: 202, endPoint x: 967, endPoint y: 250, distance: 126.3
click at [967, 250] on div at bounding box center [964, 203] width 359 height 158
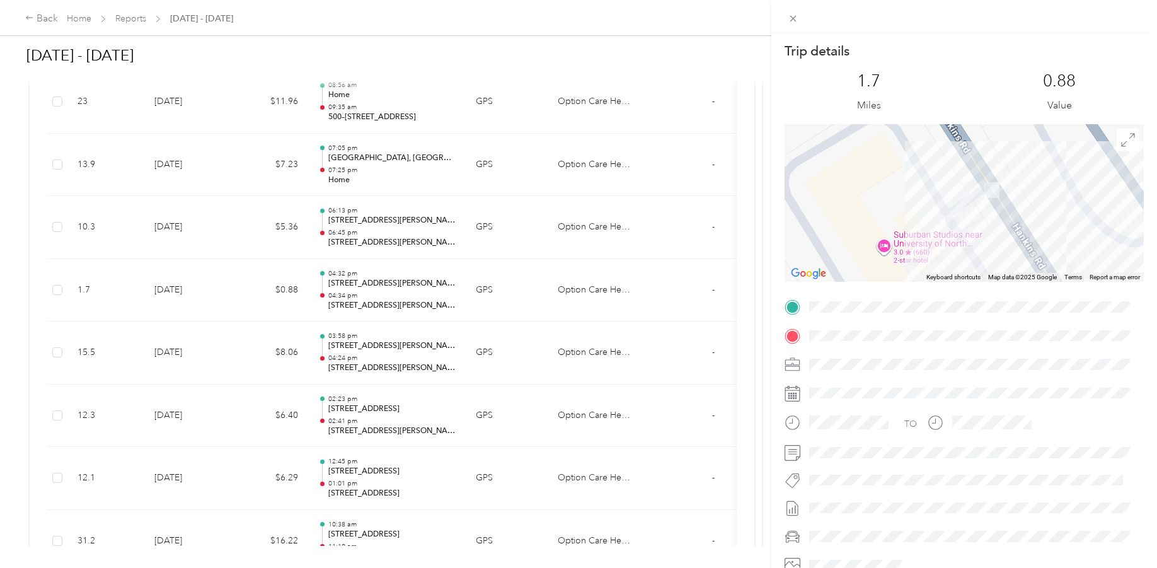
drag, startPoint x: 896, startPoint y: 158, endPoint x: 919, endPoint y: 203, distance: 51.0
click at [919, 203] on div at bounding box center [964, 203] width 359 height 158
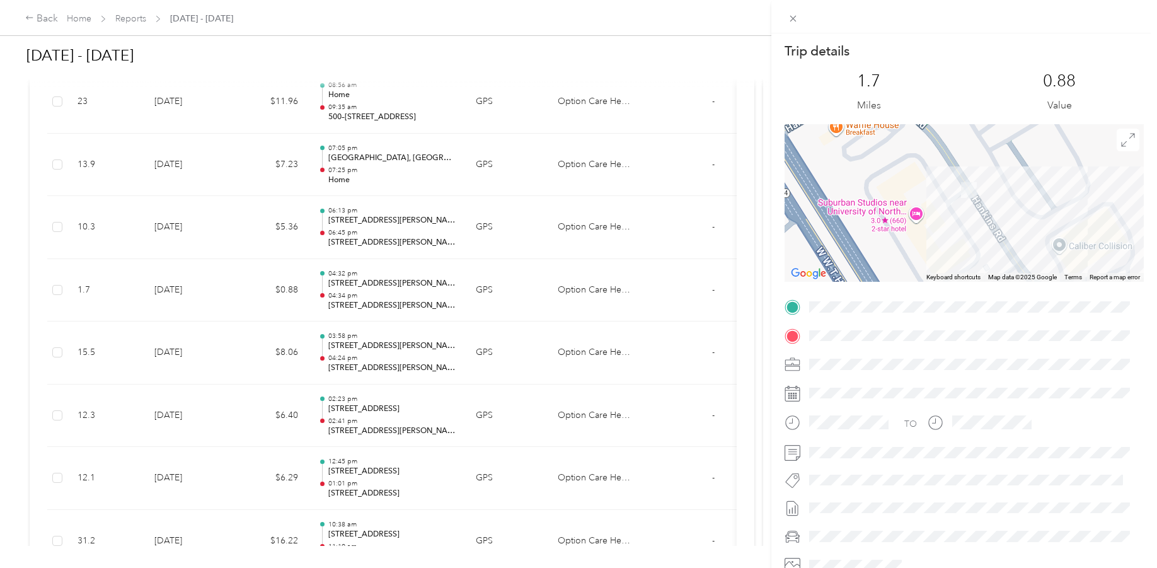
click at [720, 199] on div "Trip details This trip cannot be edited because it is either under review, appr…" at bounding box center [578, 284] width 1157 height 568
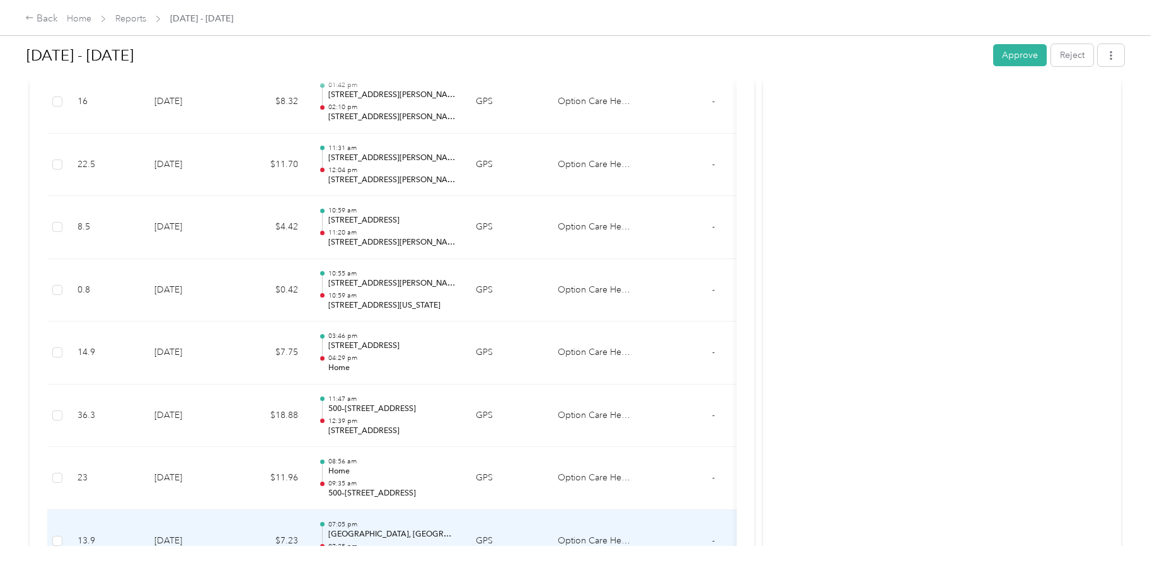
scroll to position [1198, 0]
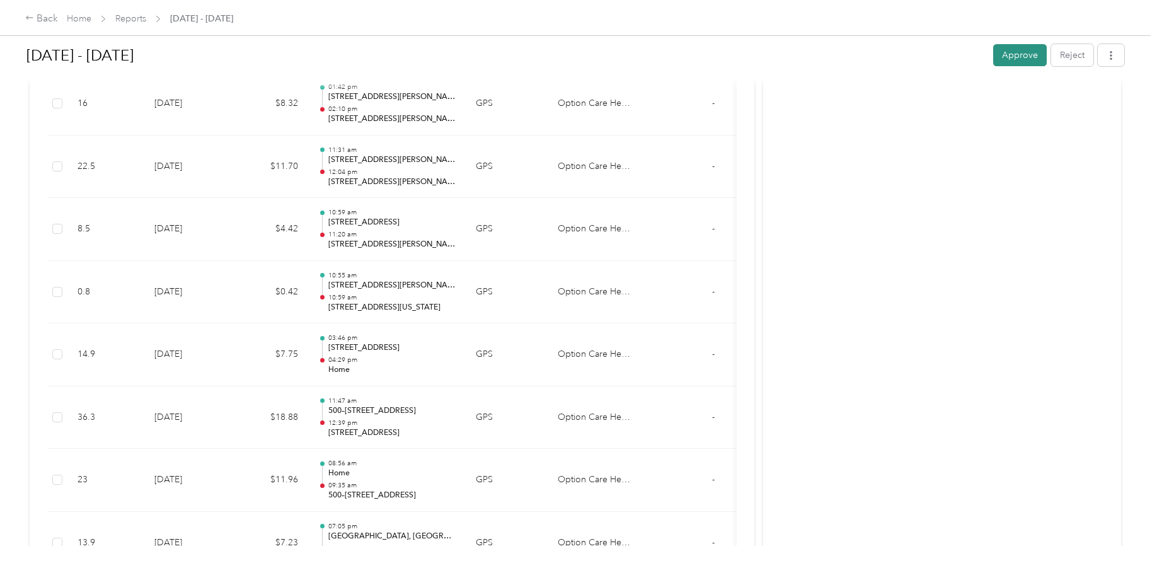
click at [1021, 56] on button "Approve" at bounding box center [1020, 55] width 54 height 22
